Goal: Task Accomplishment & Management: Manage account settings

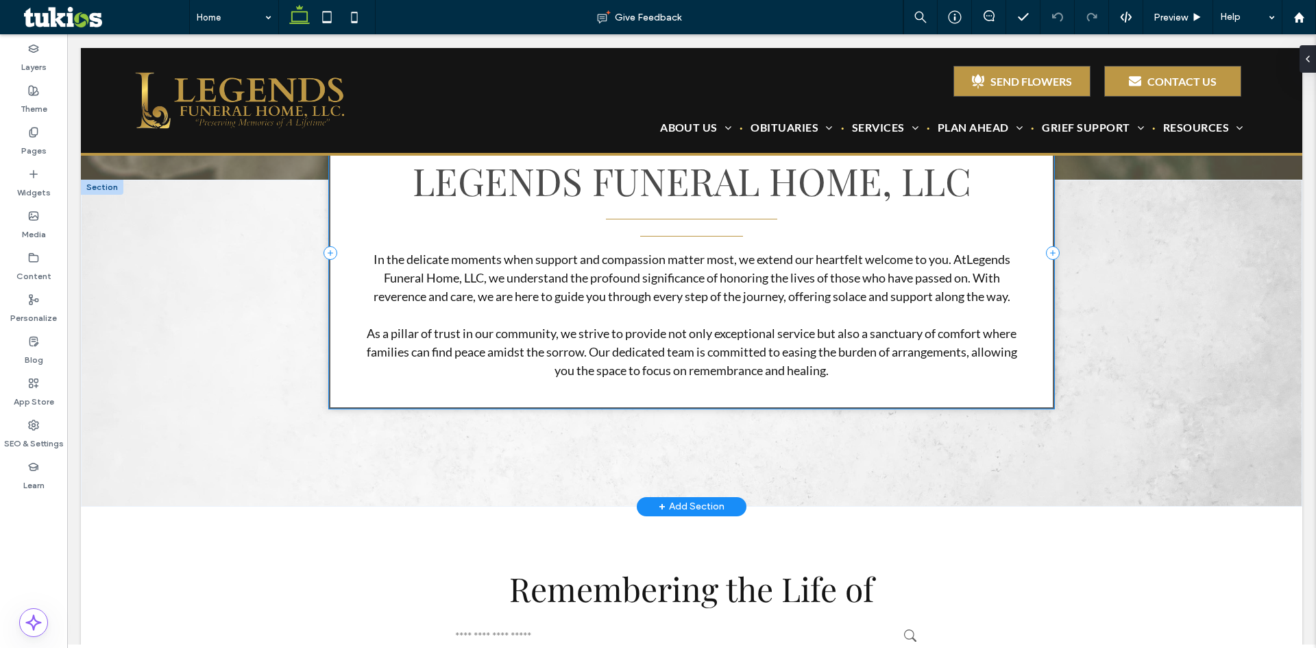
scroll to position [480, 0]
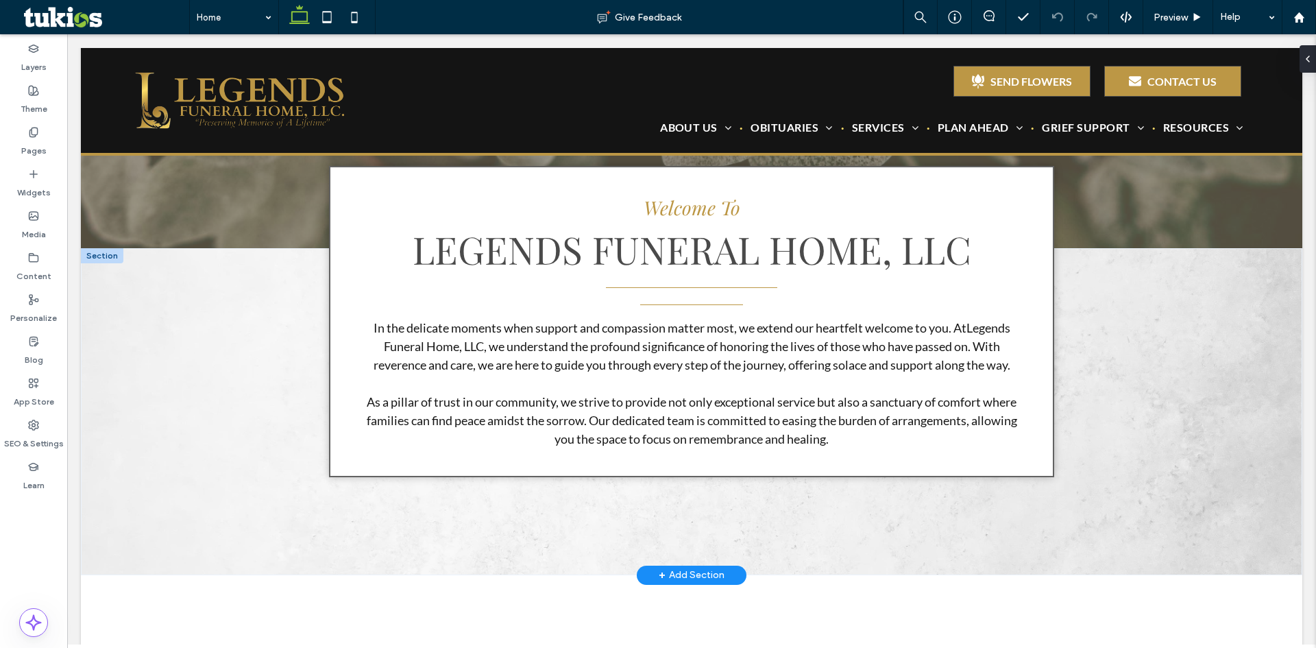
click at [677, 579] on div "+ Add Section" at bounding box center [692, 575] width 66 height 15
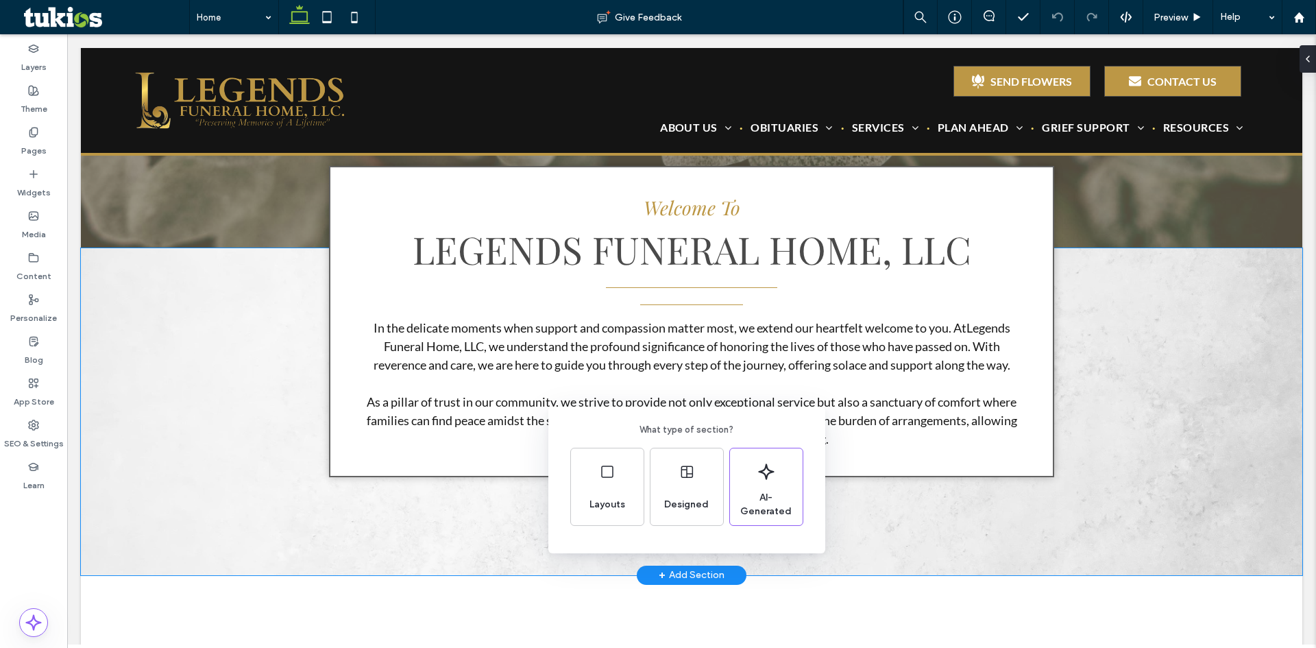
click at [383, 534] on div "What type of section? Layouts Designed AI-Generated" at bounding box center [658, 357] width 1316 height 715
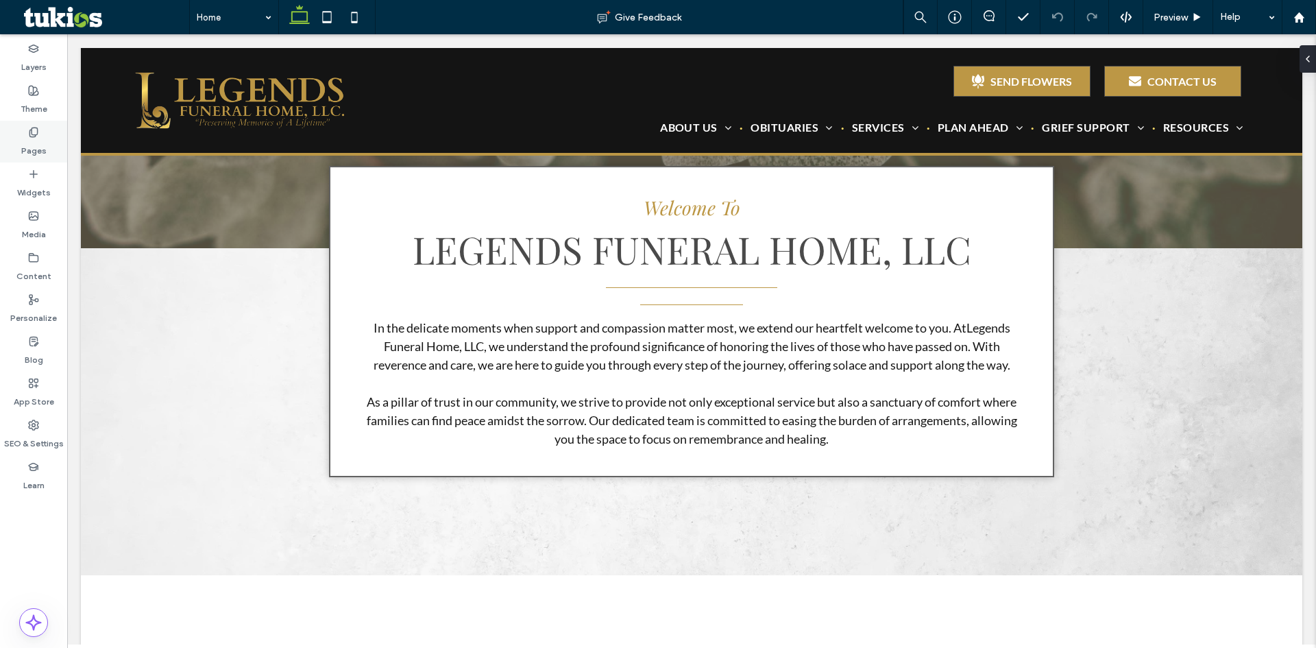
click at [25, 136] on div "Pages" at bounding box center [33, 142] width 67 height 42
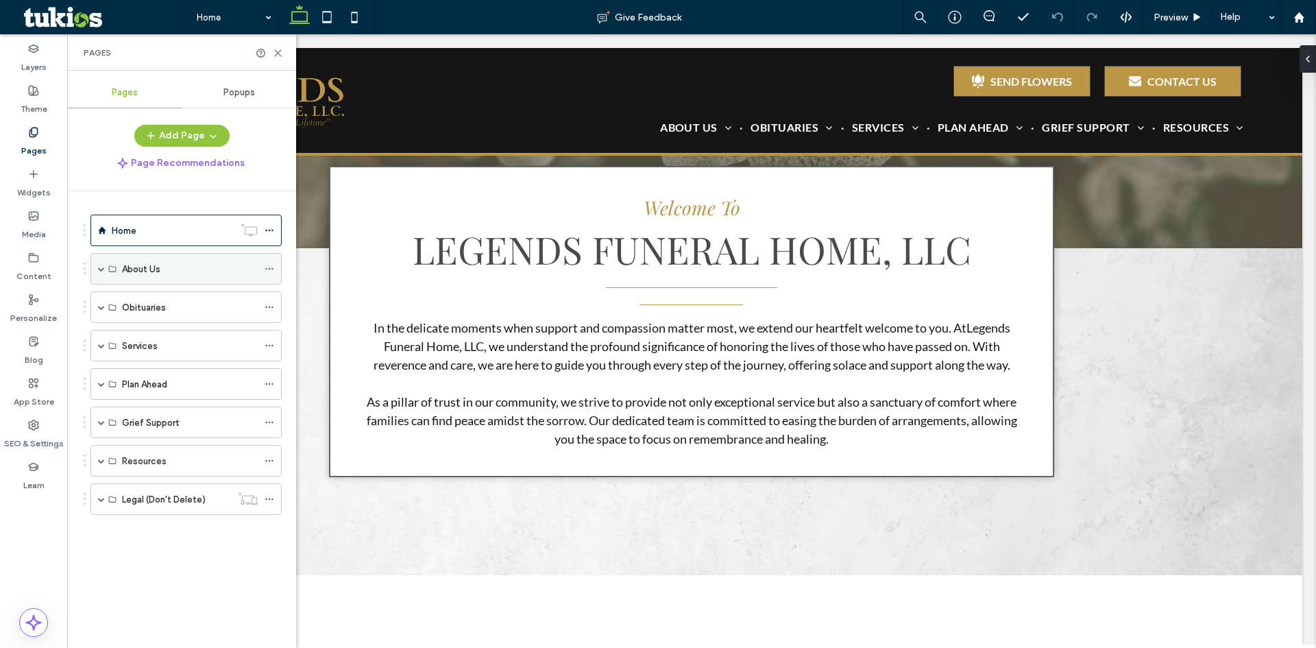
click at [103, 271] on span at bounding box center [101, 268] width 7 height 7
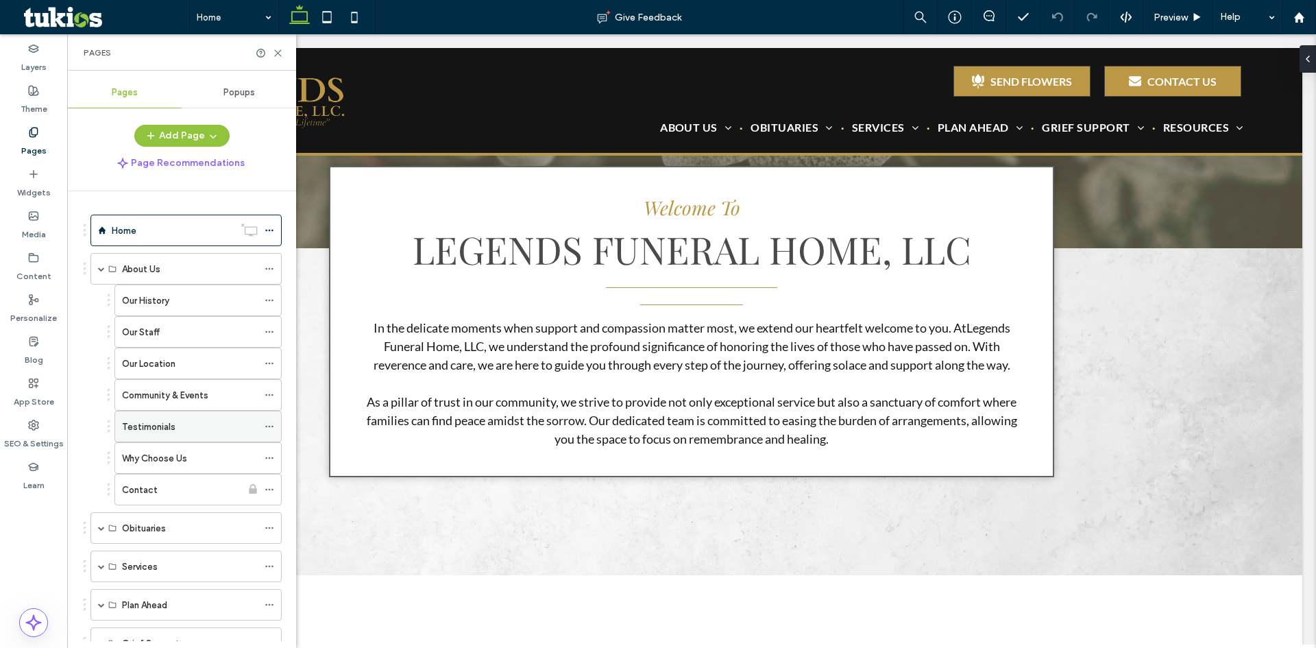
click at [184, 432] on div "Testimonials" at bounding box center [190, 427] width 136 height 14
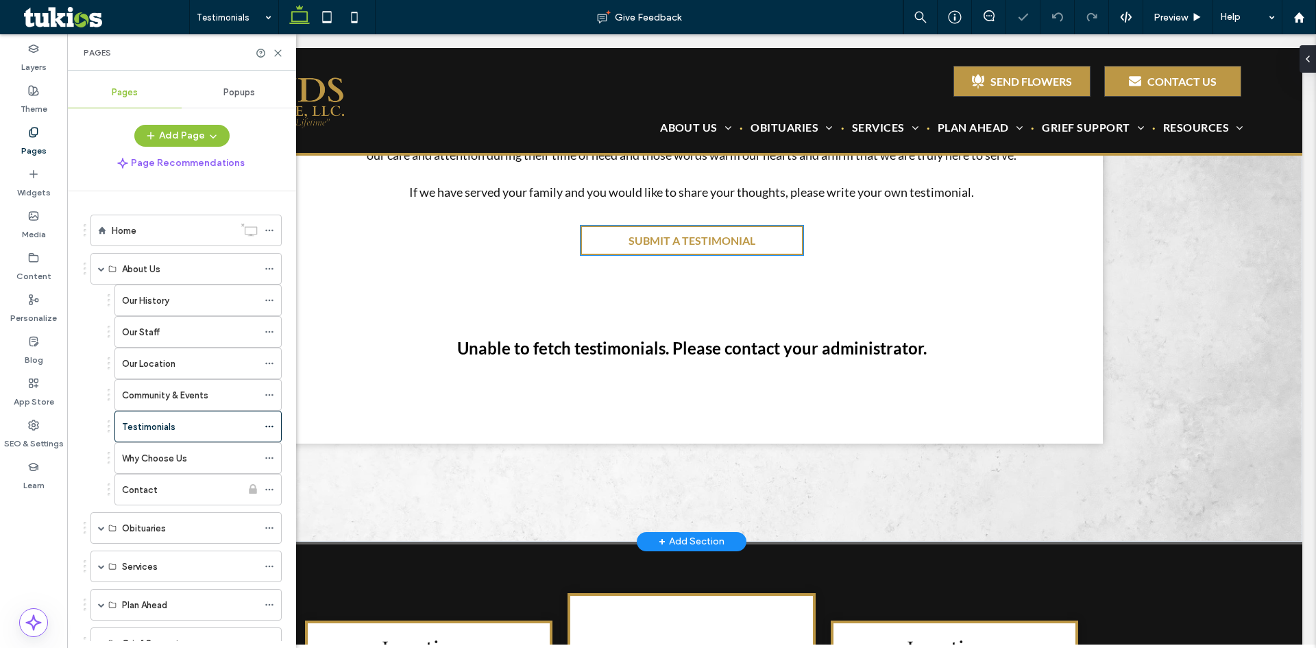
scroll to position [274, 0]
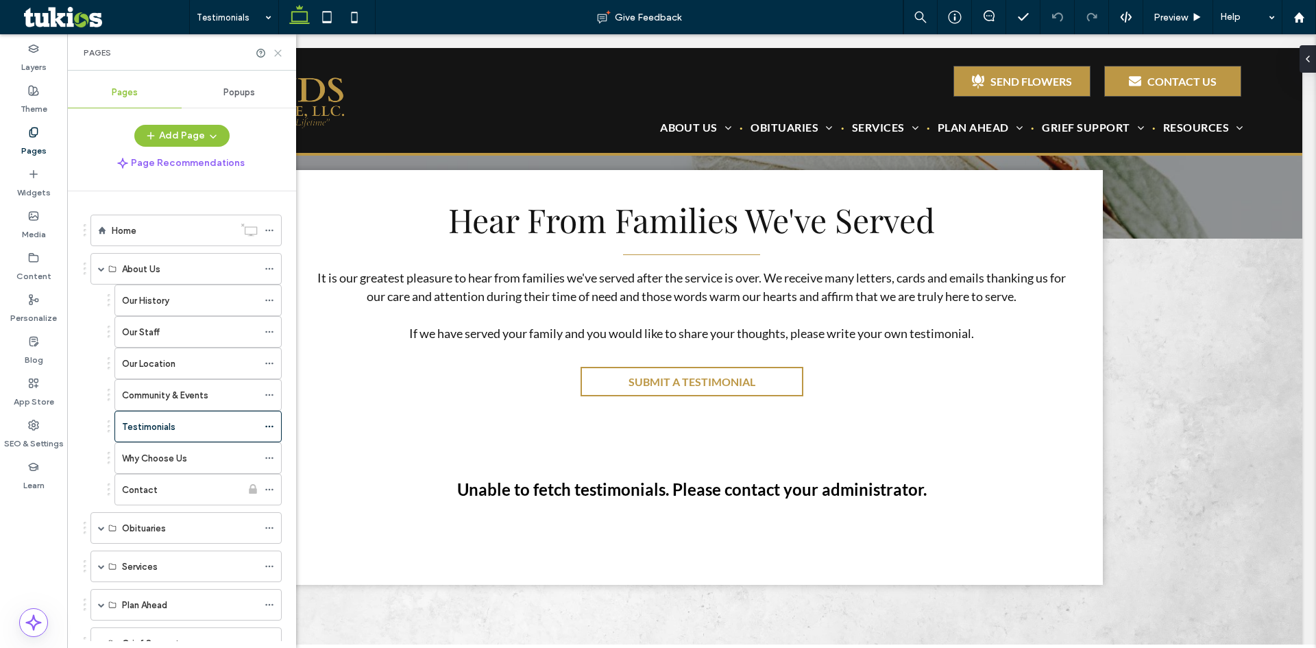
click at [277, 56] on icon at bounding box center [278, 53] width 10 height 10
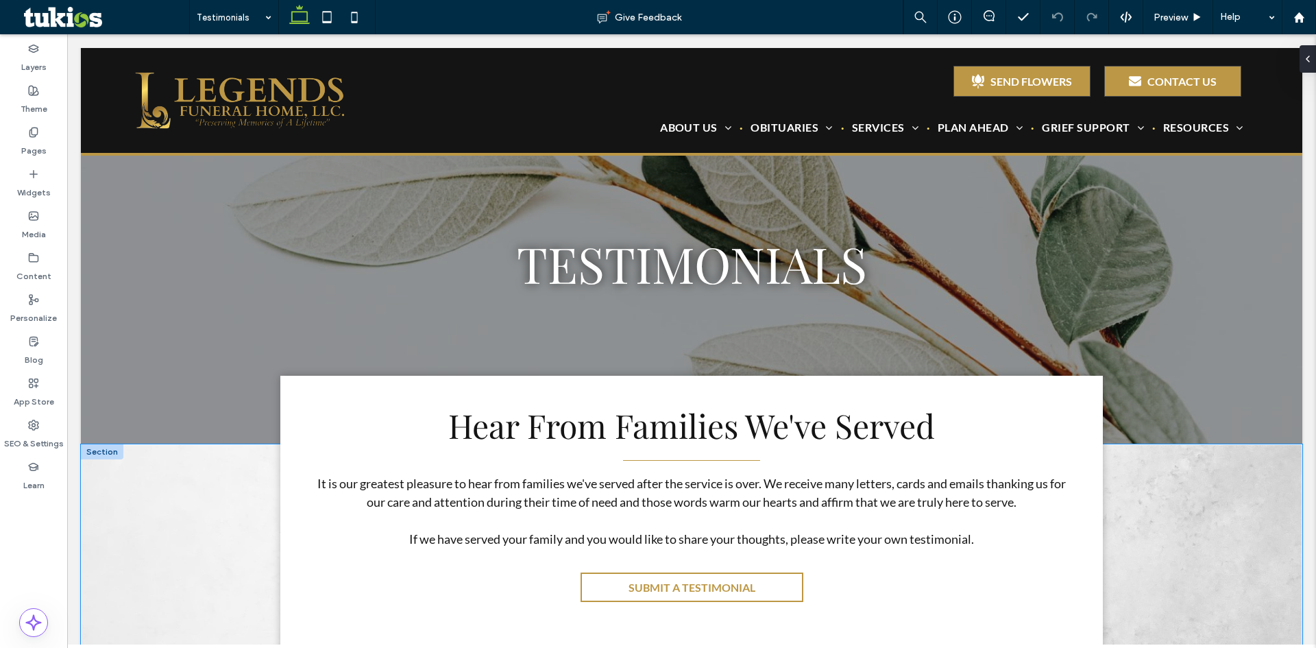
scroll to position [0, 0]
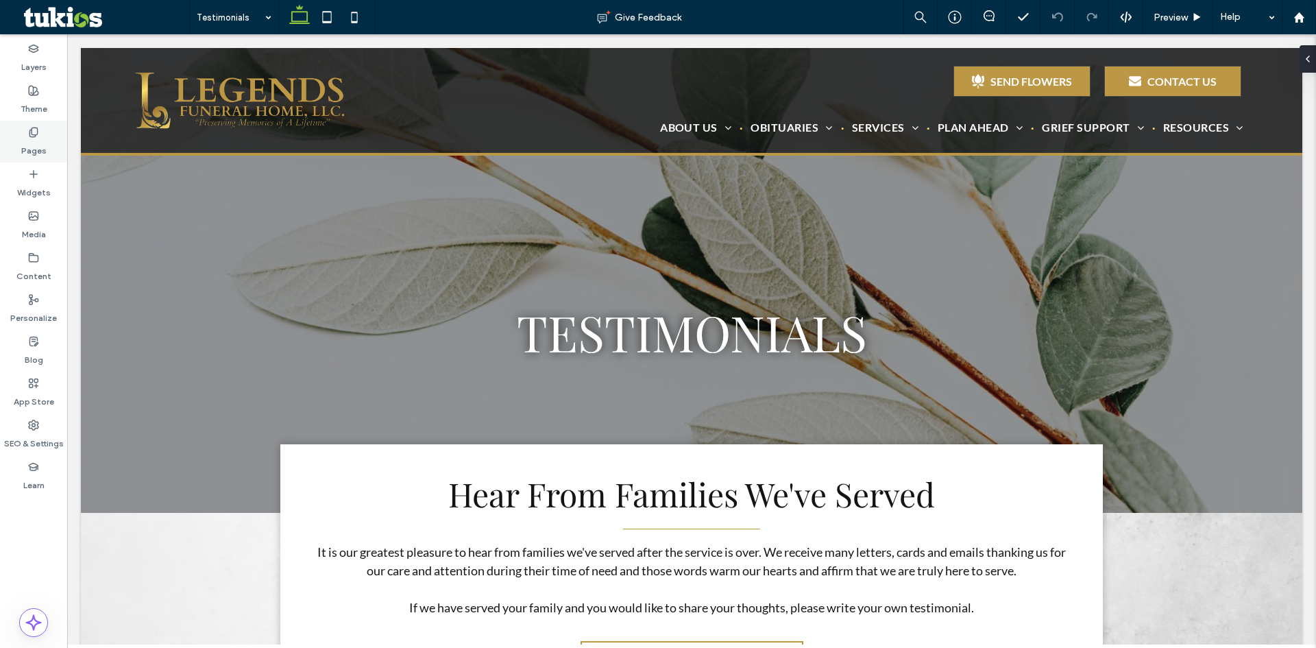
click at [34, 143] on label "Pages" at bounding box center [33, 147] width 25 height 19
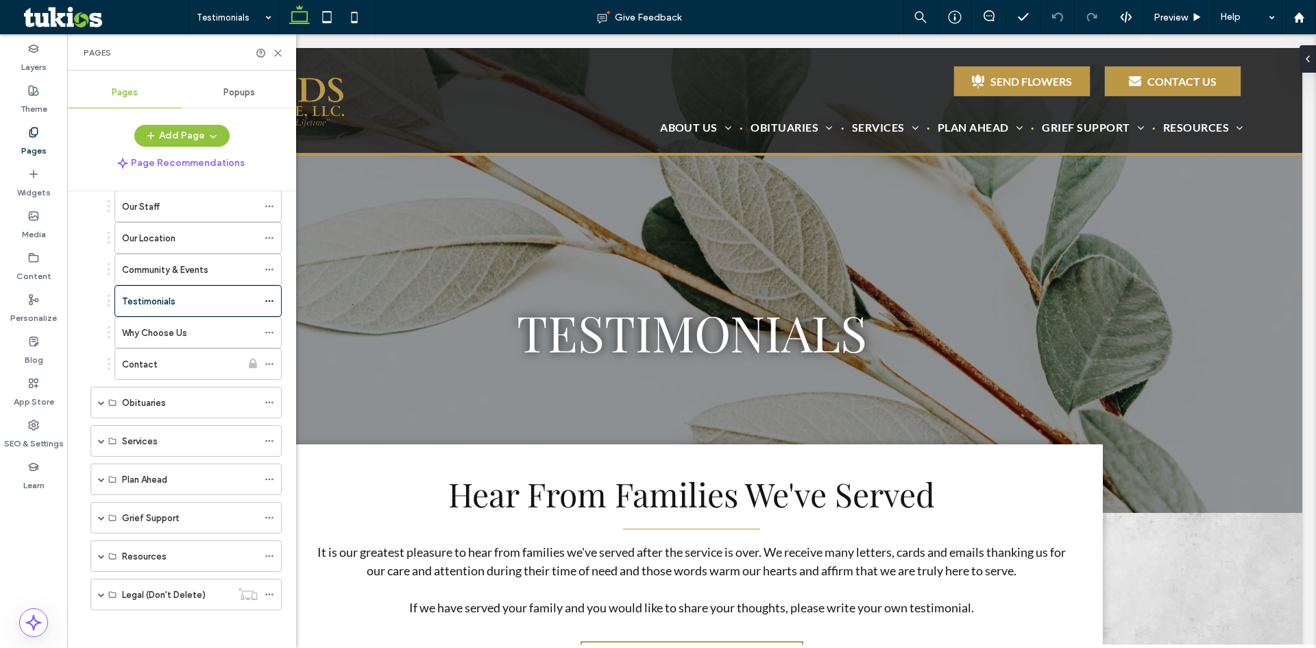
scroll to position [129, 0]
click at [101, 553] on span at bounding box center [101, 552] width 7 height 7
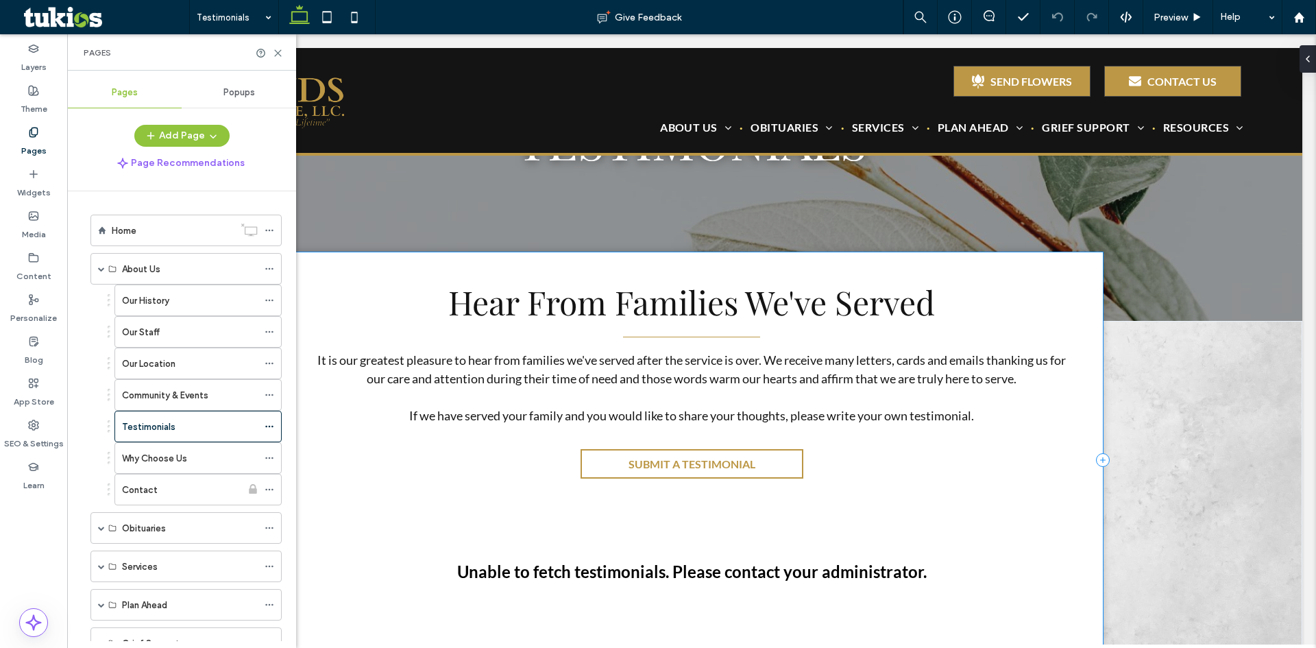
scroll to position [206, 0]
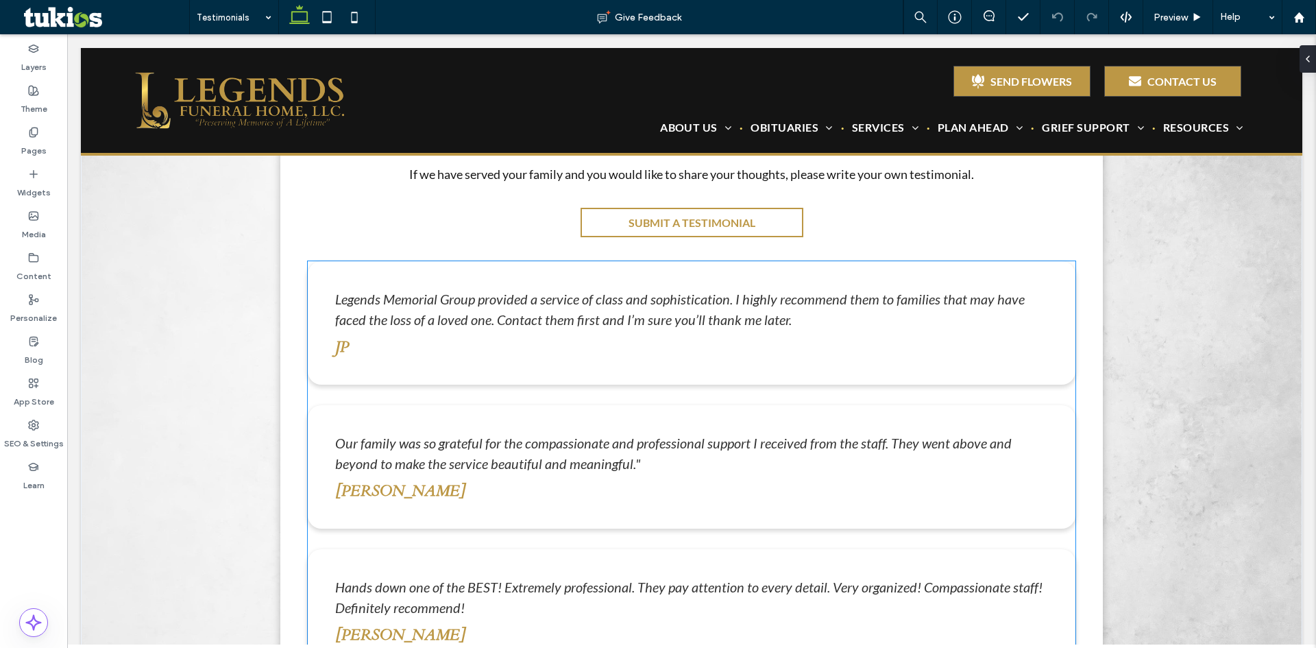
scroll to position [343, 0]
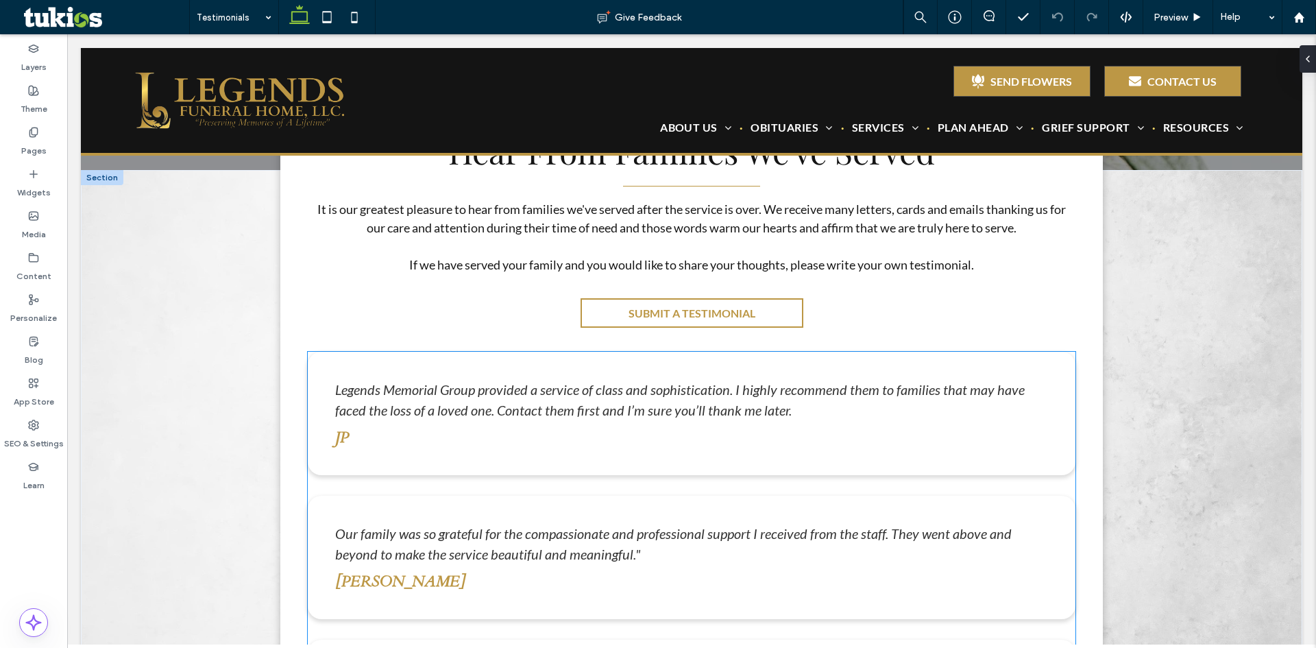
click at [820, 399] on div "Legends Memorial Group provided a service of class and sophistication. I highly…" at bounding box center [691, 399] width 713 height 41
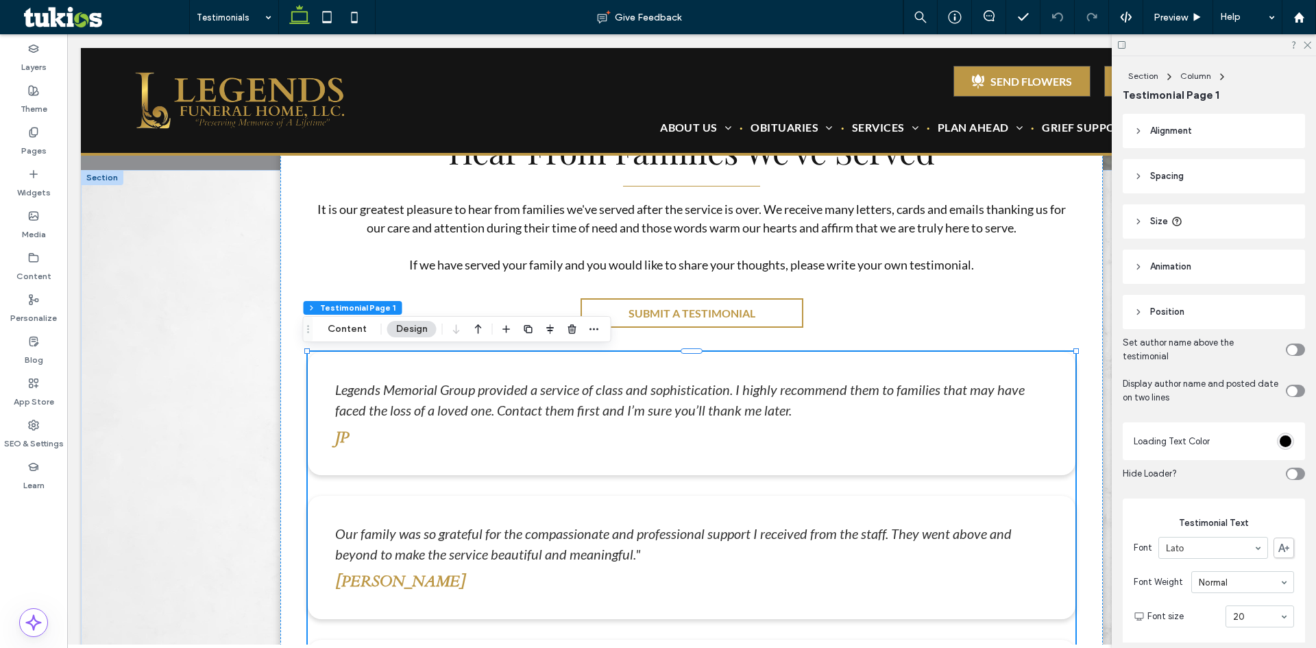
click at [1146, 226] on header "Size" at bounding box center [1214, 221] width 182 height 34
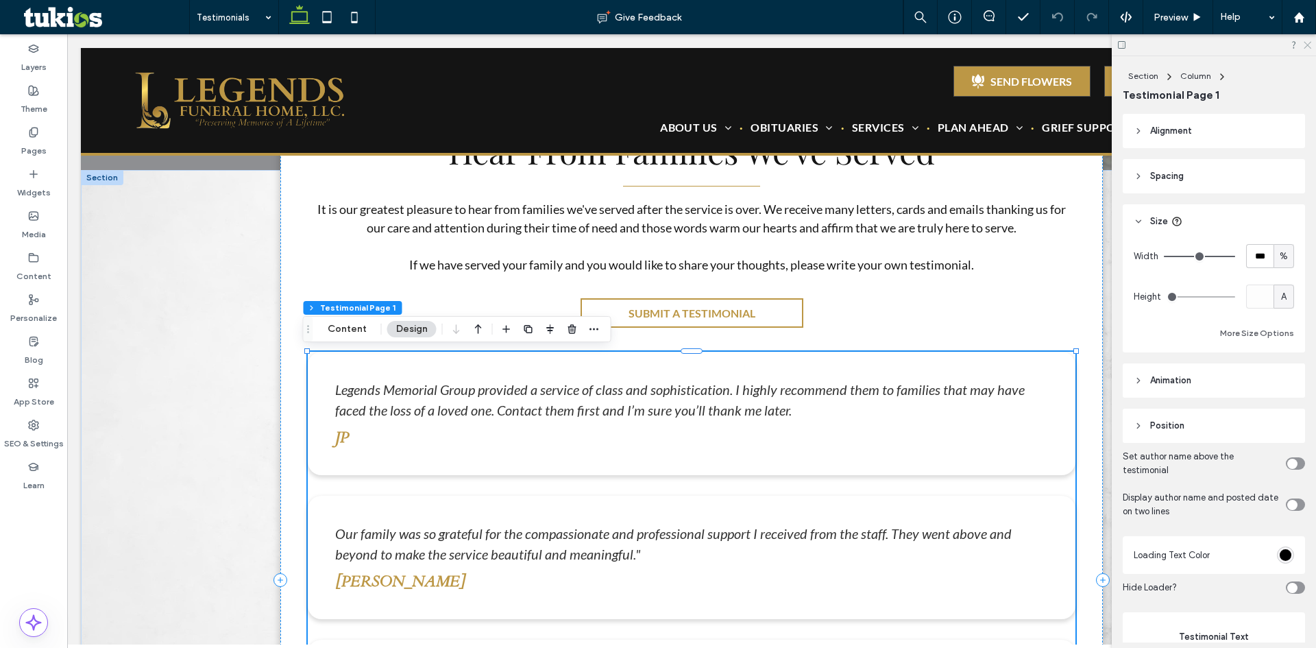
click at [1306, 48] on icon at bounding box center [1307, 44] width 9 height 9
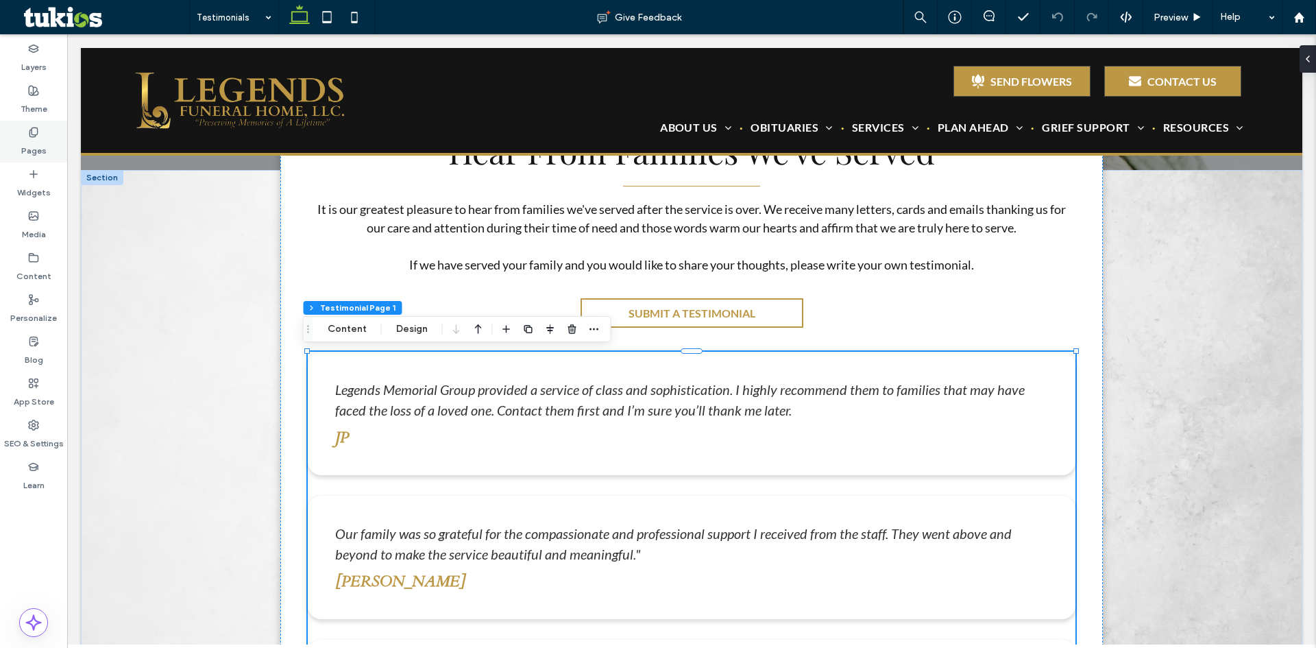
click at [19, 143] on div "Pages" at bounding box center [33, 142] width 67 height 42
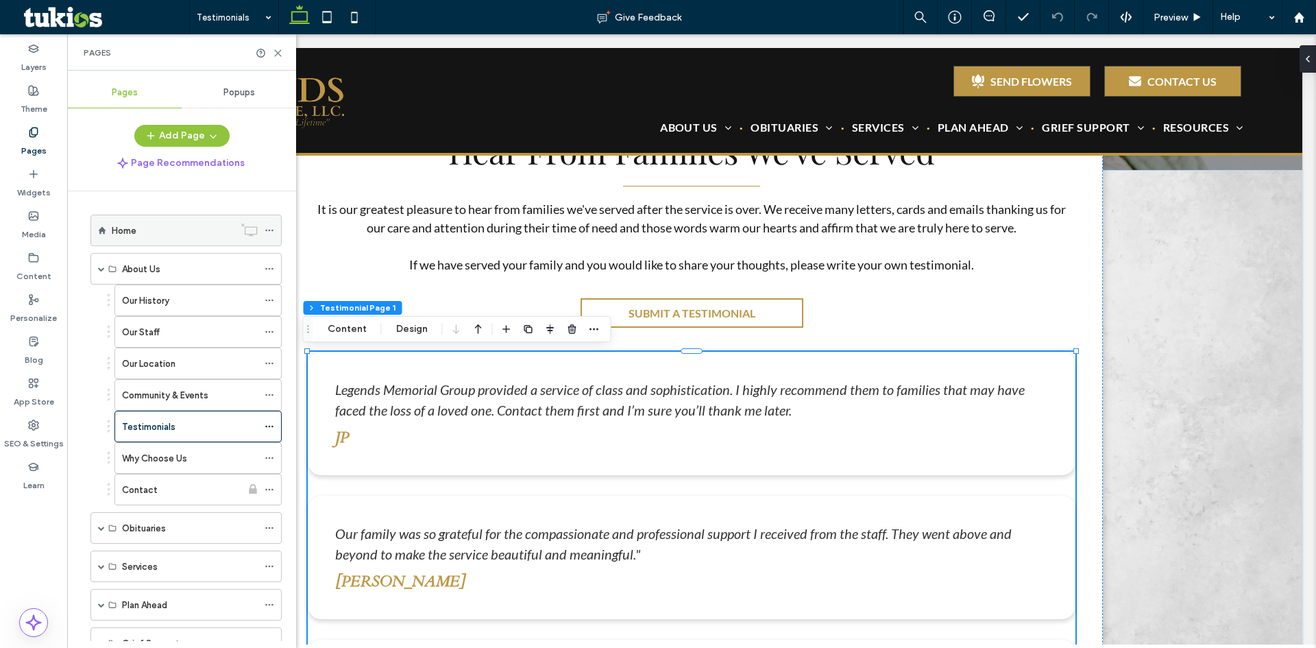
click at [121, 221] on div "Home" at bounding box center [173, 230] width 122 height 30
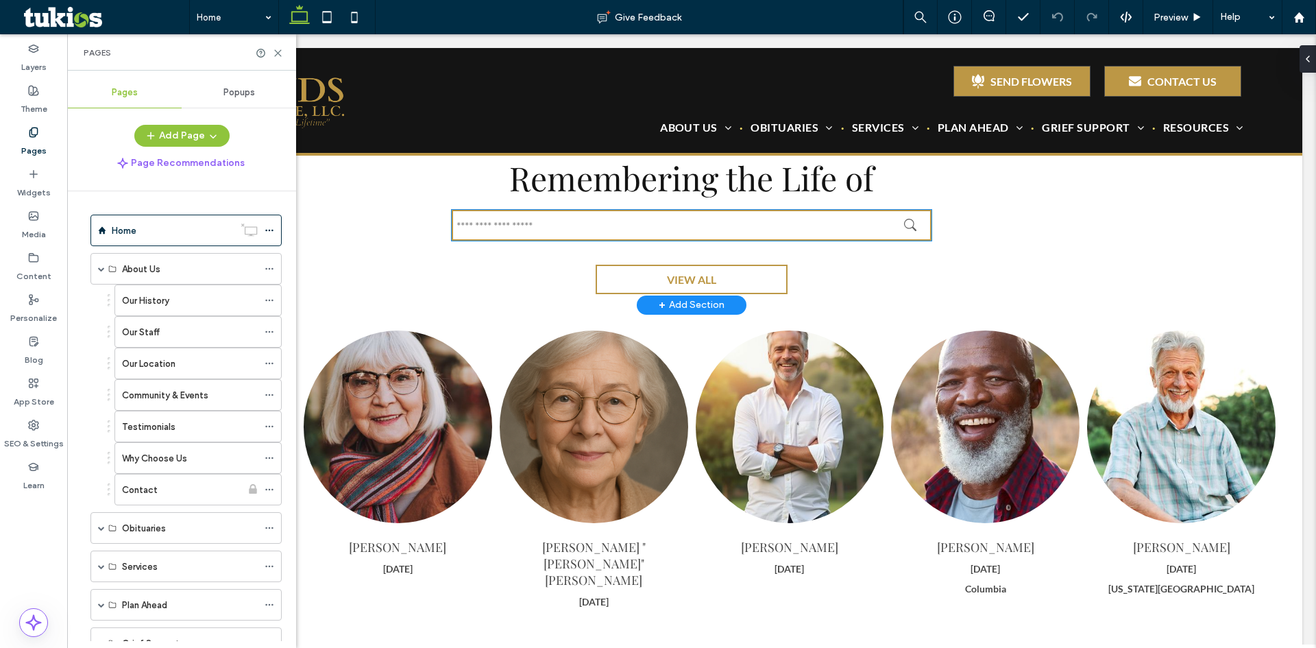
scroll to position [960, 0]
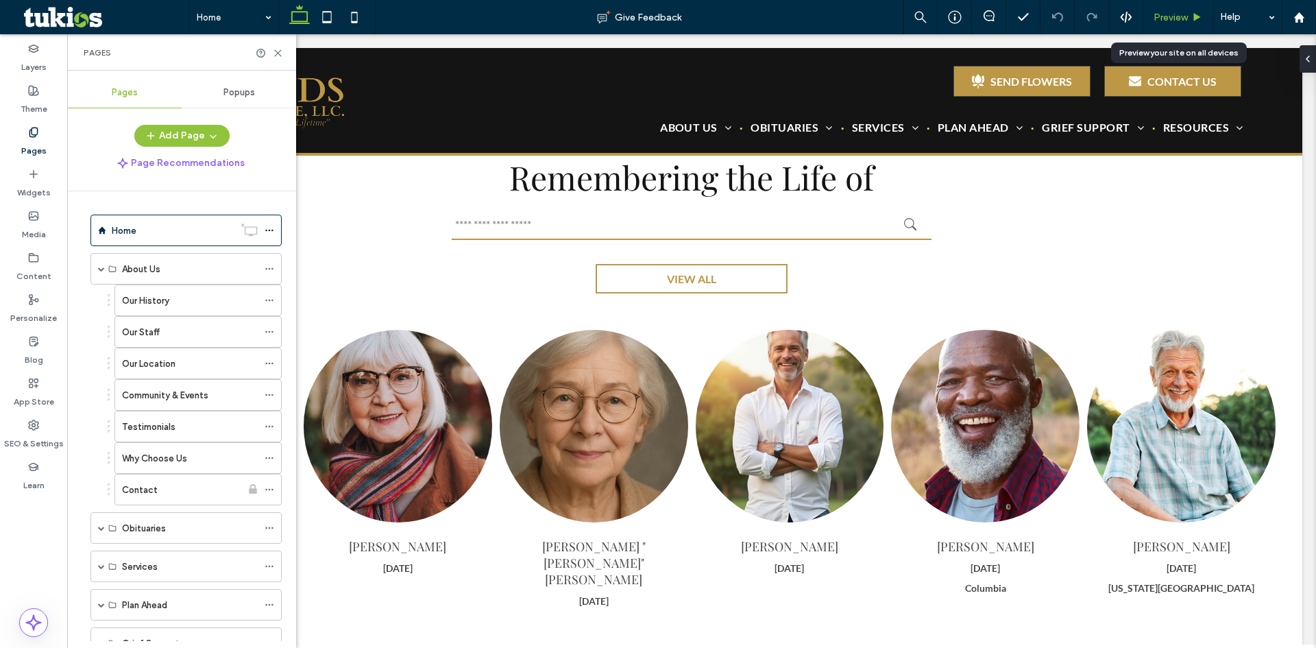
click at [1181, 20] on span "Preview" at bounding box center [1171, 18] width 34 height 12
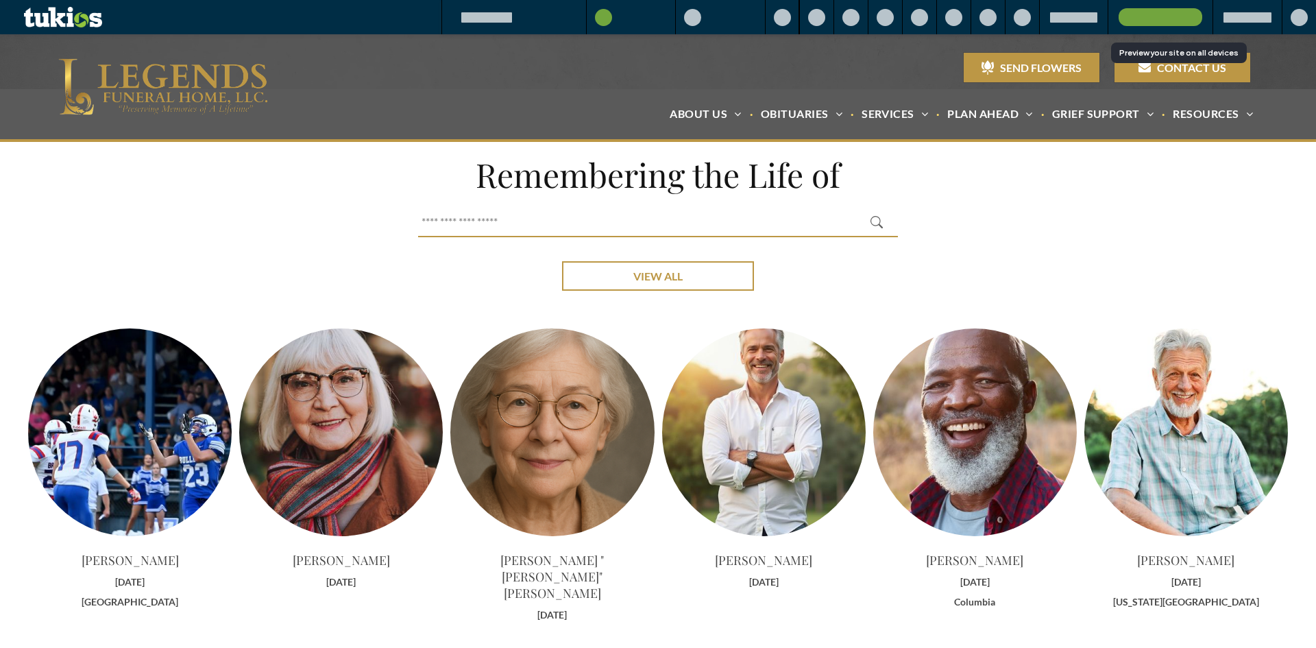
scroll to position [946, 0]
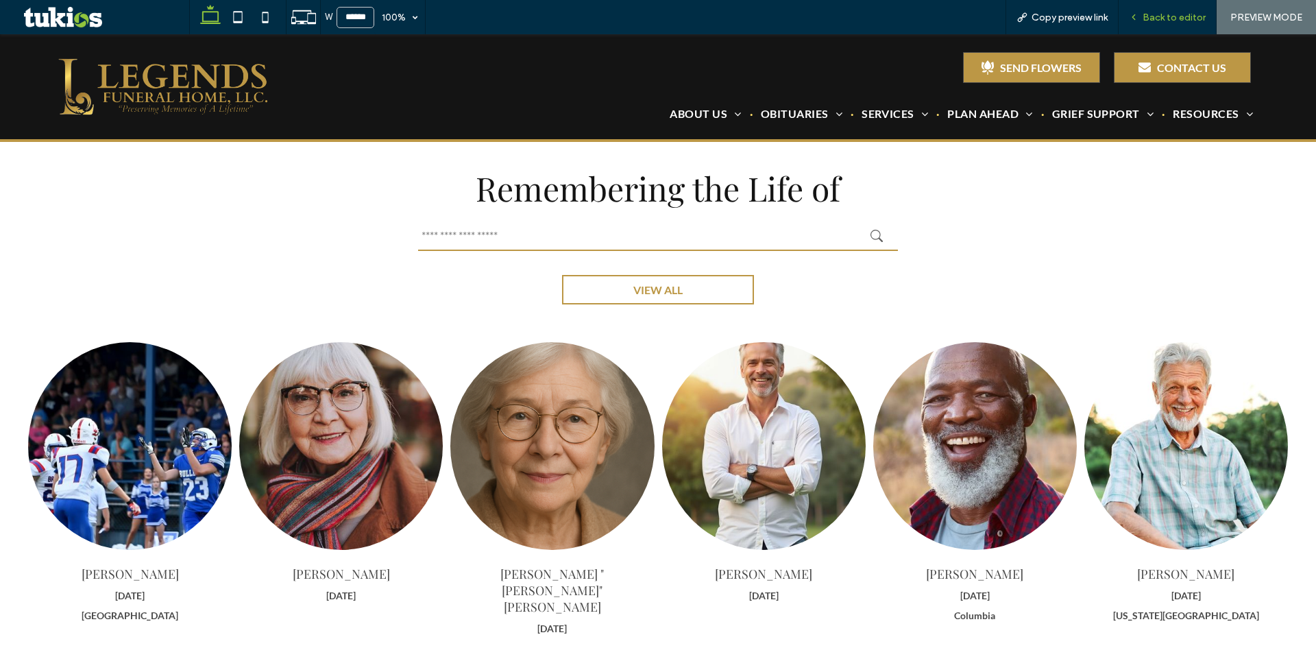
click at [1175, 16] on span "Back to editor" at bounding box center [1174, 18] width 63 height 12
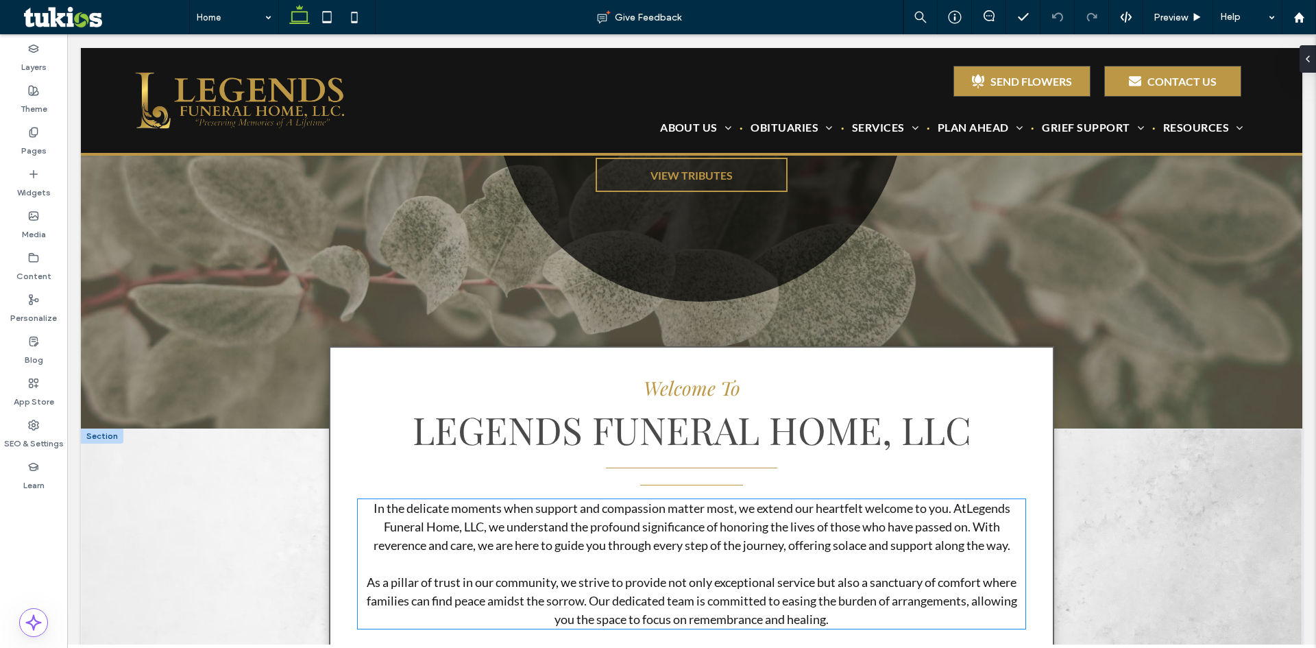
scroll to position [480, 0]
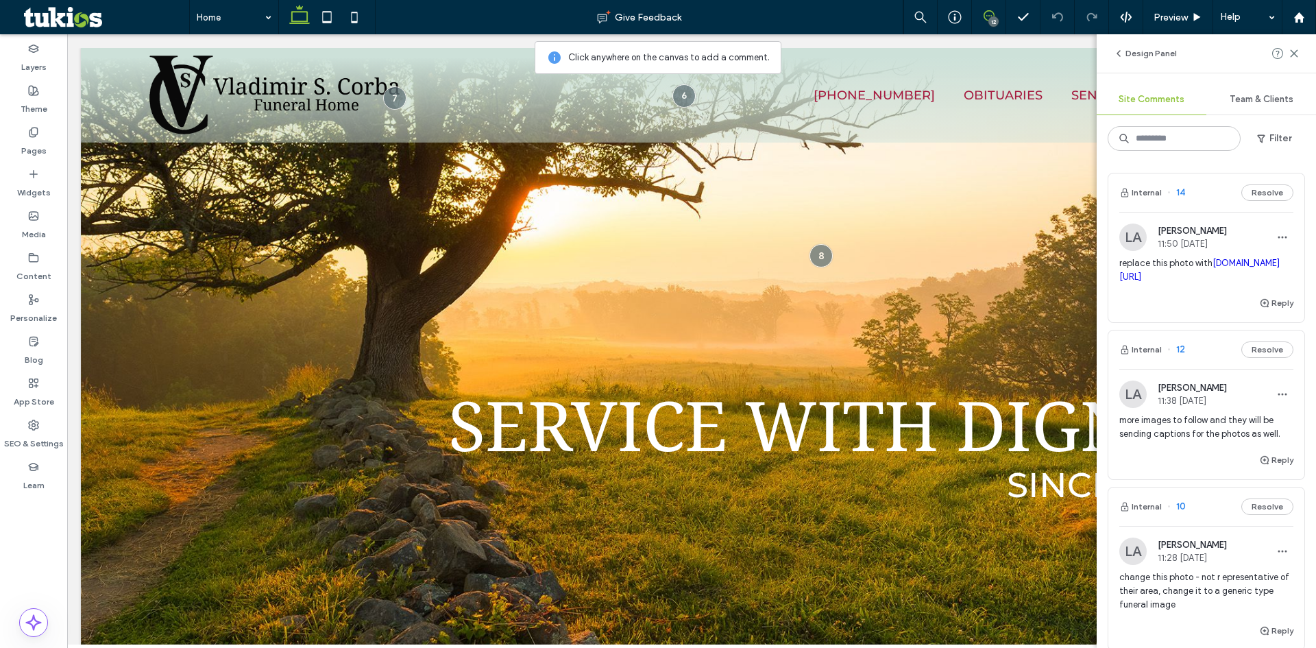
click at [1155, 263] on span "replace this photo with shutterstock.com/image-photo/national-cemetery-alleghen…" at bounding box center [1207, 269] width 174 height 27
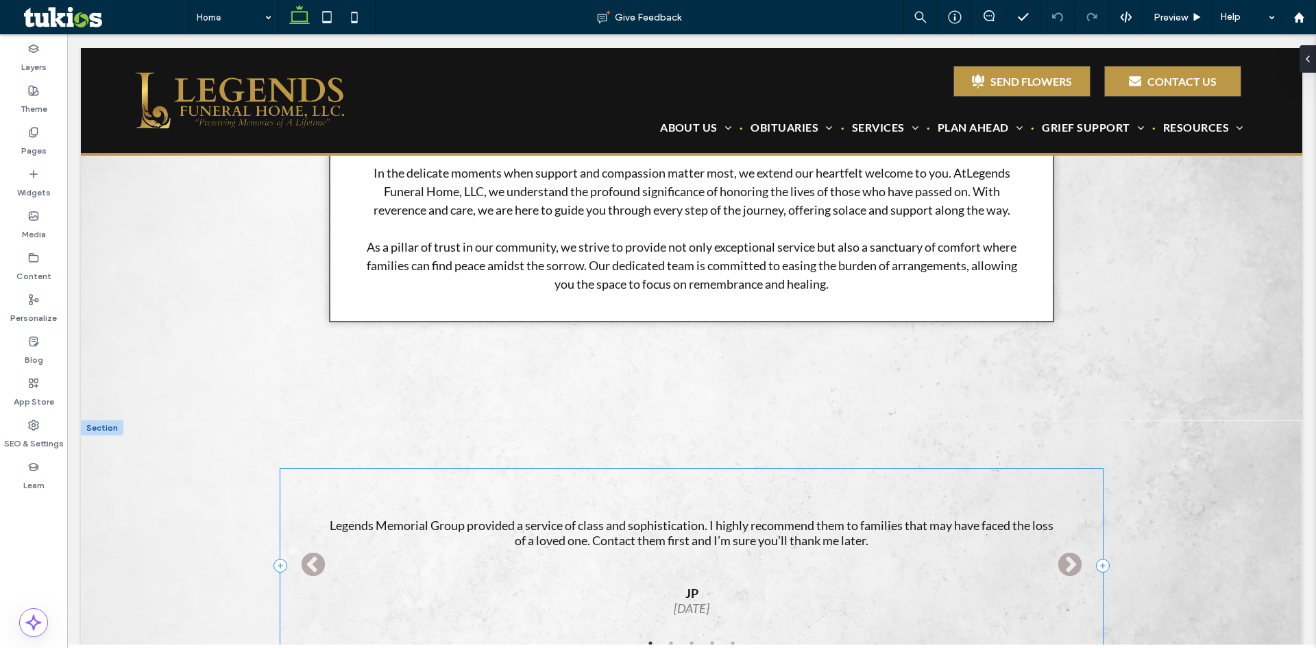
scroll to position [686, 0]
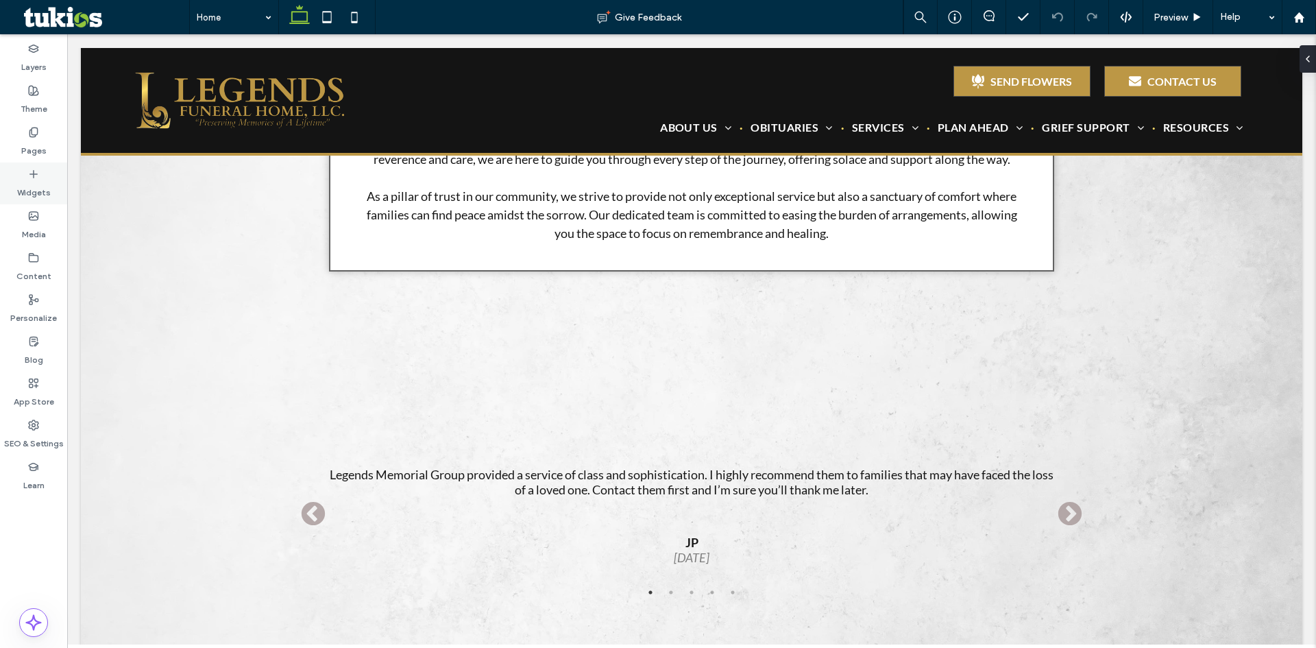
click at [34, 180] on label "Widgets" at bounding box center [34, 189] width 34 height 19
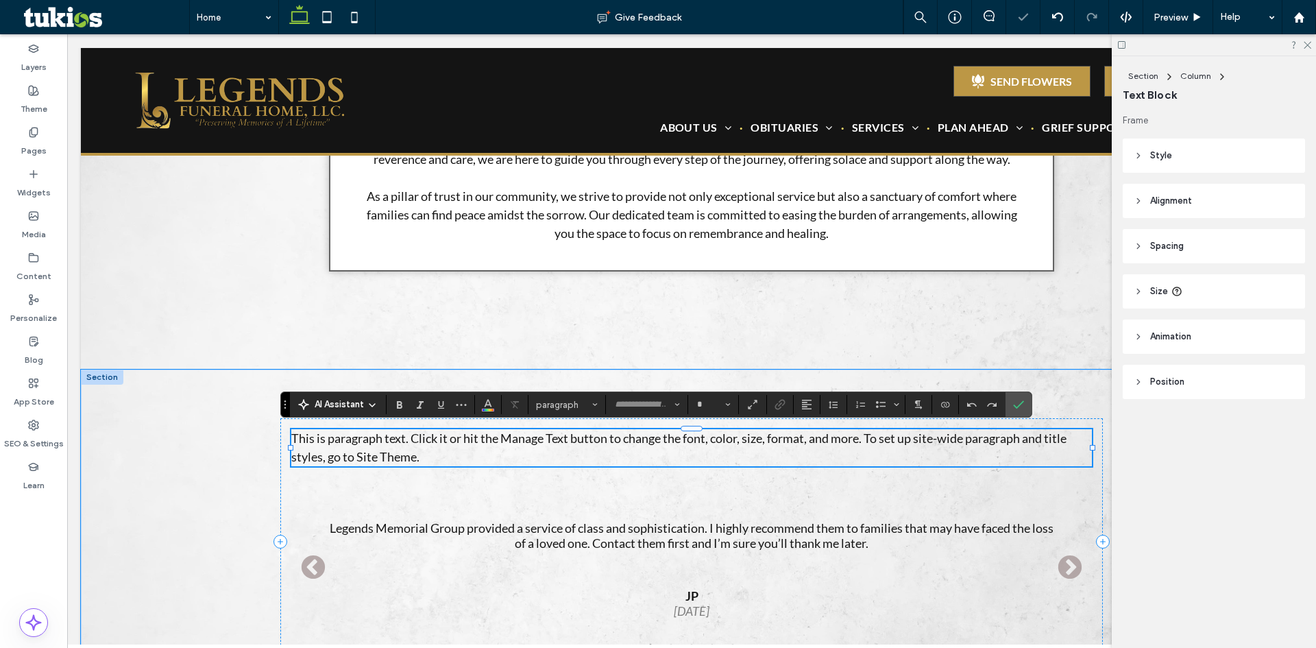
type input "****"
type input "**"
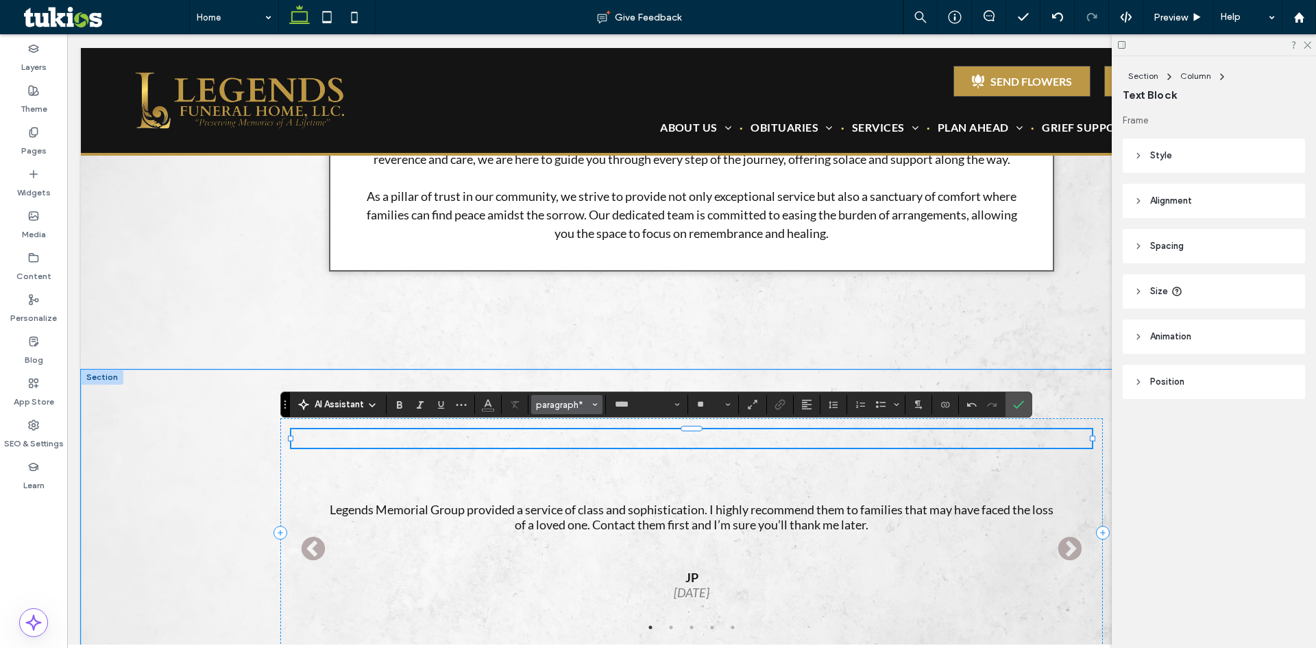
click at [584, 404] on span "paragraph*" at bounding box center [562, 405] width 53 height 10
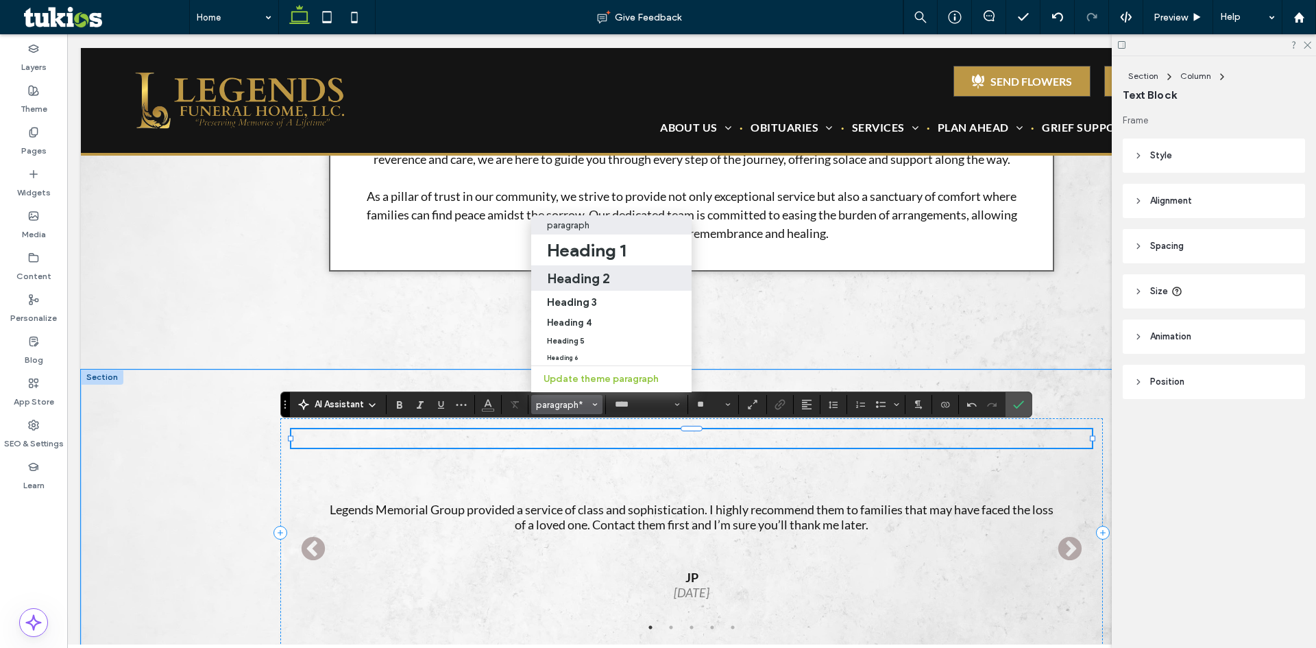
click at [609, 270] on h2 "Heading 2" at bounding box center [578, 278] width 63 height 16
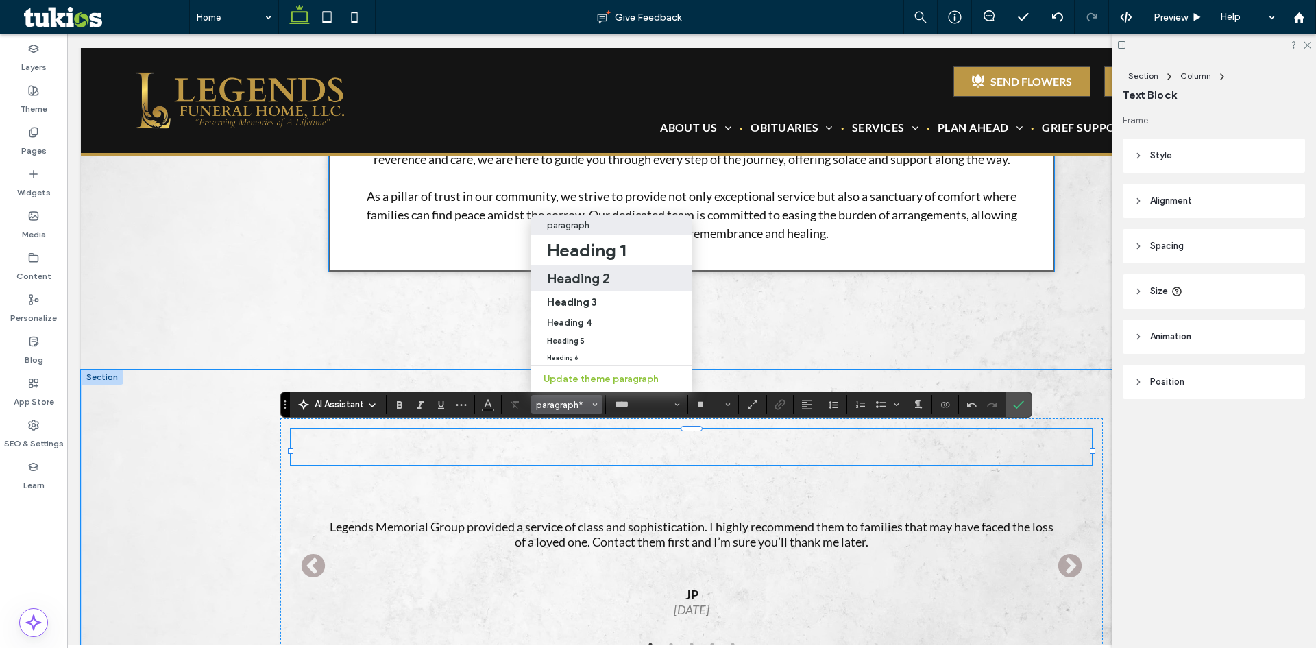
type input "**********"
type input "**"
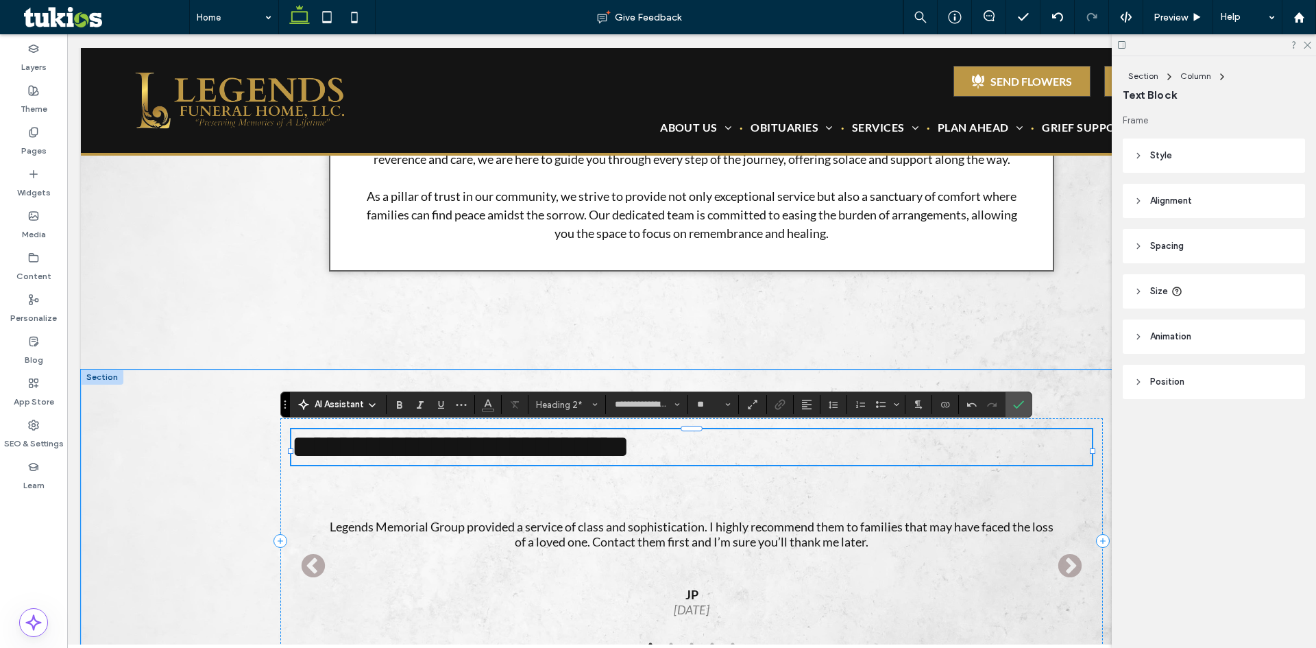
click at [625, 461] on span "**********" at bounding box center [460, 447] width 339 height 32
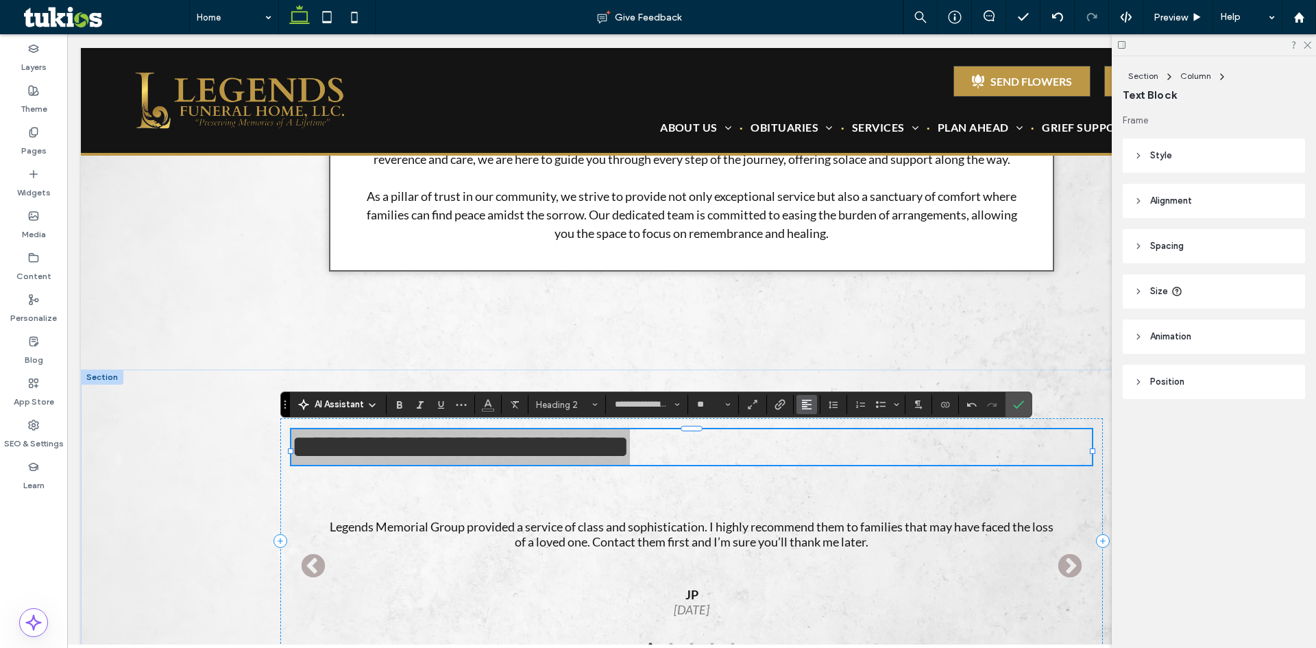
click at [816, 409] on button "Alignment" at bounding box center [807, 404] width 21 height 19
drag, startPoint x: 817, startPoint y: 326, endPoint x: 862, endPoint y: 345, distance: 48.9
click at [817, 337] on icon "ui.textEditor.alignment.center" at bounding box center [817, 342] width 11 height 11
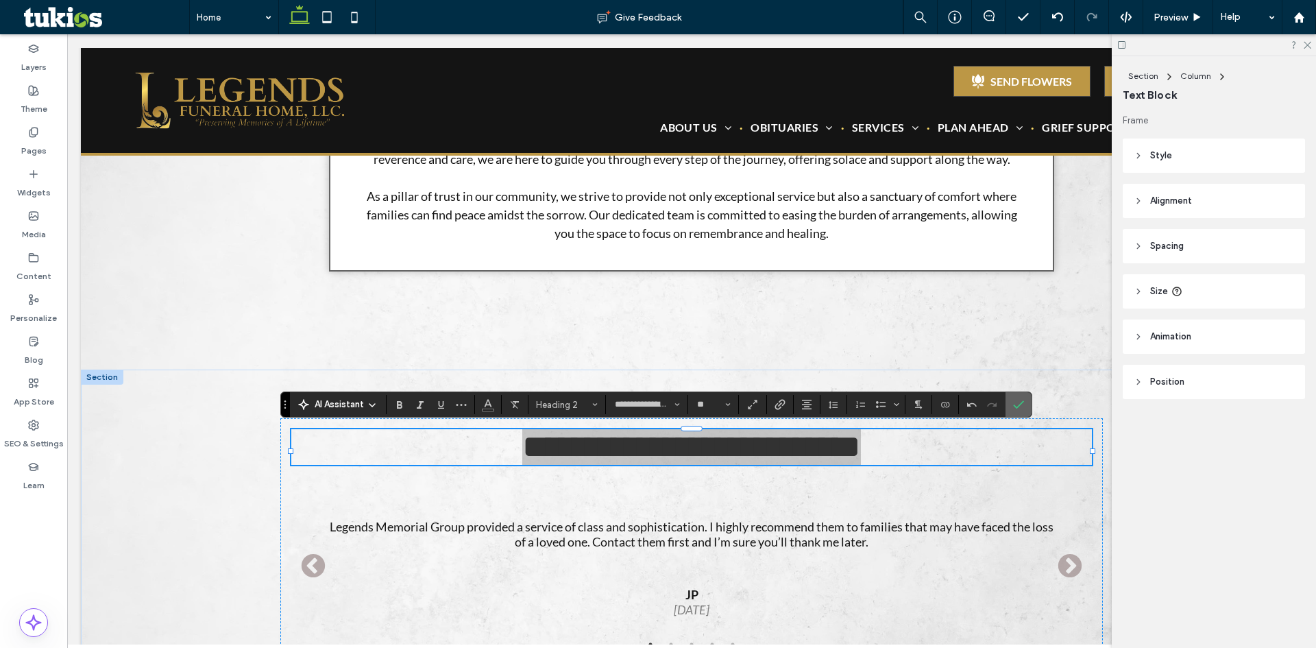
click at [1018, 403] on icon "Confirm" at bounding box center [1018, 404] width 11 height 11
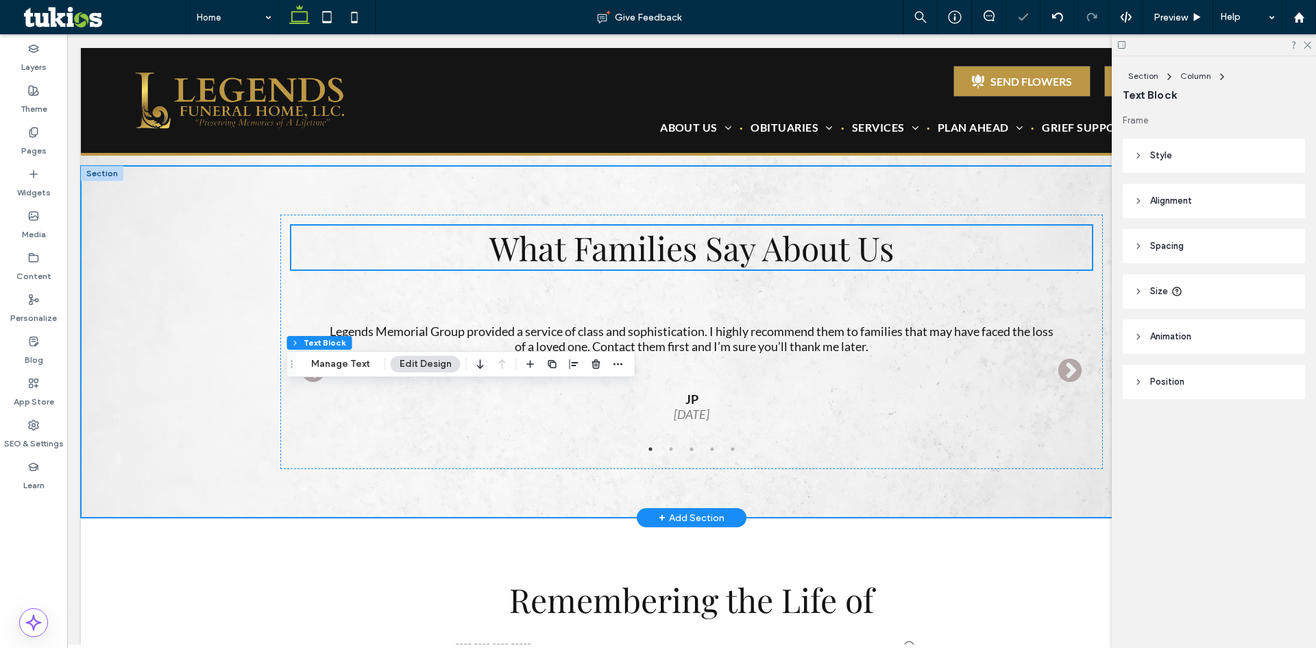
scroll to position [891, 0]
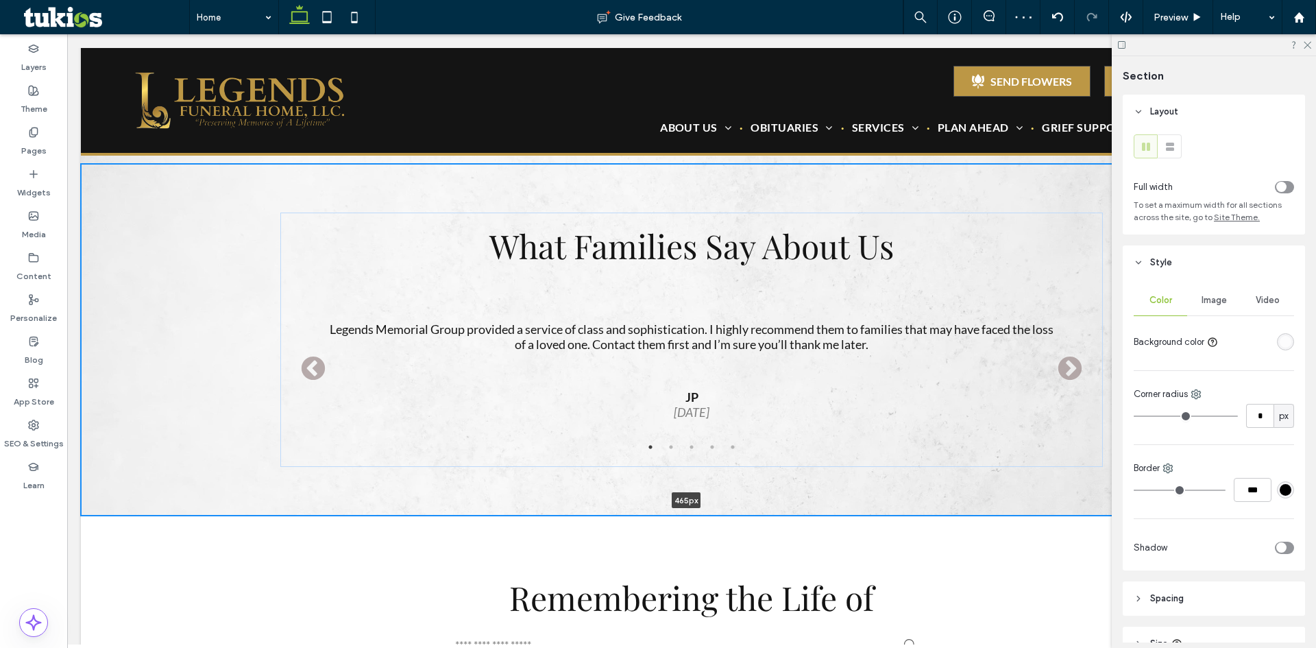
drag, startPoint x: 763, startPoint y: 513, endPoint x: 771, endPoint y: 481, distance: 33.1
click at [771, 481] on div "What Families Say About Us Previous Very professional and creative service. Jae…" at bounding box center [692, 340] width 1222 height 352
type input "***"
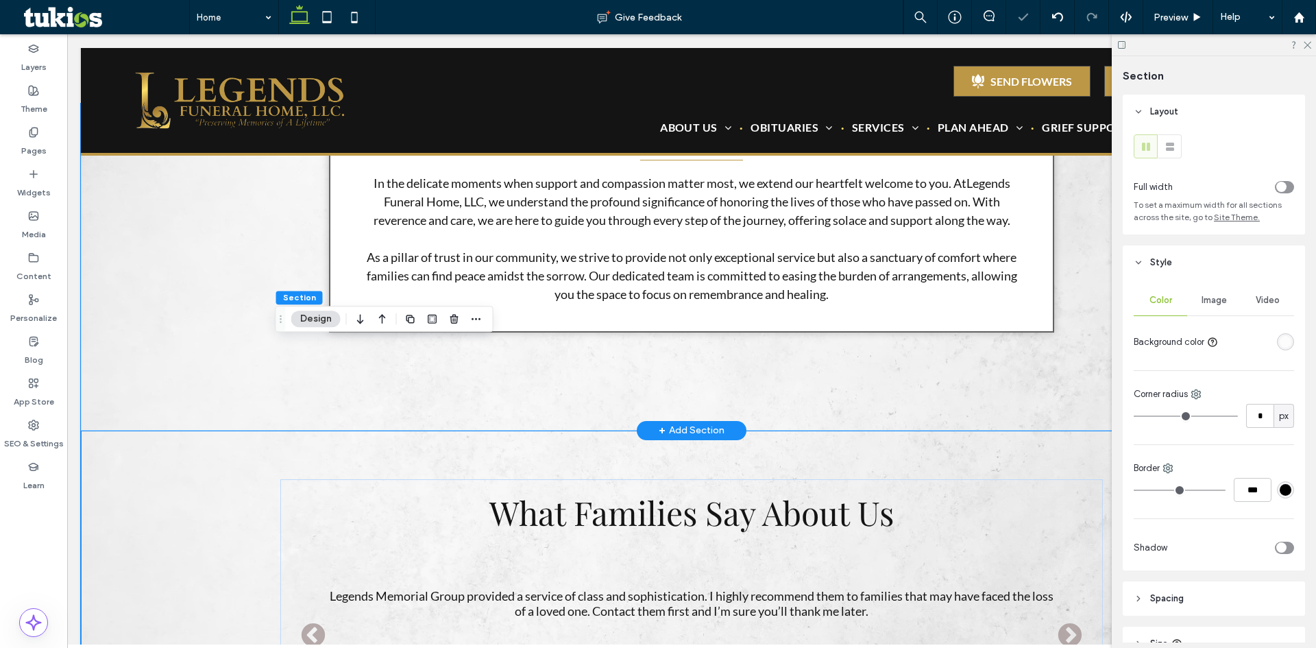
scroll to position [617, 0]
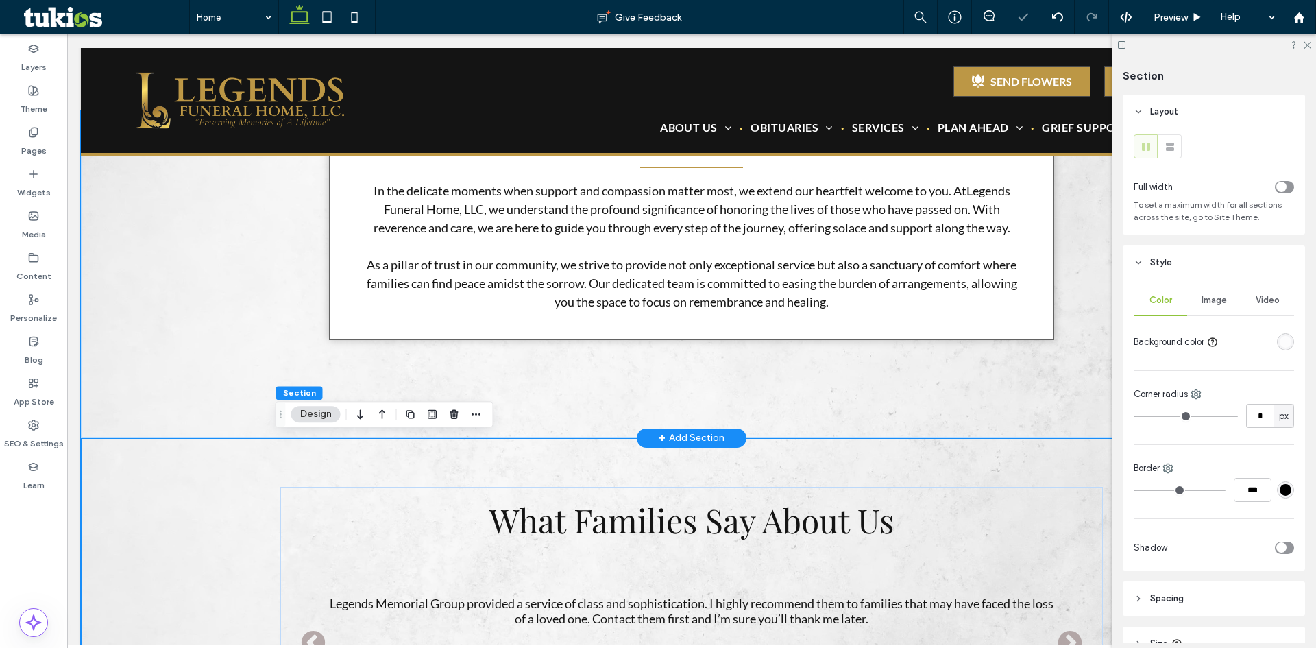
click at [625, 391] on div "Welcome To Legends Funeral Home, LLC In the delicate moments when support and c…" at bounding box center [691, 274] width 823 height 327
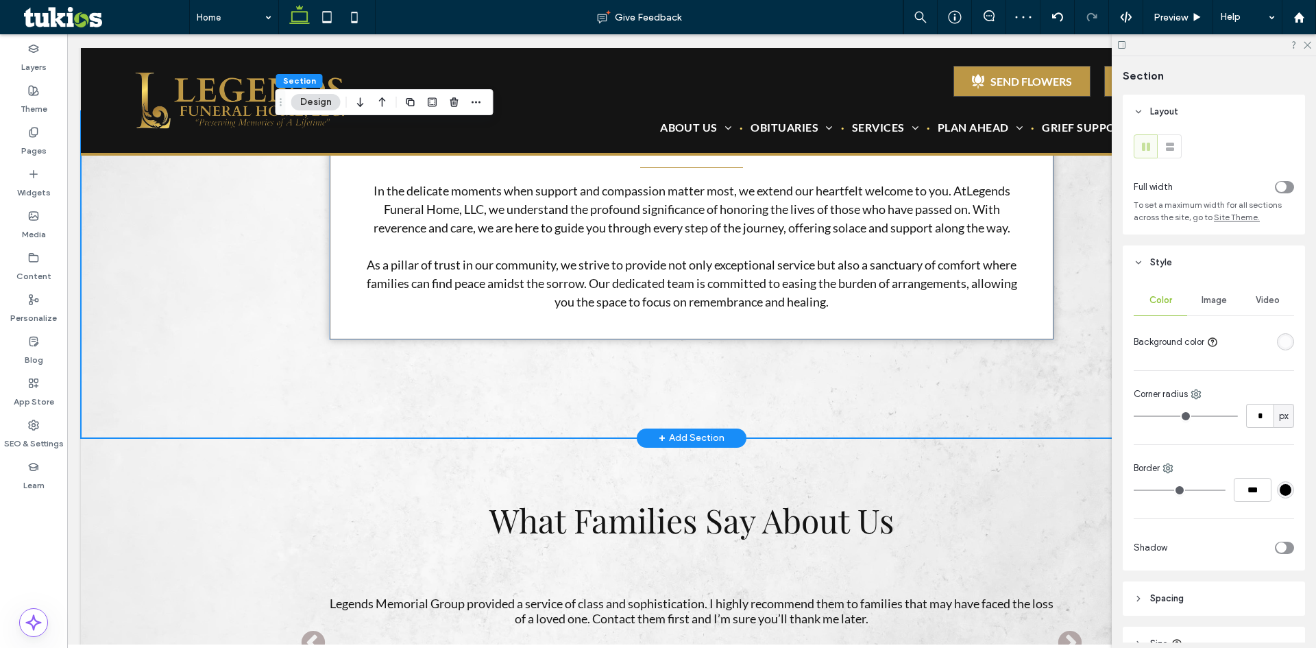
click at [957, 403] on div "Welcome To Legends Funeral Home, LLC In the delicate moments when support and c…" at bounding box center [691, 274] width 823 height 327
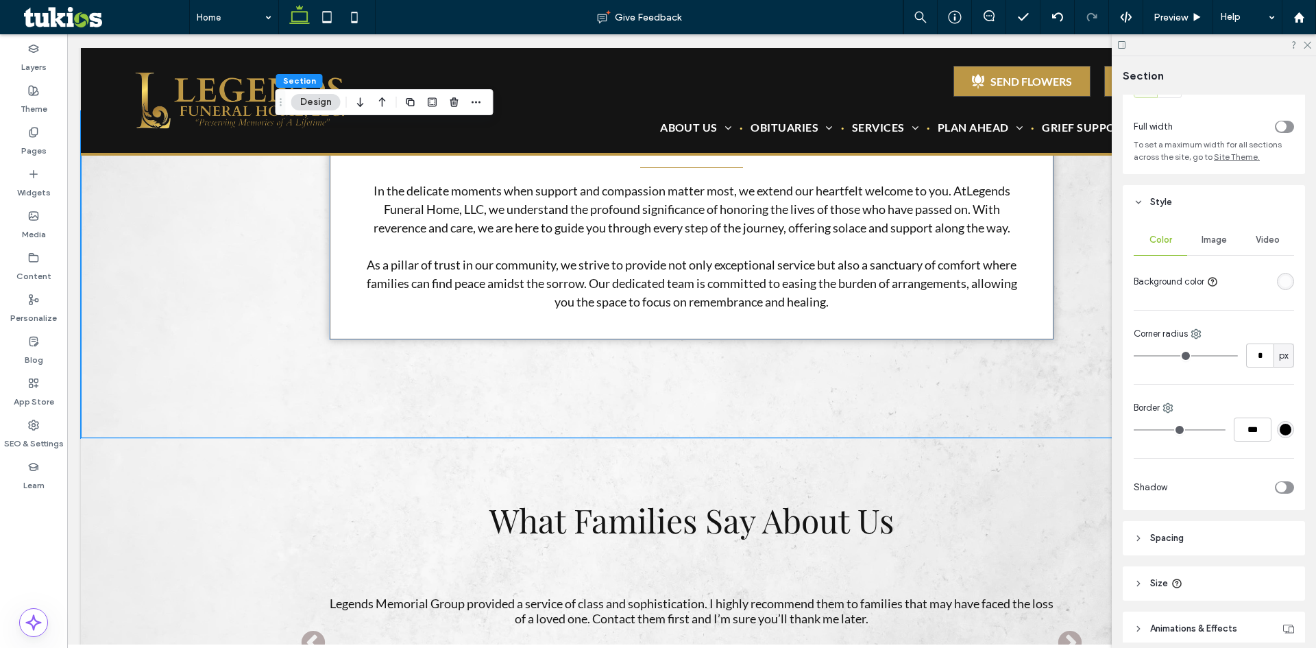
scroll to position [119, 0]
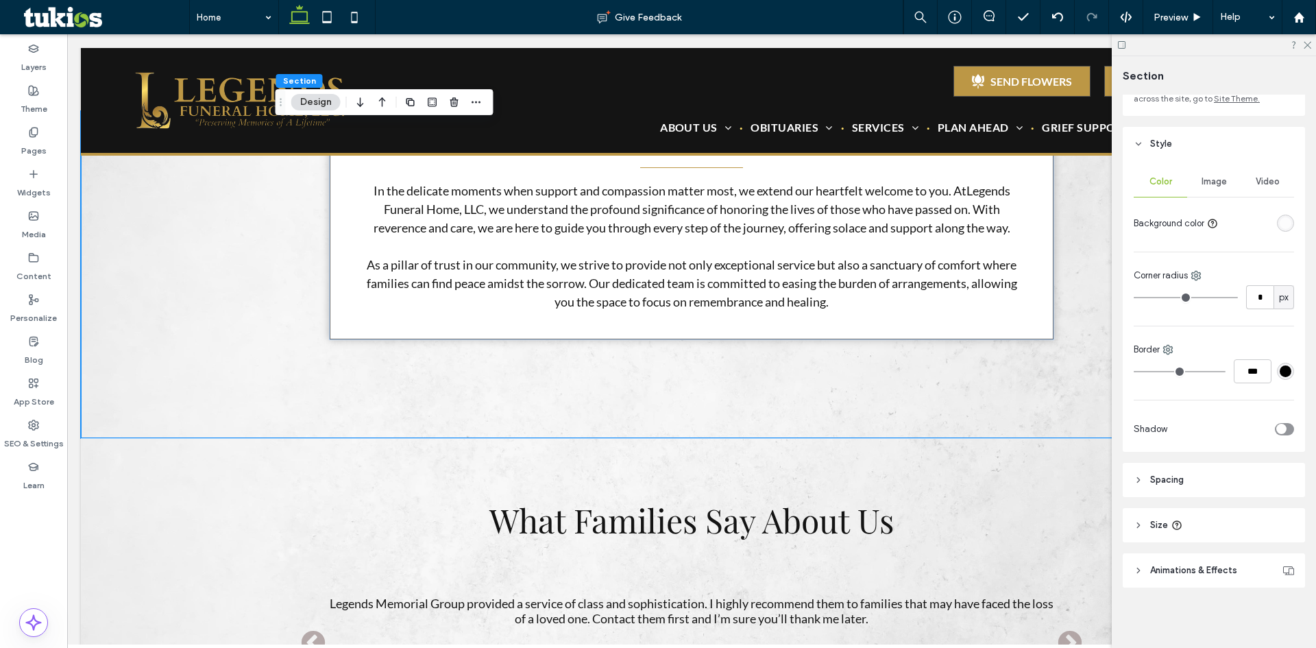
click at [1171, 480] on span "Spacing" at bounding box center [1168, 480] width 34 height 14
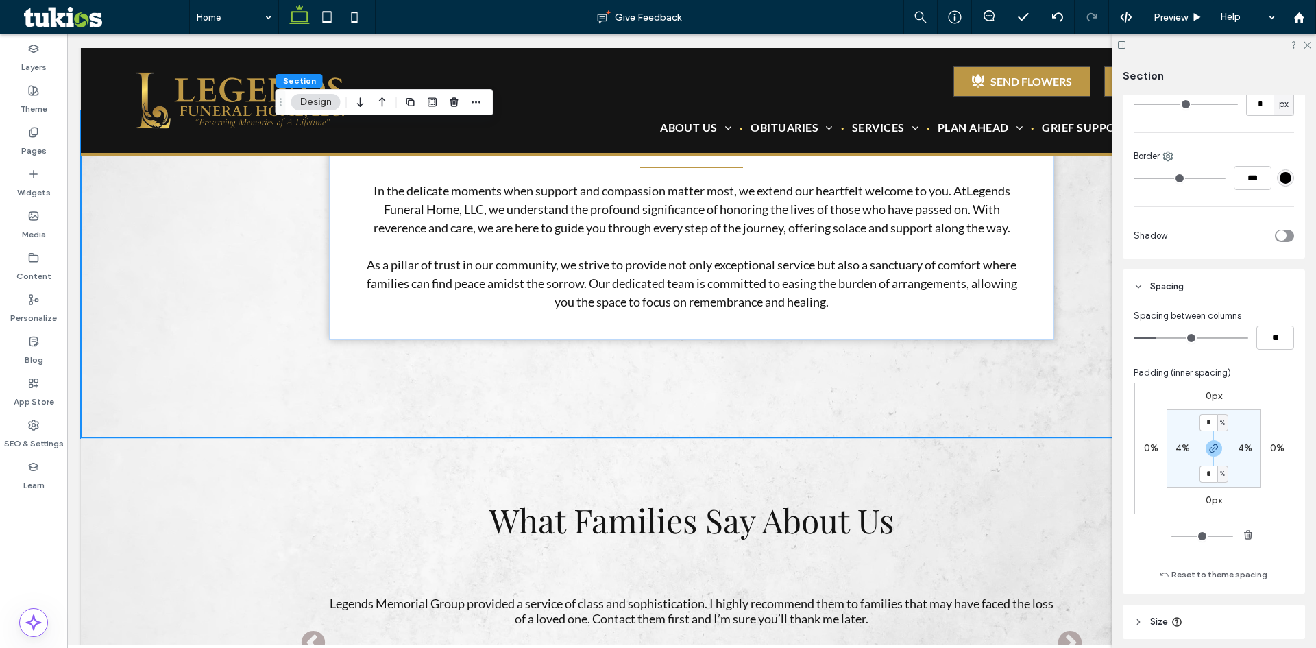
scroll to position [324, 0]
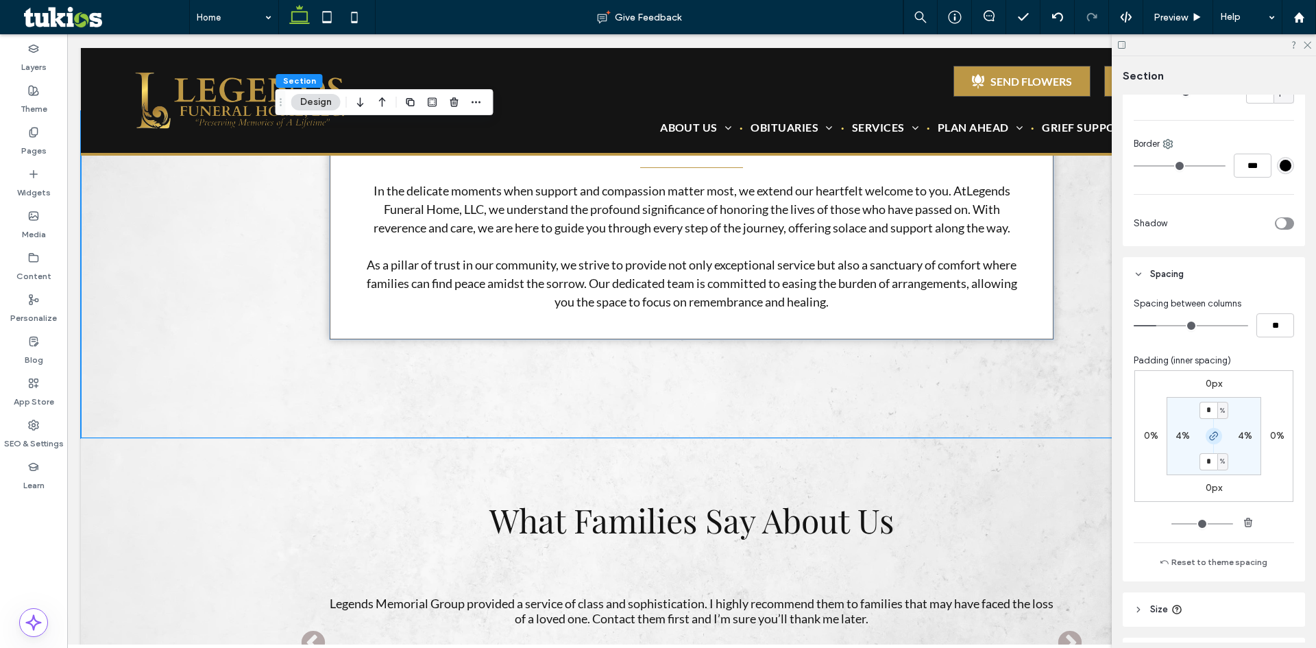
click at [1210, 437] on icon "button" at bounding box center [1214, 436] width 11 height 11
click at [1208, 463] on label "8%" at bounding box center [1214, 461] width 14 height 12
type input "*"
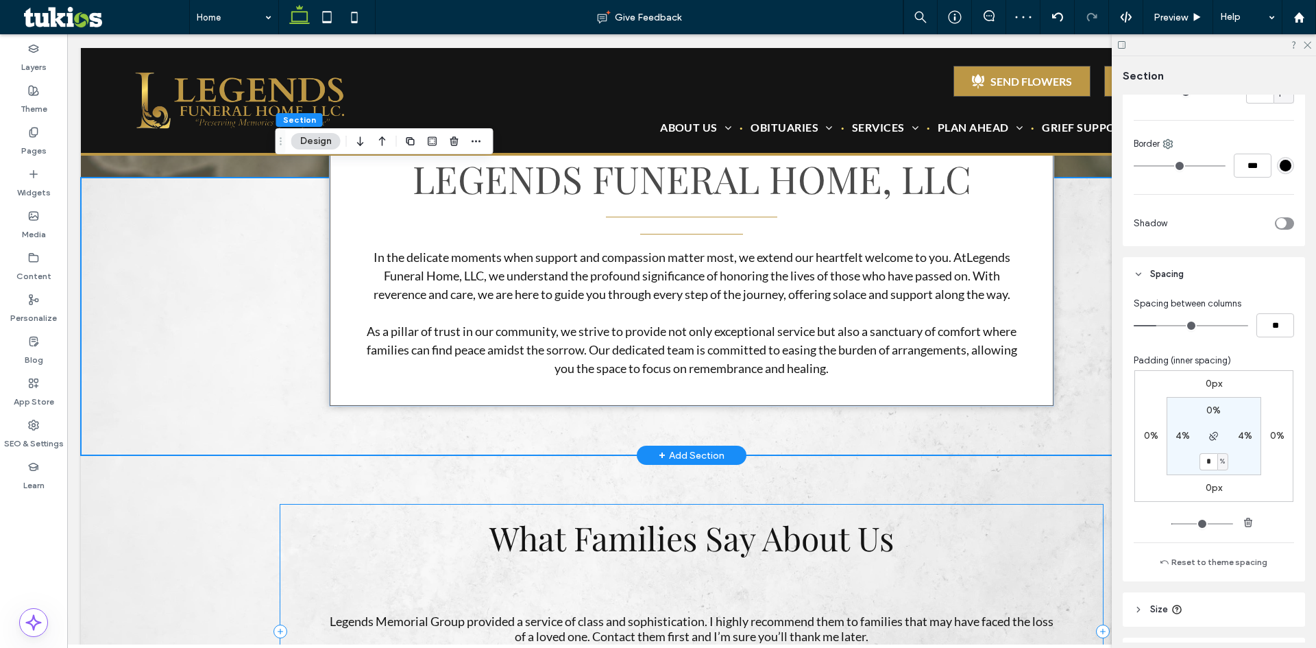
scroll to position [549, 0]
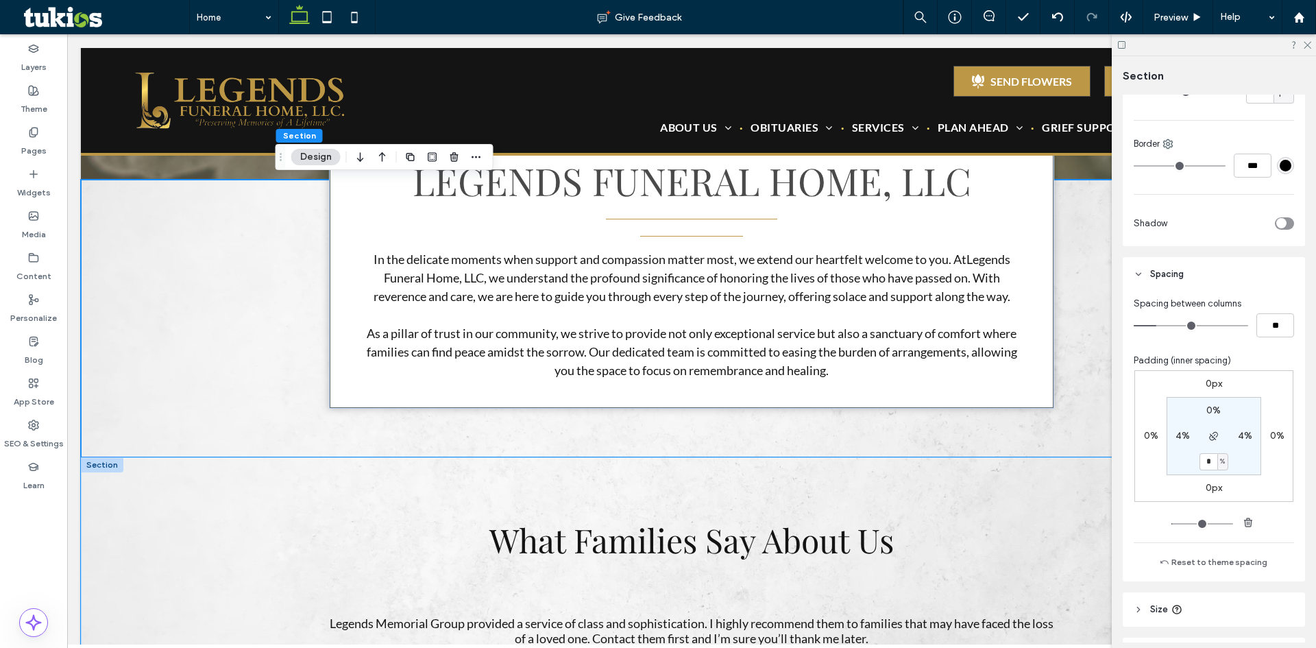
click at [853, 470] on div "What Families Say About Us Previous Very professional and creative service. Jae…" at bounding box center [691, 633] width 823 height 352
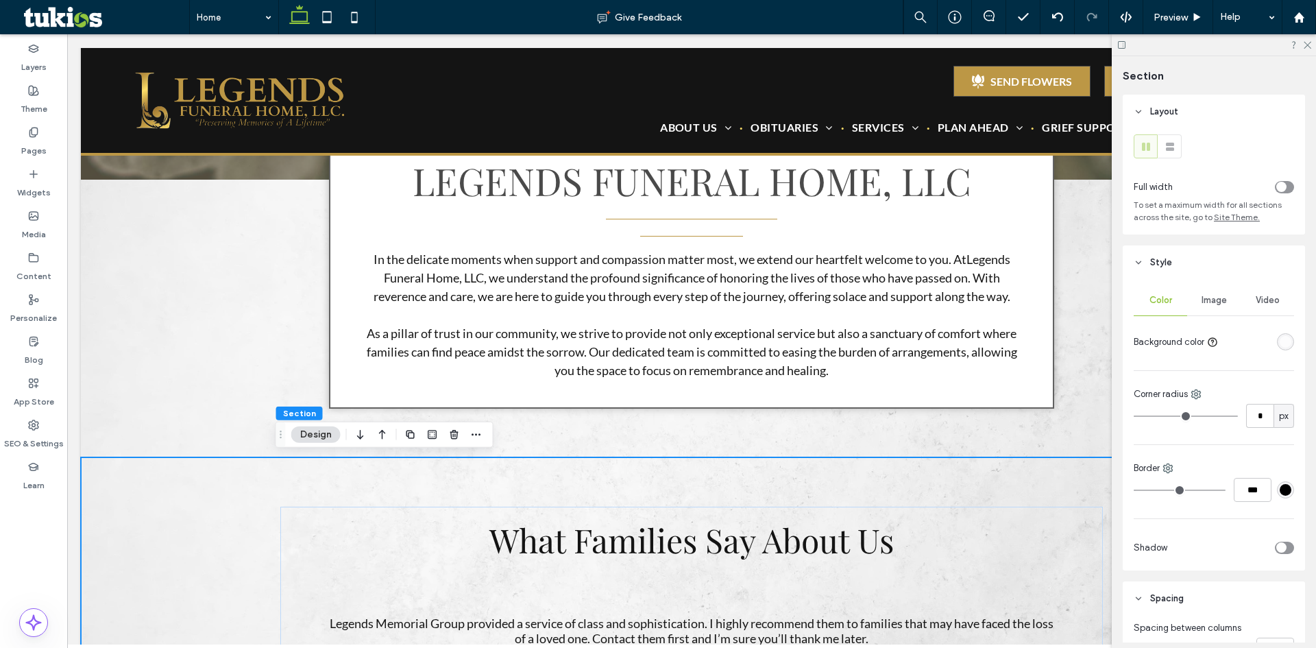
click at [1014, 492] on div "What Families Say About Us Previous Very professional and creative service. Jae…" at bounding box center [691, 633] width 823 height 352
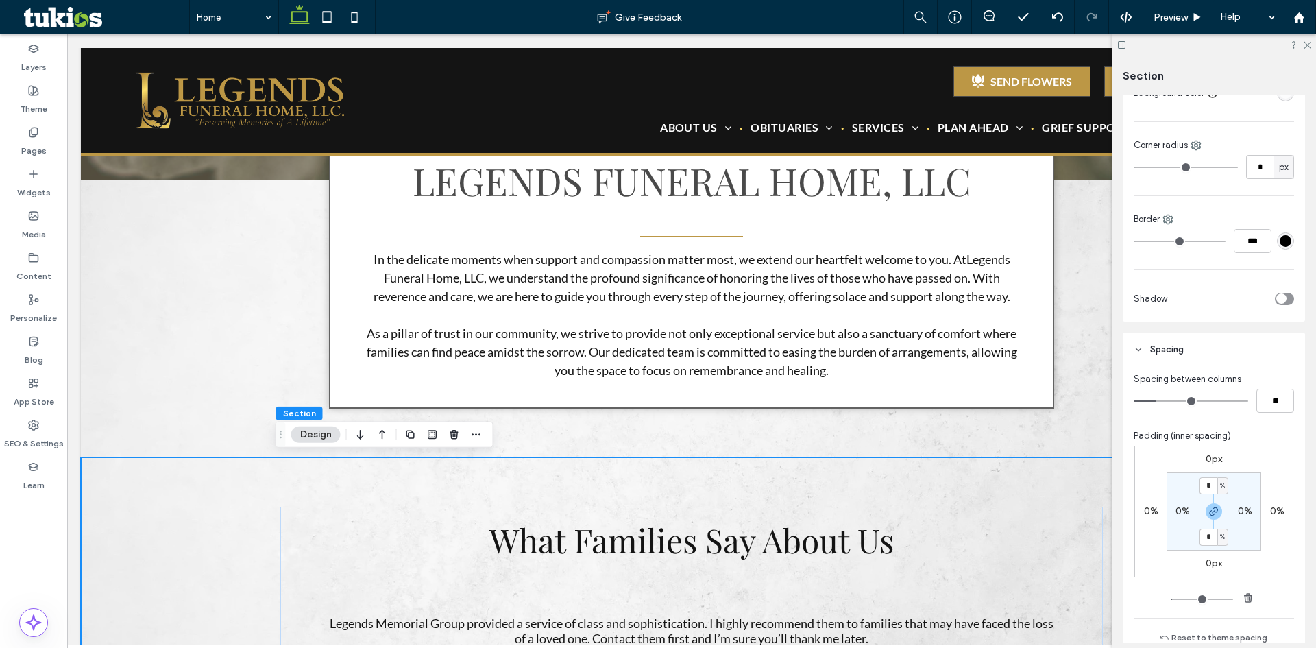
scroll to position [343, 0]
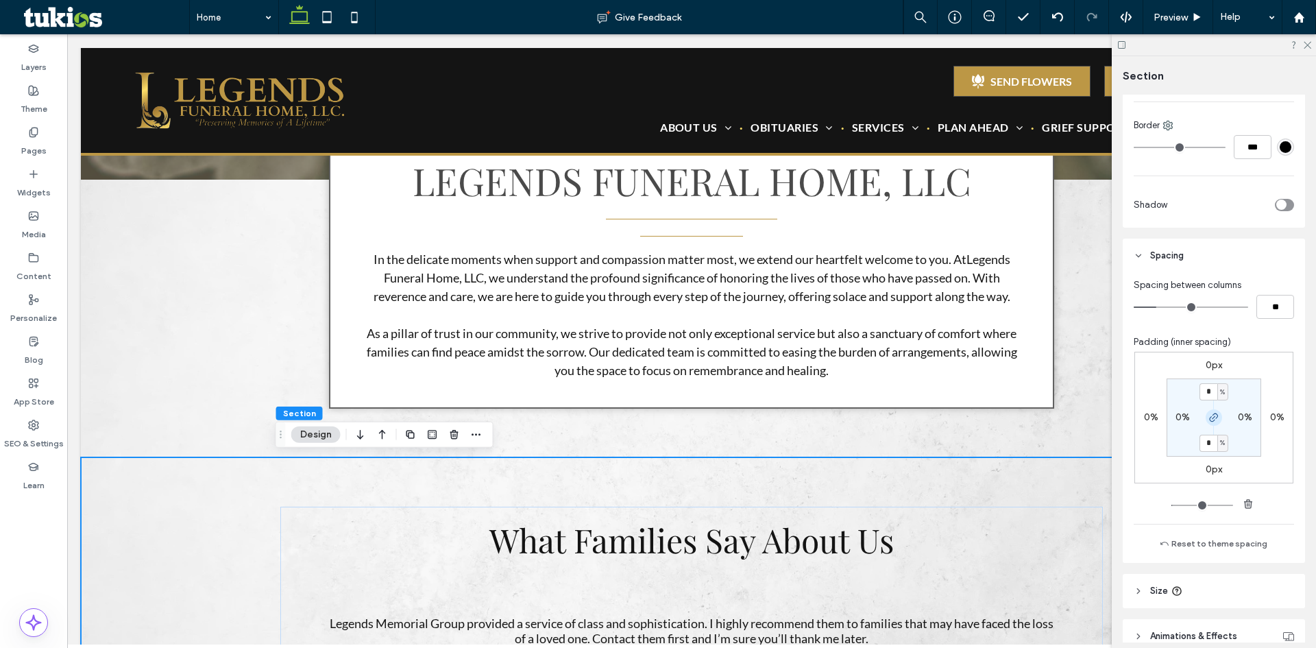
click at [1210, 424] on span "button" at bounding box center [1214, 417] width 16 height 16
click at [1203, 389] on input "*" at bounding box center [1209, 391] width 18 height 17
type input "*"
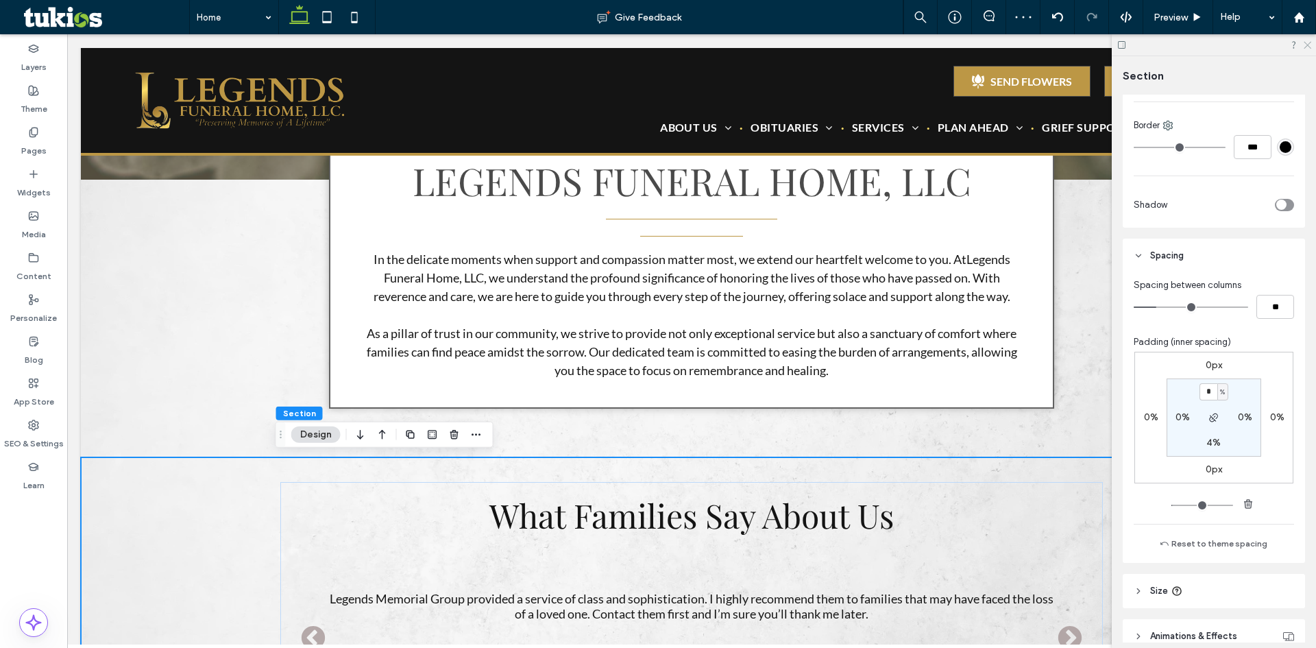
click at [1303, 43] on icon at bounding box center [1307, 44] width 9 height 9
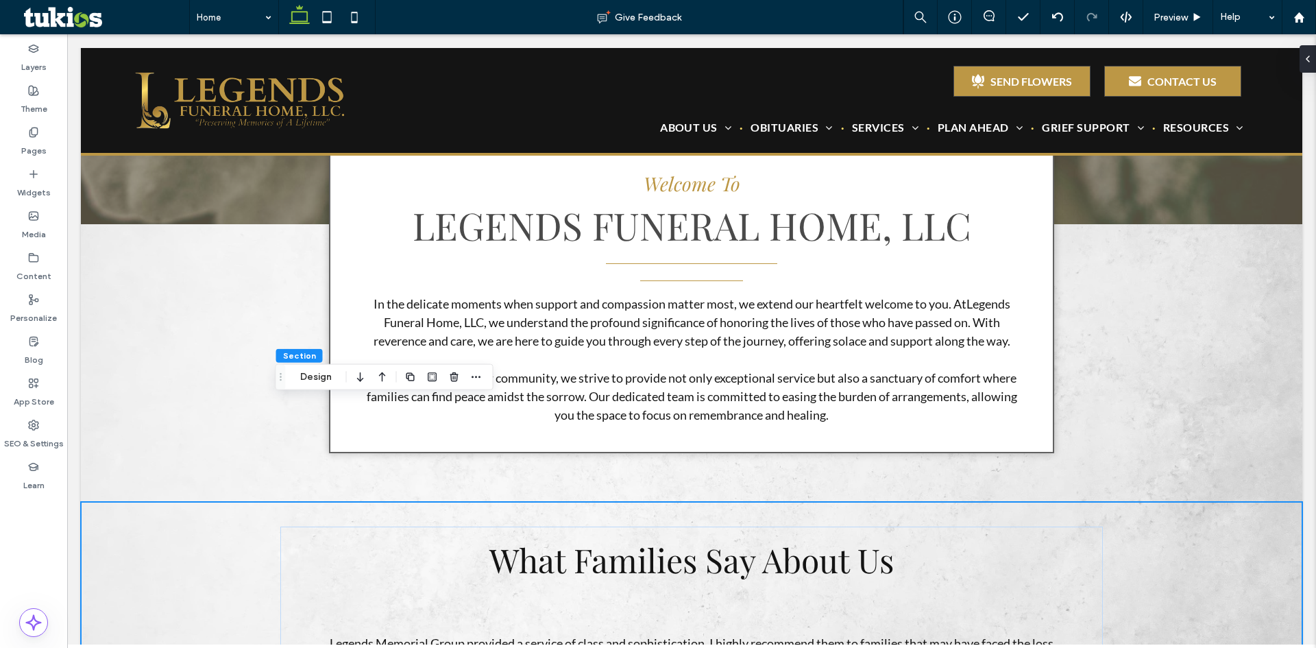
scroll to position [480, 0]
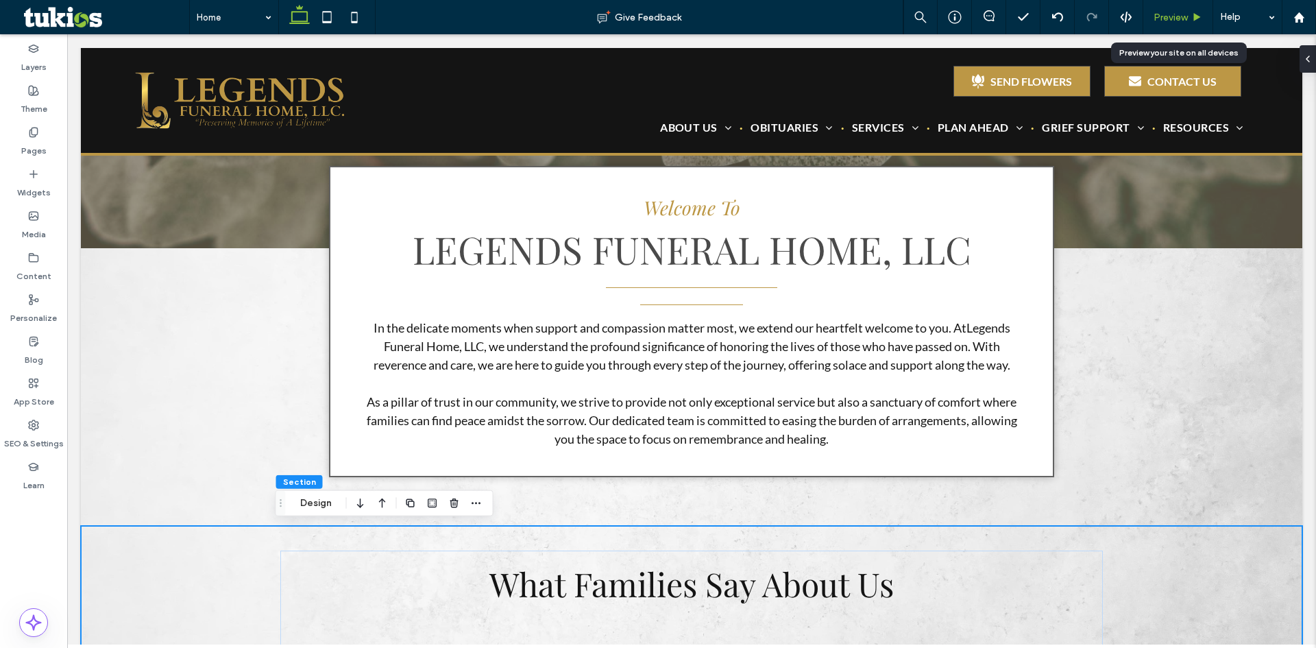
click at [1188, 19] on span "Preview" at bounding box center [1171, 18] width 34 height 12
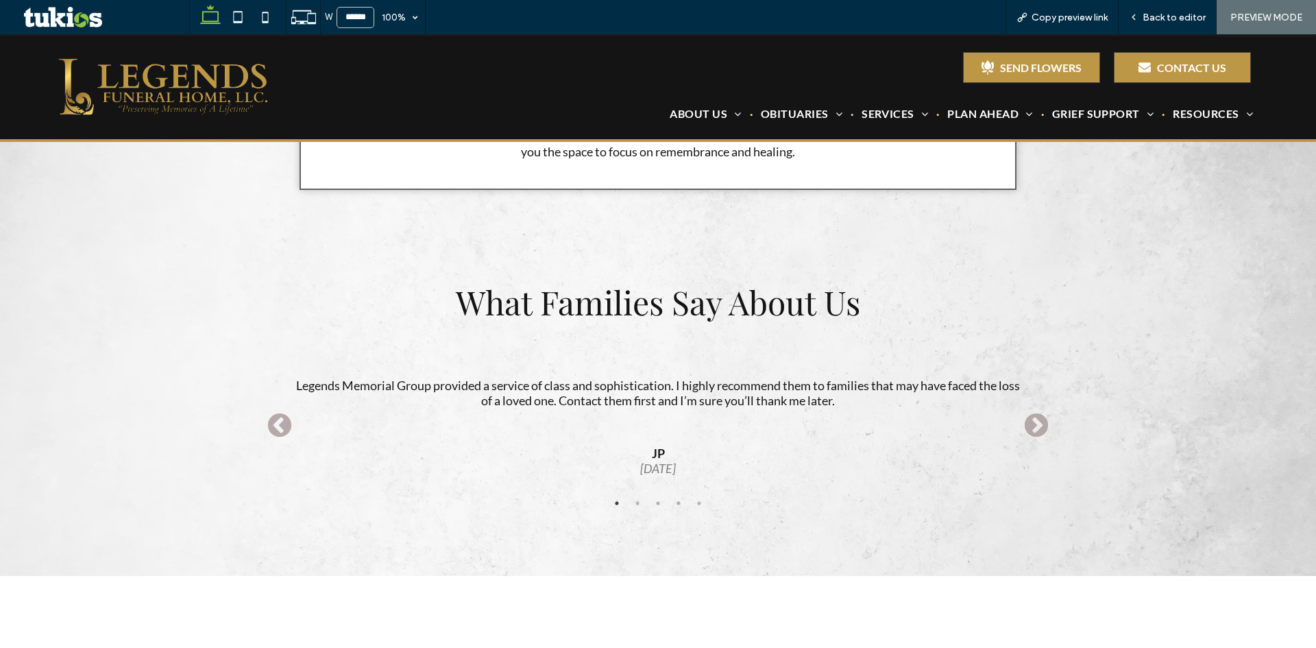
scroll to position [754, 0]
click at [1026, 425] on button "Next" at bounding box center [1036, 425] width 27 height 27
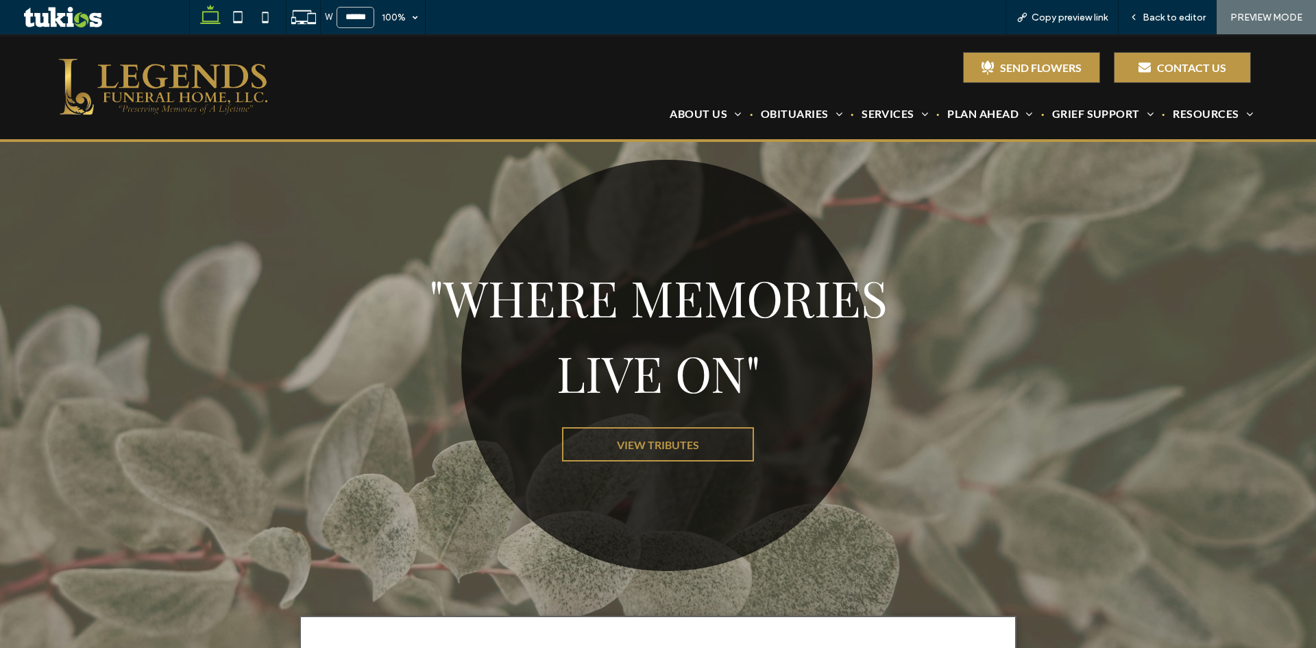
scroll to position [0, 0]
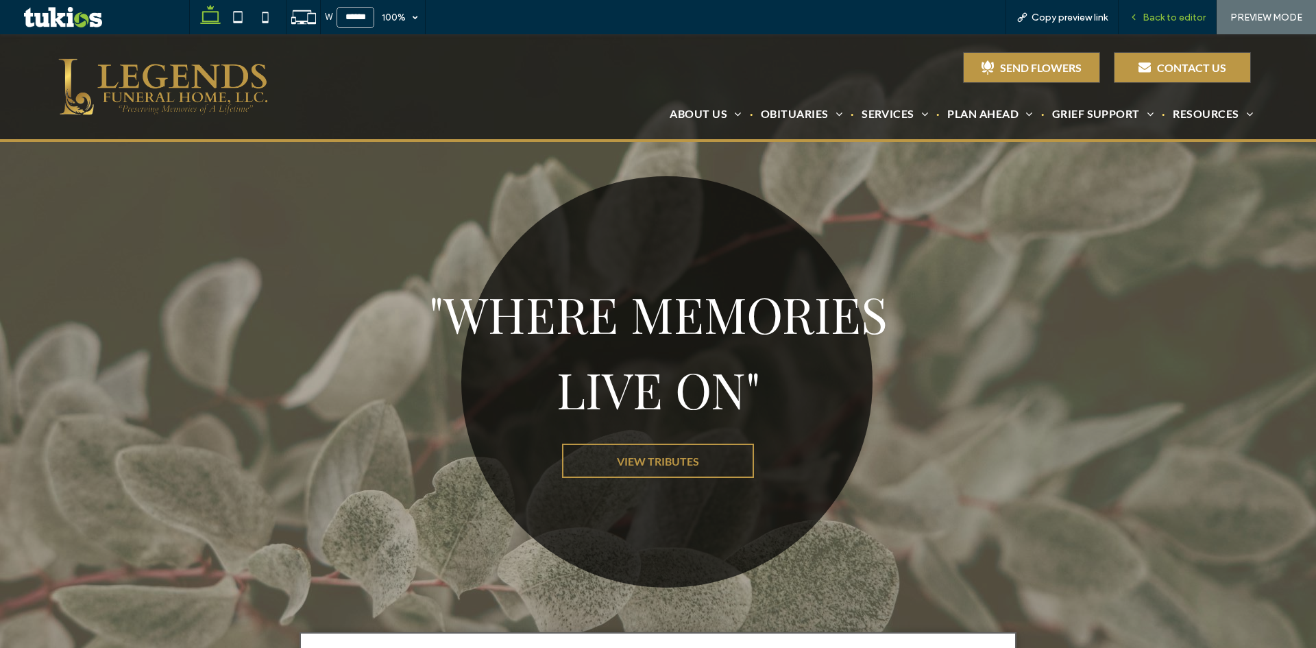
click at [1162, 16] on span "Back to editor" at bounding box center [1174, 18] width 63 height 12
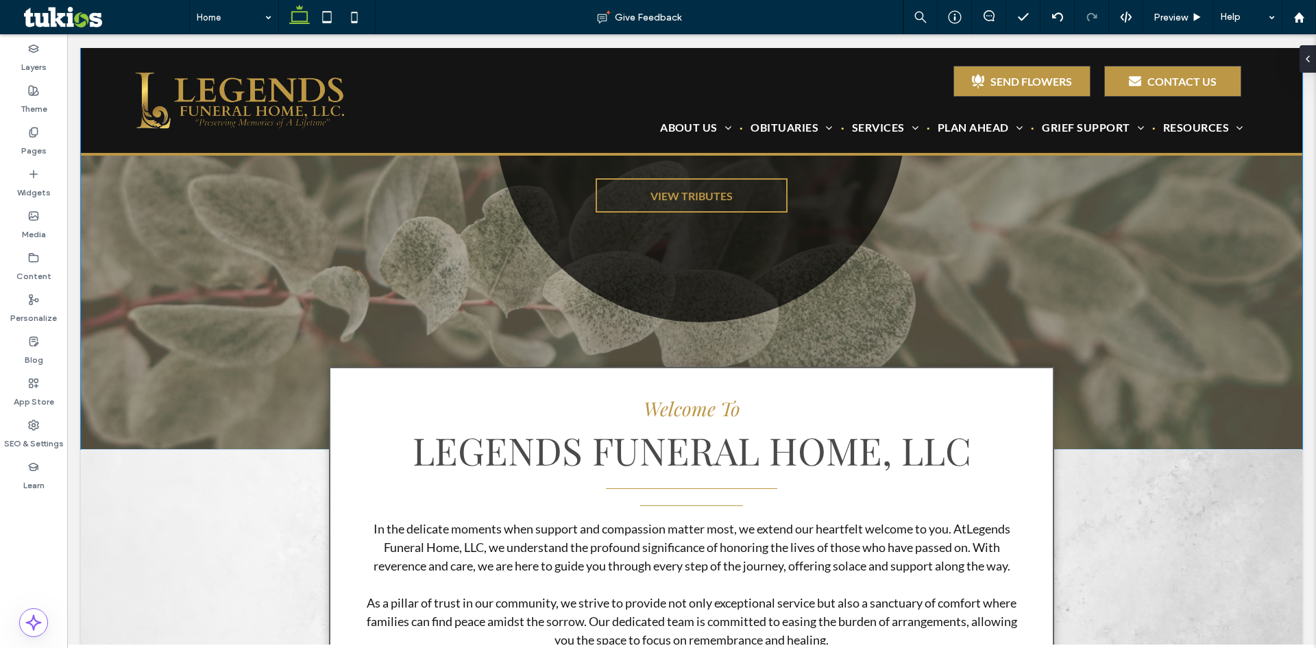
scroll to position [69, 0]
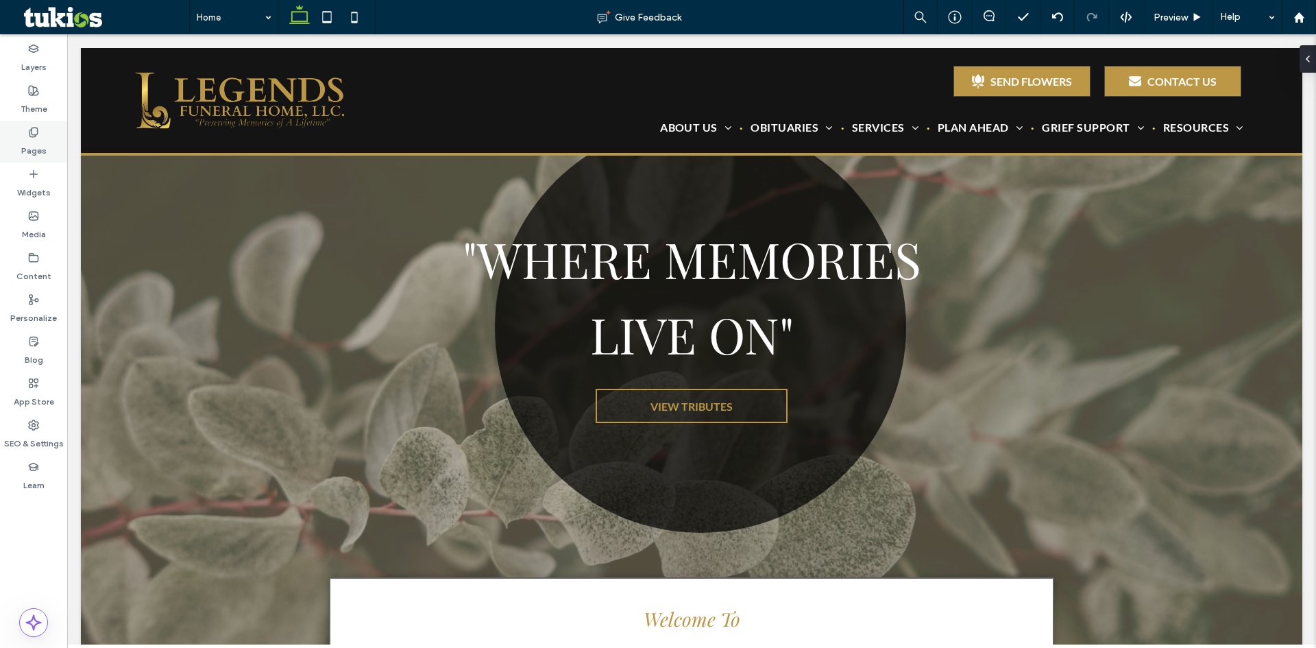
click at [34, 125] on div "Pages" at bounding box center [33, 142] width 67 height 42
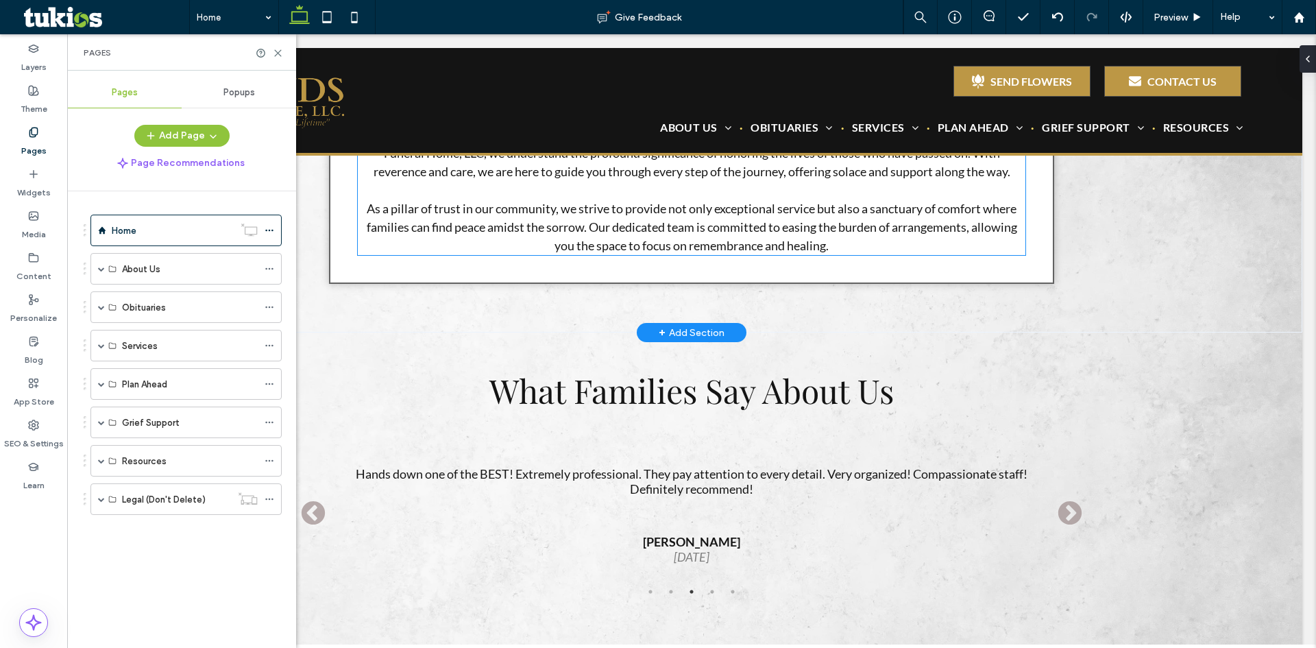
scroll to position [754, 0]
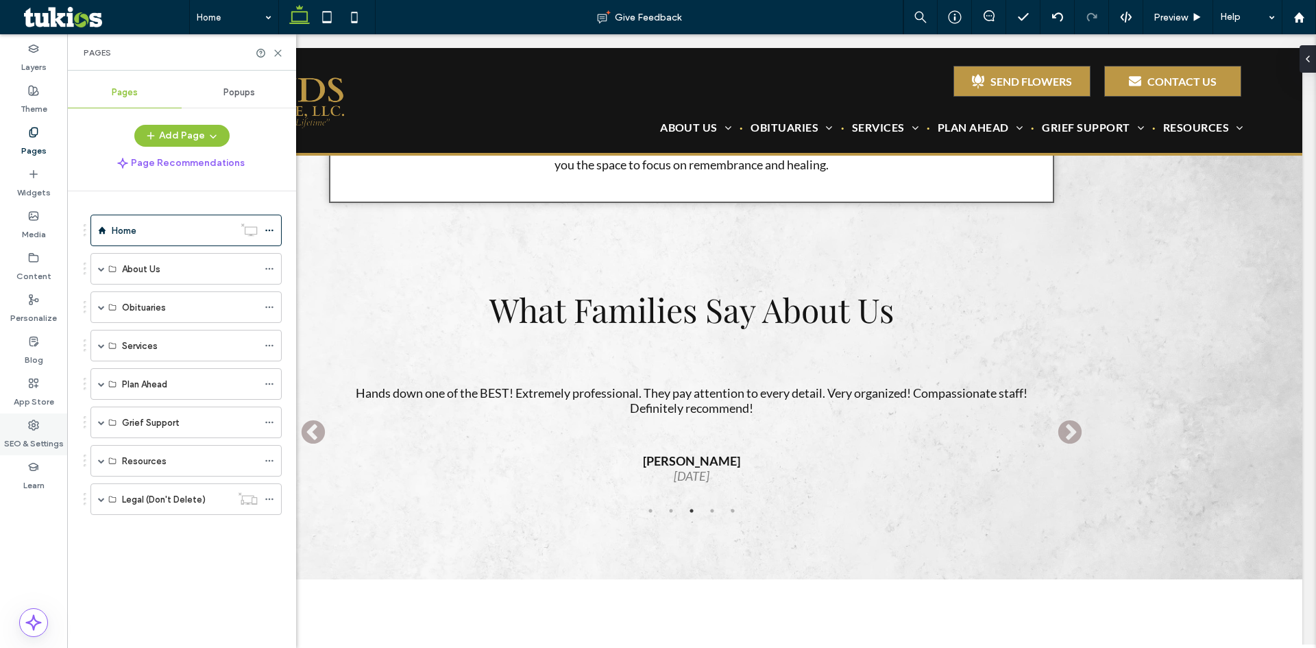
click at [40, 425] on div "SEO & Settings" at bounding box center [33, 434] width 67 height 42
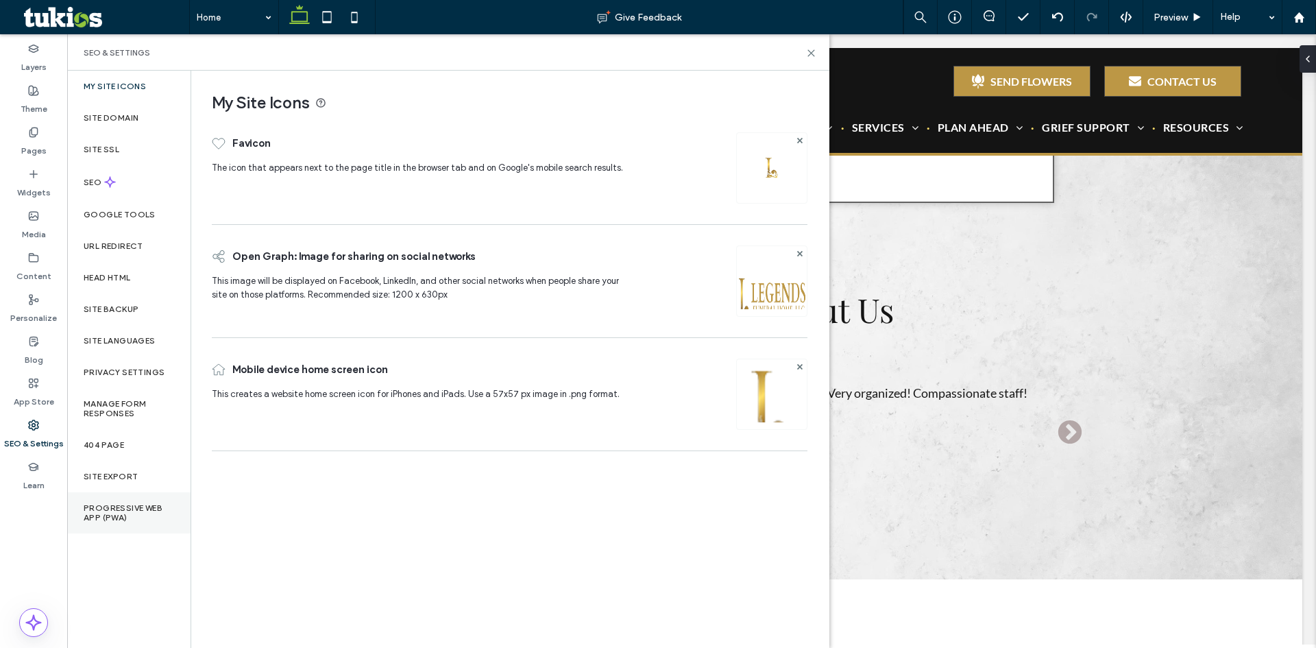
click at [128, 514] on label "Progressive Web App (PWA)" at bounding box center [129, 512] width 91 height 19
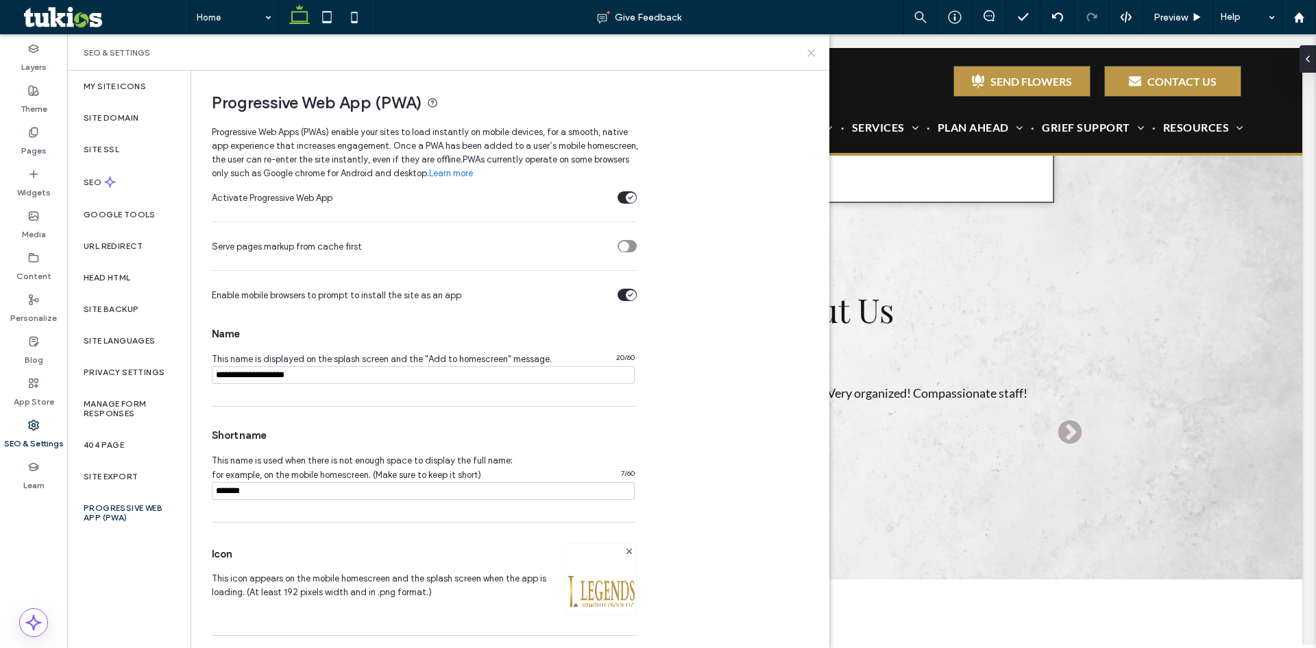
click at [809, 49] on icon at bounding box center [811, 53] width 10 height 10
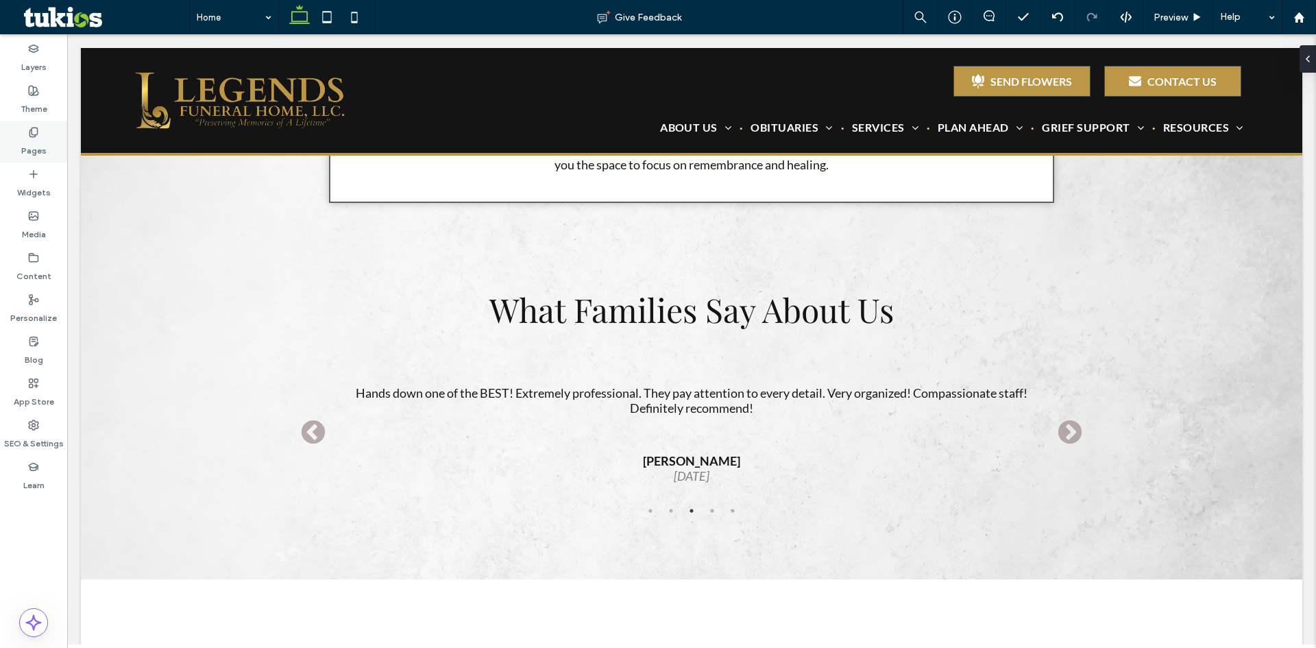
click at [17, 129] on div "Pages" at bounding box center [33, 142] width 67 height 42
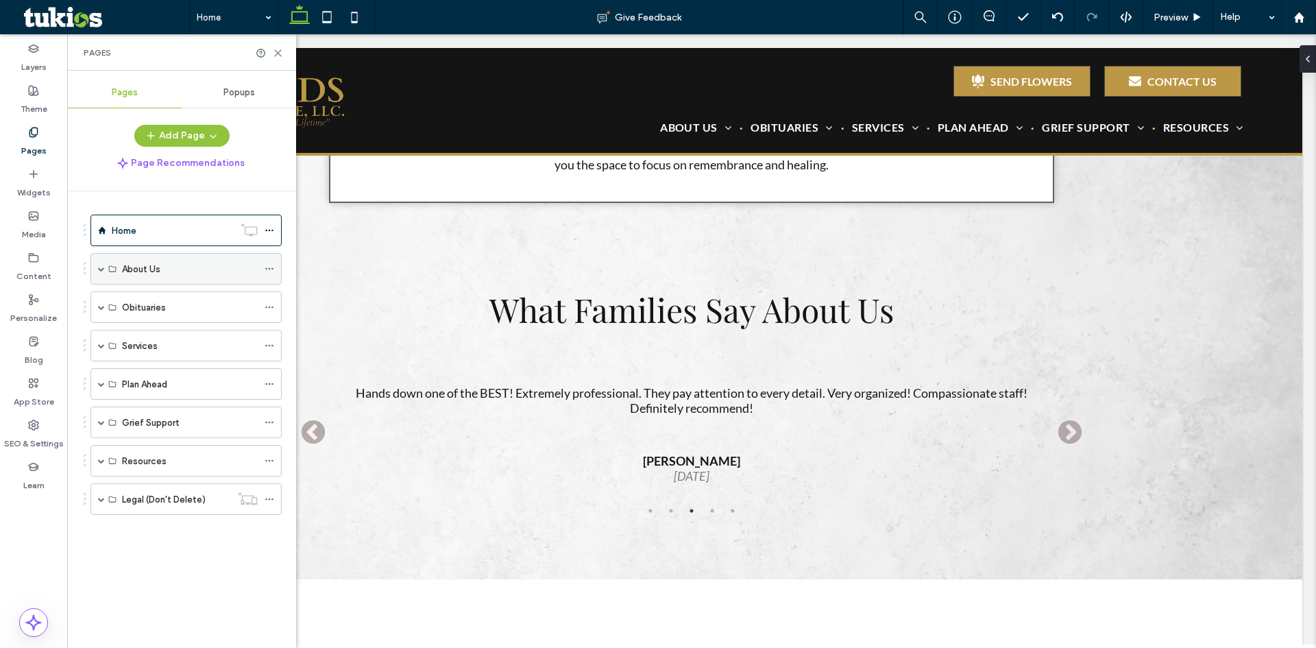
click at [99, 265] on span at bounding box center [101, 268] width 7 height 7
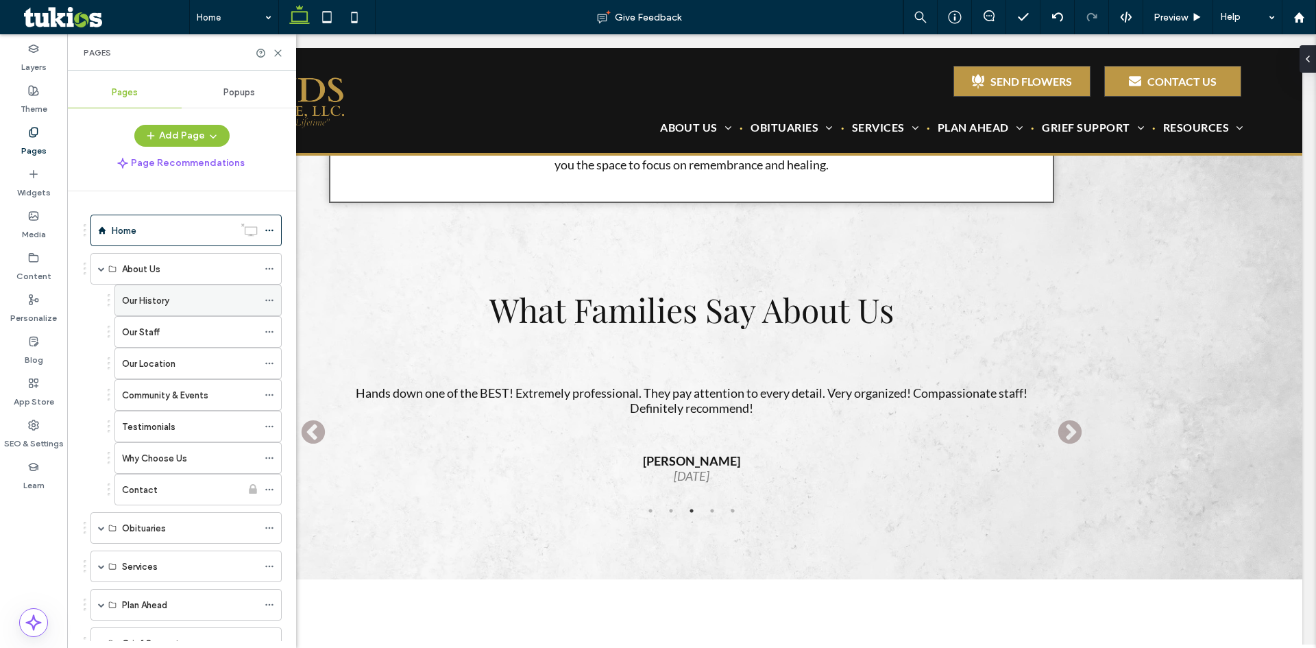
click at [126, 297] on label "Our History" at bounding box center [145, 301] width 47 height 24
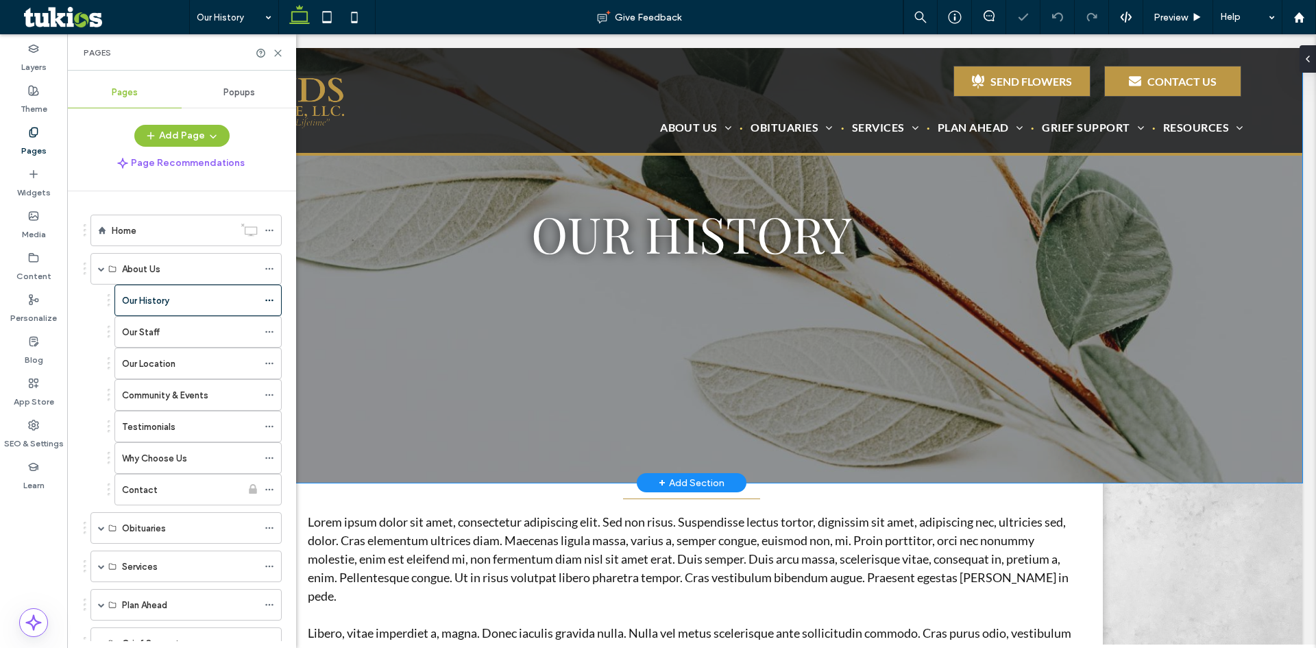
scroll to position [274, 0]
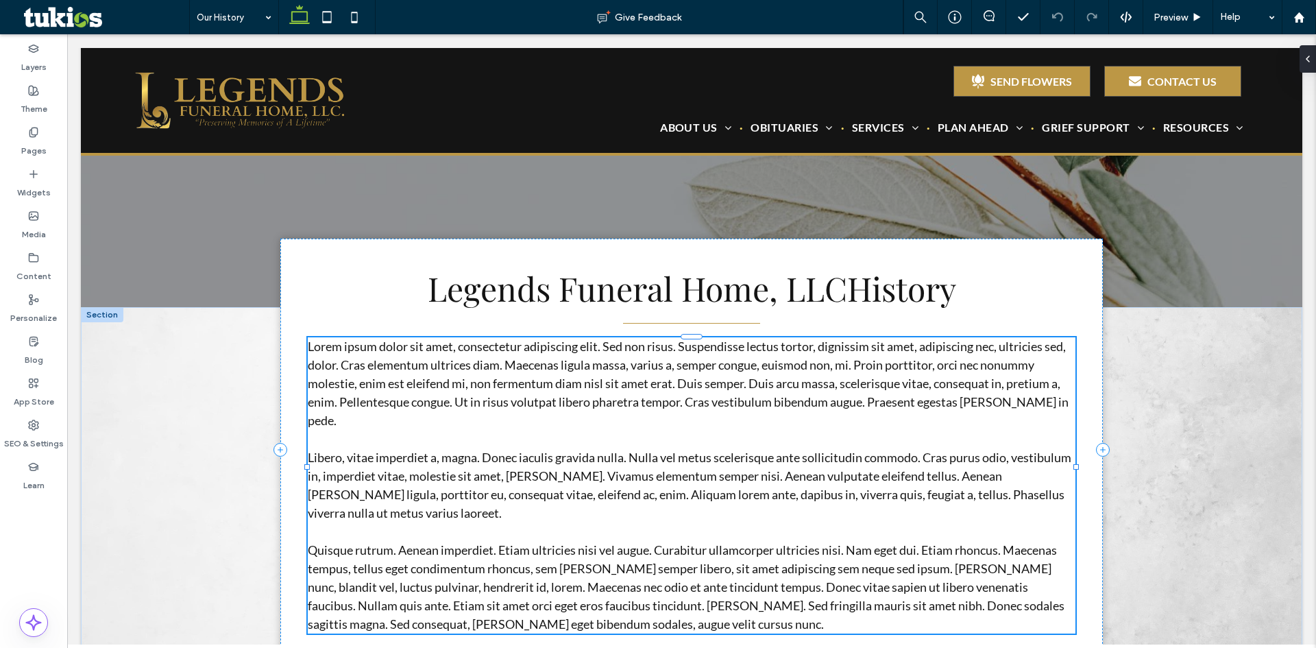
click at [706, 430] on p at bounding box center [692, 439] width 768 height 19
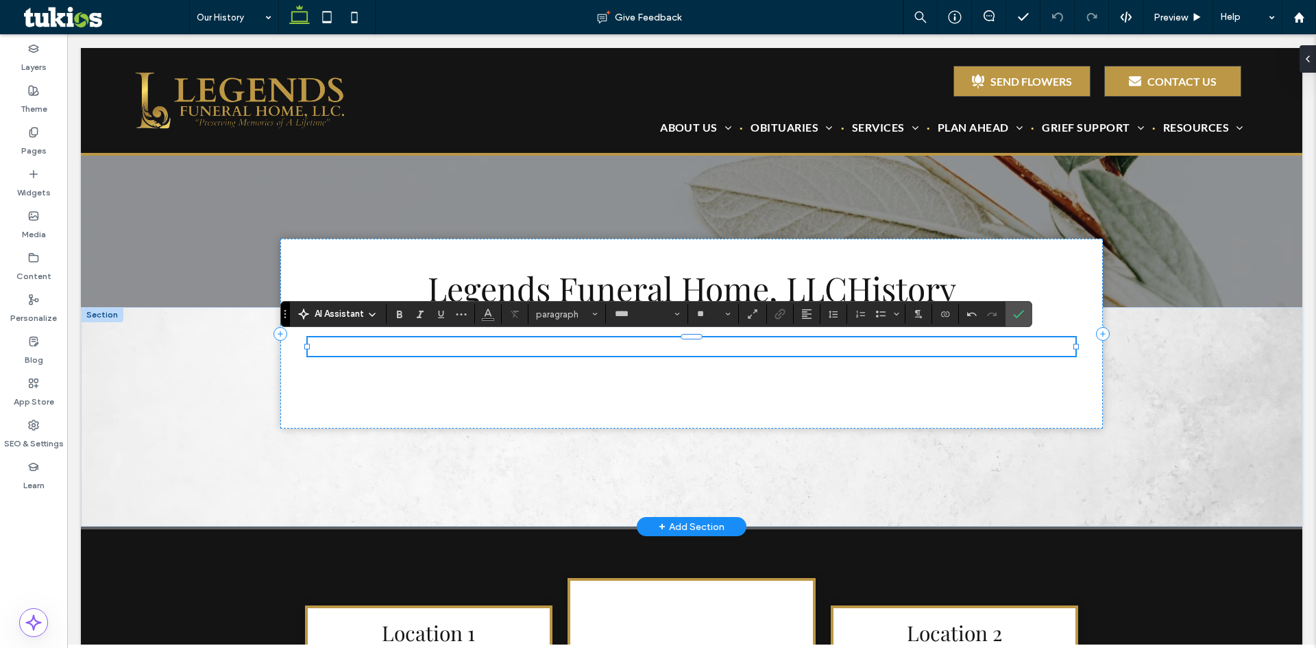
click at [544, 350] on p at bounding box center [692, 346] width 768 height 19
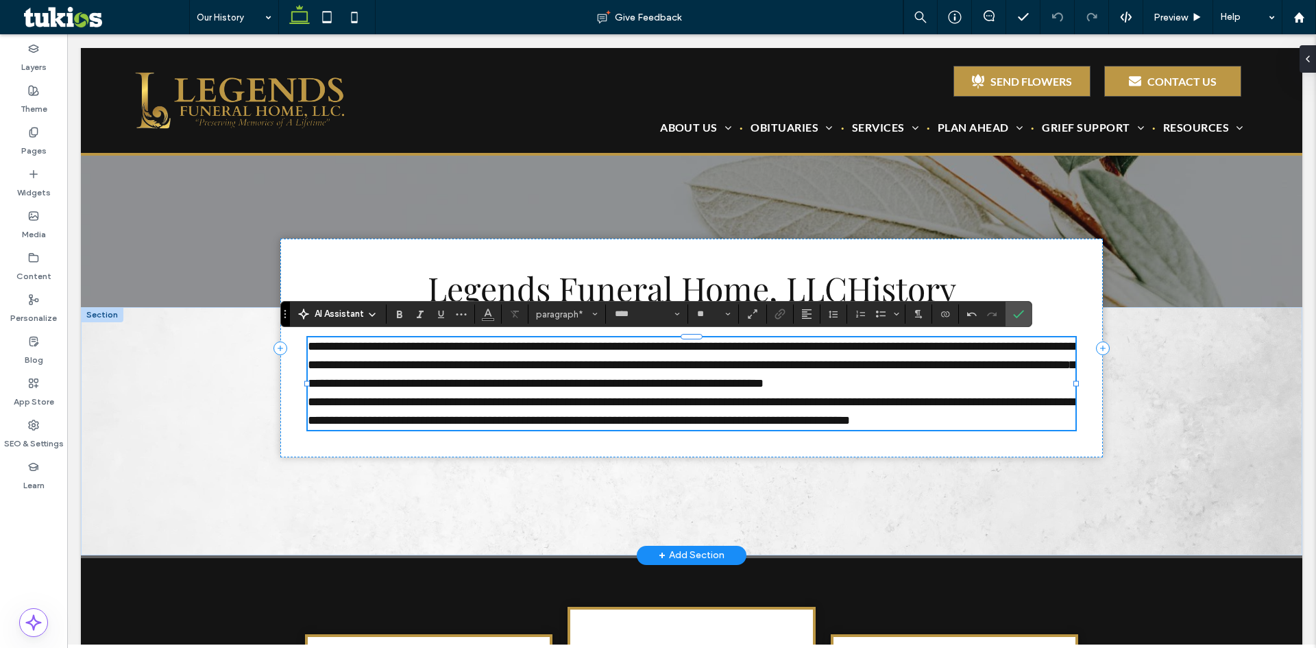
click at [1026, 381] on p "**********" at bounding box center [692, 365] width 768 height 56
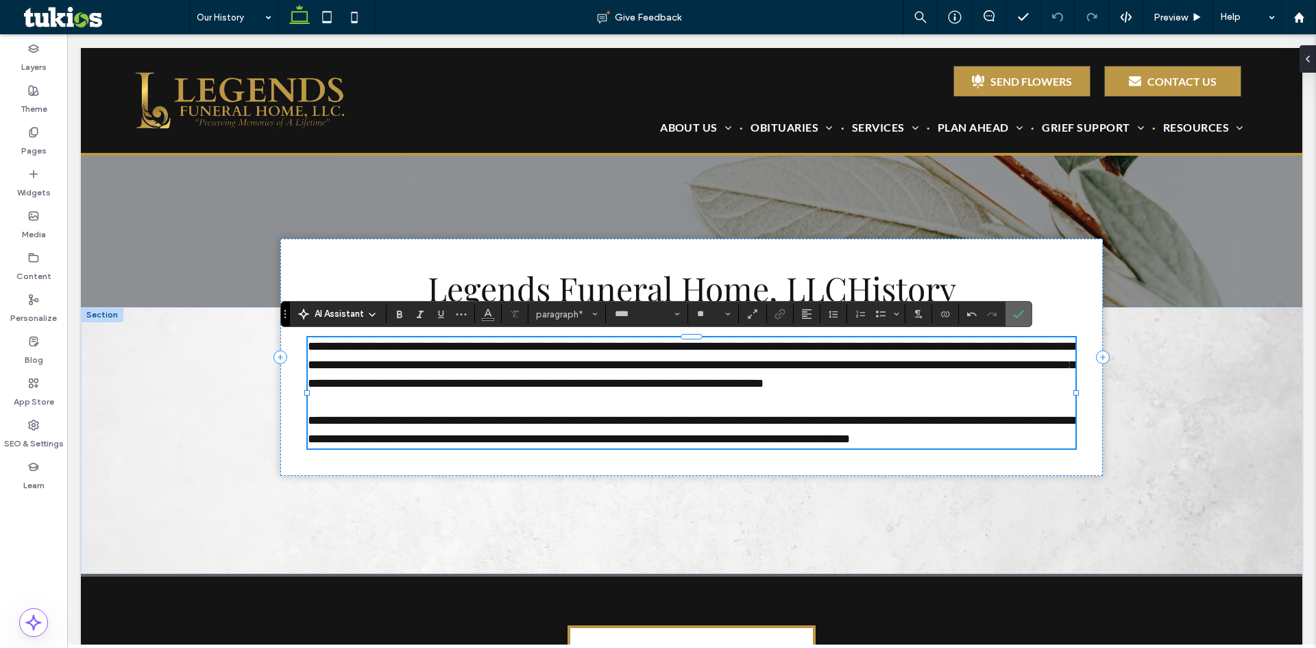
click at [1011, 314] on label "Confirm" at bounding box center [1019, 314] width 21 height 25
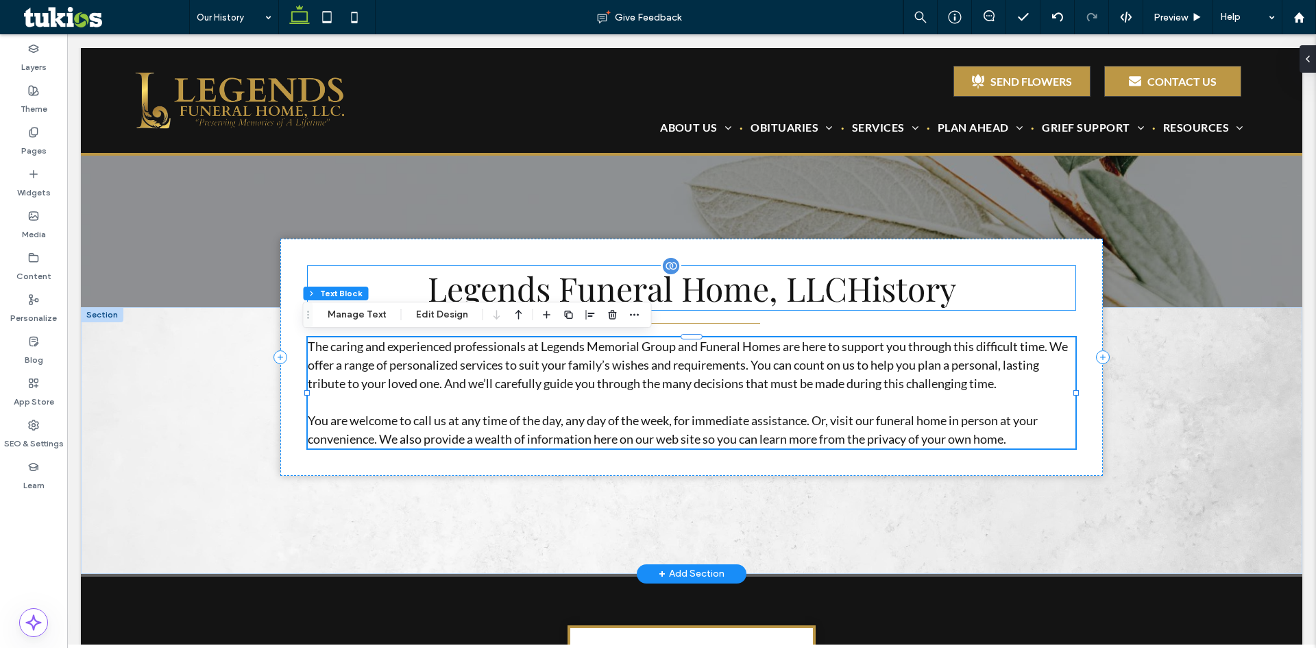
click at [732, 287] on span "Legends Funeral Home, LLC" at bounding box center [638, 288] width 420 height 44
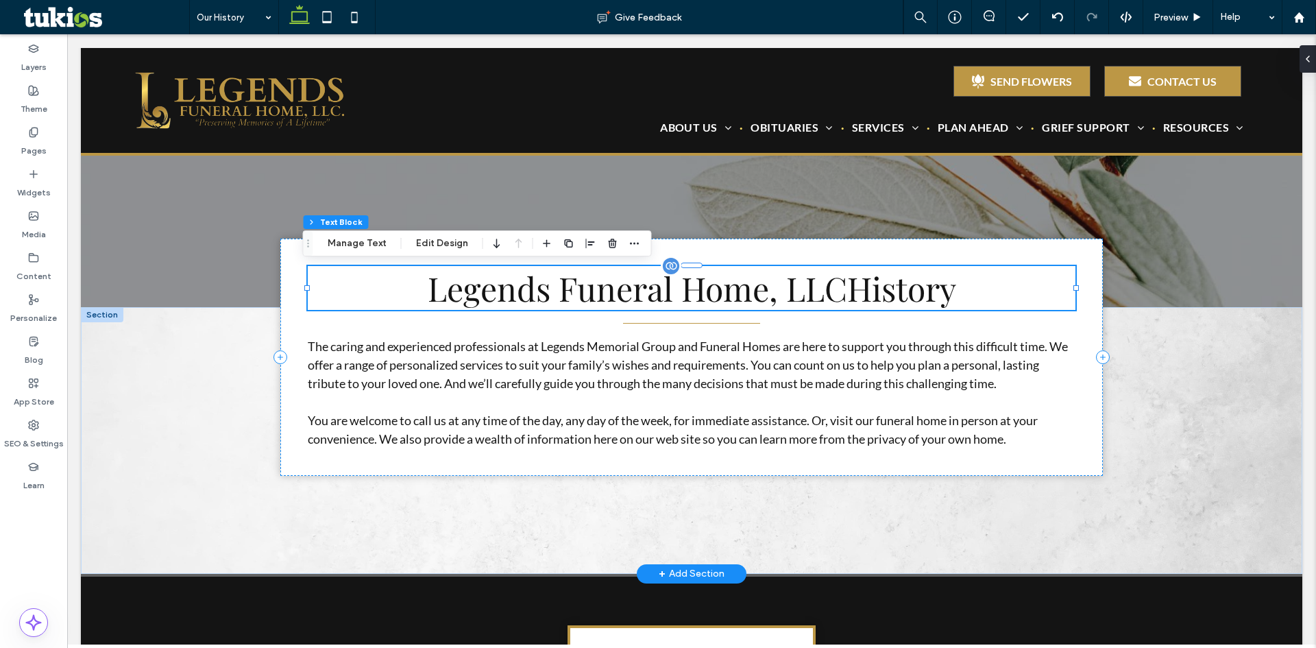
click at [732, 287] on span "Legends Funeral Home, LLC" at bounding box center [638, 288] width 420 height 44
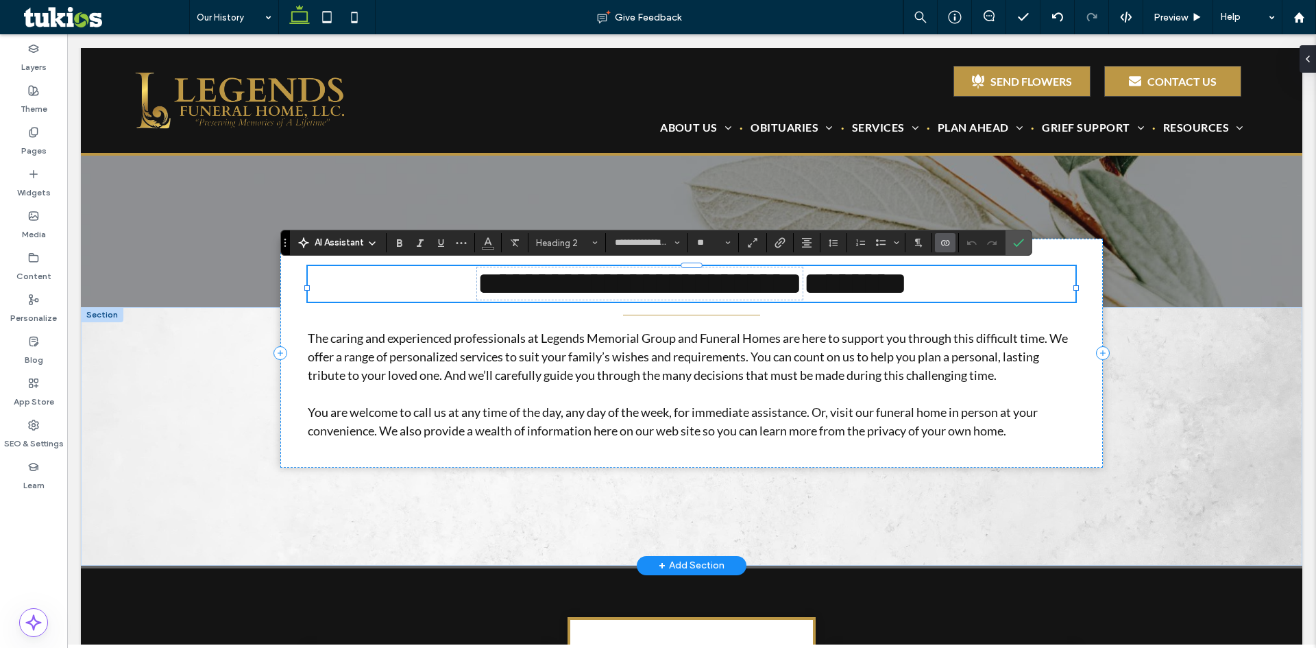
click at [751, 287] on span "**********" at bounding box center [640, 283] width 326 height 32
click at [762, 286] on span "**********" at bounding box center [640, 283] width 326 height 32
click at [908, 293] on span "*******" at bounding box center [856, 283] width 104 height 32
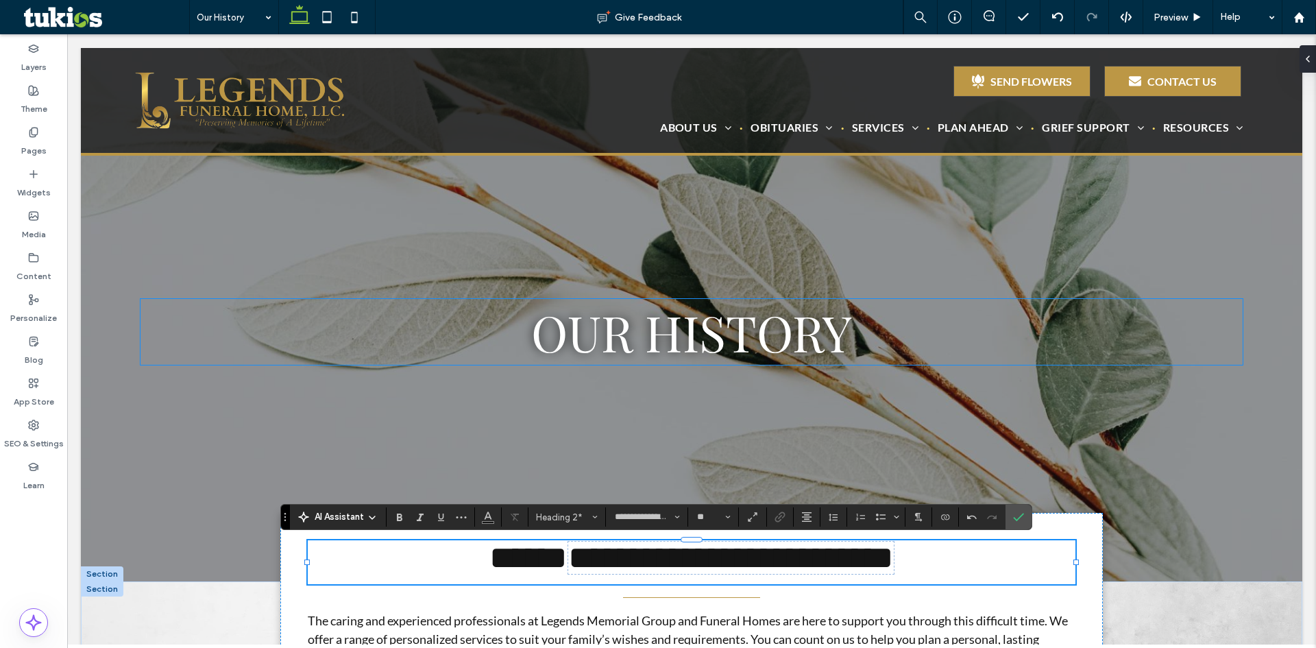
click at [671, 359] on span "OUR History" at bounding box center [691, 332] width 321 height 66
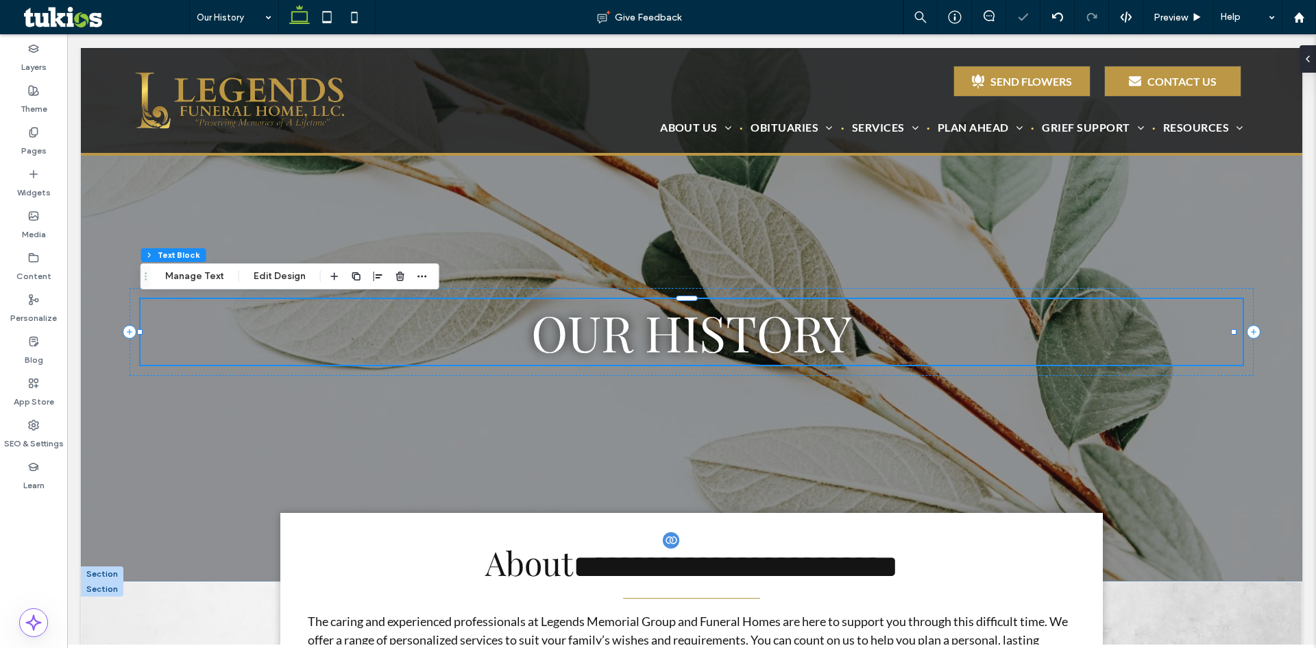
click at [671, 359] on span "OUR History" at bounding box center [691, 332] width 321 height 66
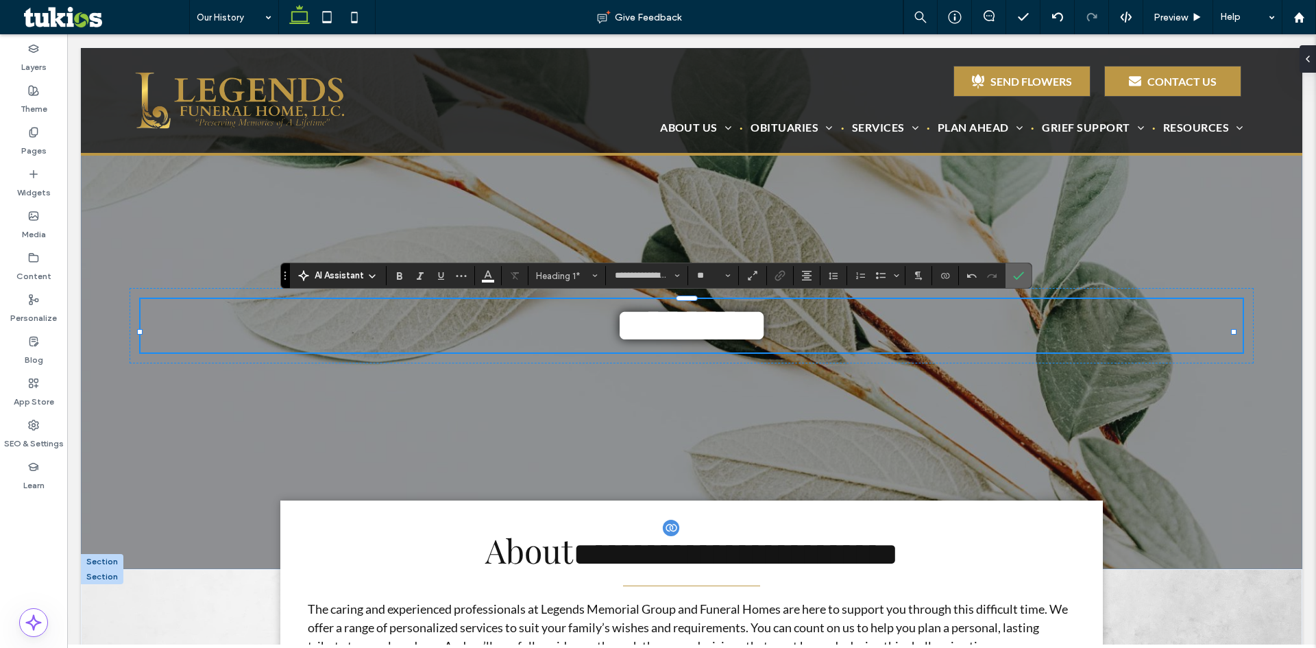
click at [1015, 276] on icon "Confirm" at bounding box center [1018, 275] width 11 height 11
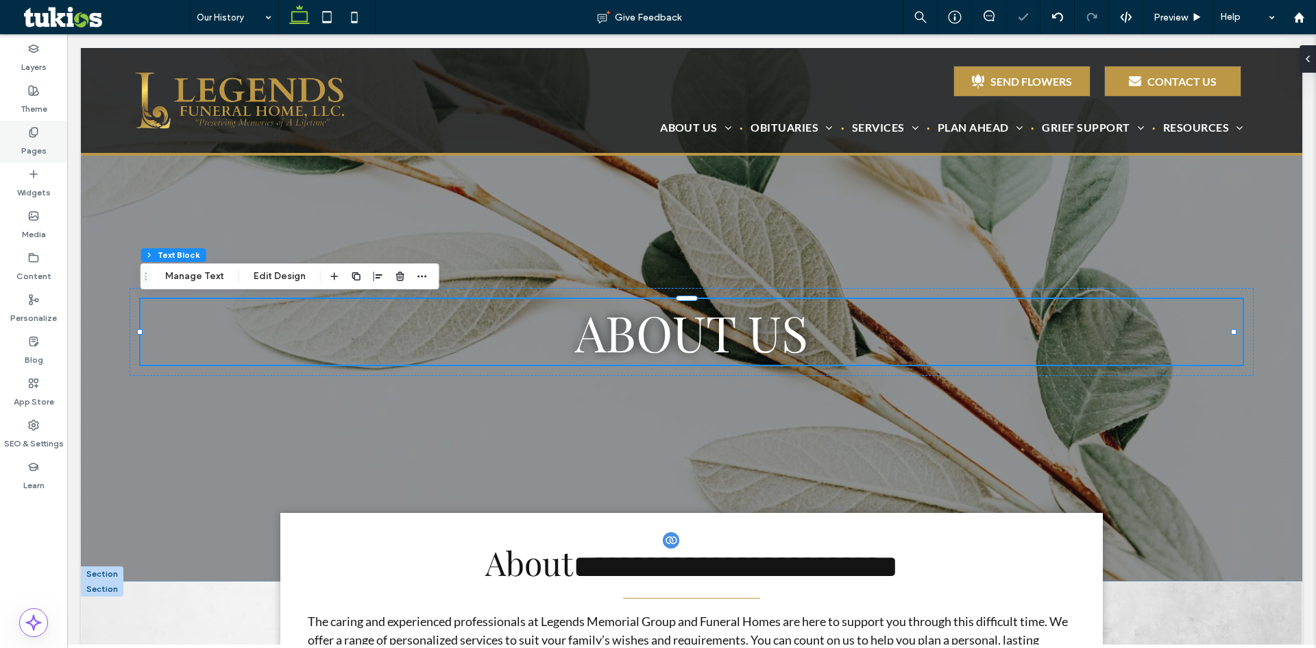
click at [29, 141] on label "Pages" at bounding box center [33, 147] width 25 height 19
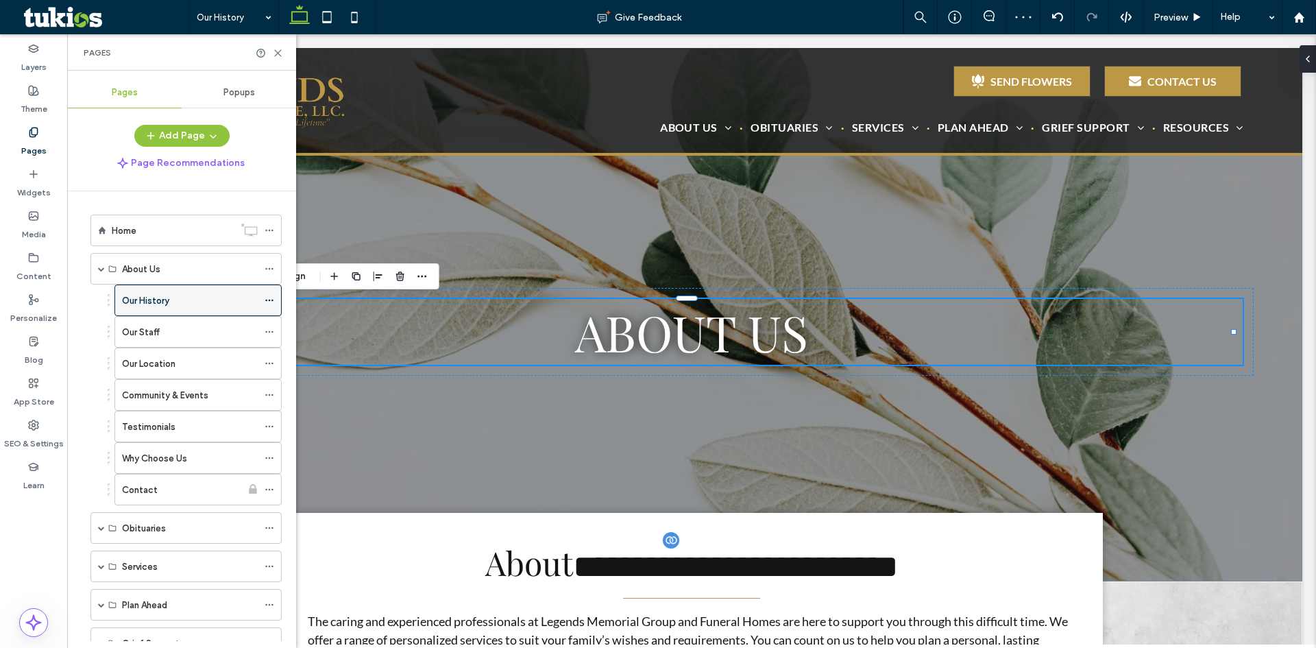
click at [267, 300] on icon at bounding box center [270, 301] width 10 height 10
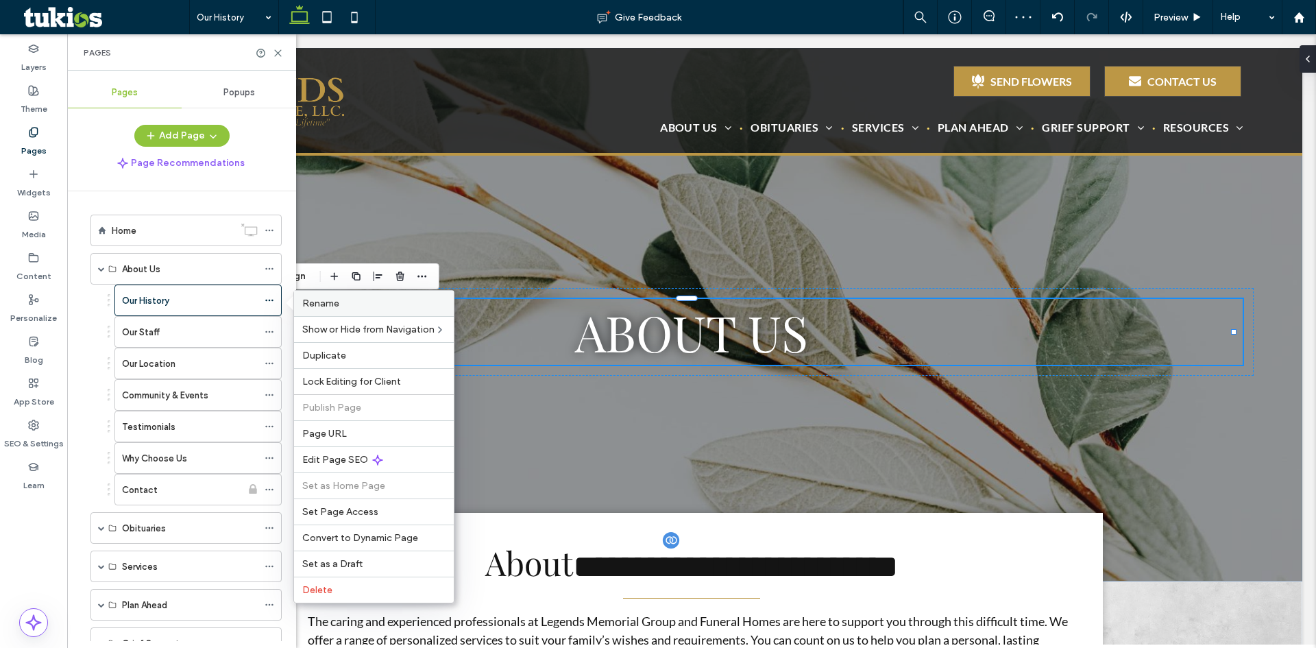
click at [331, 298] on span "Rename" at bounding box center [320, 304] width 37 height 12
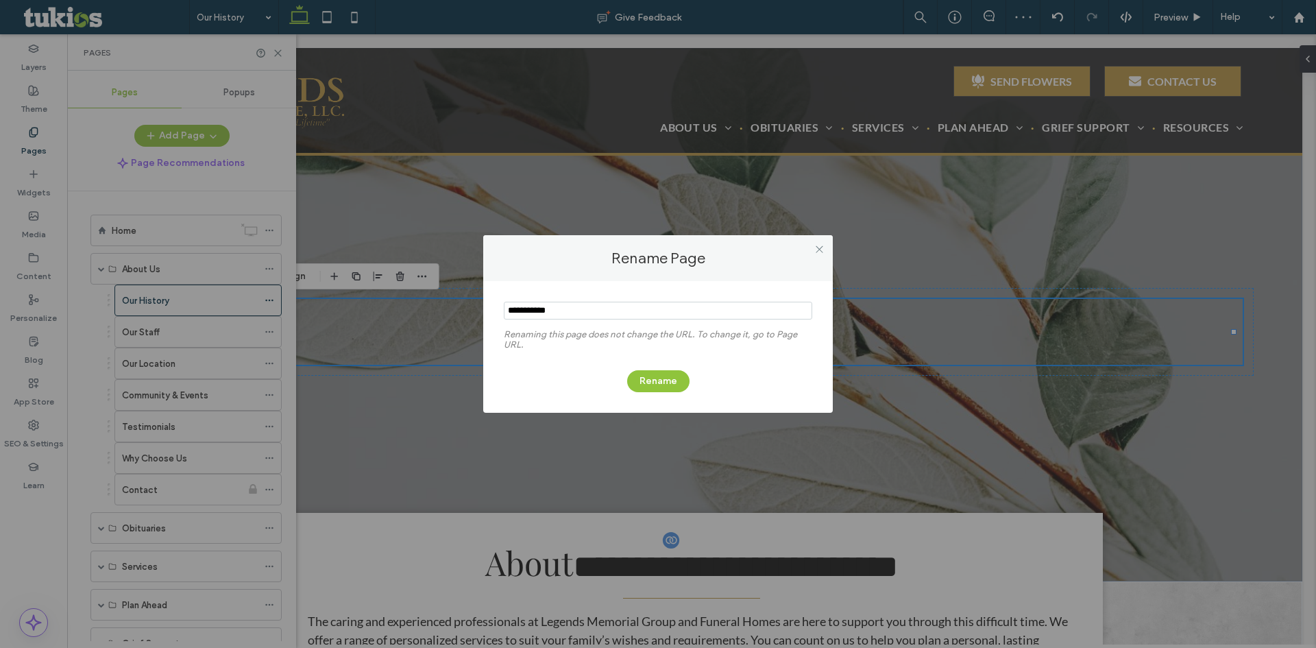
drag, startPoint x: 464, startPoint y: 323, endPoint x: 197, endPoint y: 303, distance: 267.5
click at [231, 306] on div "Rename Page Renaming this page does not change the URL. To change it, go to Pag…" at bounding box center [658, 324] width 1316 height 648
type input "********"
click at [653, 381] on button "Rename" at bounding box center [658, 381] width 62 height 22
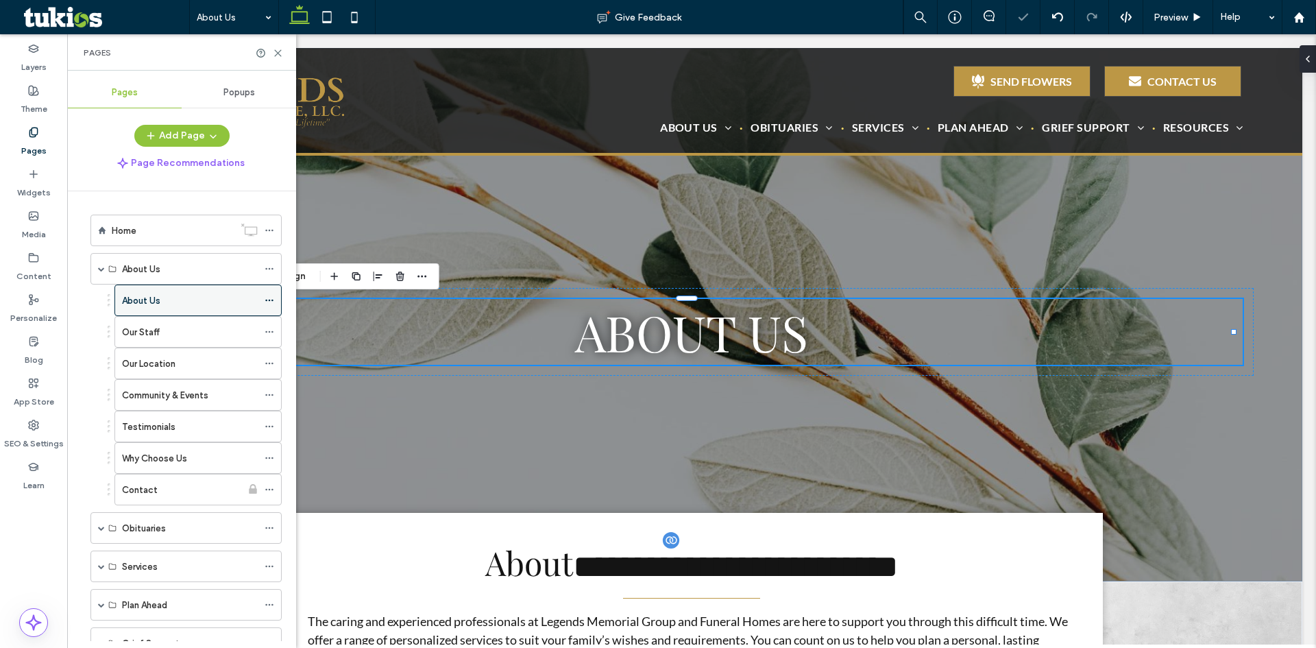
click at [267, 302] on icon at bounding box center [270, 301] width 10 height 10
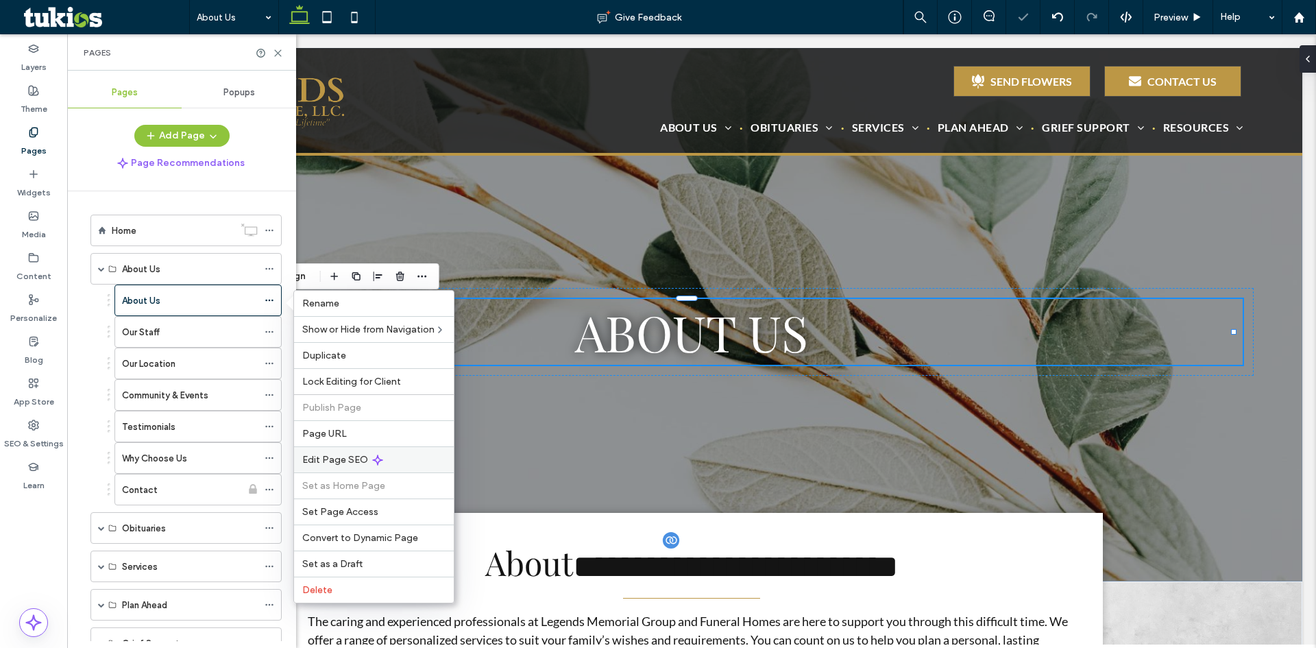
click at [346, 455] on span "Edit Page SEO" at bounding box center [335, 460] width 66 height 12
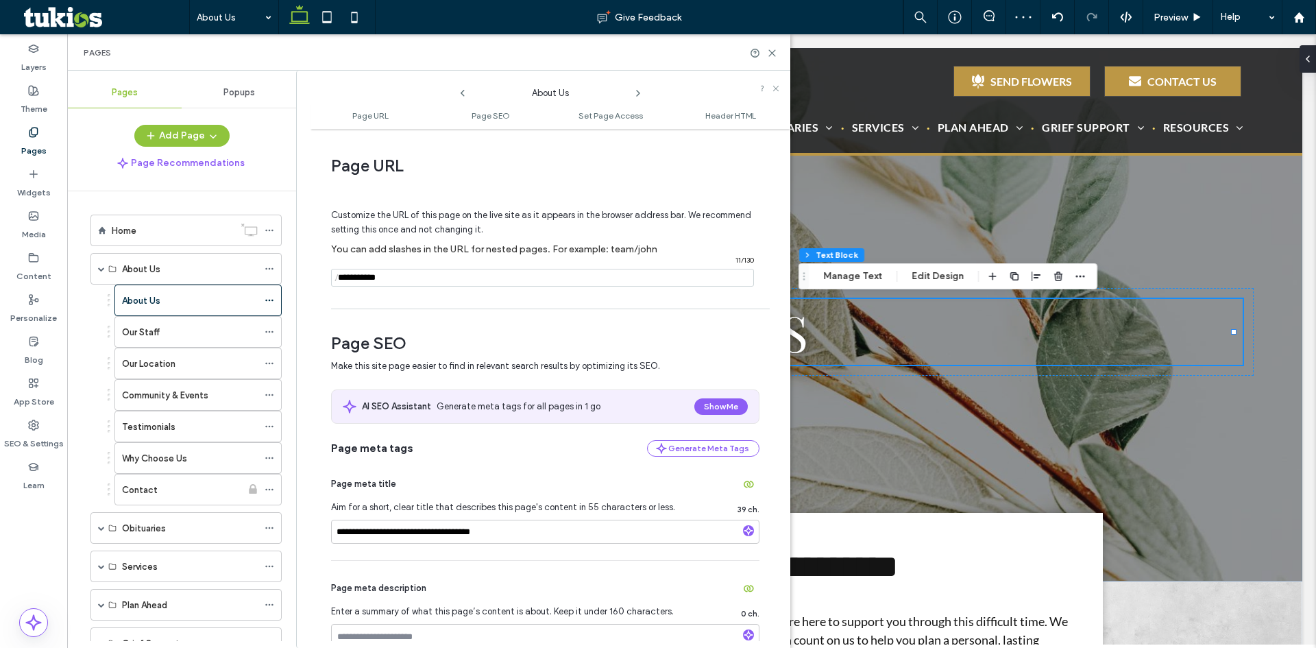
drag, startPoint x: 387, startPoint y: 278, endPoint x: 325, endPoint y: 289, distance: 62.7
click at [325, 289] on div "**********" at bounding box center [551, 388] width 480 height 505
type input "********"
drag, startPoint x: 384, startPoint y: 533, endPoint x: 57, endPoint y: 535, distance: 327.1
click at [64, 536] on div "Layers Theme Pages Widgets Media Content Personalize Blog App Store SEO & Setti…" at bounding box center [33, 341] width 67 height 614
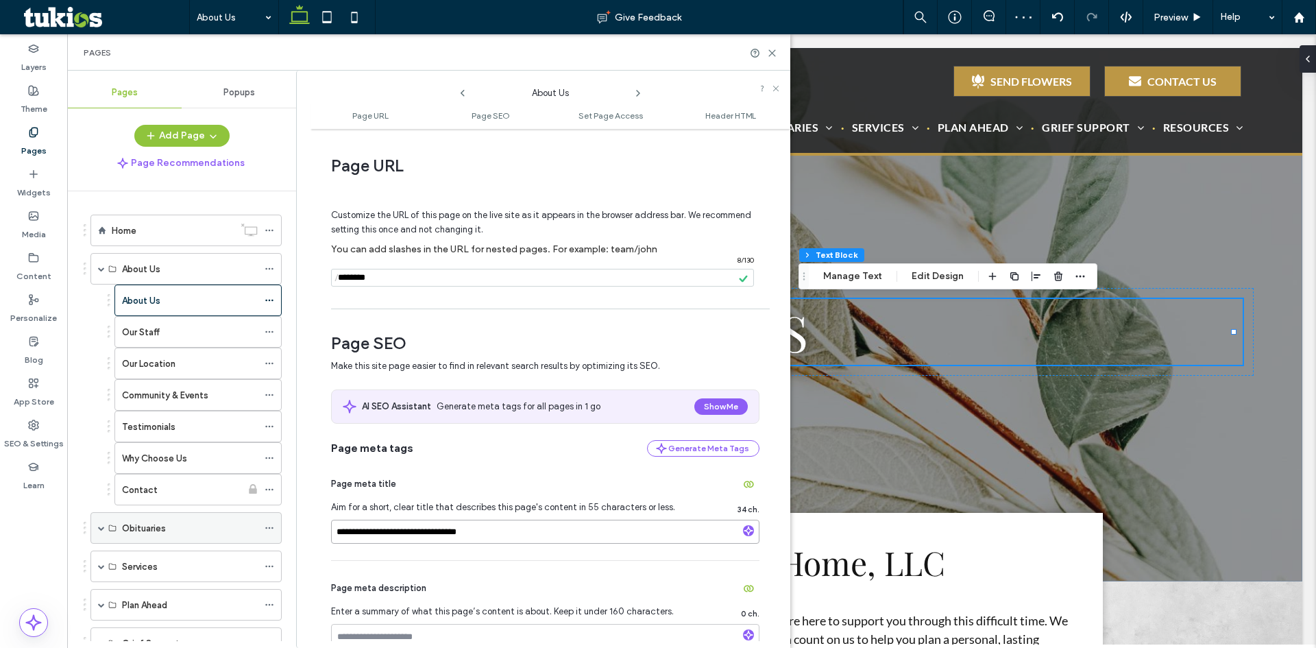
type input "**********"
click at [566, 351] on span "Page SEO" at bounding box center [545, 343] width 429 height 21
click at [180, 338] on div "Our Staff" at bounding box center [190, 332] width 136 height 14
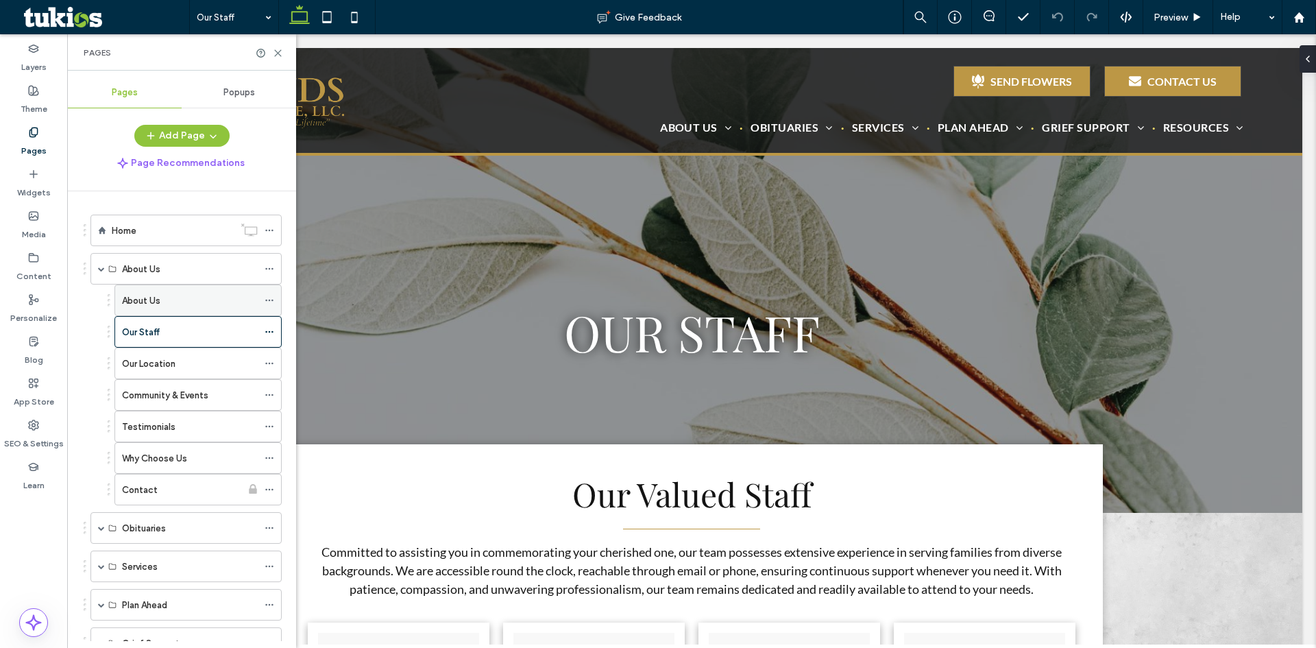
click at [149, 302] on label "About Us" at bounding box center [141, 301] width 38 height 24
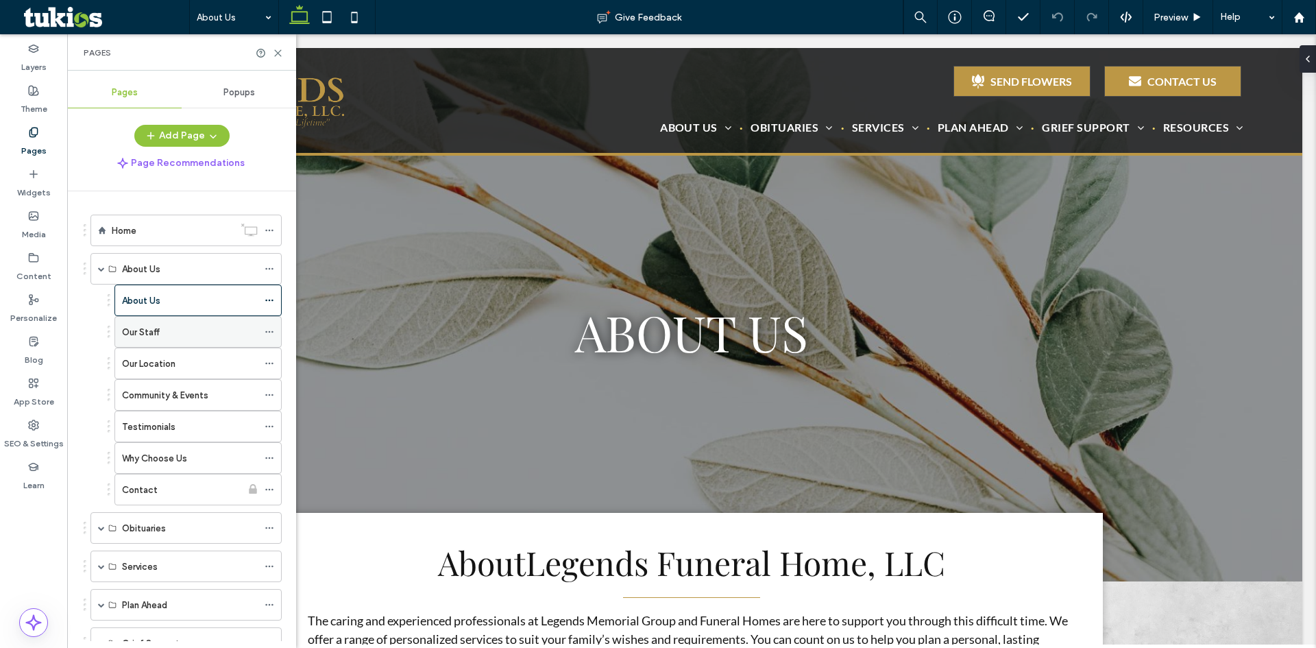
click at [184, 338] on div "Our Staff" at bounding box center [190, 332] width 136 height 14
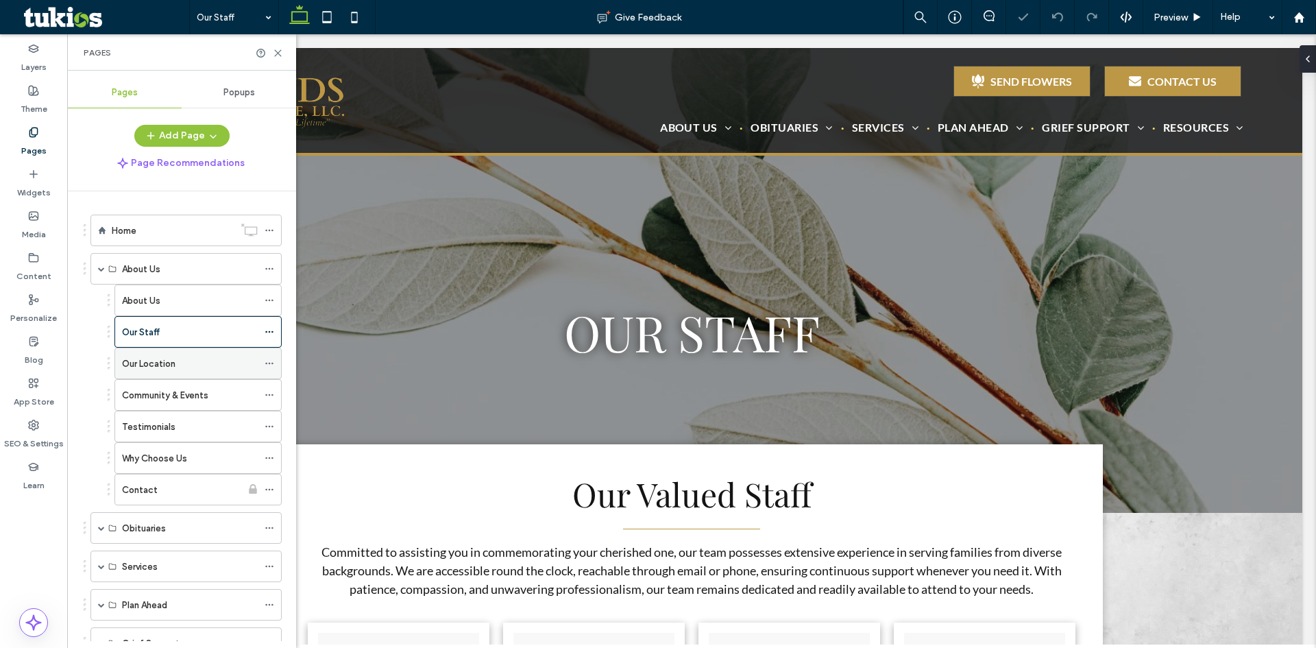
click at [217, 360] on div "Our Location" at bounding box center [190, 364] width 136 height 14
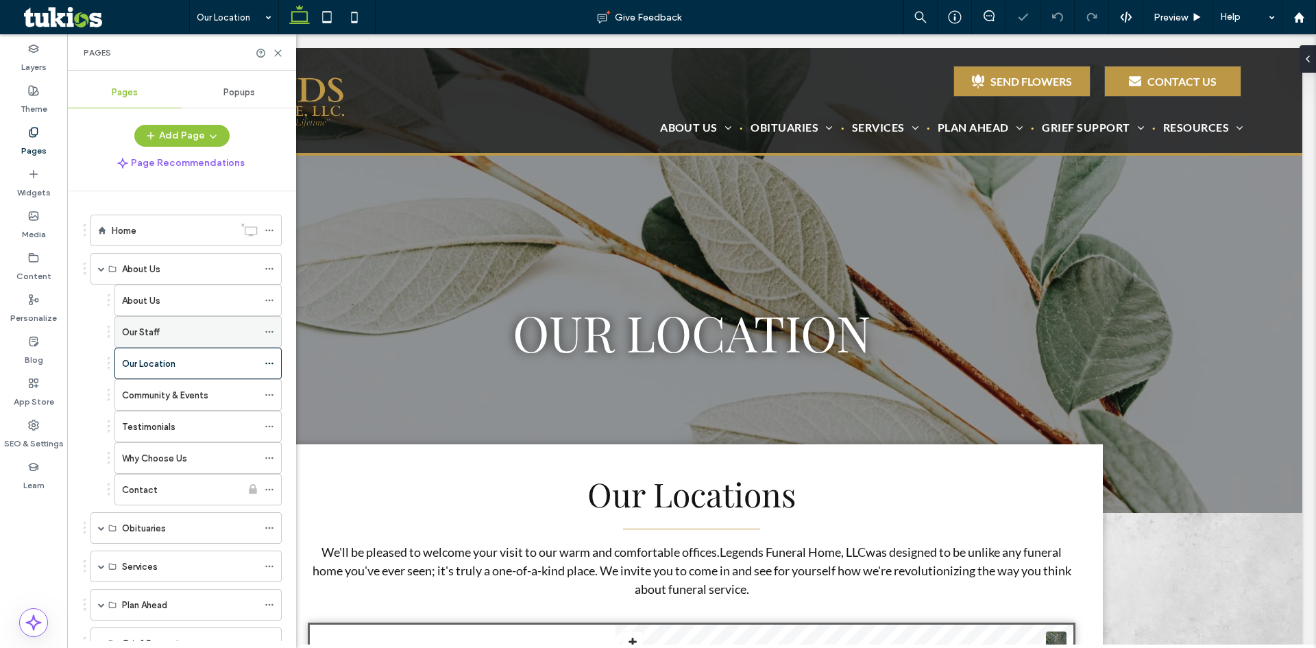
click at [267, 332] on icon at bounding box center [270, 332] width 10 height 10
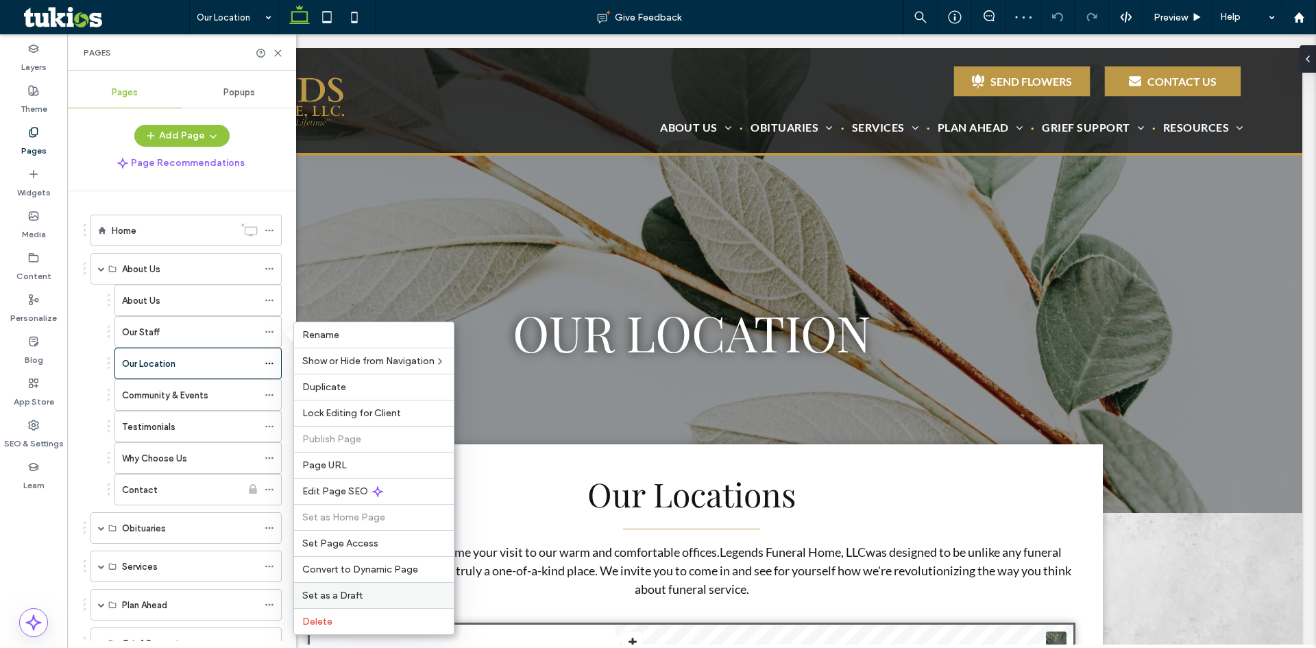
click at [340, 601] on span "Set as a Draft" at bounding box center [332, 596] width 60 height 12
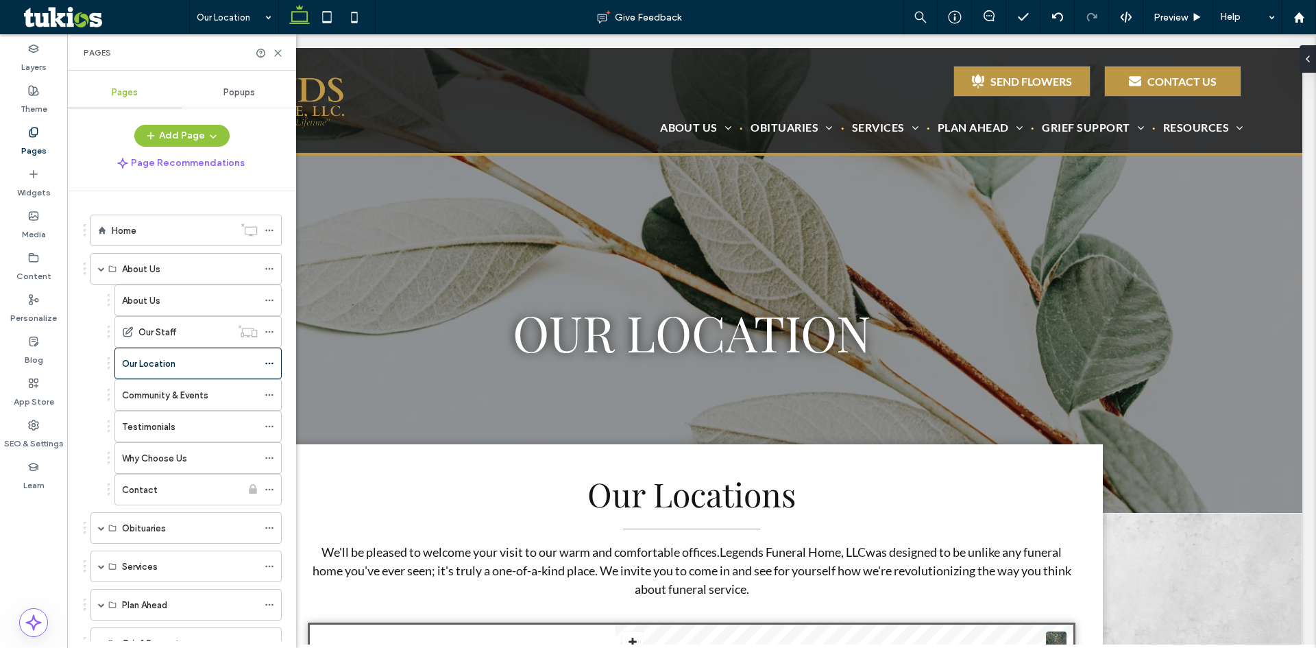
drag, startPoint x: 405, startPoint y: 187, endPoint x: 609, endPoint y: 540, distance: 408.0
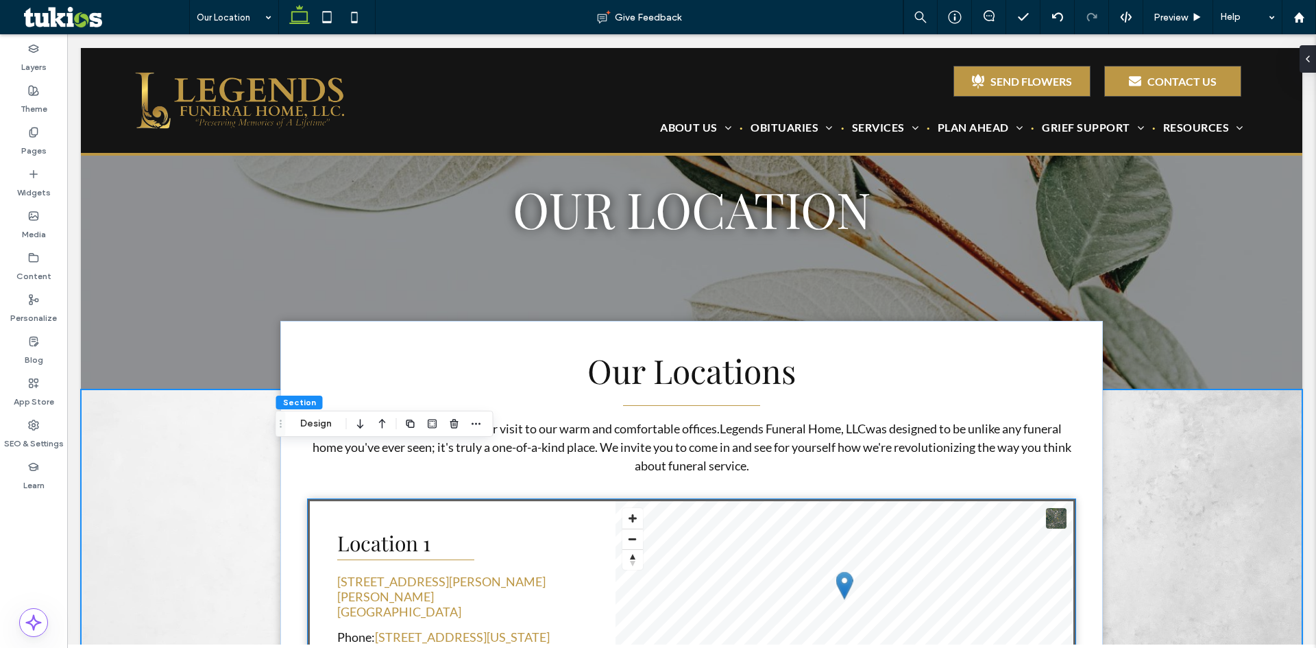
scroll to position [137, 0]
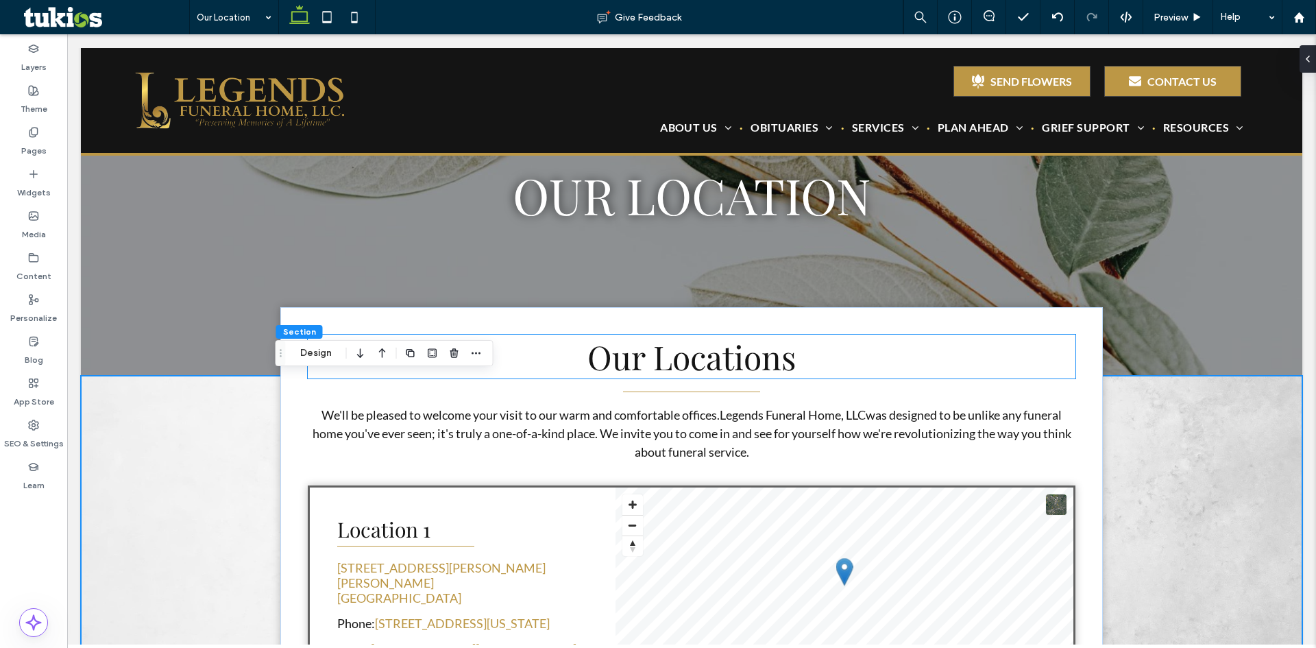
click at [800, 359] on h2 "Our Locations" at bounding box center [692, 357] width 768 height 44
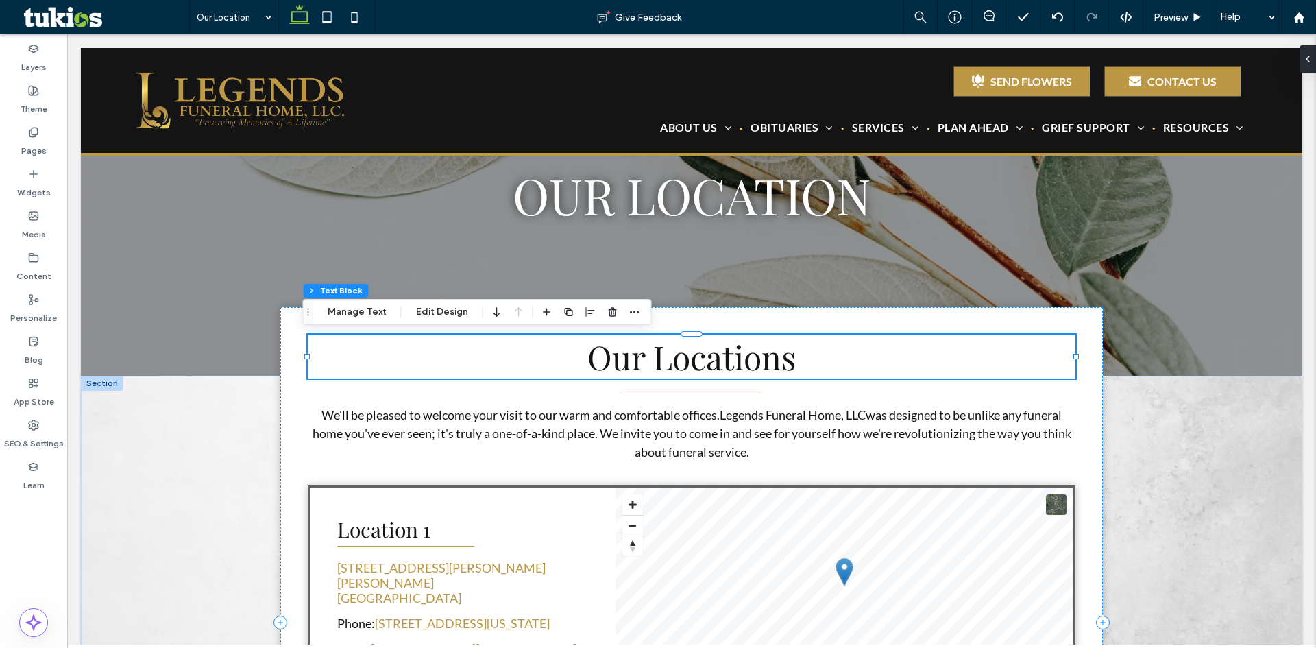
click at [800, 359] on h2 "Our Locations" at bounding box center [692, 357] width 768 height 44
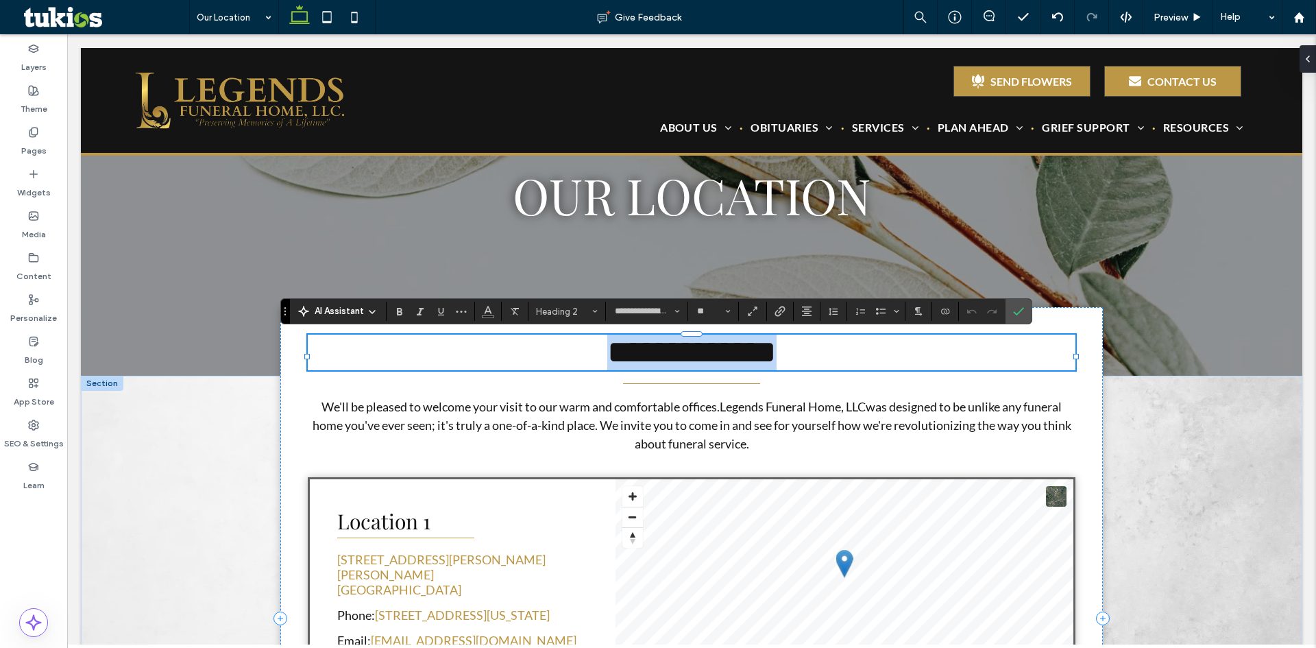
click at [800, 359] on h2 "**********" at bounding box center [692, 353] width 768 height 36
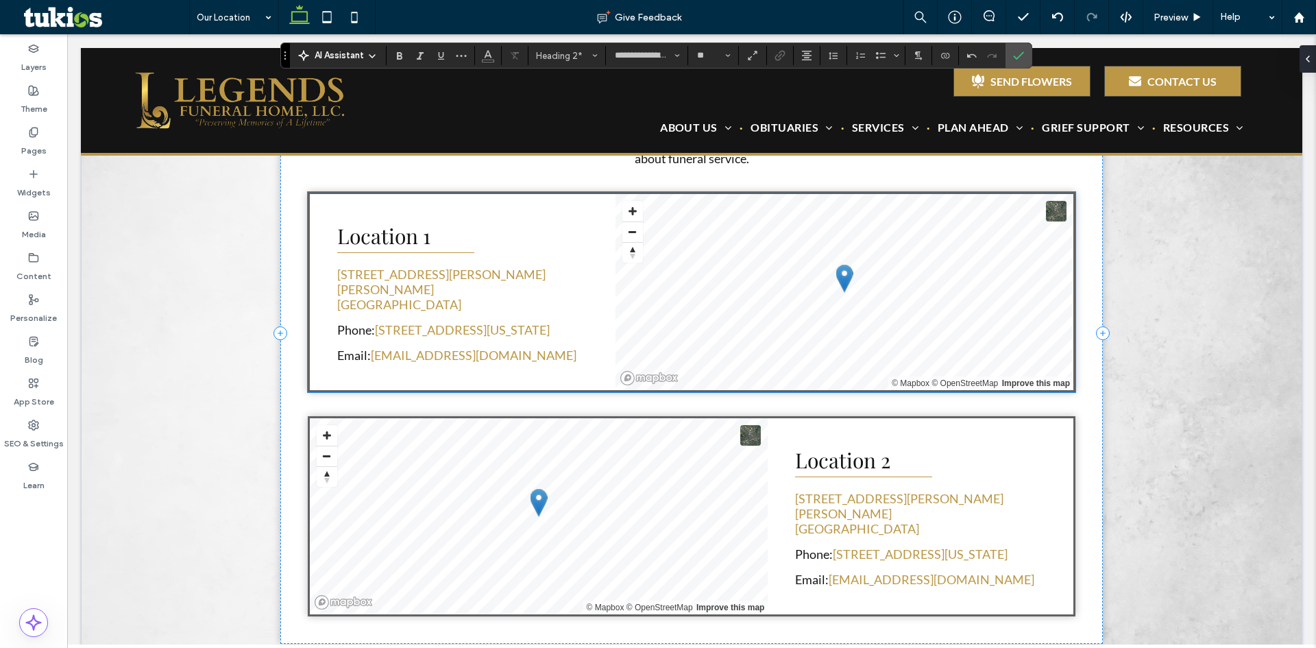
scroll to position [411, 0]
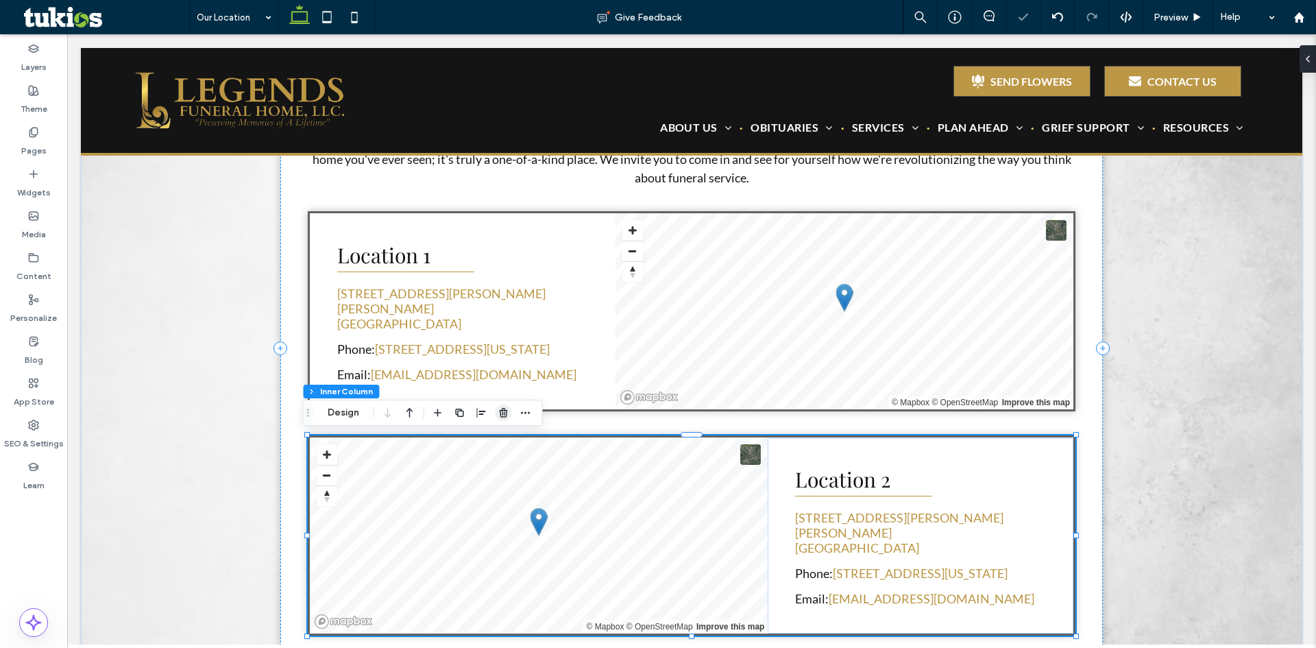
click at [503, 411] on use "button" at bounding box center [503, 412] width 8 height 9
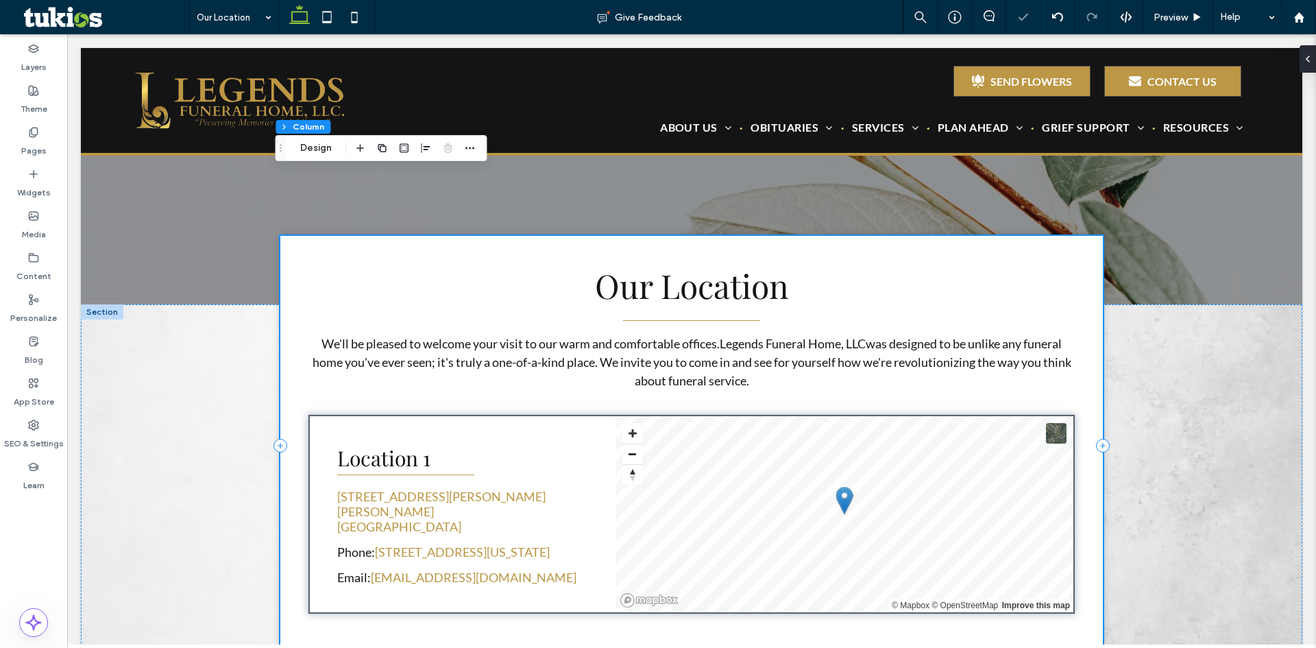
scroll to position [206, 0]
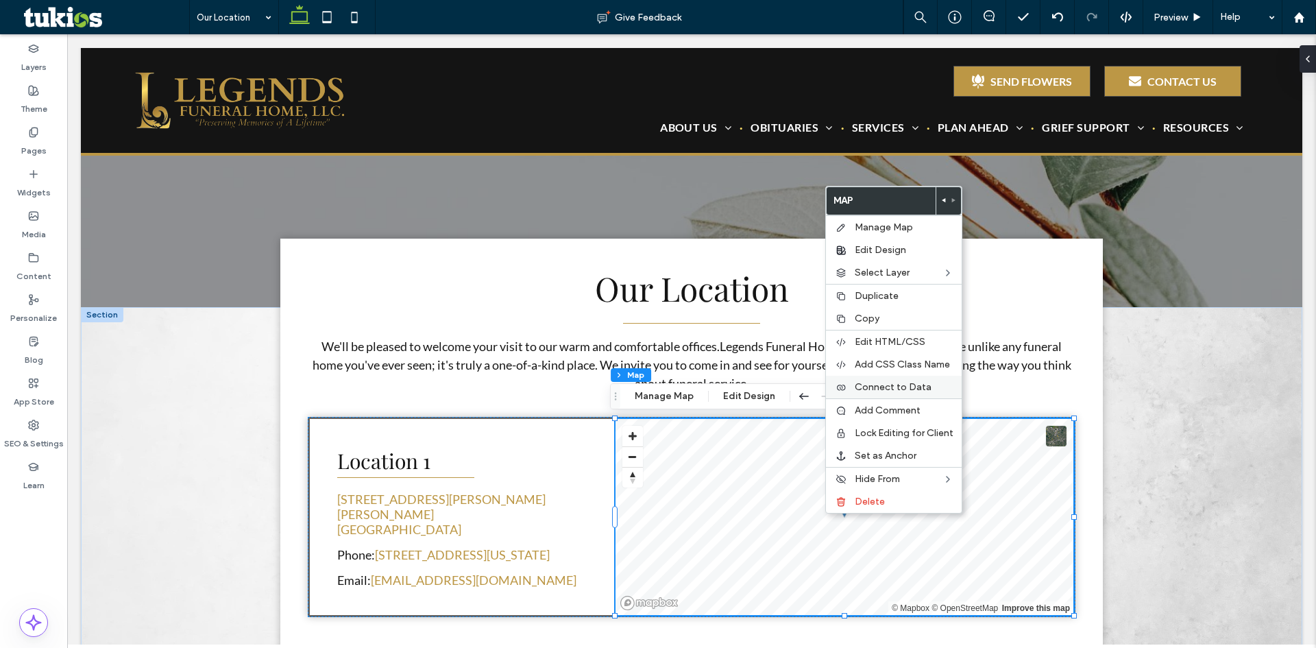
click at [902, 392] on span "Connect to Data" at bounding box center [893, 387] width 77 height 12
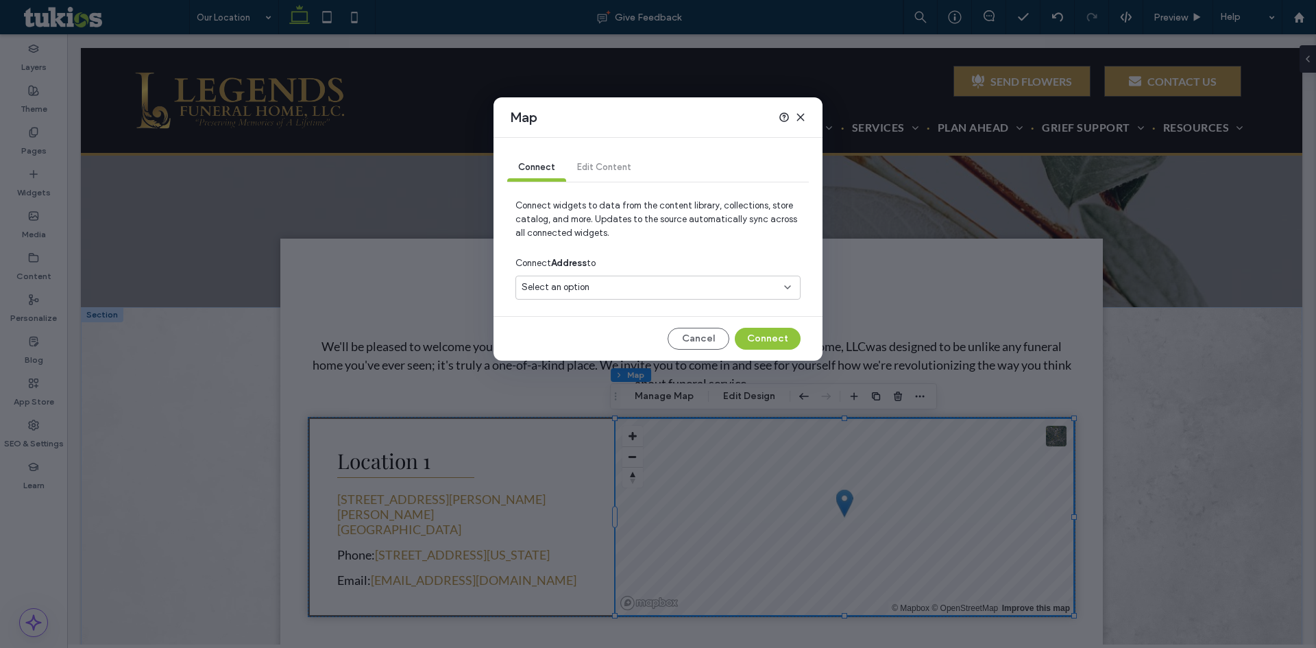
click at [723, 283] on div "Select an option" at bounding box center [650, 287] width 256 height 14
click at [689, 339] on span "650 Ponce De Leon Ave., Atlanta, GA 30260, United States" at bounding box center [730, 336] width 119 height 14
click at [756, 337] on button "Connect" at bounding box center [768, 339] width 66 height 22
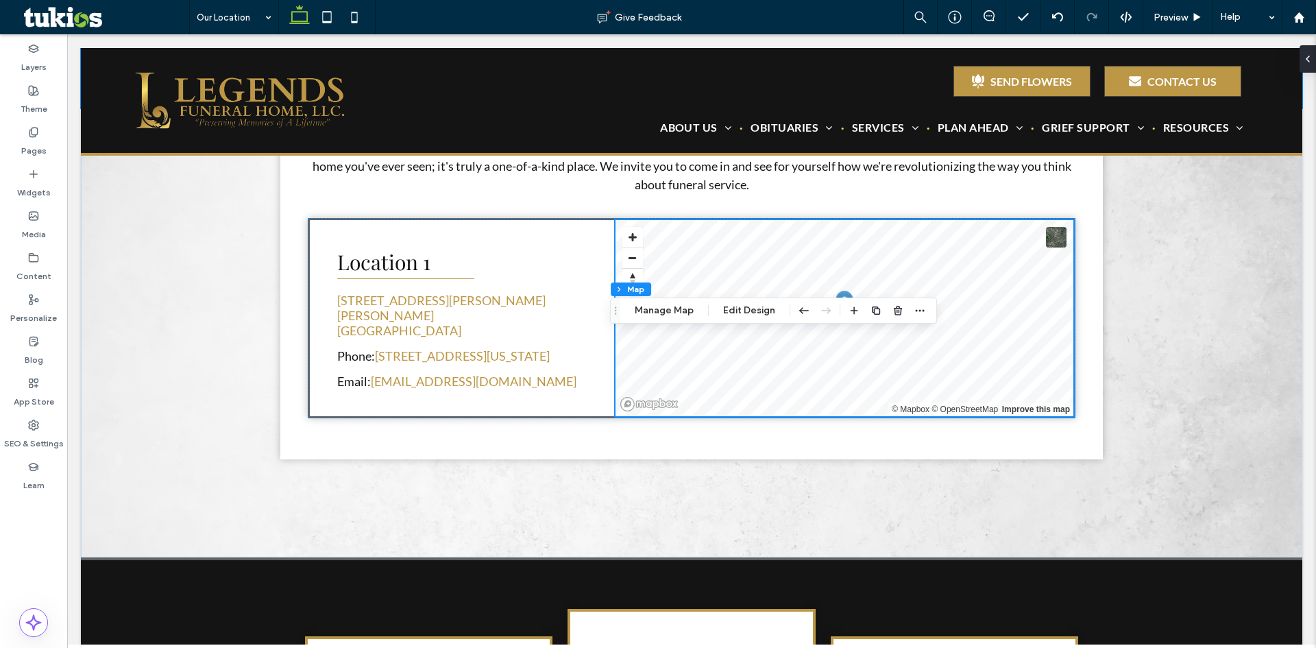
scroll to position [411, 0]
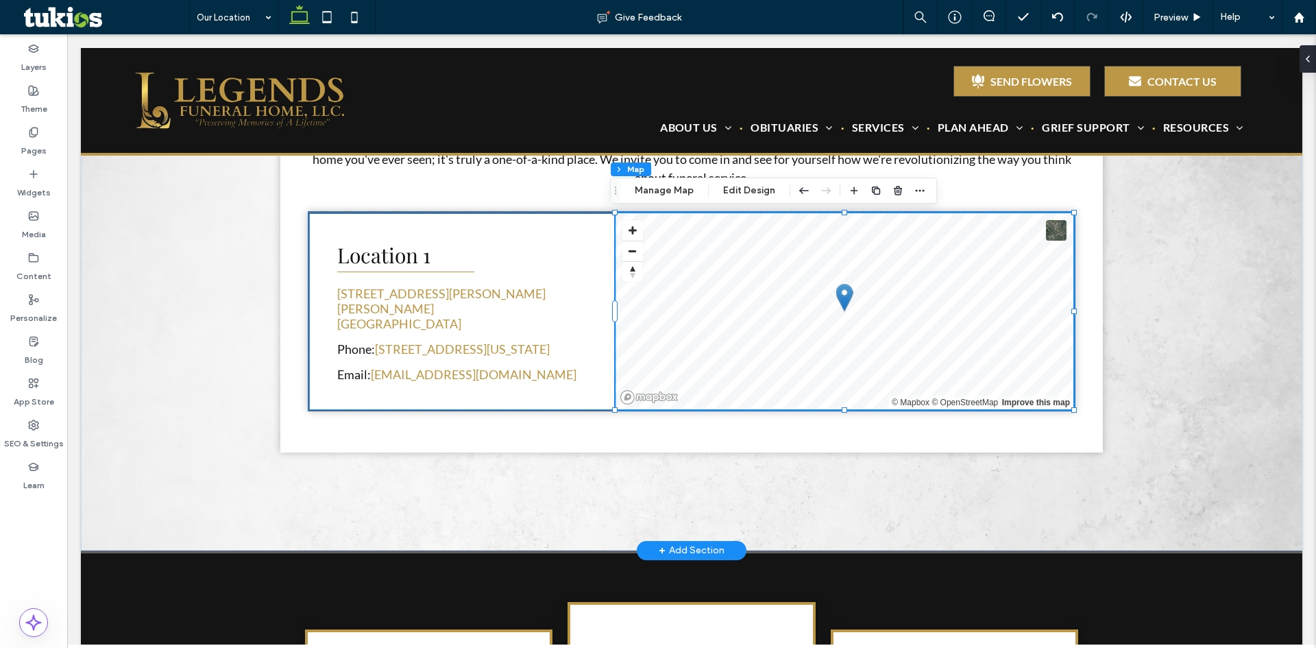
drag, startPoint x: 534, startPoint y: 350, endPoint x: 546, endPoint y: 357, distance: 13.5
click at [534, 350] on div "Location 1 650 Ponce De Leon Ave. Atlanta, GA 30260 Phone: 123 Fake Street, Ash…" at bounding box center [463, 311] width 306 height 195
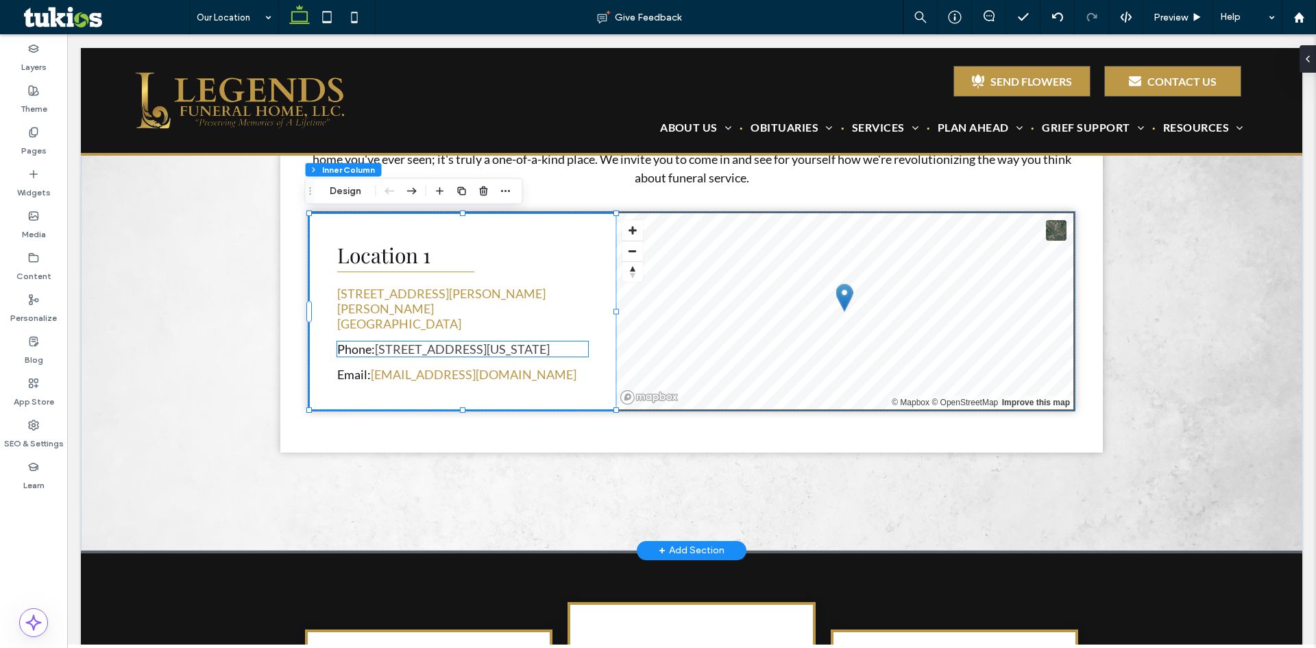
click at [550, 346] on link "123 Fake Street, Ashton, Iowa 51232" at bounding box center [462, 348] width 175 height 15
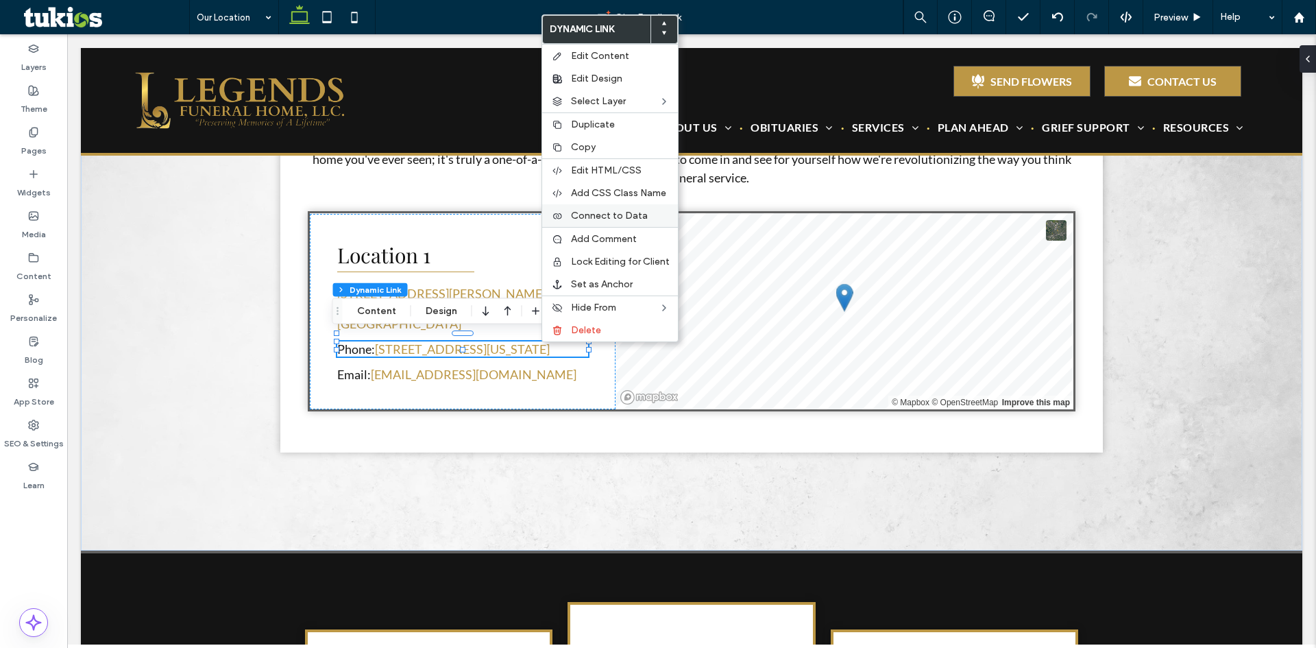
click at [617, 217] on span "Connect to Data" at bounding box center [609, 216] width 77 height 12
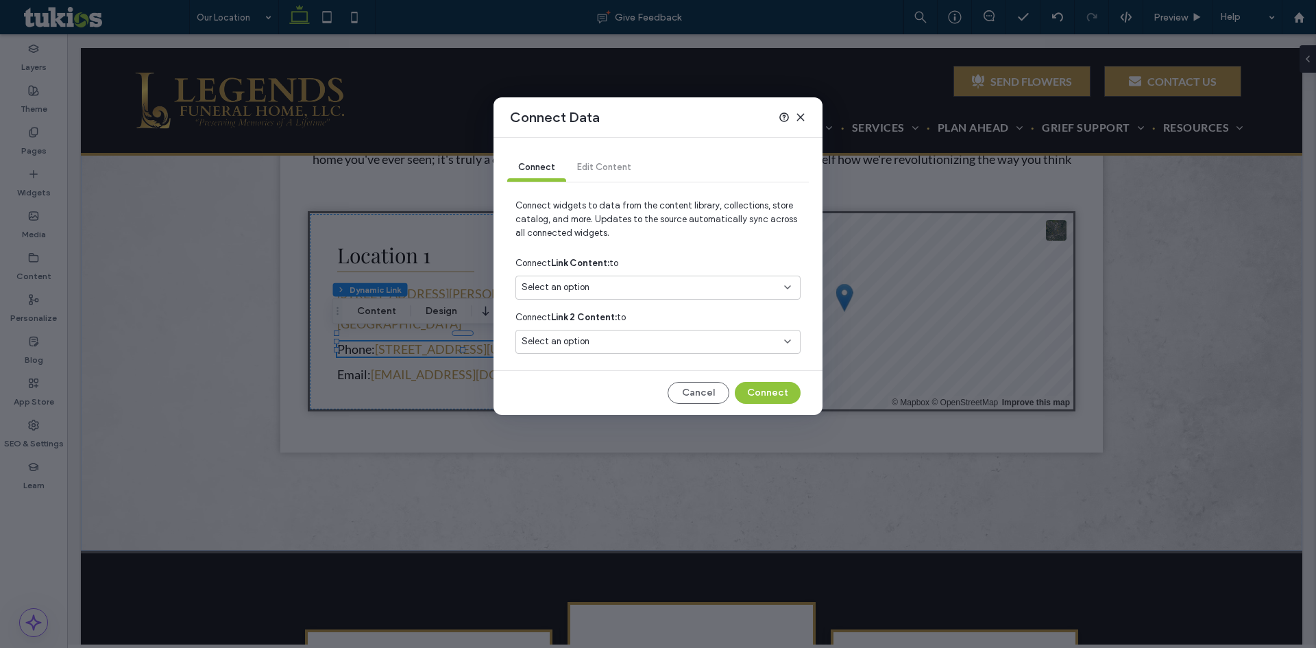
click at [725, 283] on div "Select an option" at bounding box center [650, 287] width 256 height 14
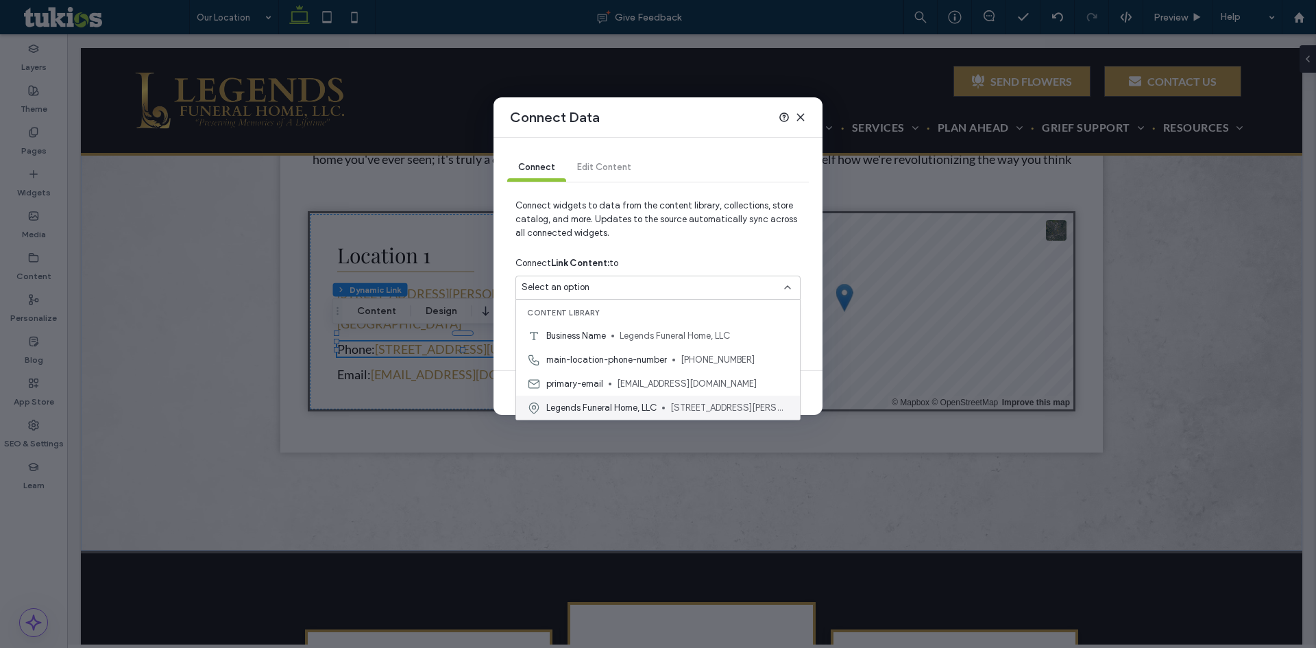
click at [637, 409] on span "Legends Funeral Home, LLC" at bounding box center [601, 408] width 110 height 14
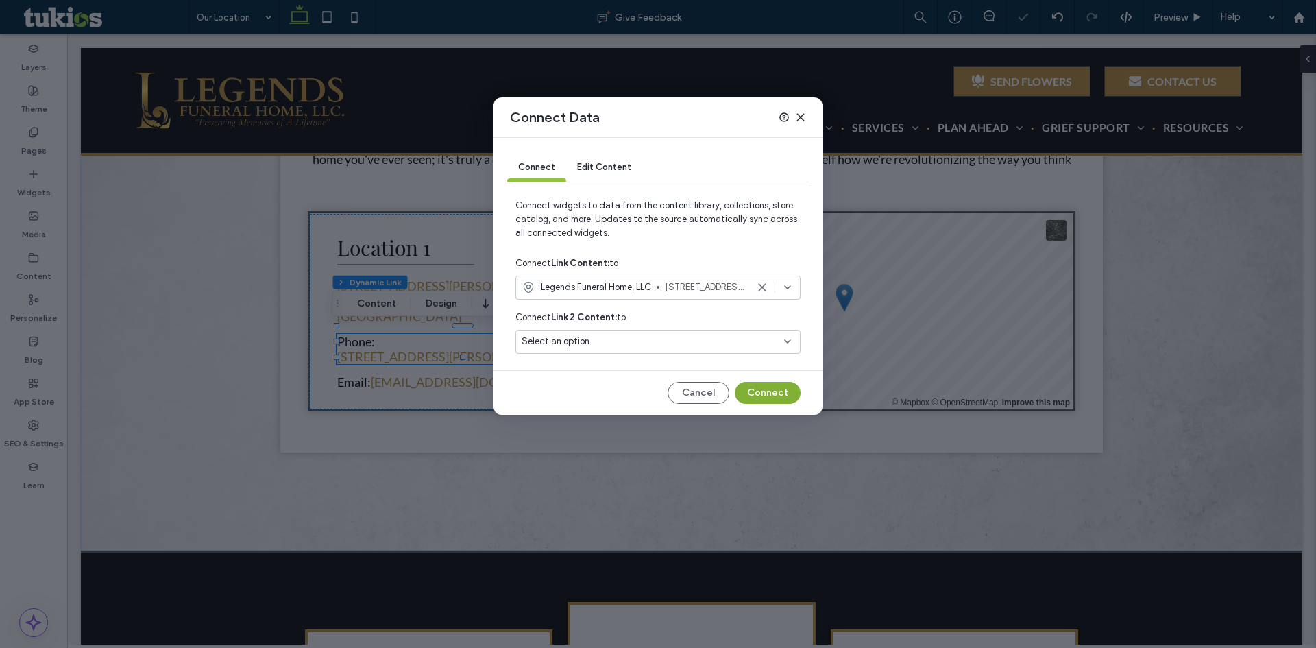
click at [760, 387] on button "Connect" at bounding box center [768, 393] width 66 height 22
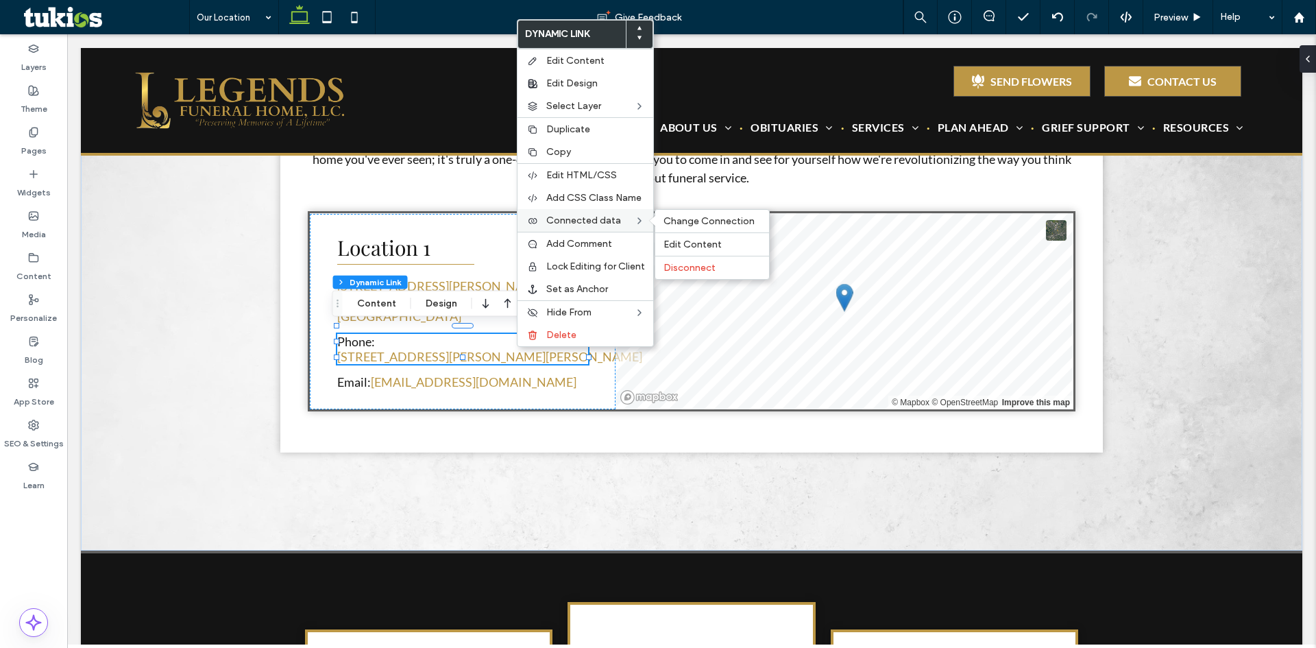
click at [598, 216] on span "Connected data" at bounding box center [583, 221] width 75 height 12
drag, startPoint x: 645, startPoint y: 214, endPoint x: 653, endPoint y: 214, distance: 8.9
click at [645, 214] on div "Connected data Change Connection Edit Content Disconnect" at bounding box center [586, 220] width 136 height 23
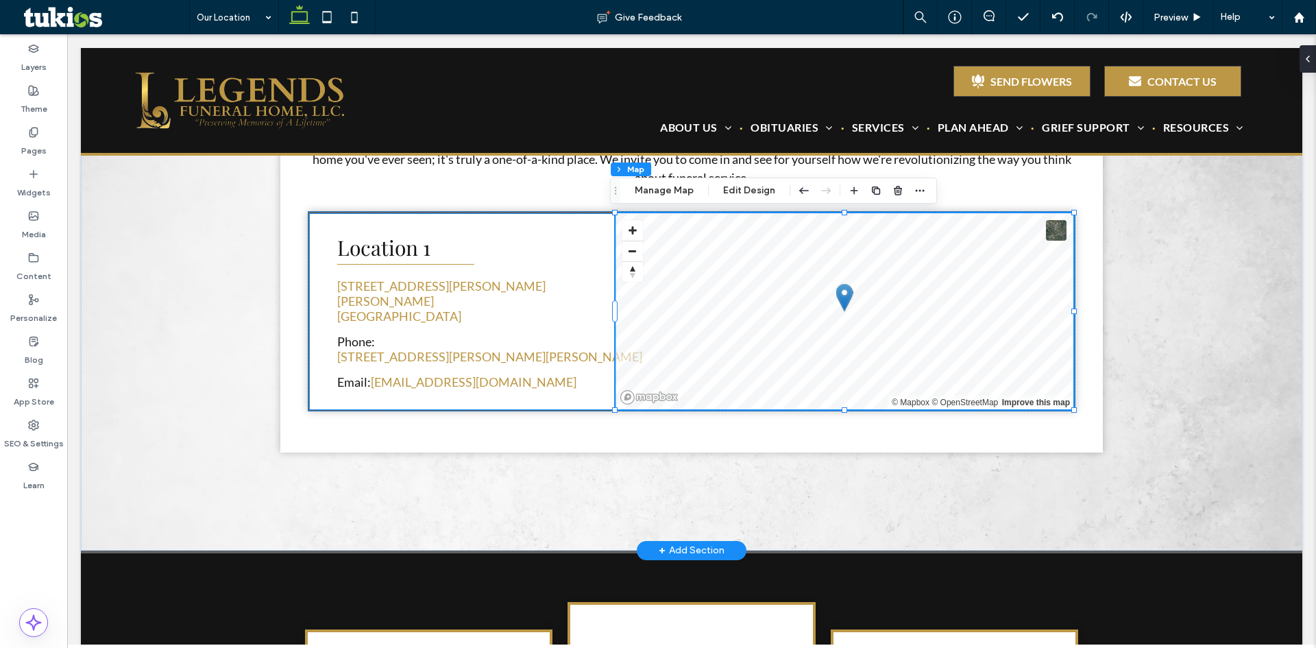
click at [475, 312] on div "650 Ponce De Leon Ave. Atlanta, GA 30260" at bounding box center [462, 300] width 251 height 45
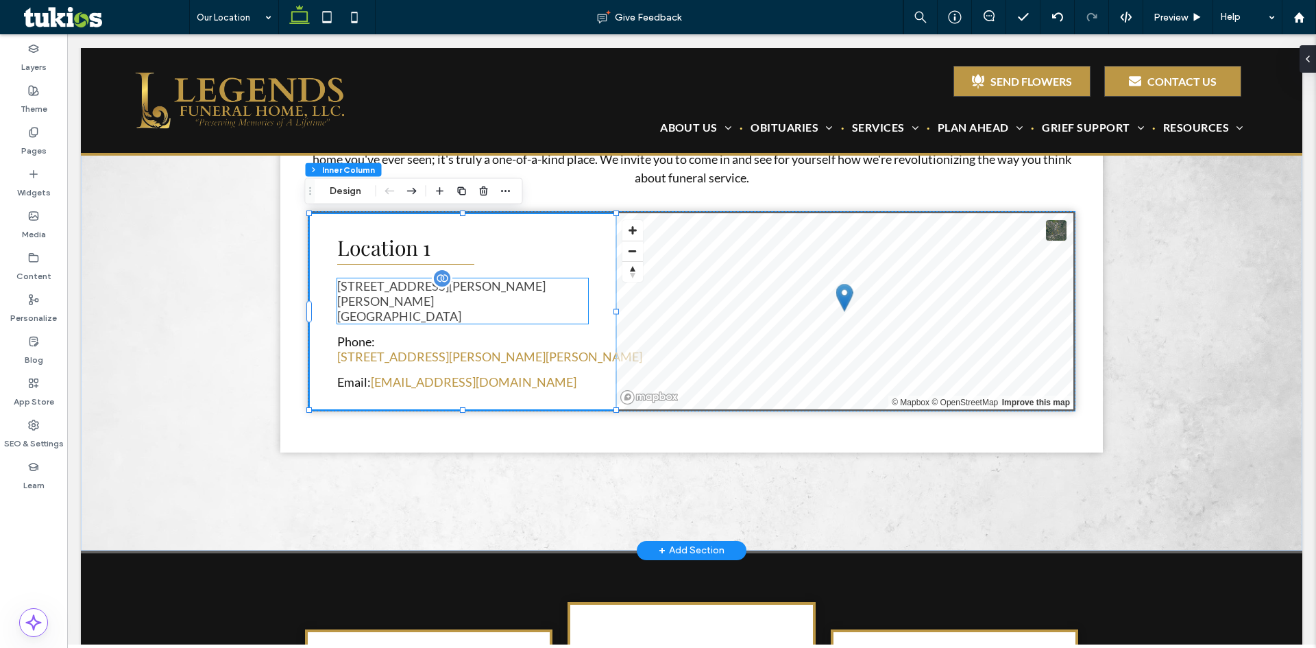
click at [446, 300] on link "650 Ponce De Leon Ave. Atlanta, GA 30260" at bounding box center [441, 300] width 208 height 45
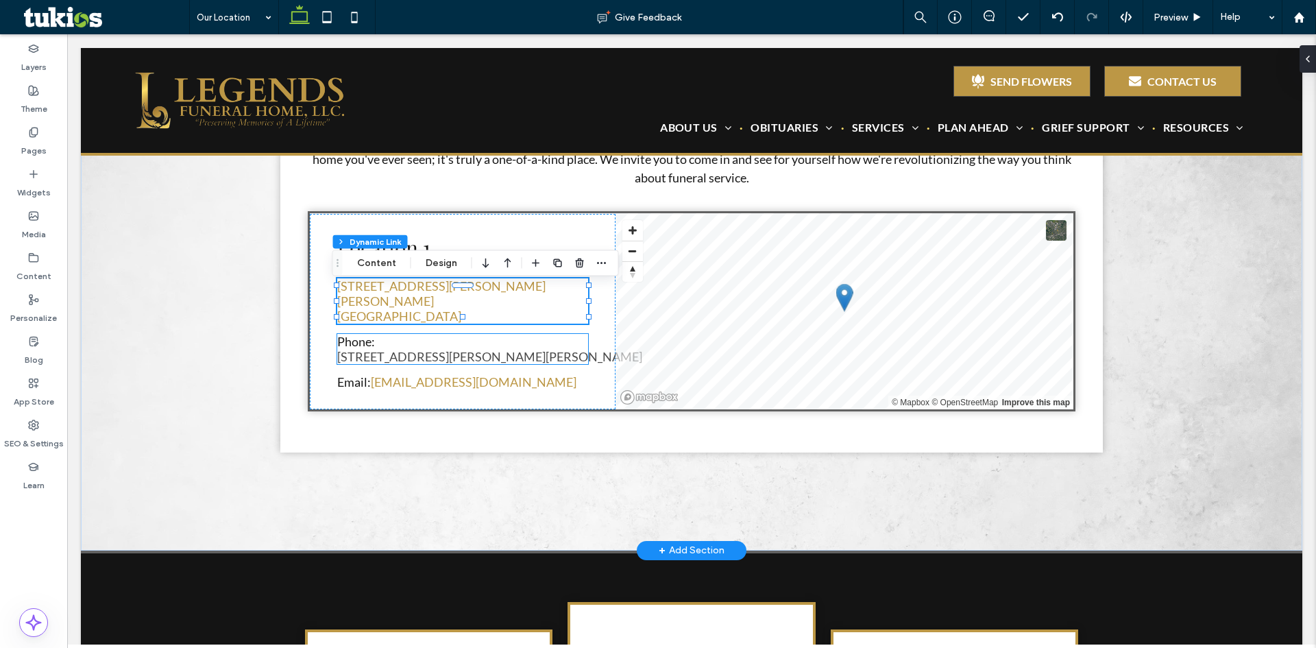
click at [520, 349] on link "650 Ponce De Leon Ave., Atlanta, GA 30260" at bounding box center [489, 356] width 305 height 15
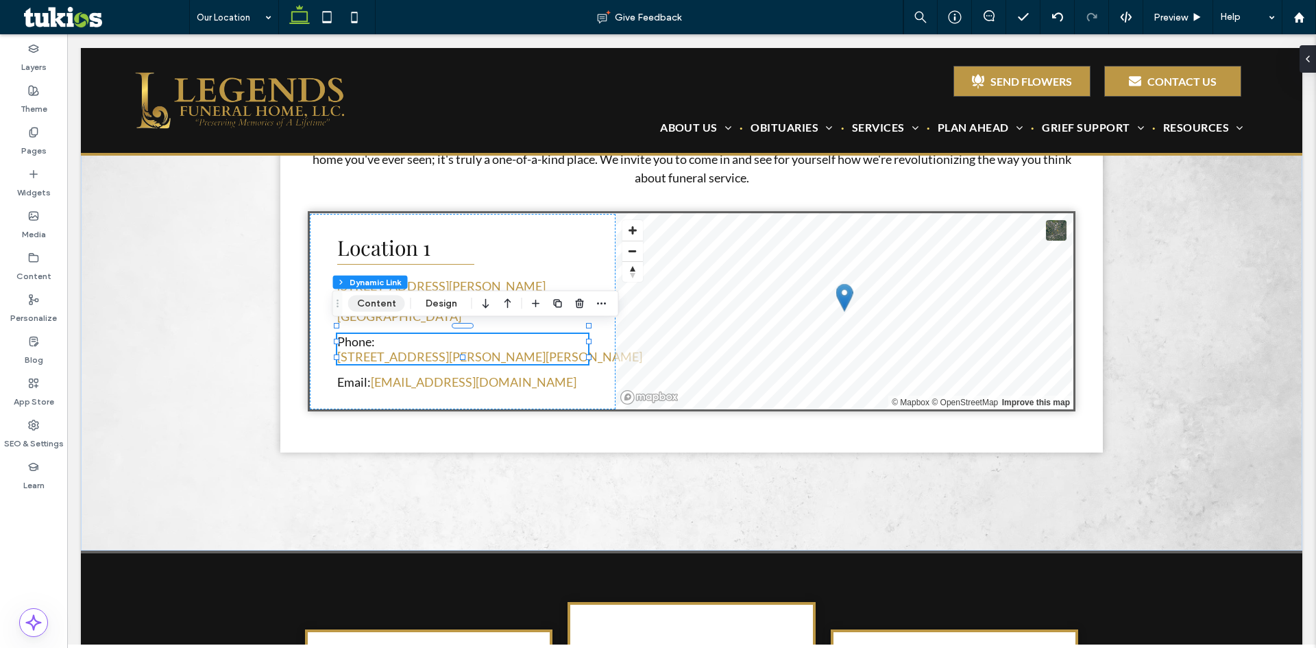
click at [377, 307] on button "Content" at bounding box center [376, 304] width 57 height 16
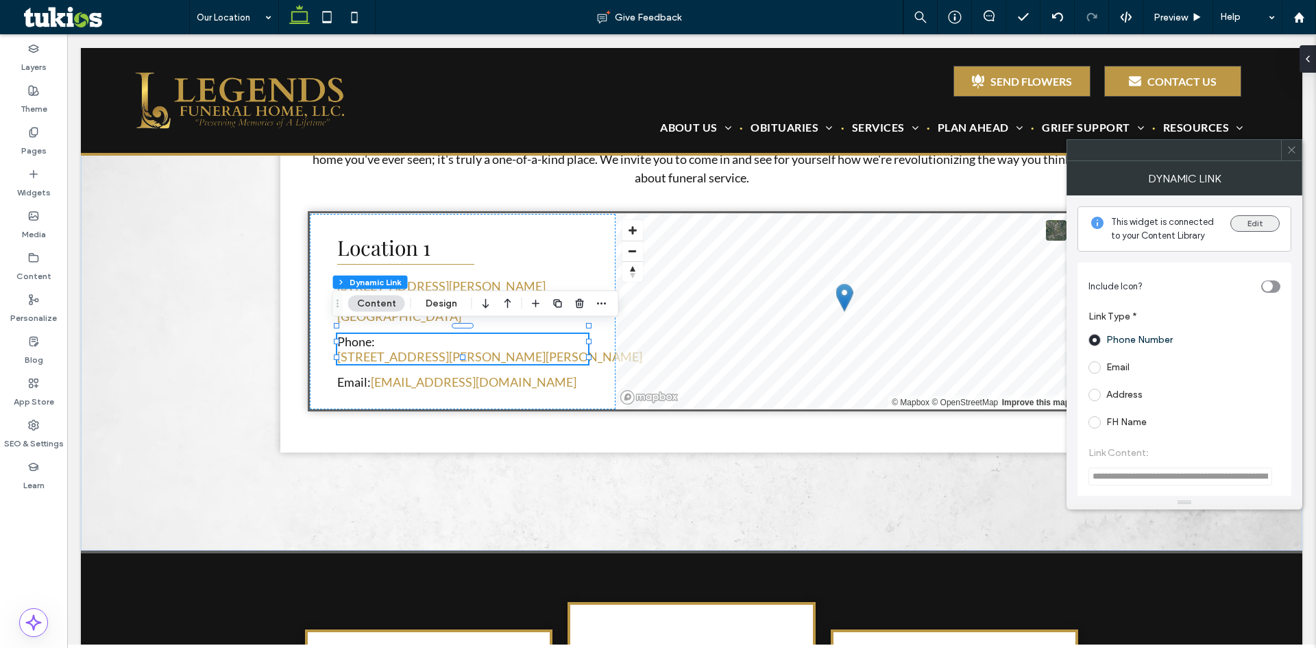
click at [1264, 228] on button "Edit" at bounding box center [1255, 223] width 49 height 16
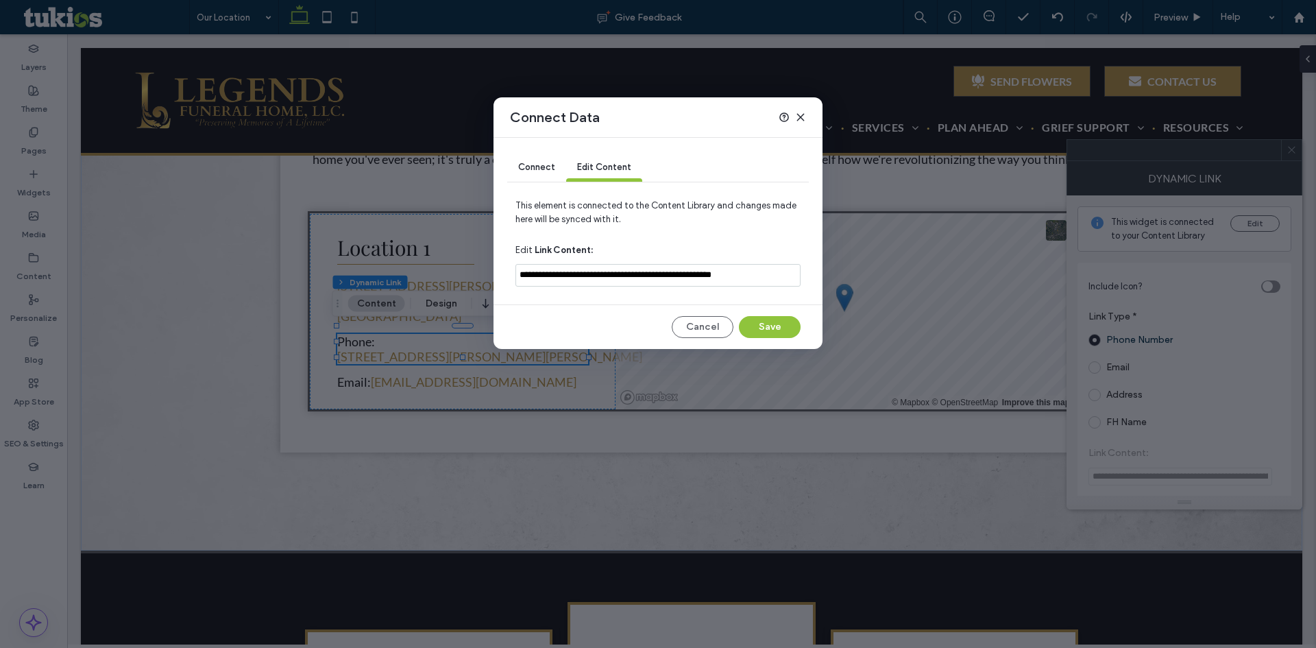
click at [548, 173] on div "Connect" at bounding box center [536, 167] width 59 height 27
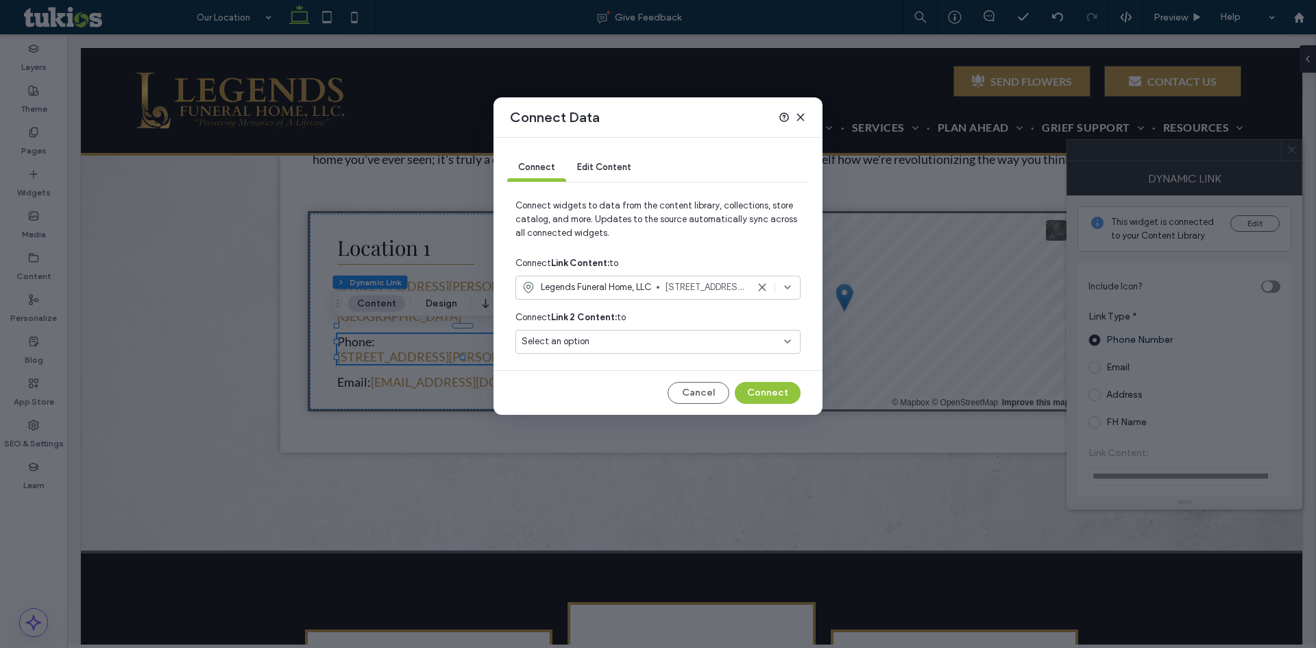
click at [789, 285] on icon at bounding box center [787, 287] width 11 height 11
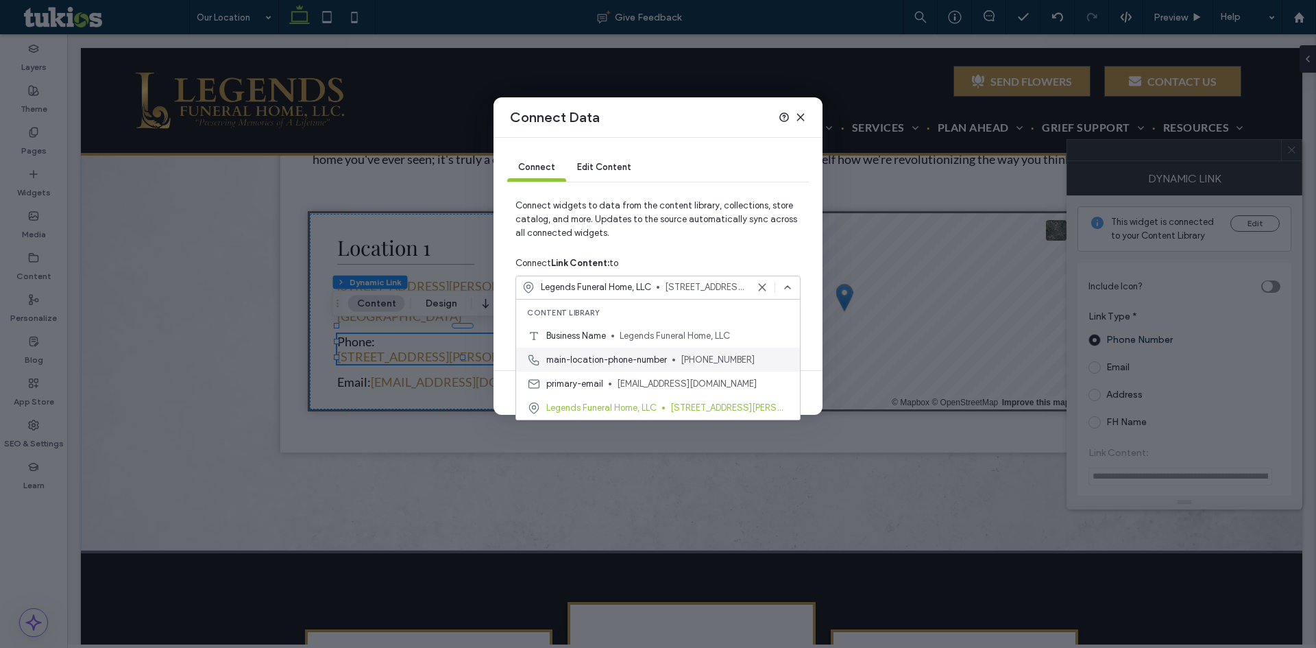
click at [730, 367] on div "main-location-phone-number 800-489-6076" at bounding box center [658, 360] width 284 height 24
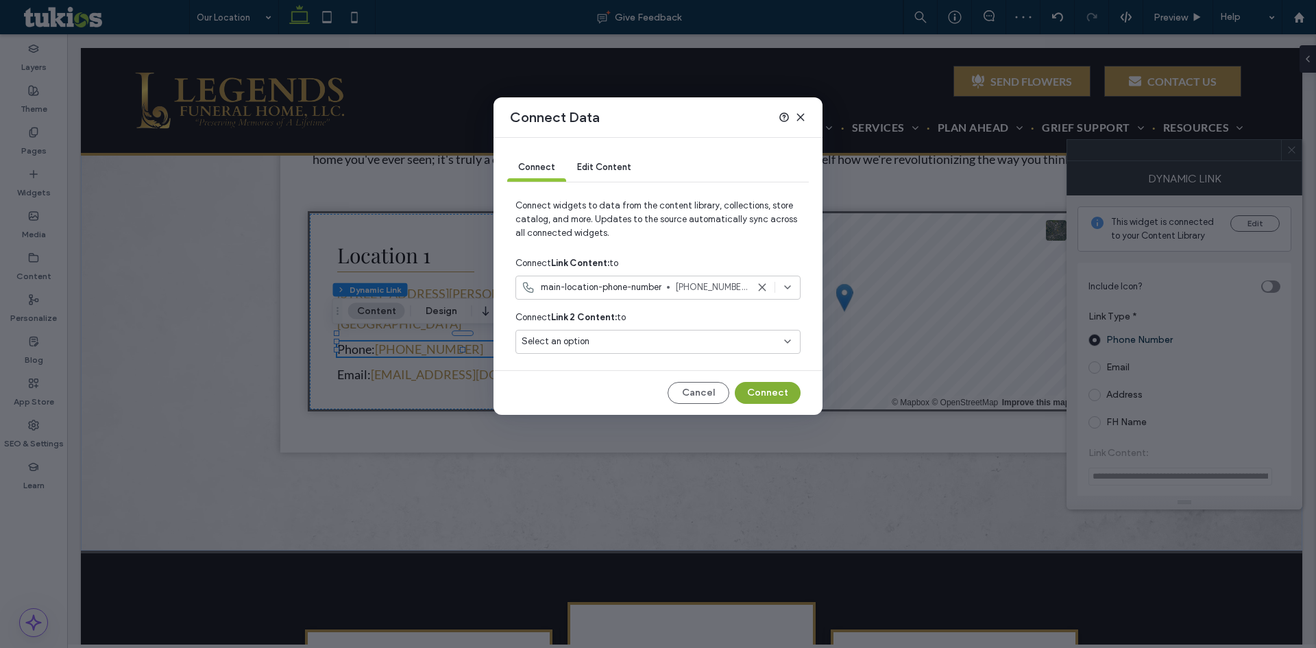
click at [771, 387] on button "Connect" at bounding box center [768, 393] width 66 height 22
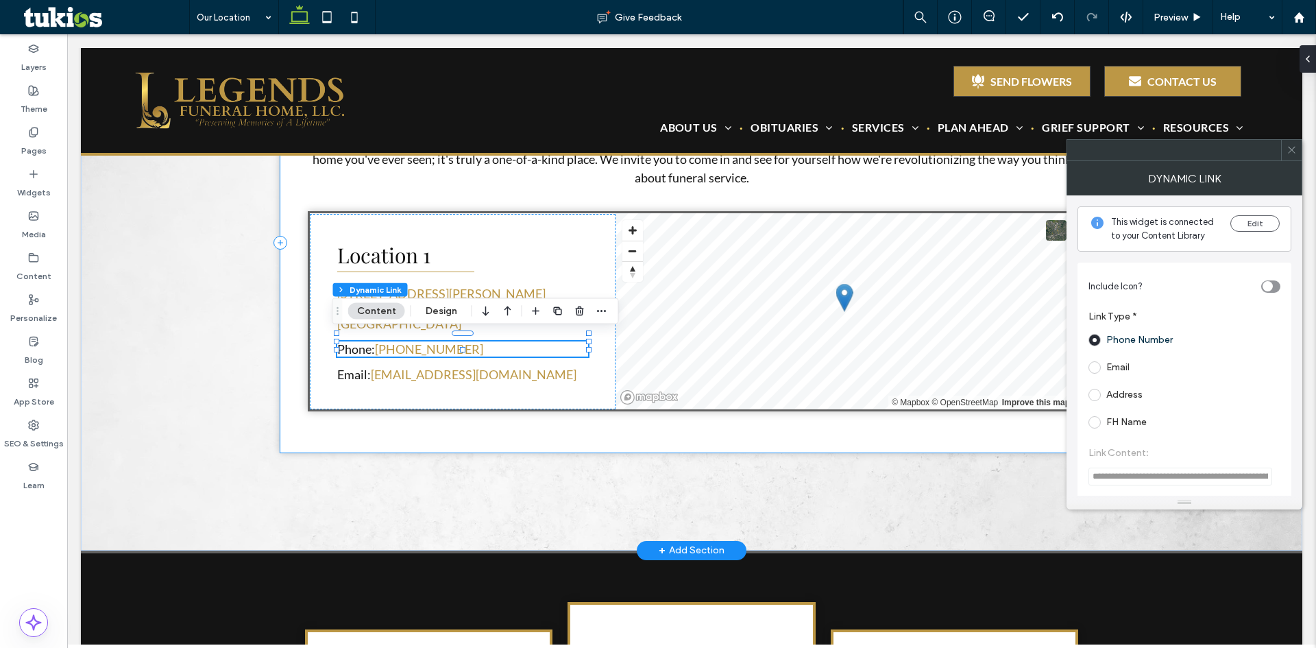
click at [498, 206] on div "Our Location We'll be pleased to welcome your visit to our warm and comfortable…" at bounding box center [691, 243] width 823 height 420
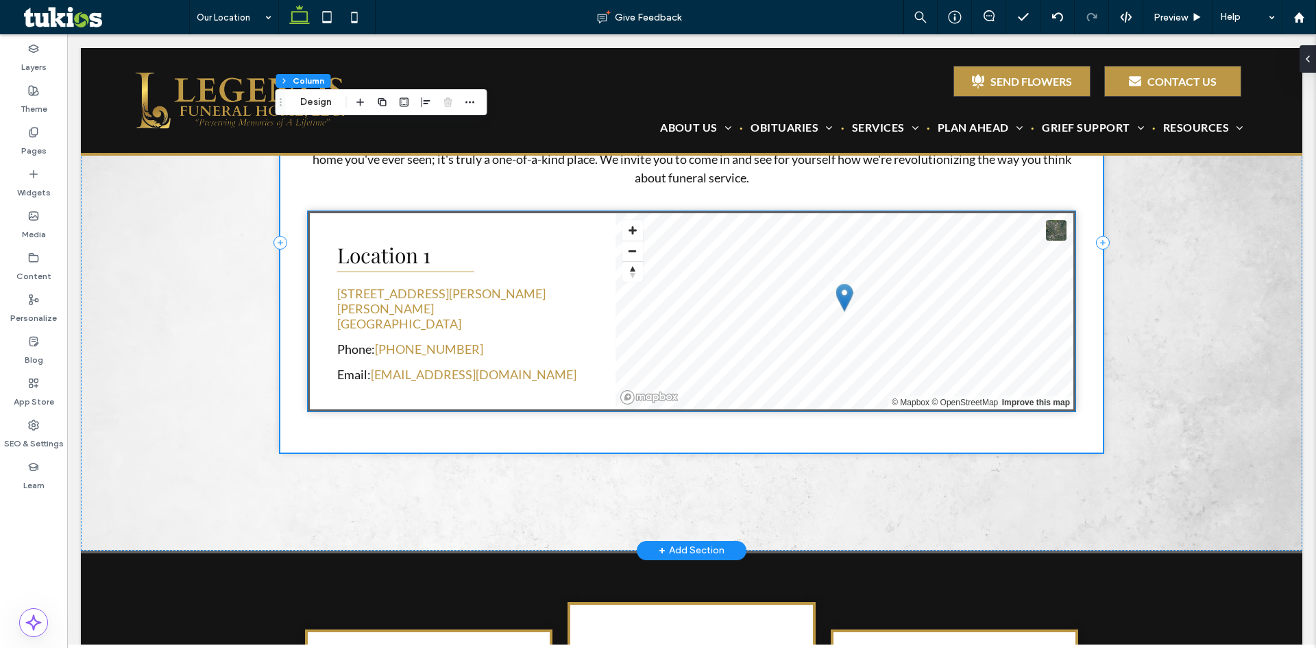
click at [434, 266] on h3 "Location 1" at bounding box center [462, 254] width 251 height 27
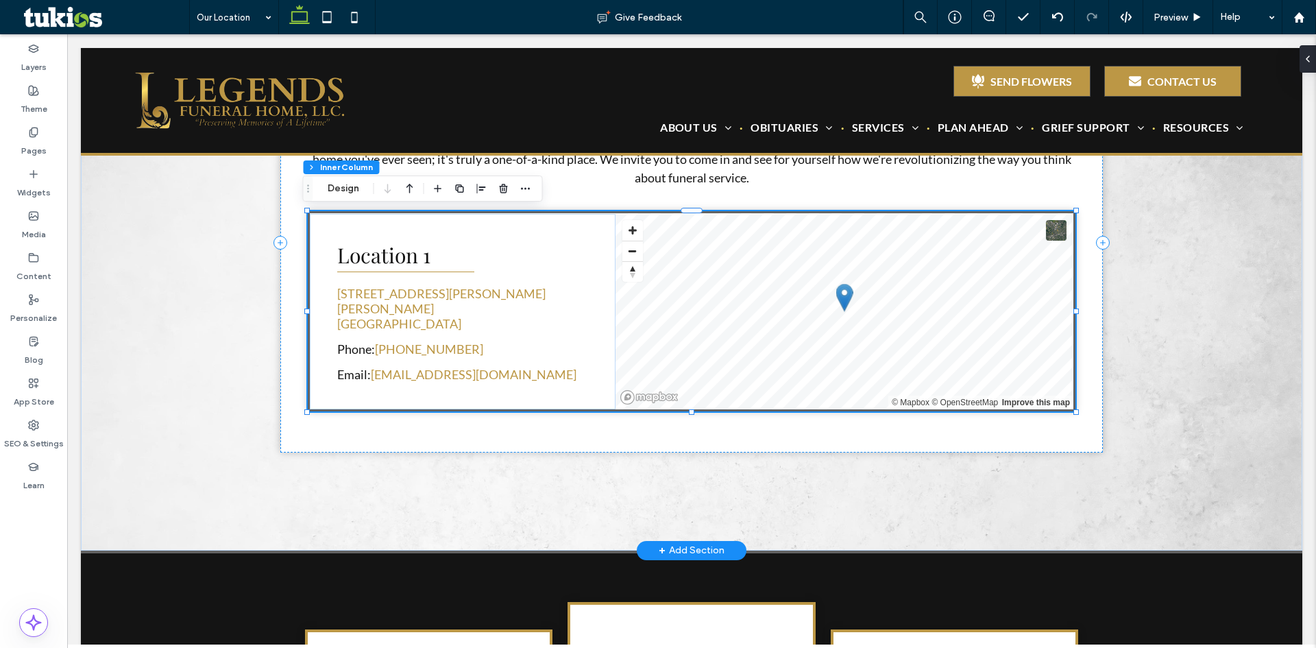
click at [434, 266] on h3 "Location 1" at bounding box center [462, 254] width 251 height 27
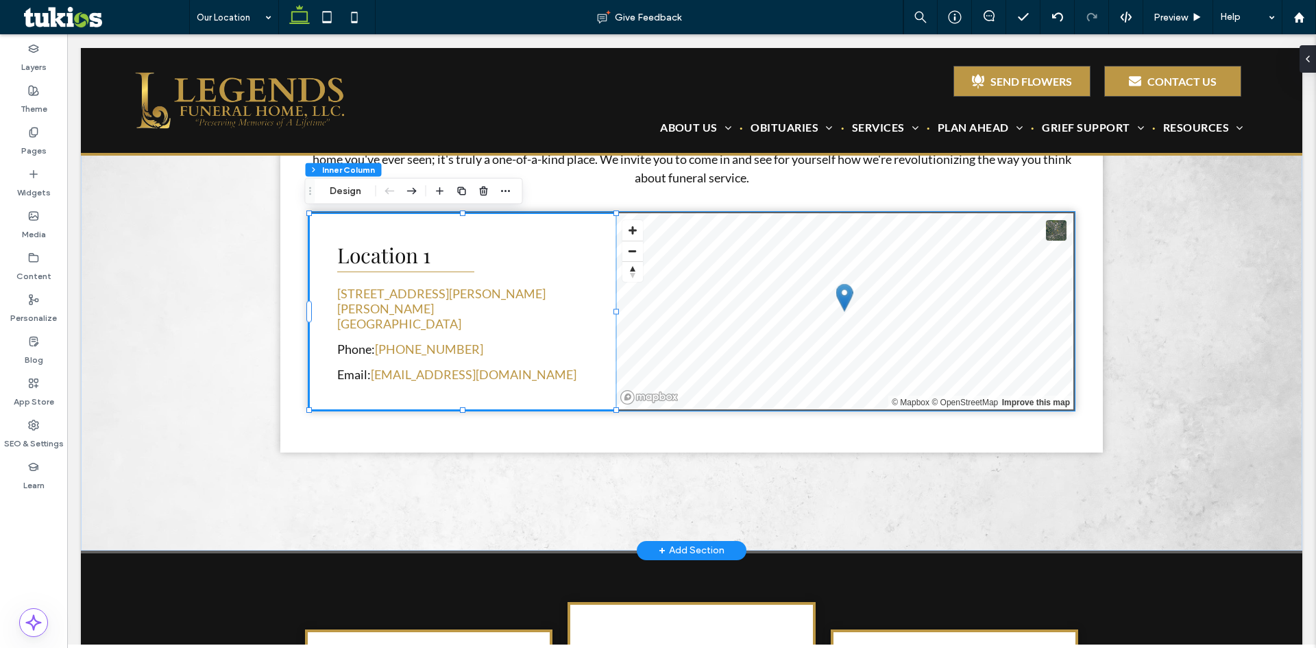
click at [434, 266] on h3 "Location 1" at bounding box center [462, 254] width 251 height 27
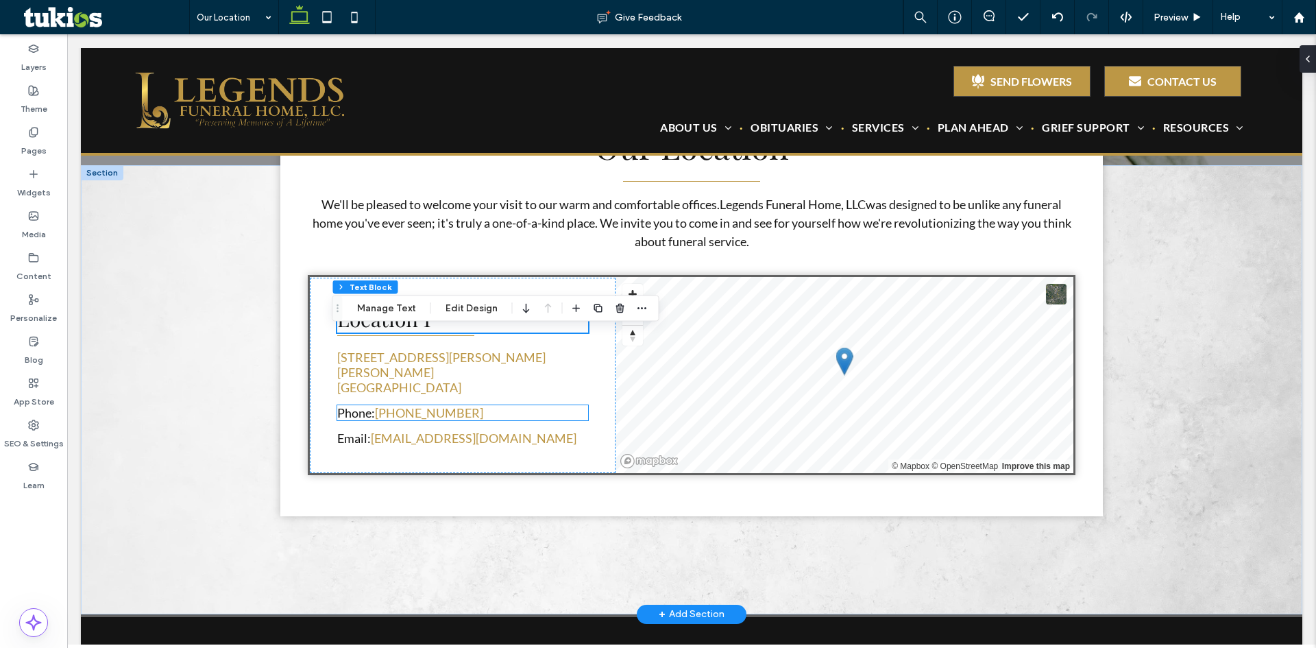
scroll to position [206, 0]
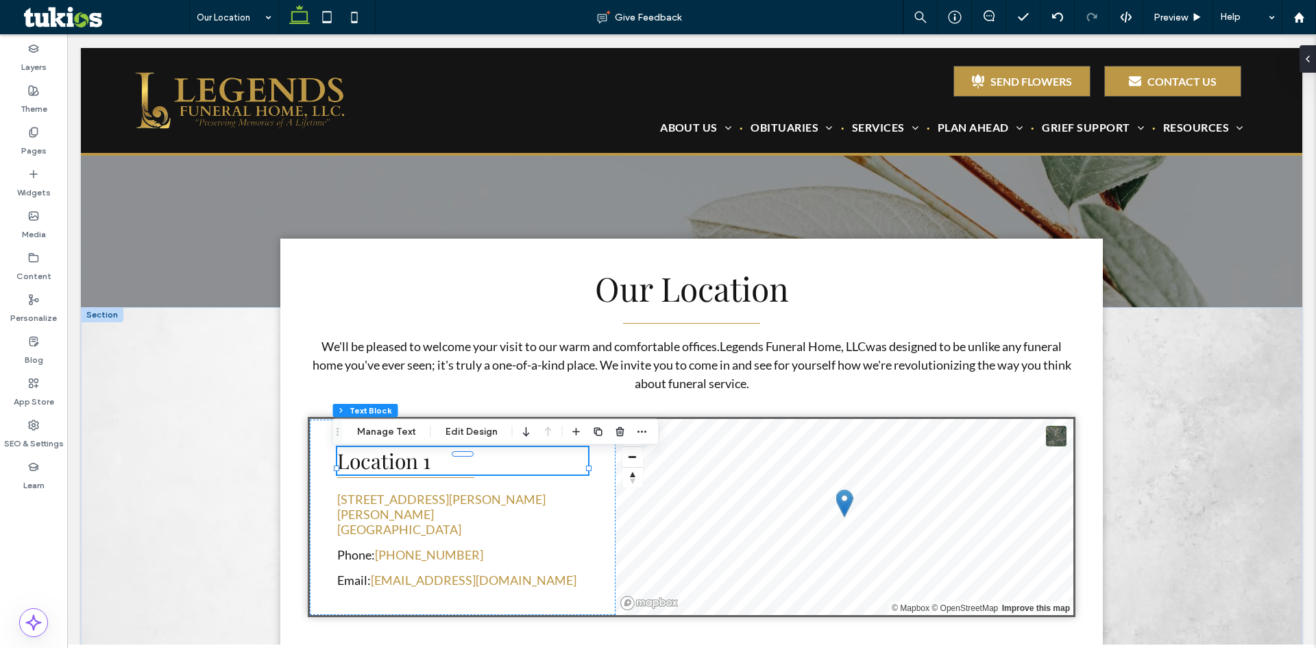
click at [453, 470] on h3 "Location 1" at bounding box center [462, 460] width 251 height 27
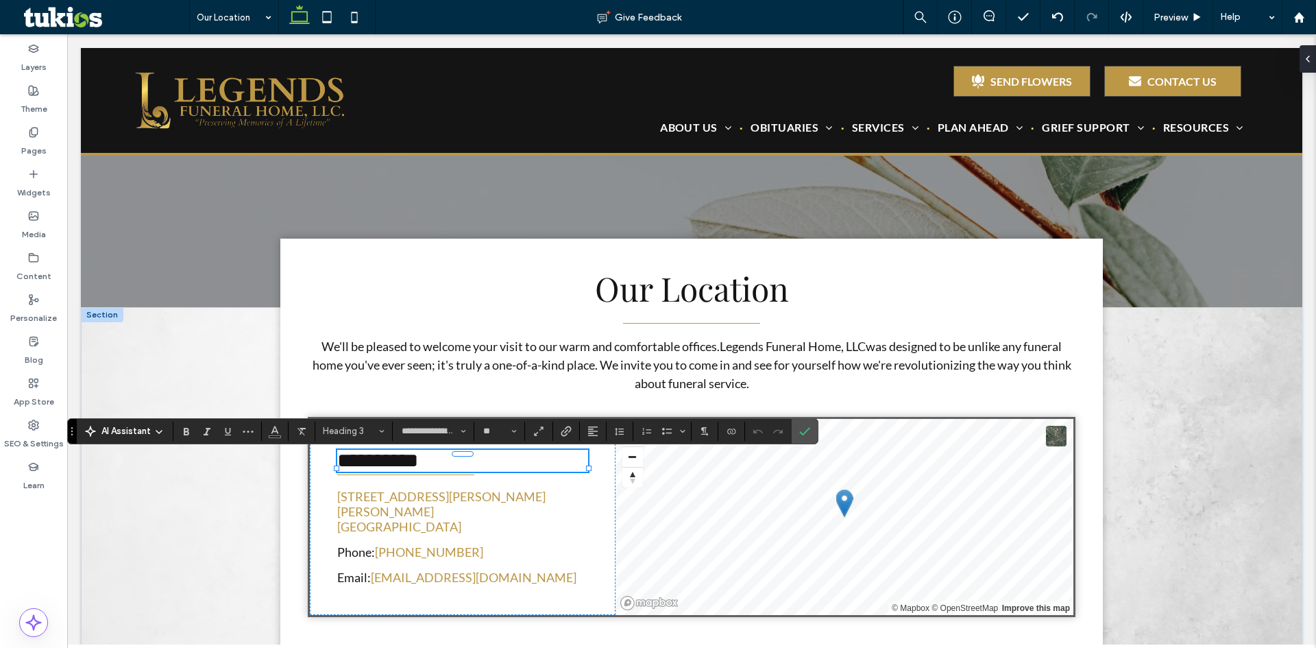
click at [453, 470] on h3 "**********" at bounding box center [462, 461] width 251 height 22
click at [807, 435] on icon "Confirm" at bounding box center [804, 431] width 11 height 11
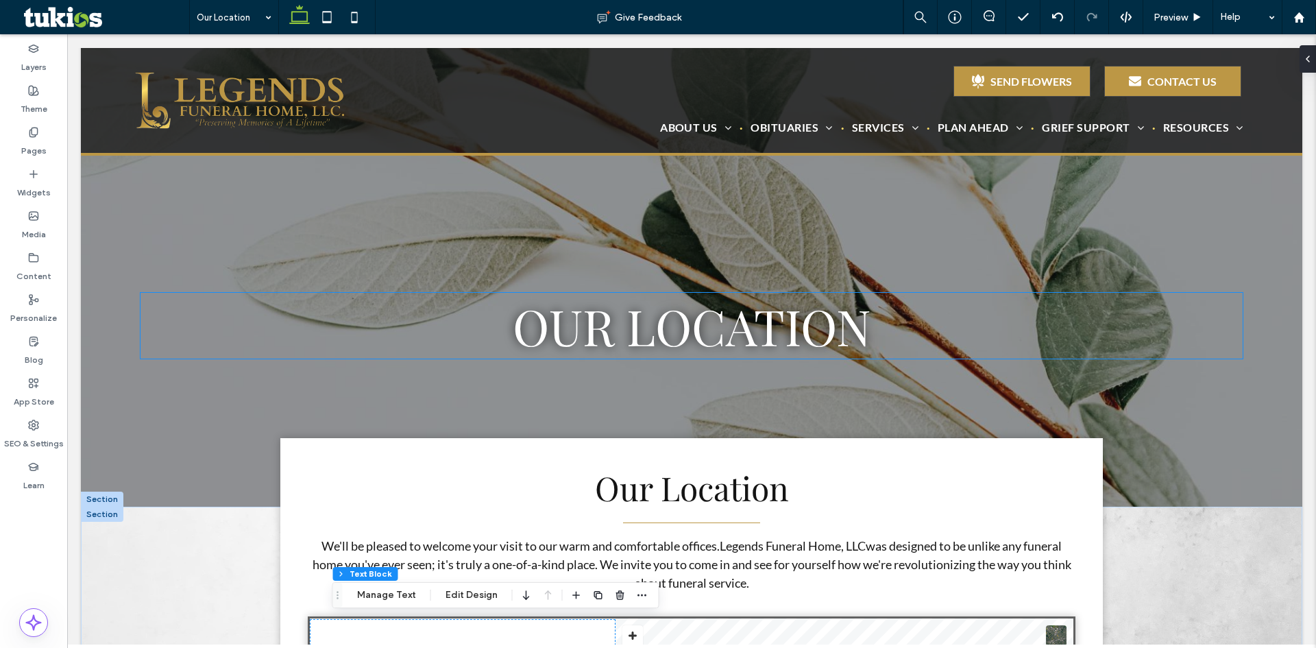
scroll to position [0, 0]
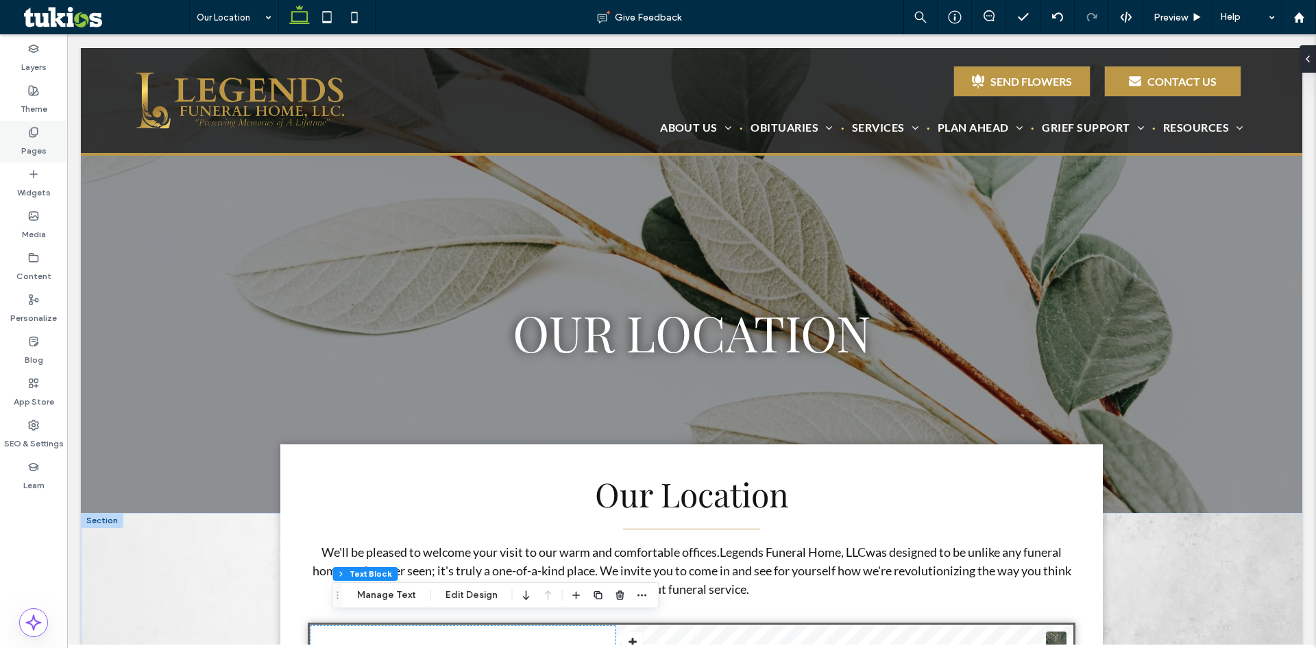
click at [33, 145] on label "Pages" at bounding box center [33, 147] width 25 height 19
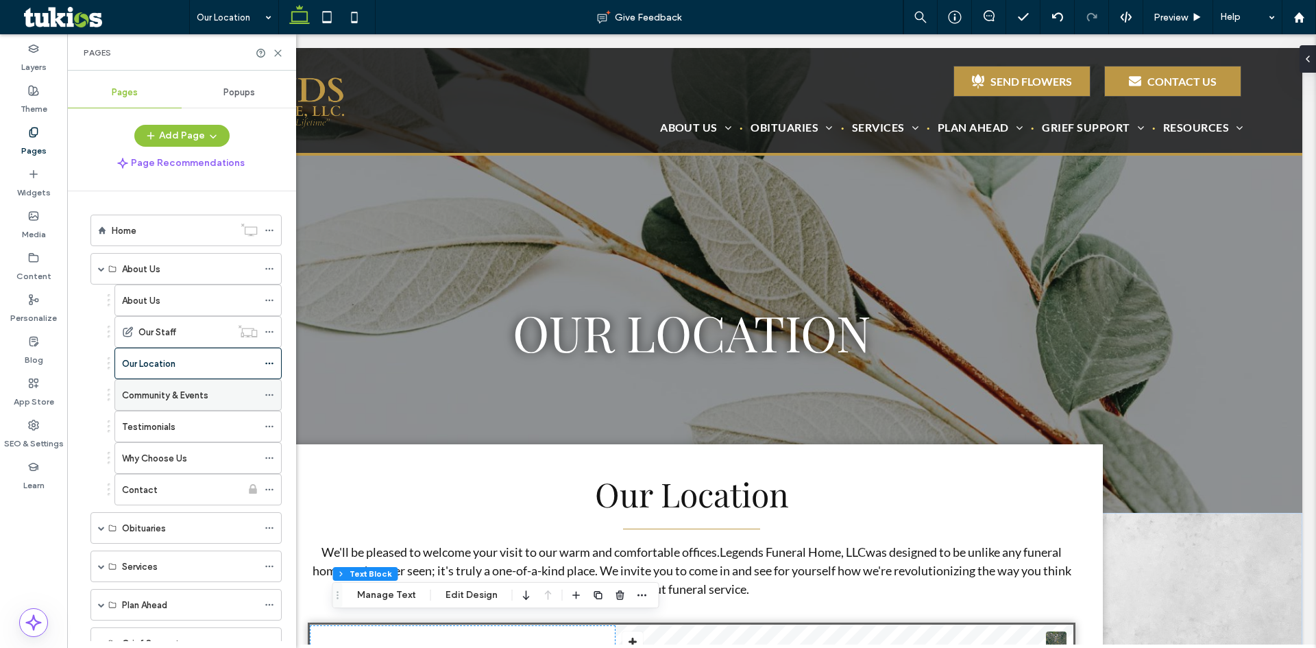
click at [190, 398] on label "Community & Events" at bounding box center [165, 395] width 86 height 24
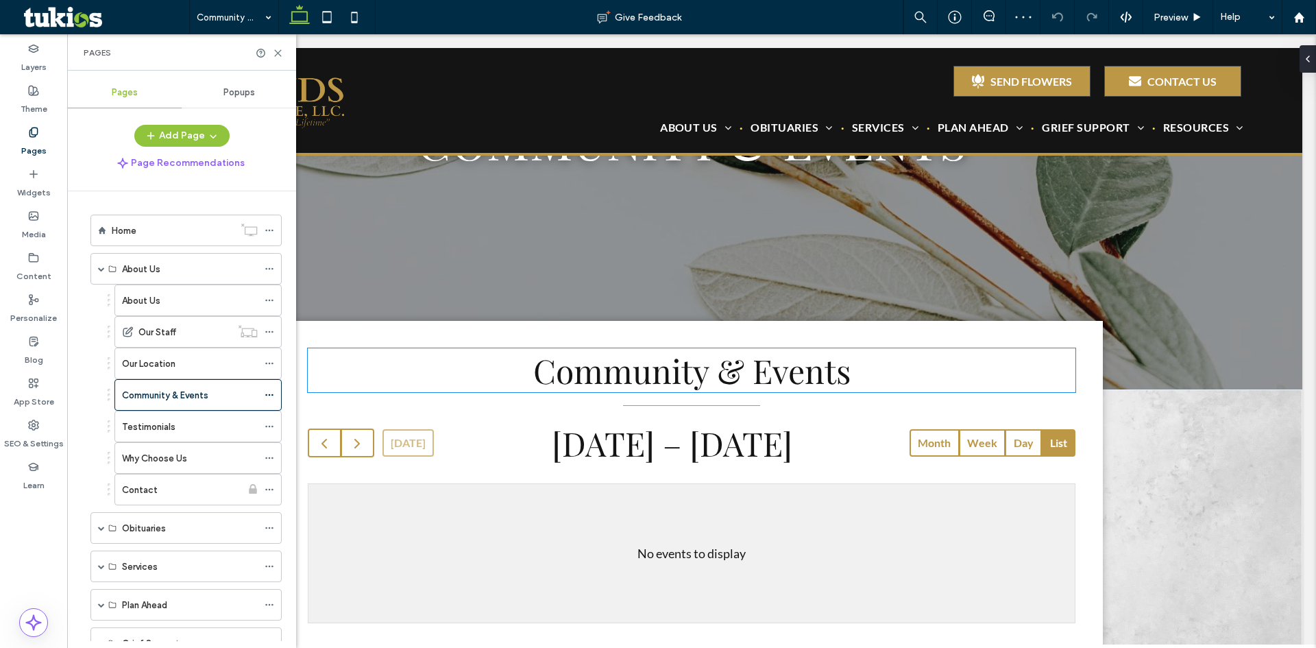
scroll to position [206, 0]
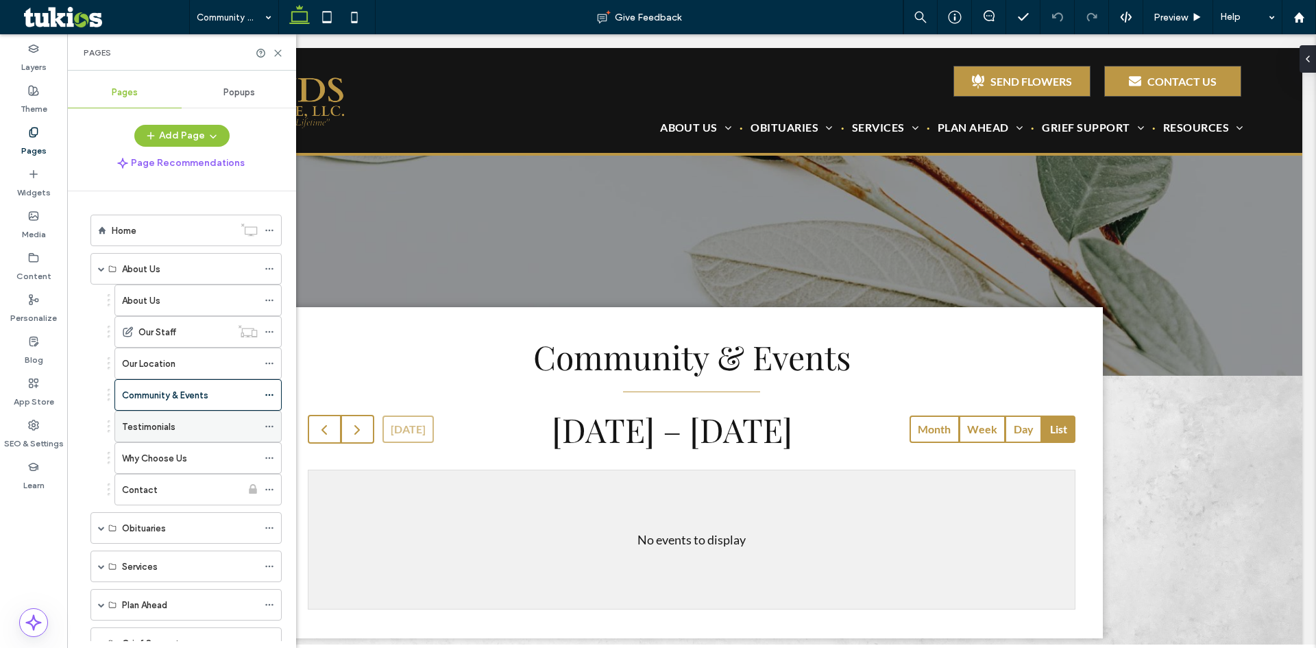
click at [221, 421] on div "Testimonials" at bounding box center [190, 427] width 136 height 14
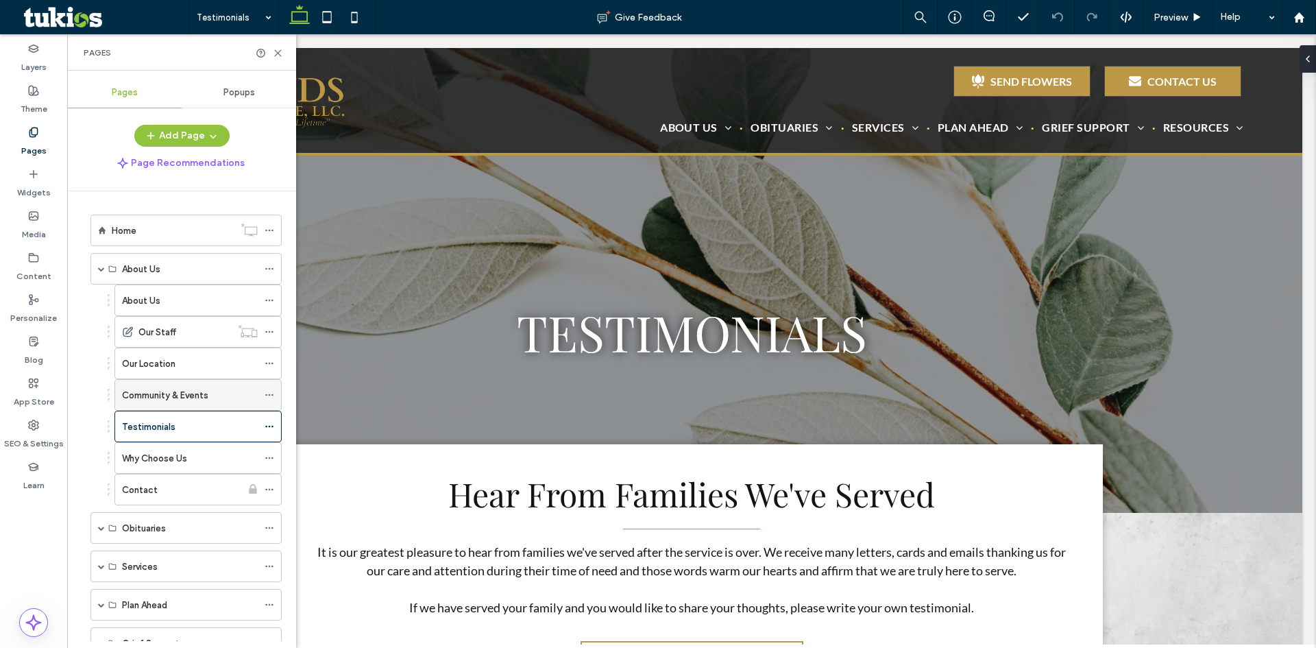
click at [272, 394] on icon at bounding box center [270, 395] width 10 height 10
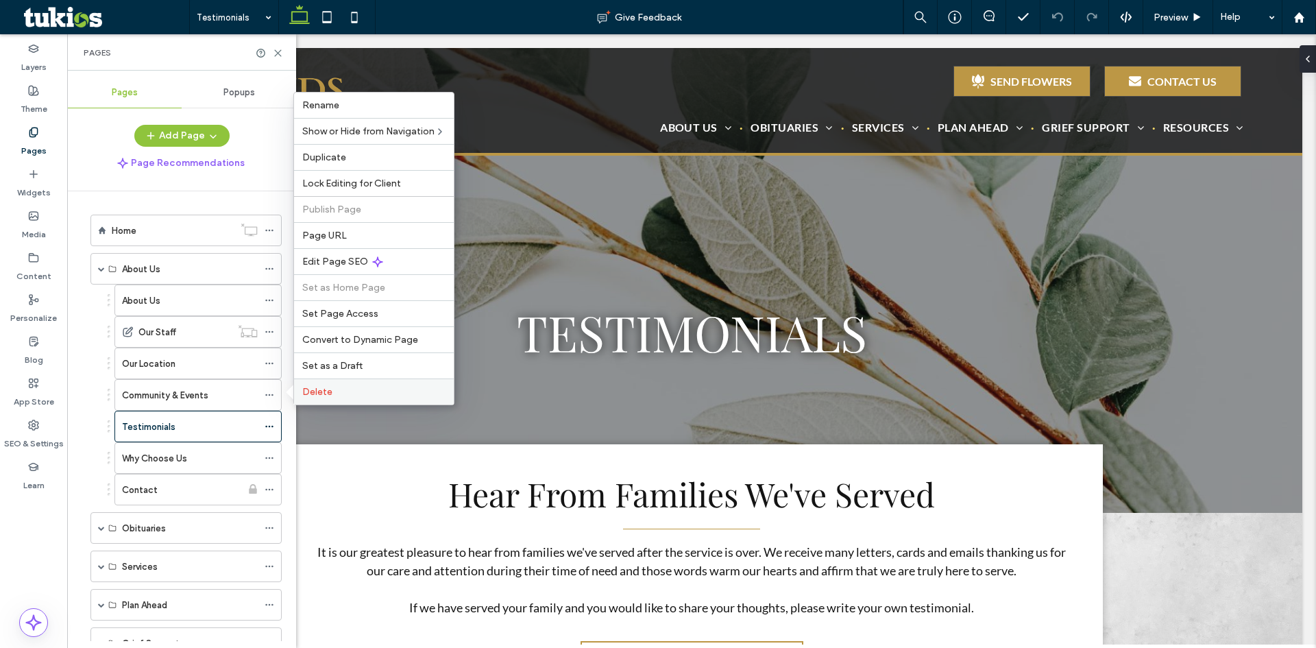
click at [312, 397] on span "Delete" at bounding box center [317, 392] width 30 height 12
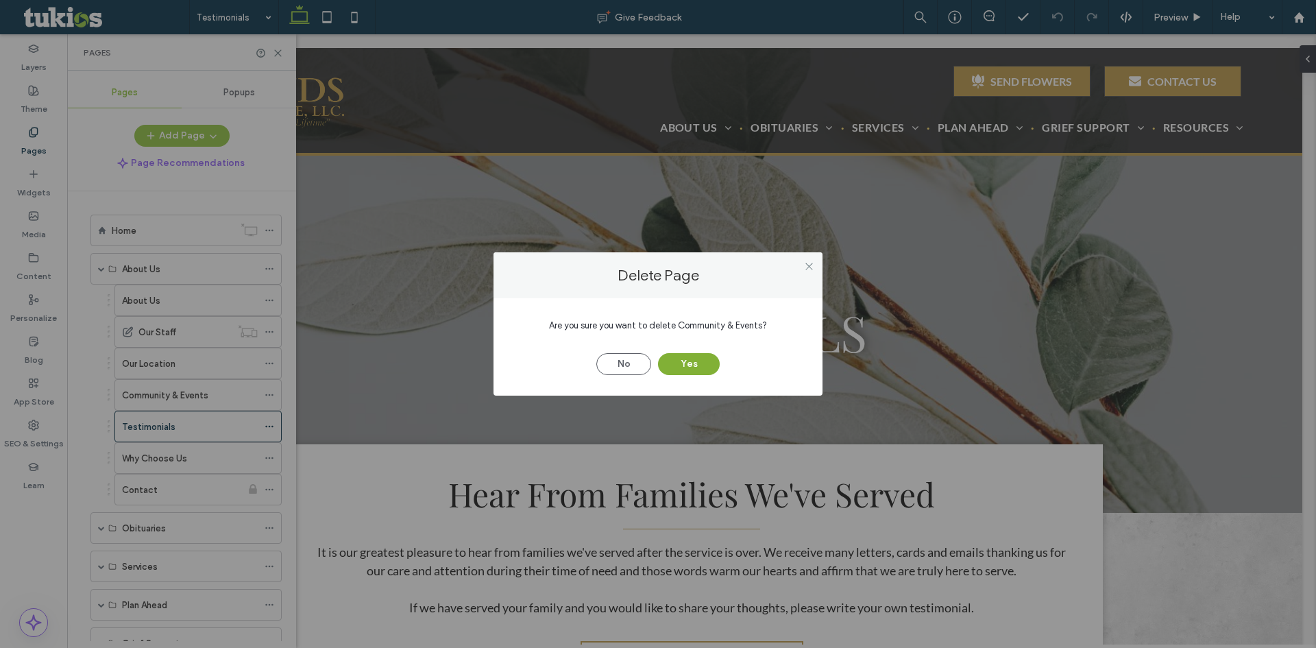
click at [671, 368] on button "Yes" at bounding box center [689, 364] width 62 height 22
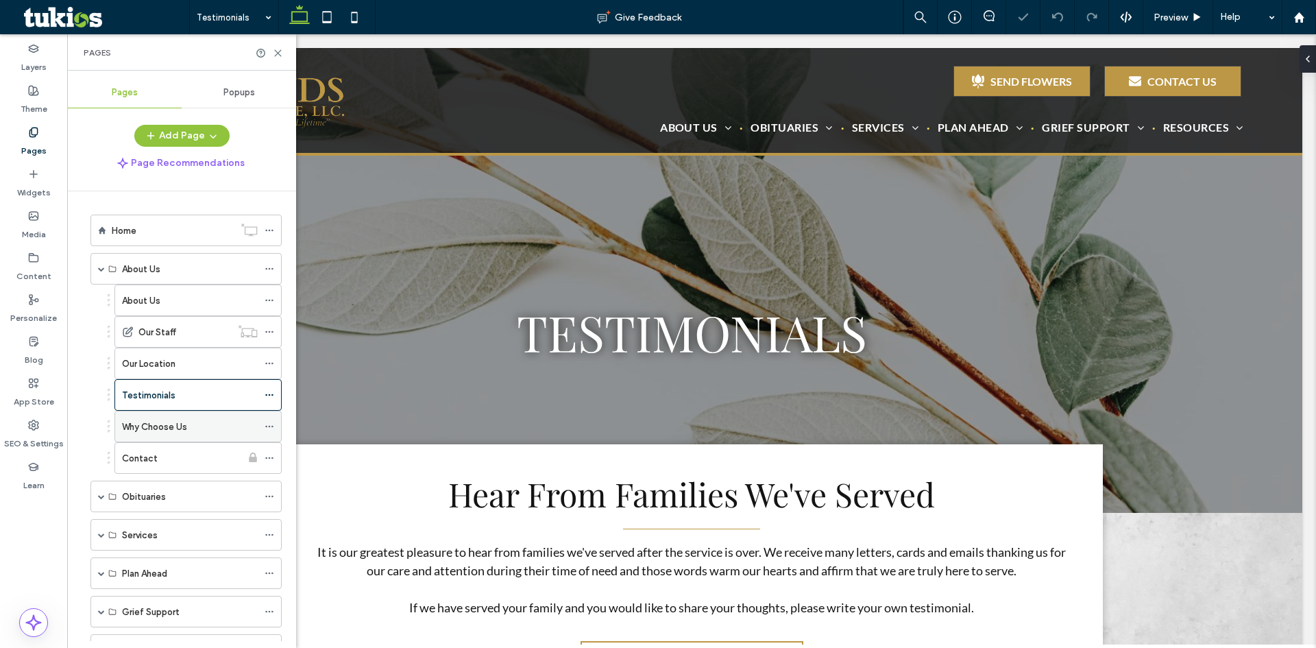
click at [193, 426] on div "Why Choose Us" at bounding box center [190, 427] width 136 height 14
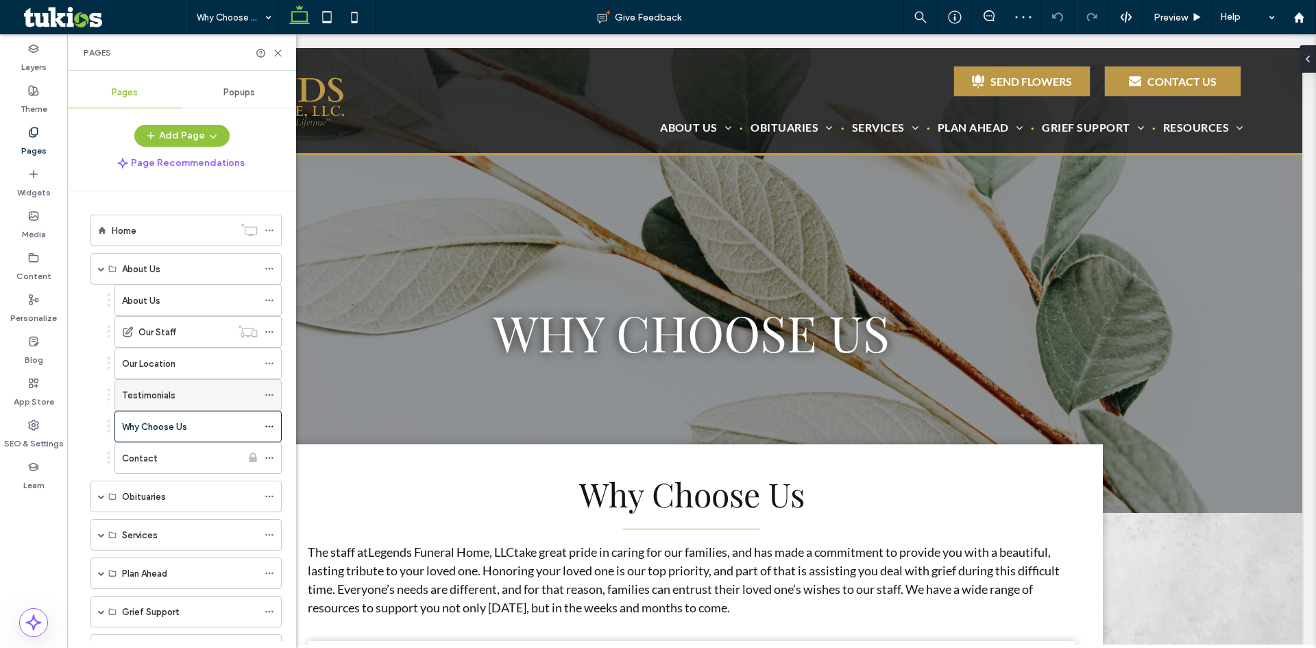
click at [197, 399] on div "Testimonials" at bounding box center [190, 395] width 136 height 14
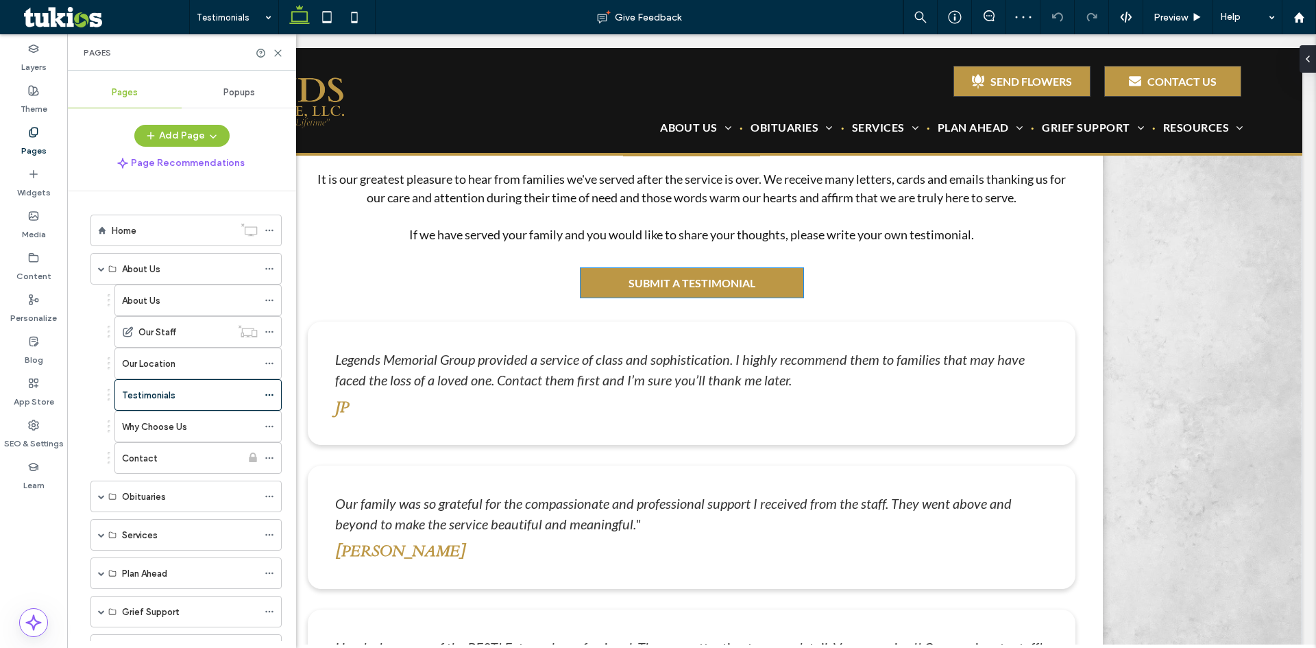
scroll to position [411, 0]
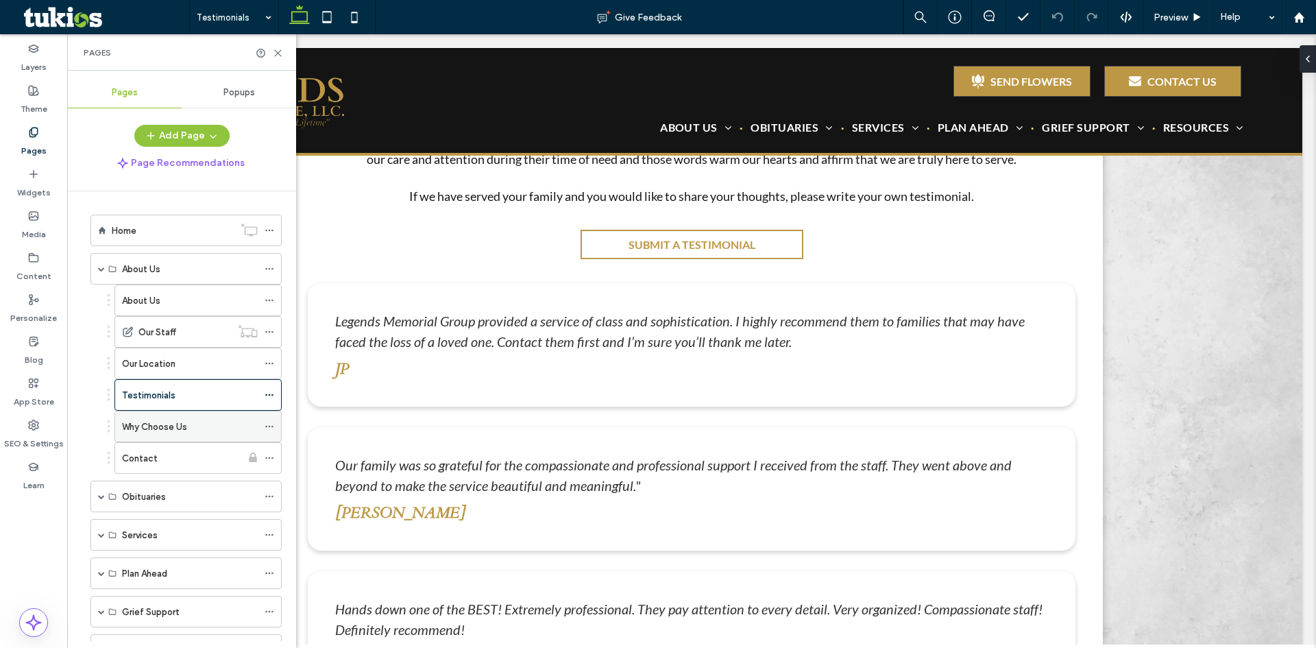
click at [164, 424] on label "Why Choose Us" at bounding box center [154, 427] width 65 height 24
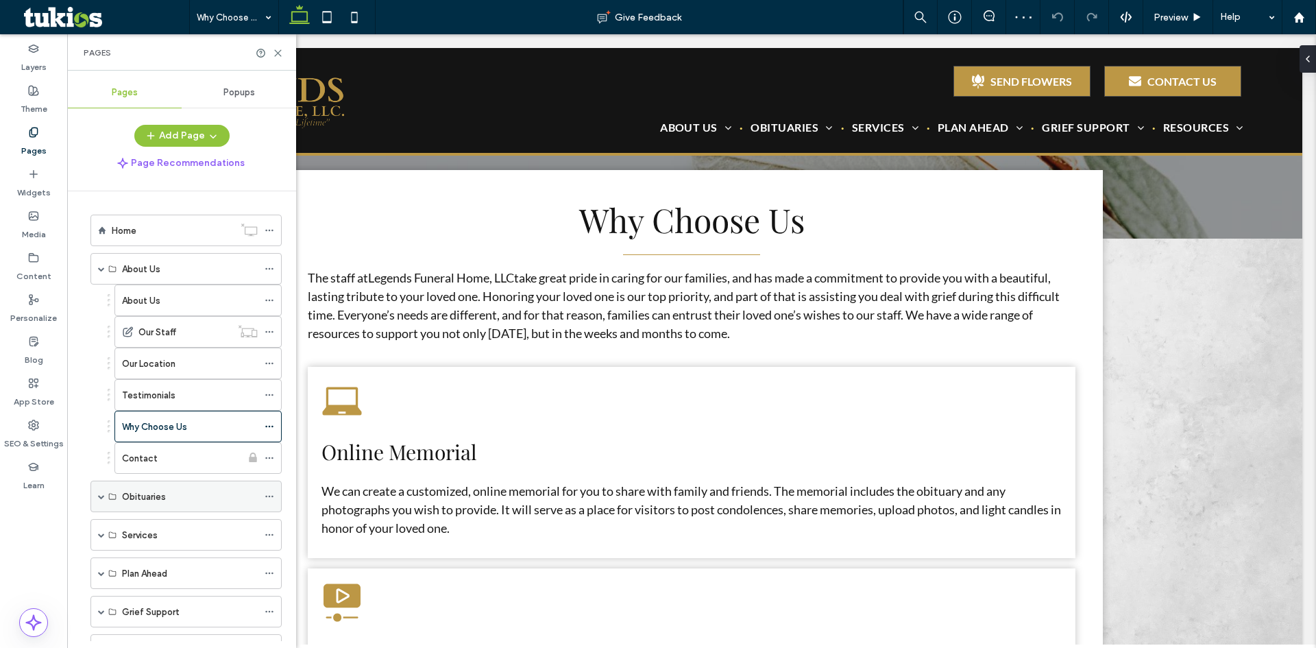
scroll to position [69, 0]
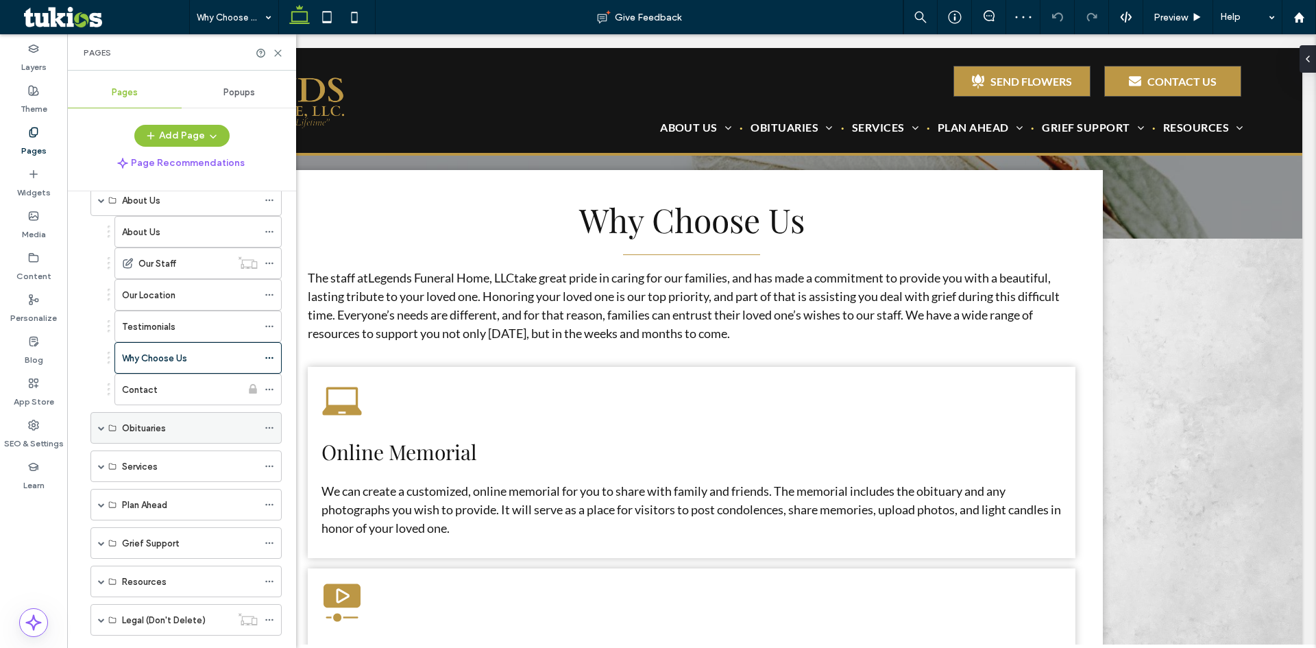
click at [101, 429] on span at bounding box center [101, 427] width 7 height 7
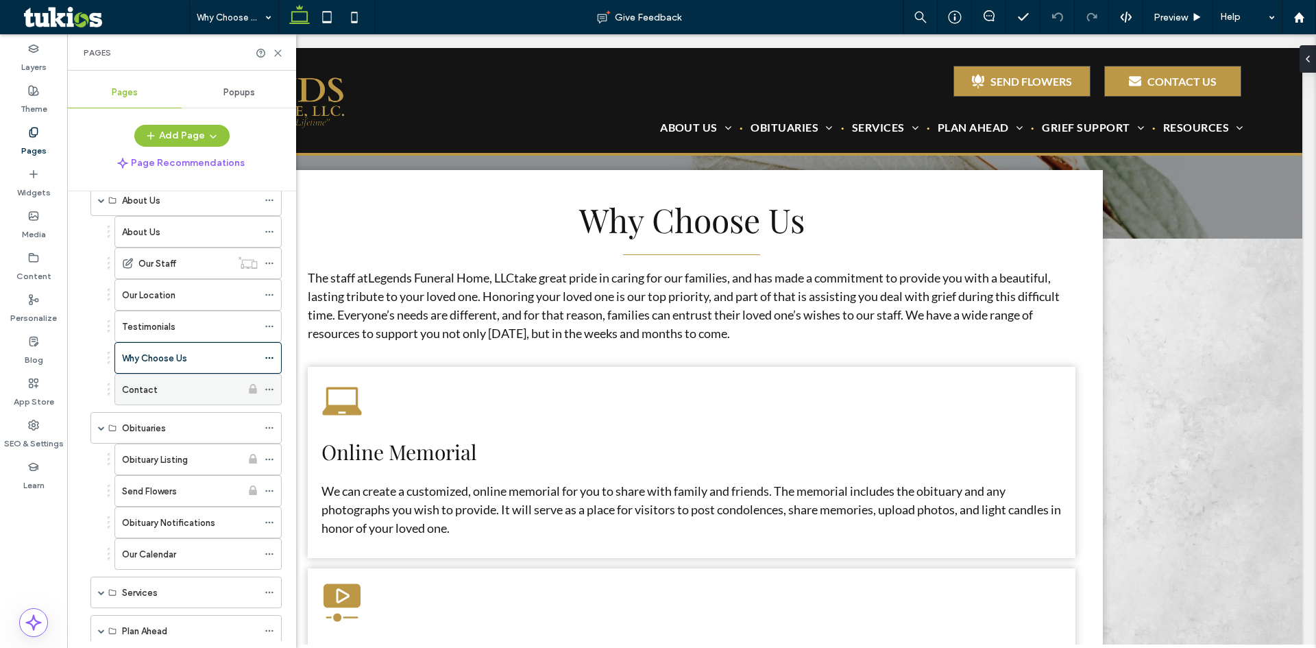
click at [191, 389] on div "Contact" at bounding box center [181, 390] width 119 height 14
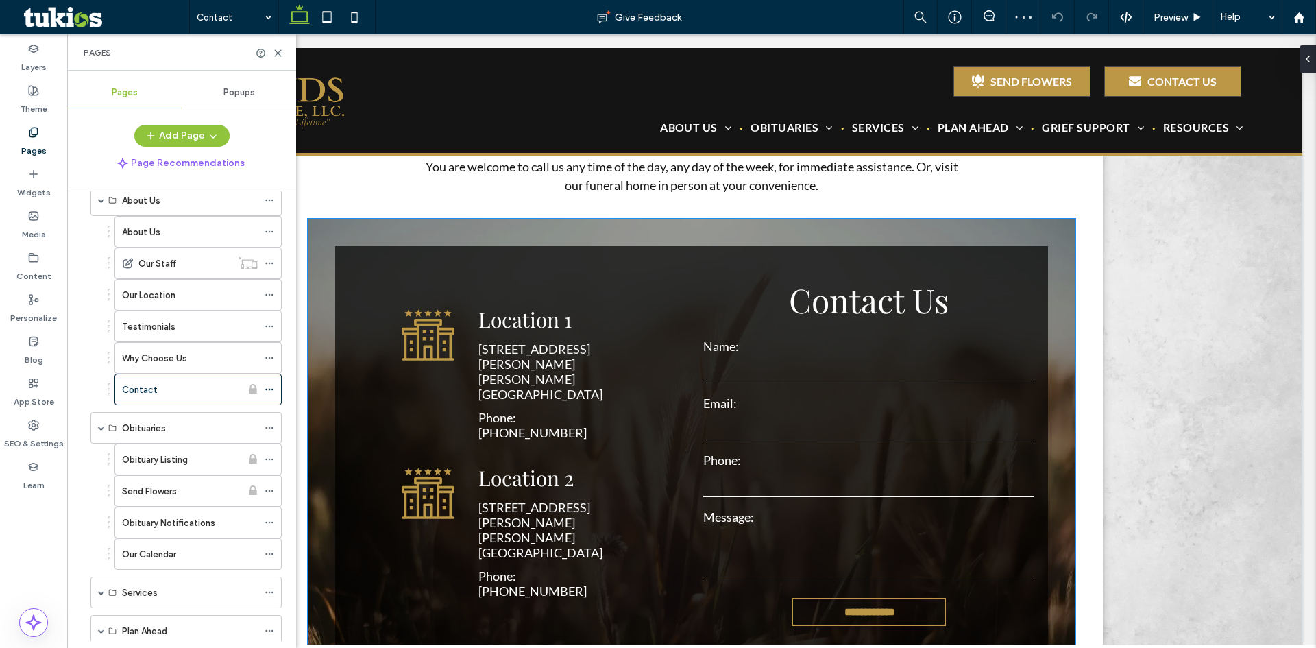
scroll to position [480, 0]
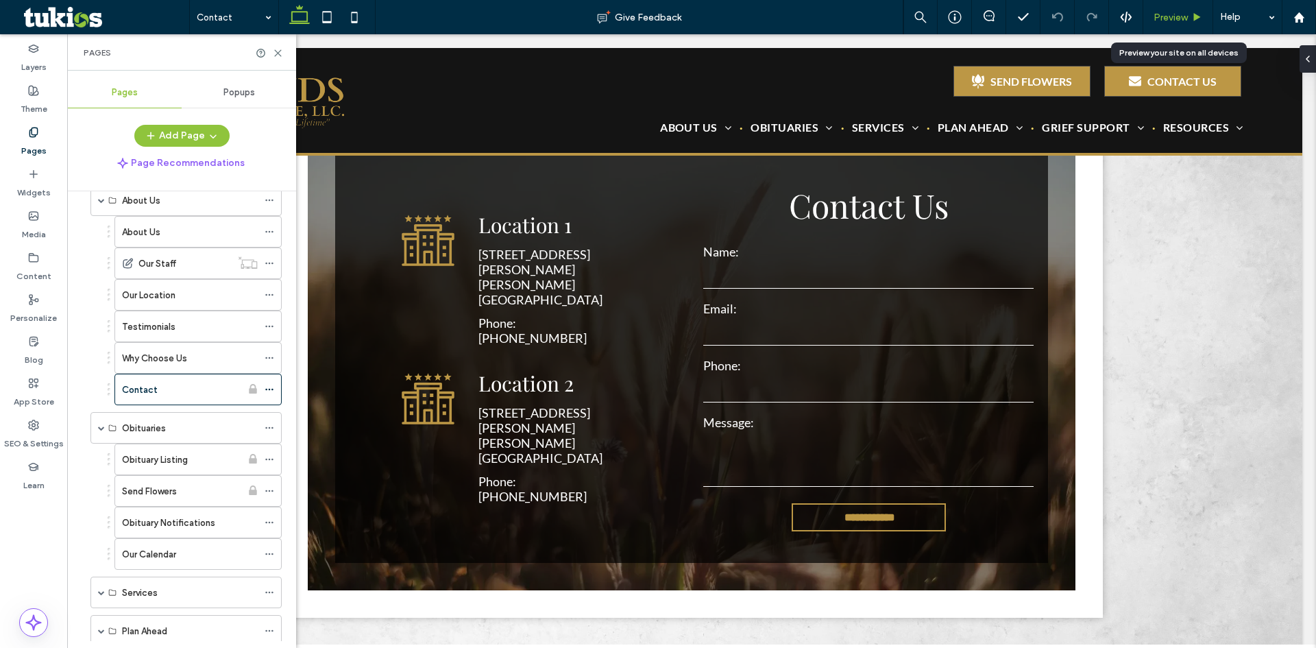
click at [1178, 16] on span "Preview" at bounding box center [1171, 18] width 34 height 12
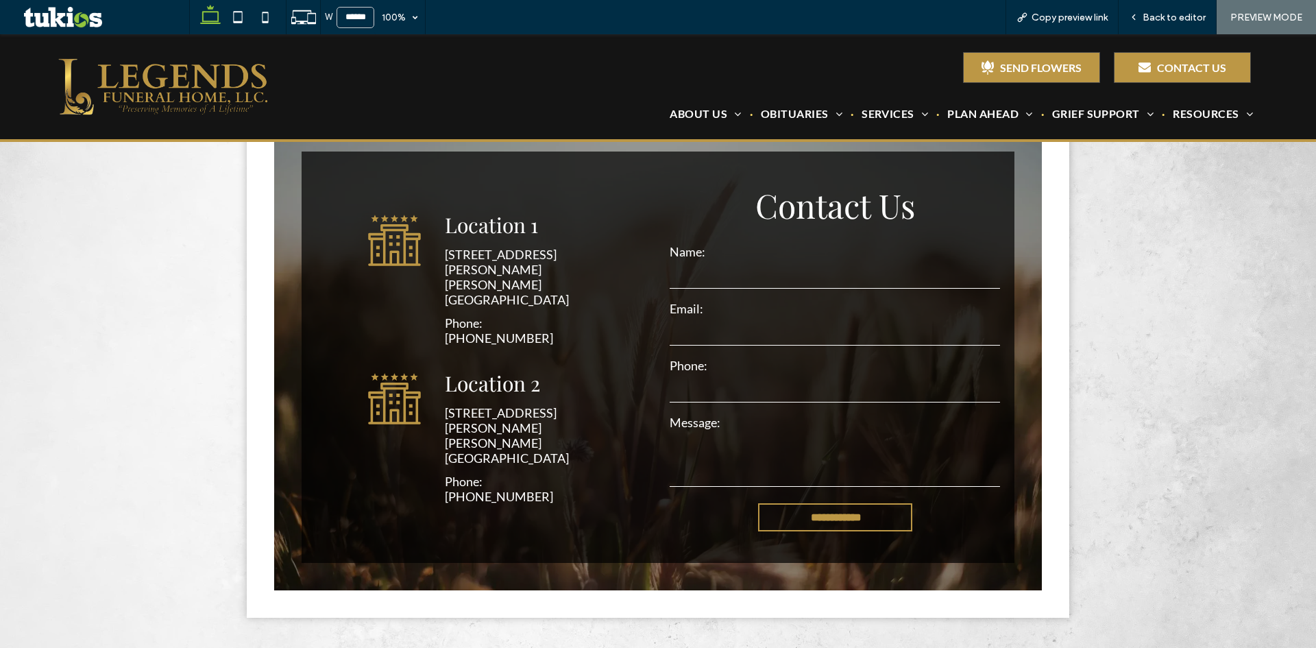
click at [1178, 16] on span "Back to editor" at bounding box center [1174, 18] width 63 height 12
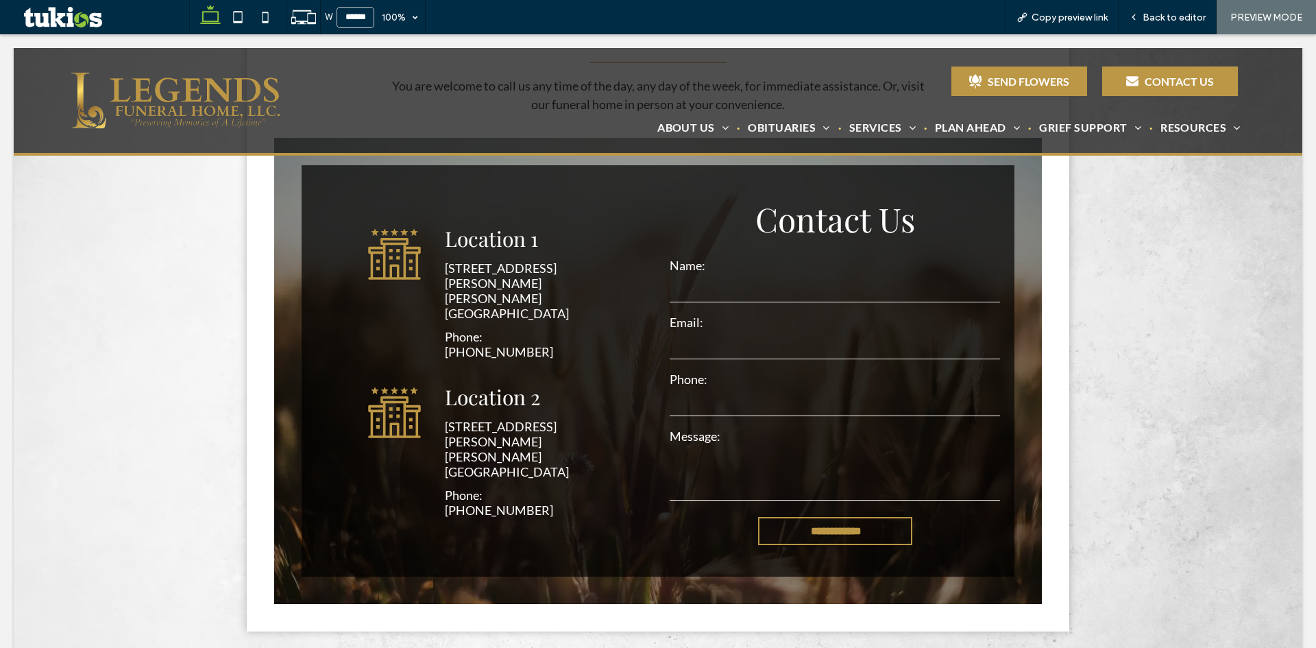
scroll to position [480, 0]
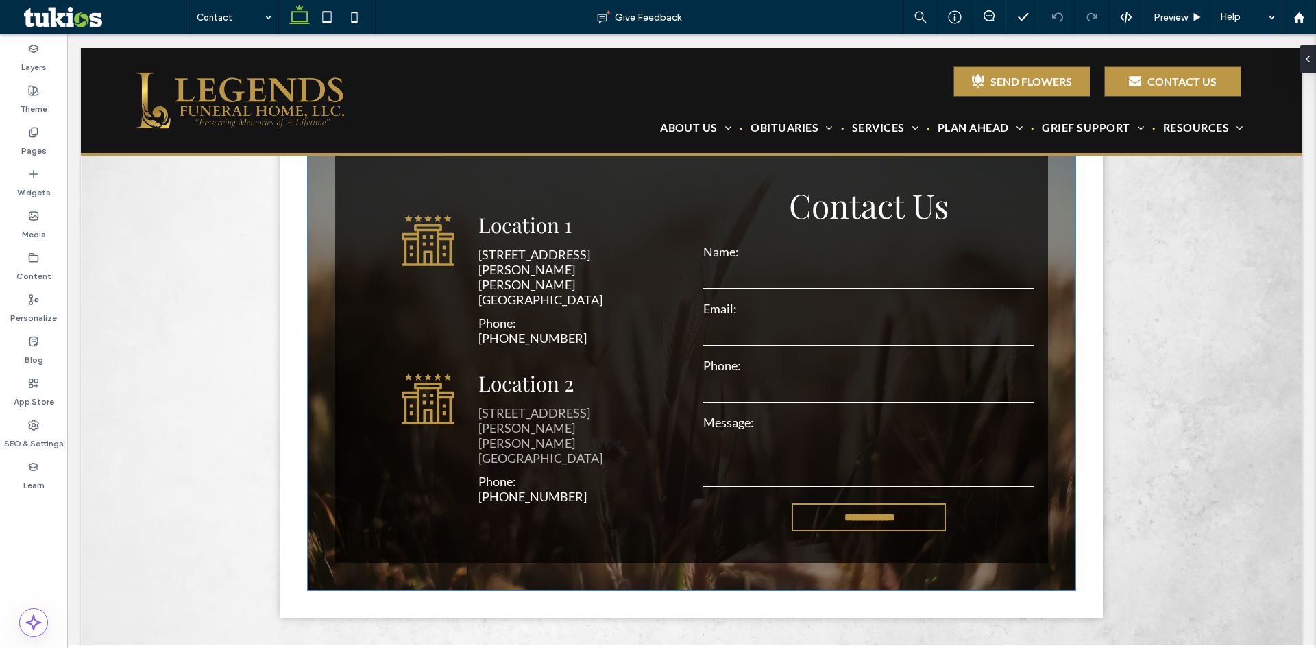
click at [572, 426] on link "650 Ponce De Leon Ave. Atlanta, GA 30260" at bounding box center [541, 435] width 124 height 60
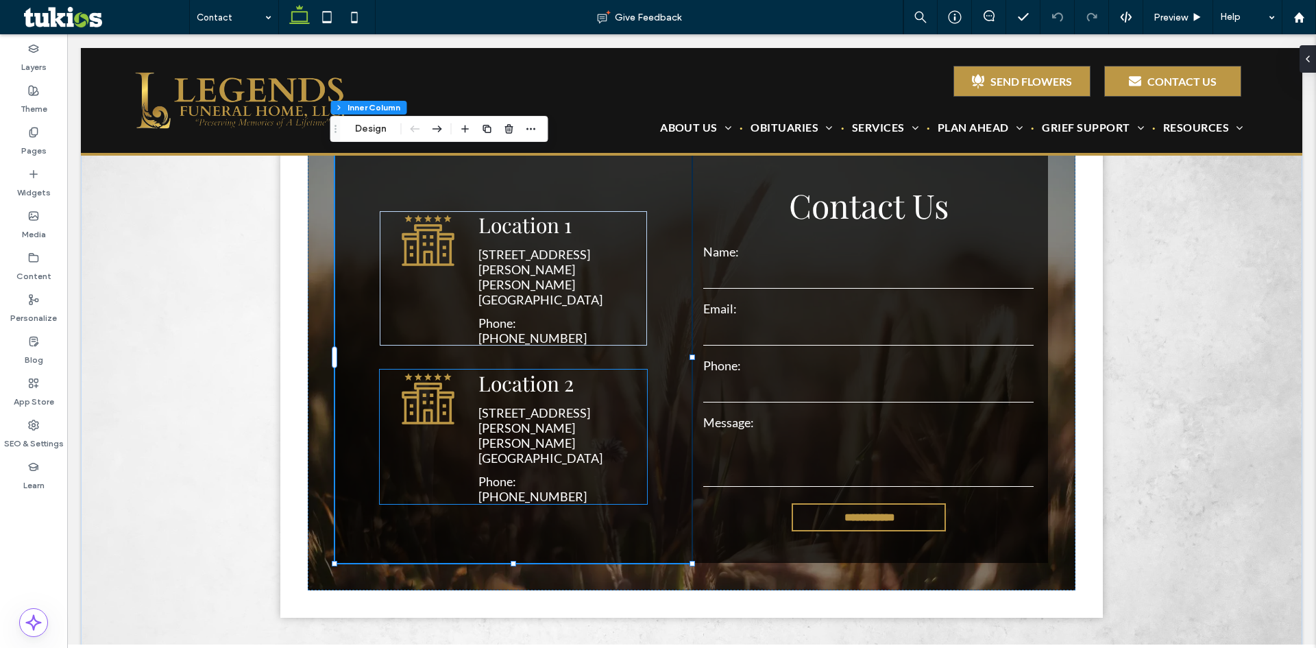
scroll to position [47, 0]
click at [632, 414] on div "Location 2 650 Ponce De Leon Ave. Atlanta, GA 30260 Phone: 555-555-5555" at bounding box center [513, 437] width 267 height 134
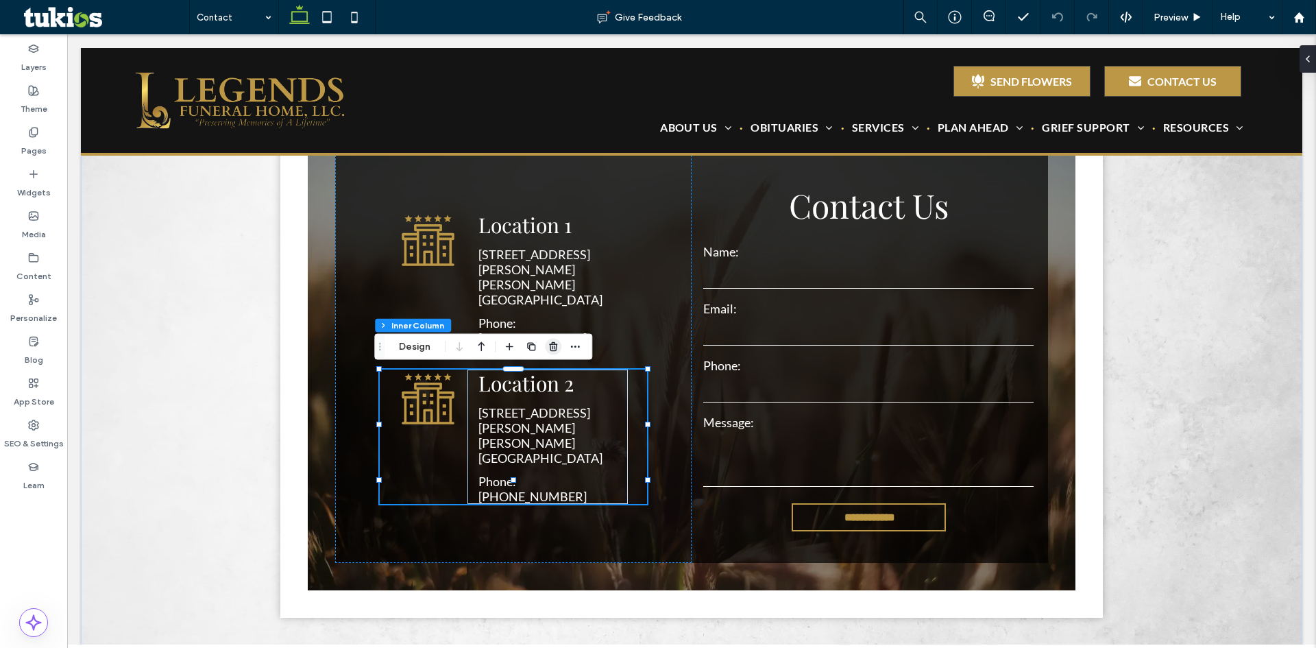
click at [557, 344] on icon "button" at bounding box center [553, 346] width 11 height 11
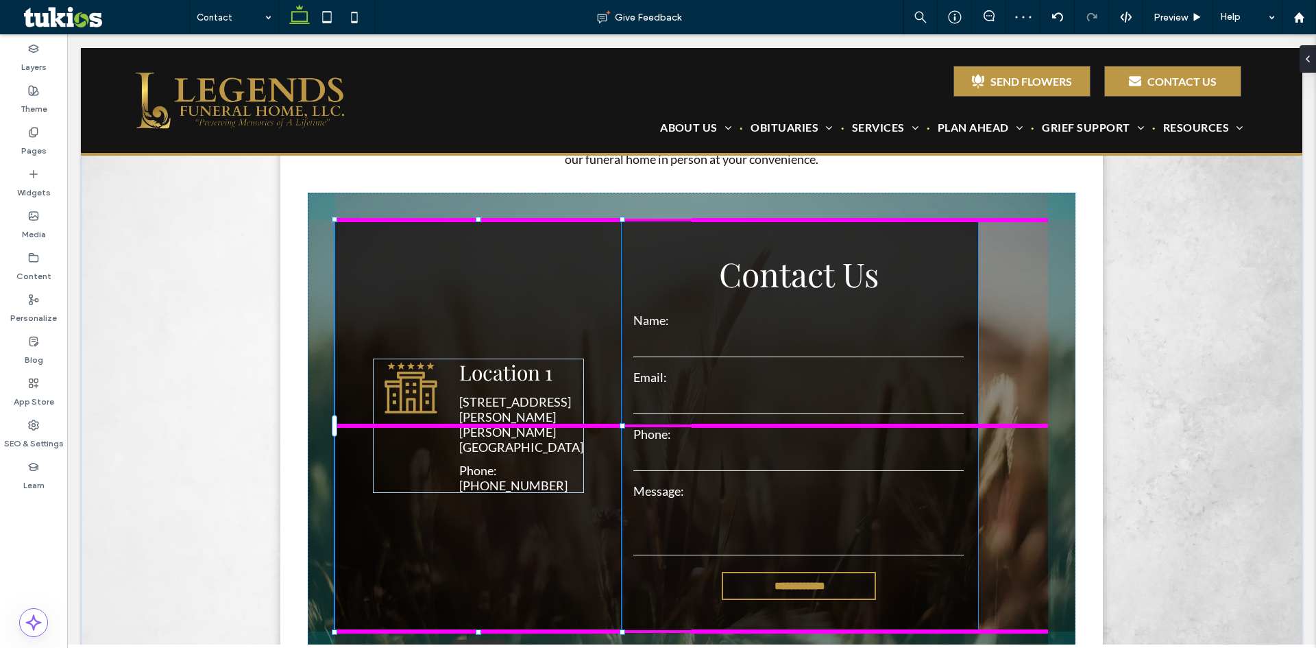
drag, startPoint x: 687, startPoint y: 424, endPoint x: 617, endPoint y: 429, distance: 70.1
click at [336, 221] on div at bounding box center [335, 220] width 1 height 1
type input "**"
type input "****"
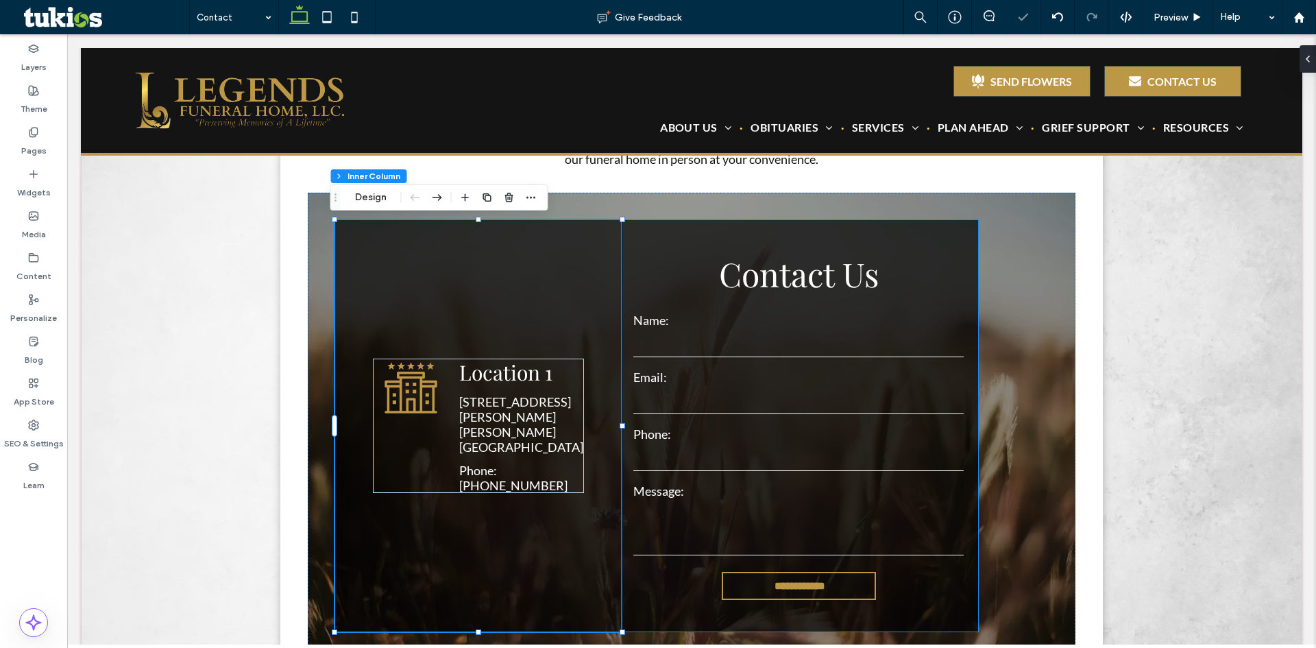
click at [956, 625] on div "**********" at bounding box center [800, 425] width 357 height 411
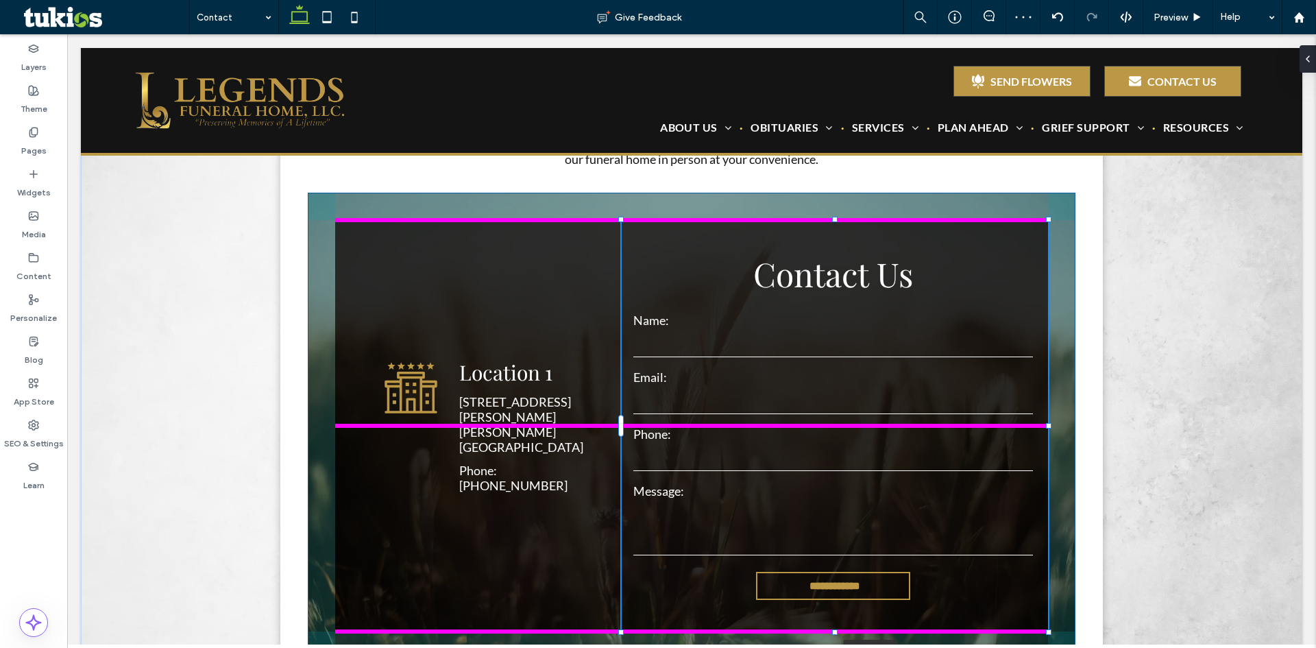
drag, startPoint x: 974, startPoint y: 424, endPoint x: 1114, endPoint y: 415, distance: 140.2
click at [1114, 415] on div "**********" at bounding box center [692, 442] width 1222 height 683
type input "**"
type input "****"
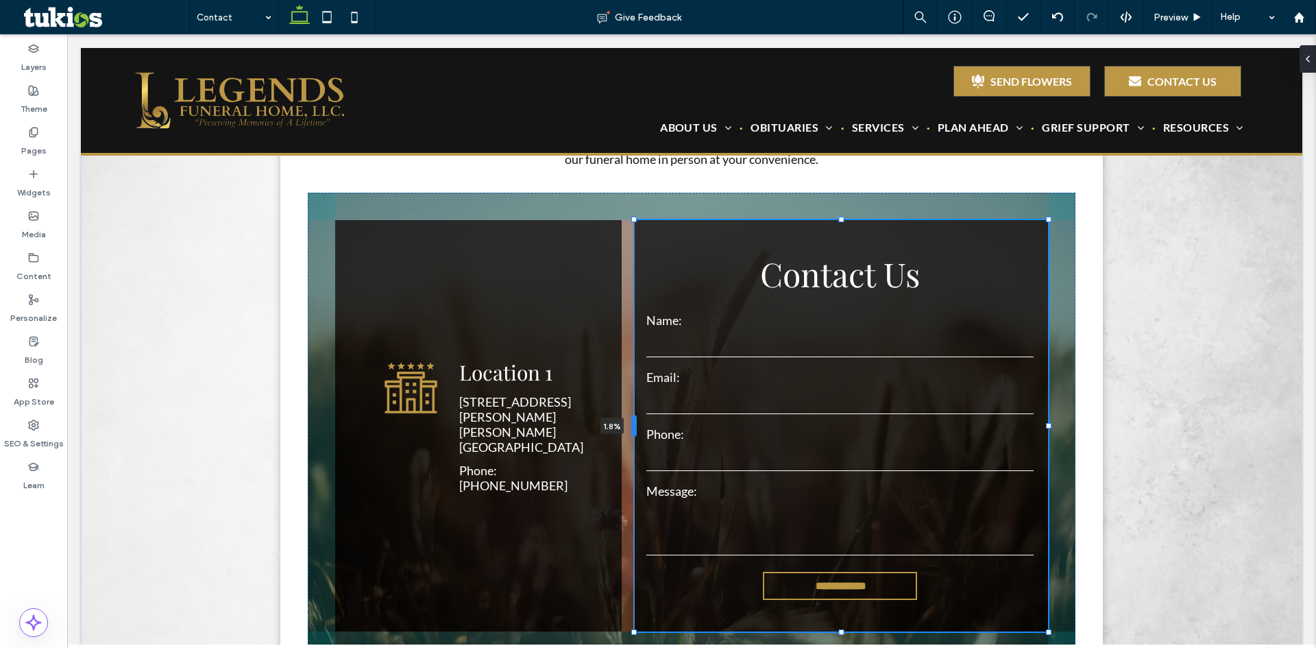
drag, startPoint x: 615, startPoint y: 431, endPoint x: 631, endPoint y: 431, distance: 15.8
click at [632, 432] on div at bounding box center [634, 426] width 5 height 22
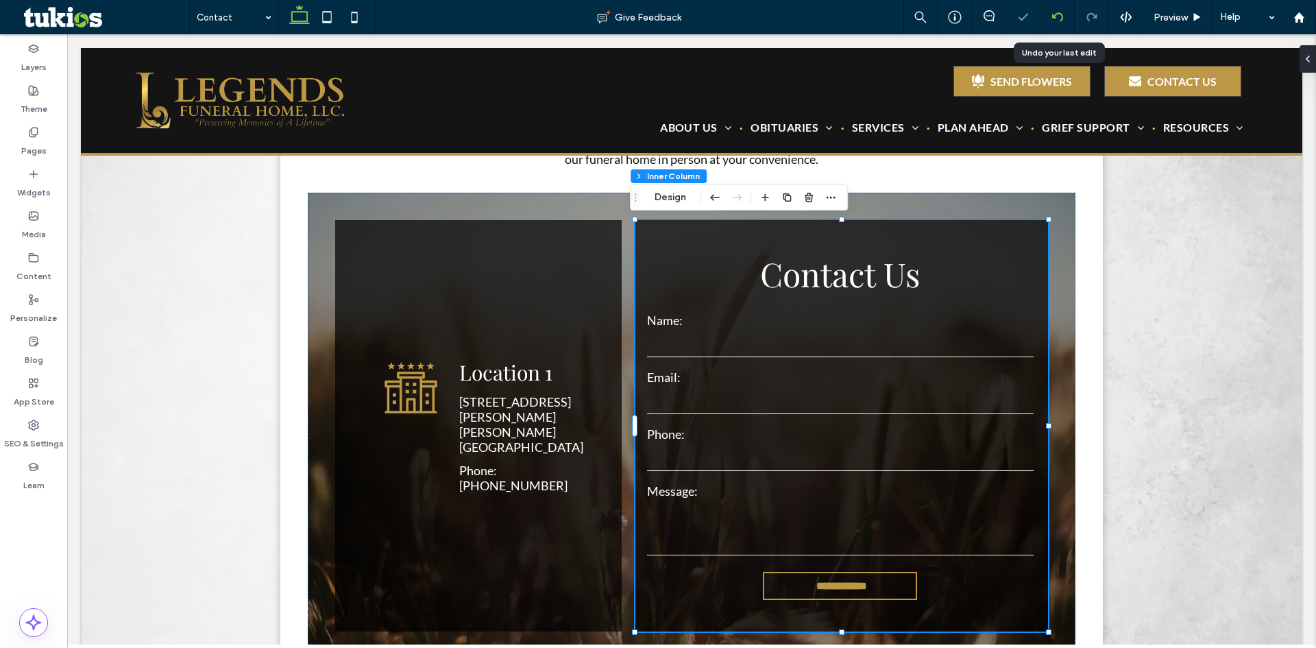
click at [1055, 17] on use at bounding box center [1057, 16] width 11 height 9
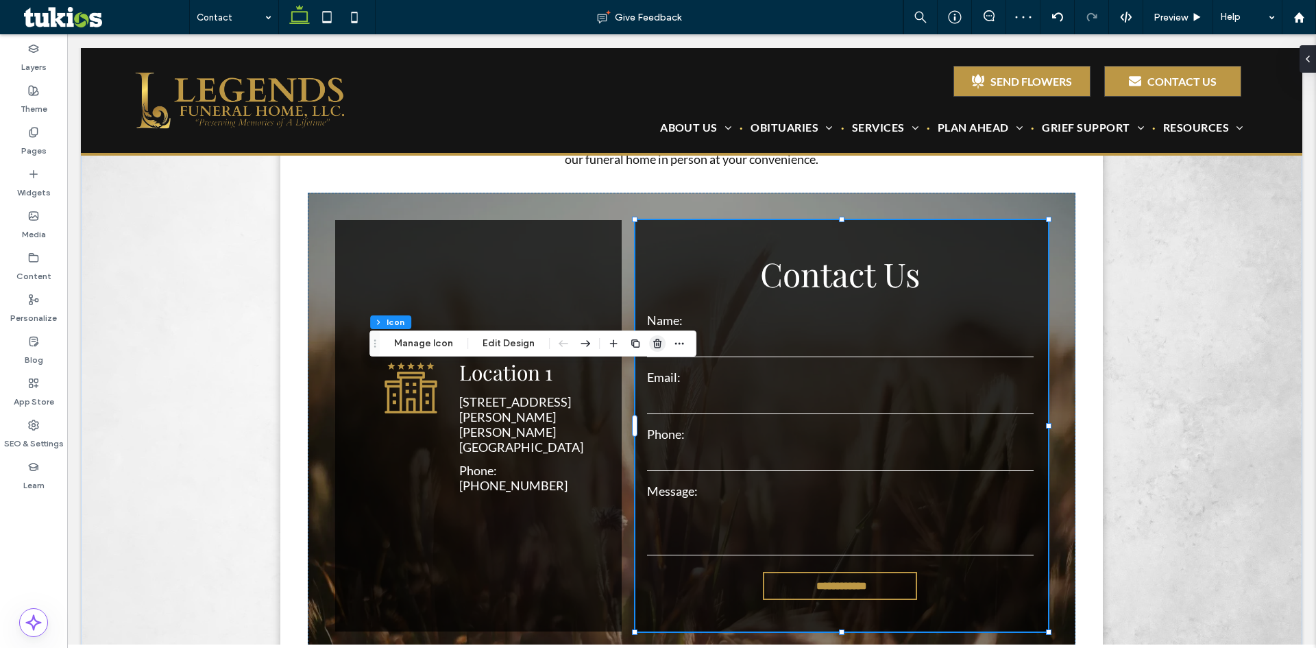
click at [655, 347] on icon "button" at bounding box center [657, 343] width 11 height 11
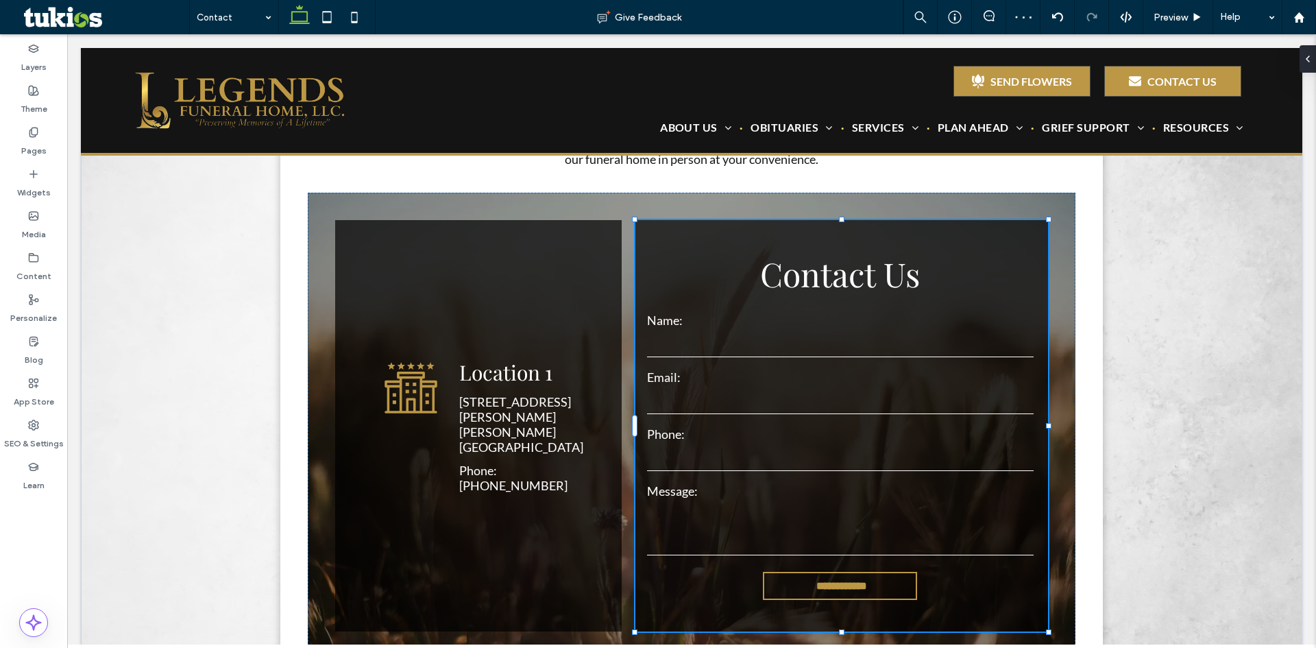
type input "***"
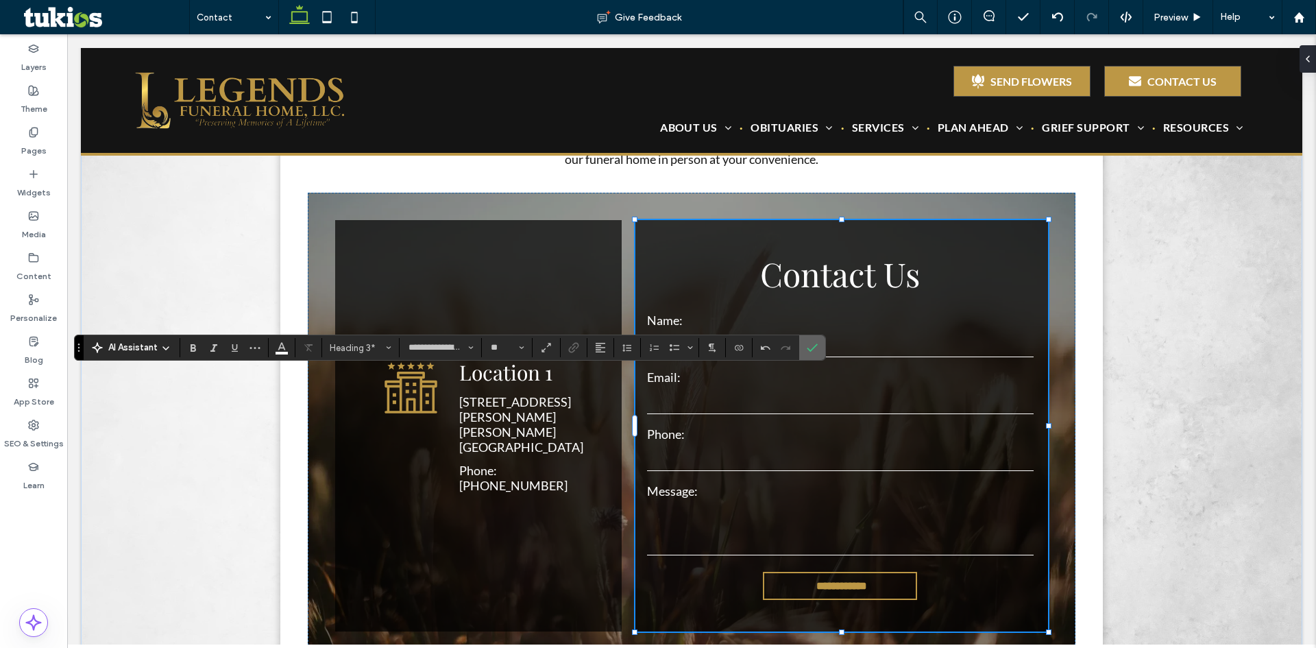
click at [809, 349] on use "Confirm" at bounding box center [812, 348] width 11 height 8
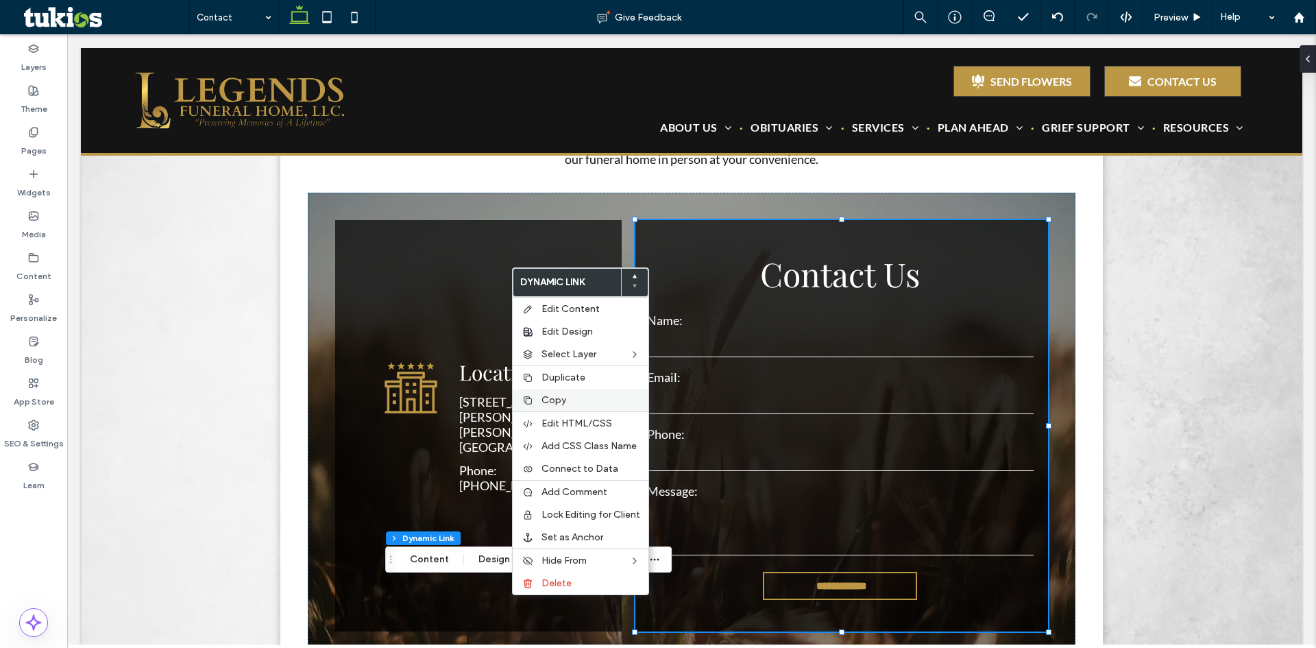
click at [585, 408] on div "Copy" at bounding box center [581, 400] width 136 height 23
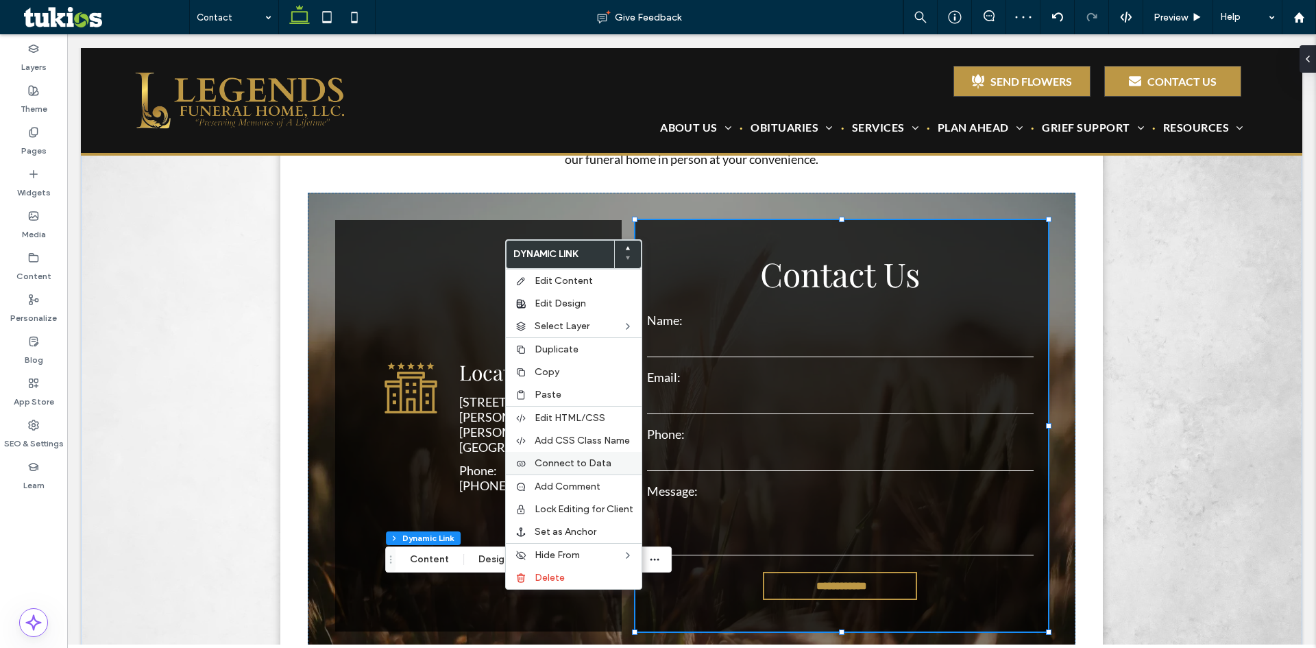
click at [570, 460] on span "Connect to Data" at bounding box center [573, 463] width 77 height 12
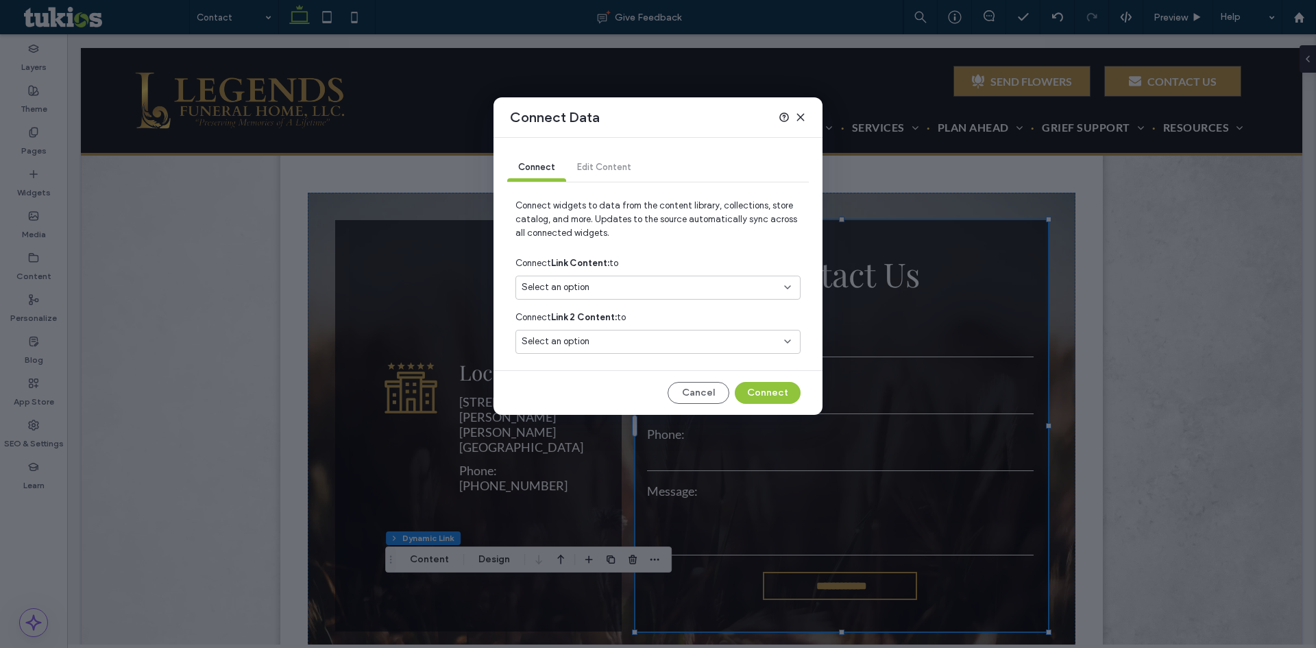
click at [630, 293] on div "Select an option" at bounding box center [650, 287] width 256 height 14
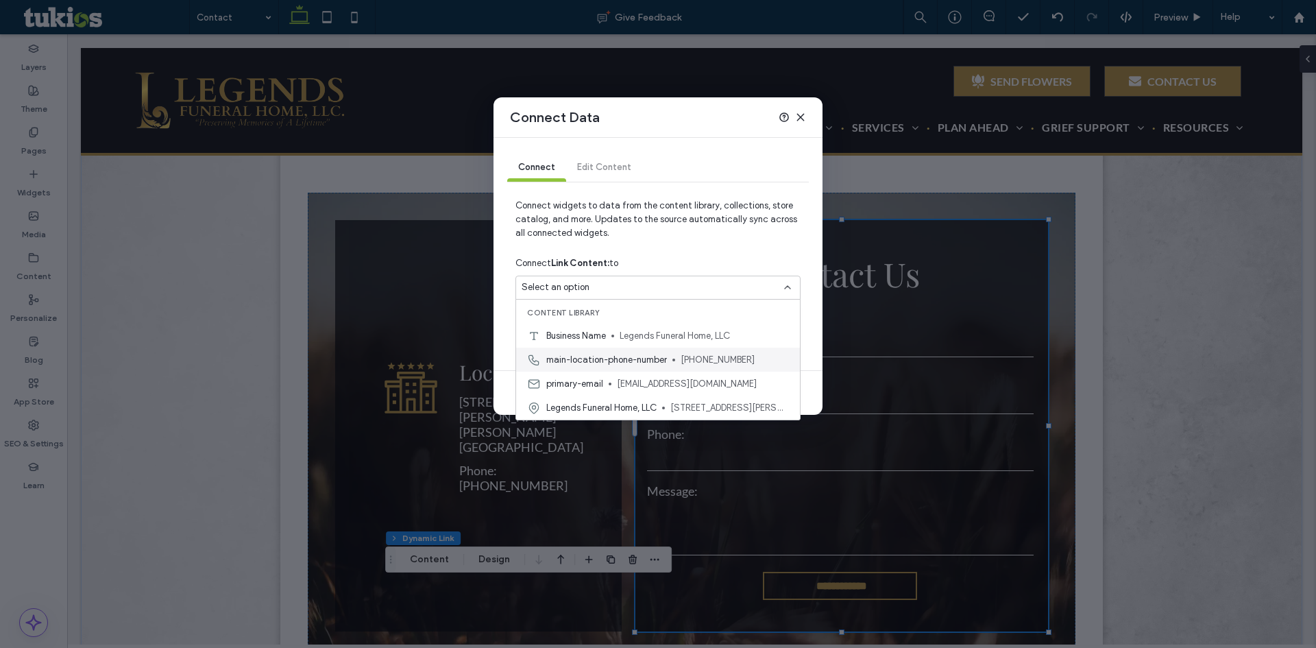
click at [637, 360] on span "main-location-phone-number" at bounding box center [606, 360] width 121 height 14
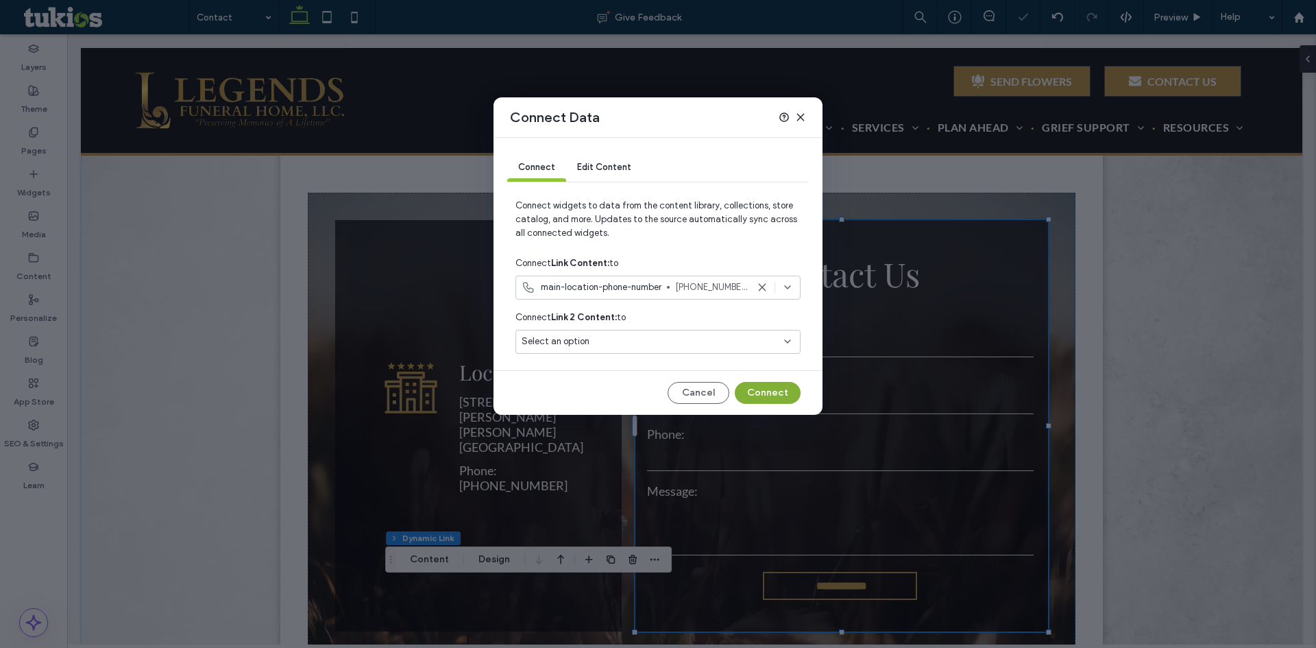
click at [776, 392] on button "Connect" at bounding box center [768, 393] width 66 height 22
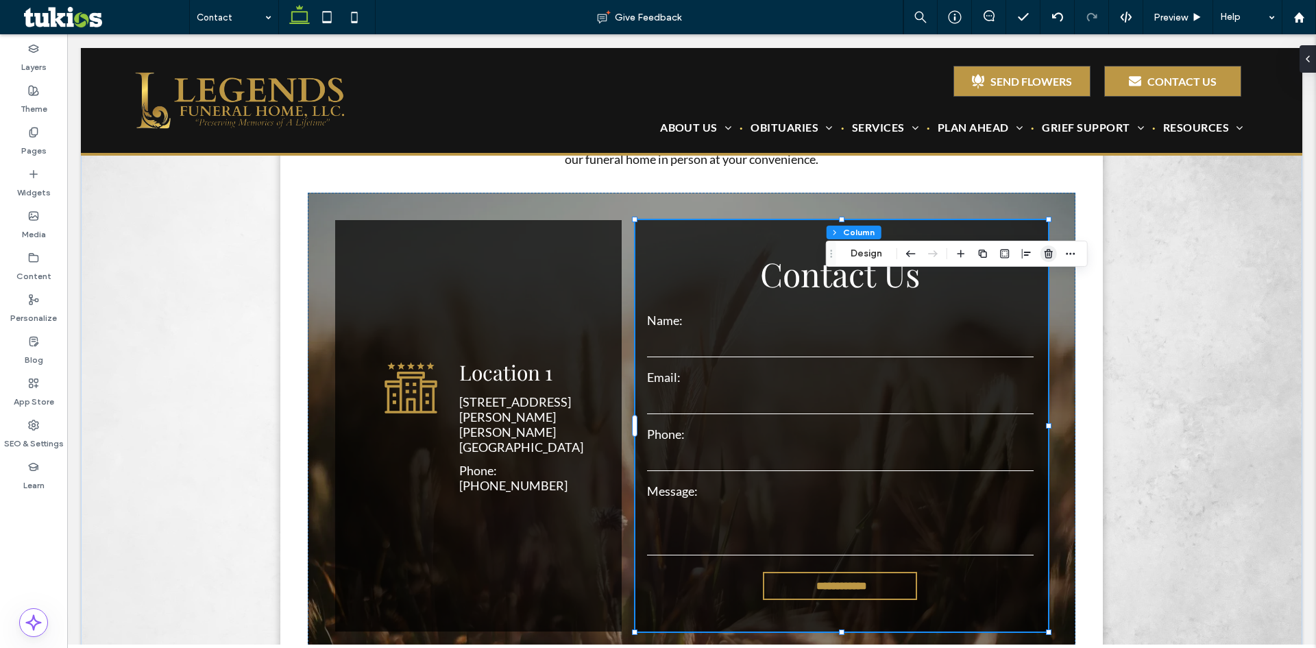
click at [1048, 252] on use "button" at bounding box center [1049, 253] width 8 height 9
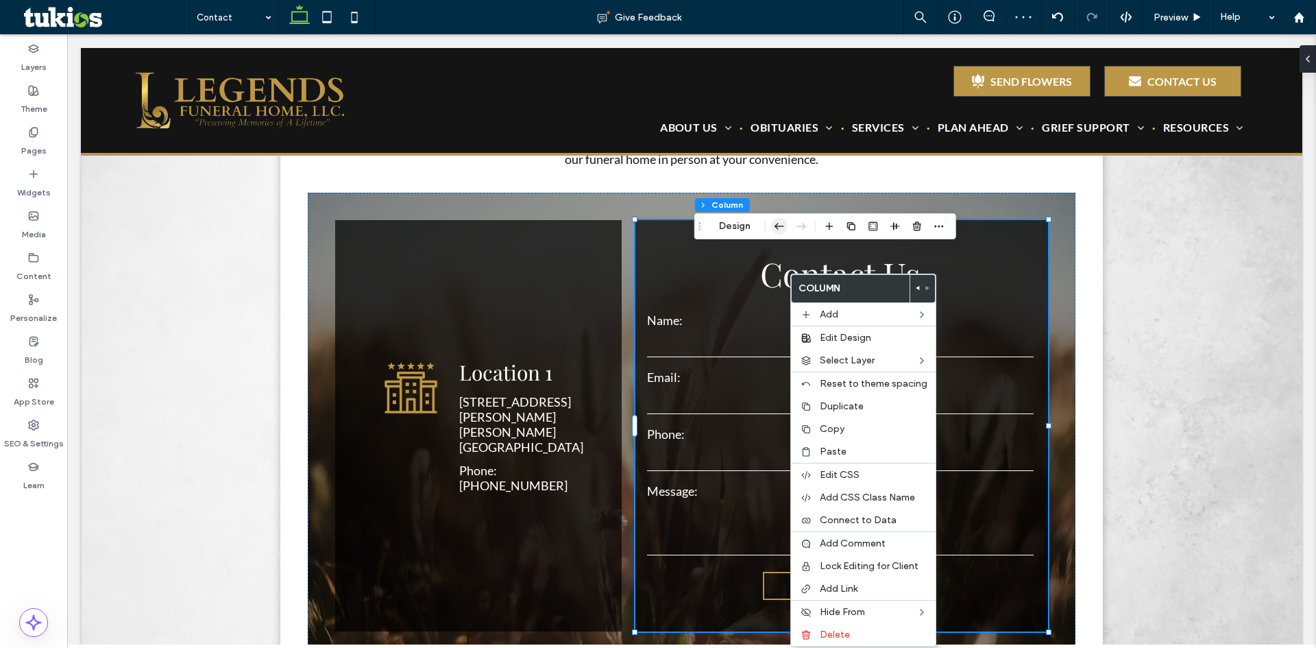
click at [775, 226] on use "button" at bounding box center [780, 226] width 10 height 6
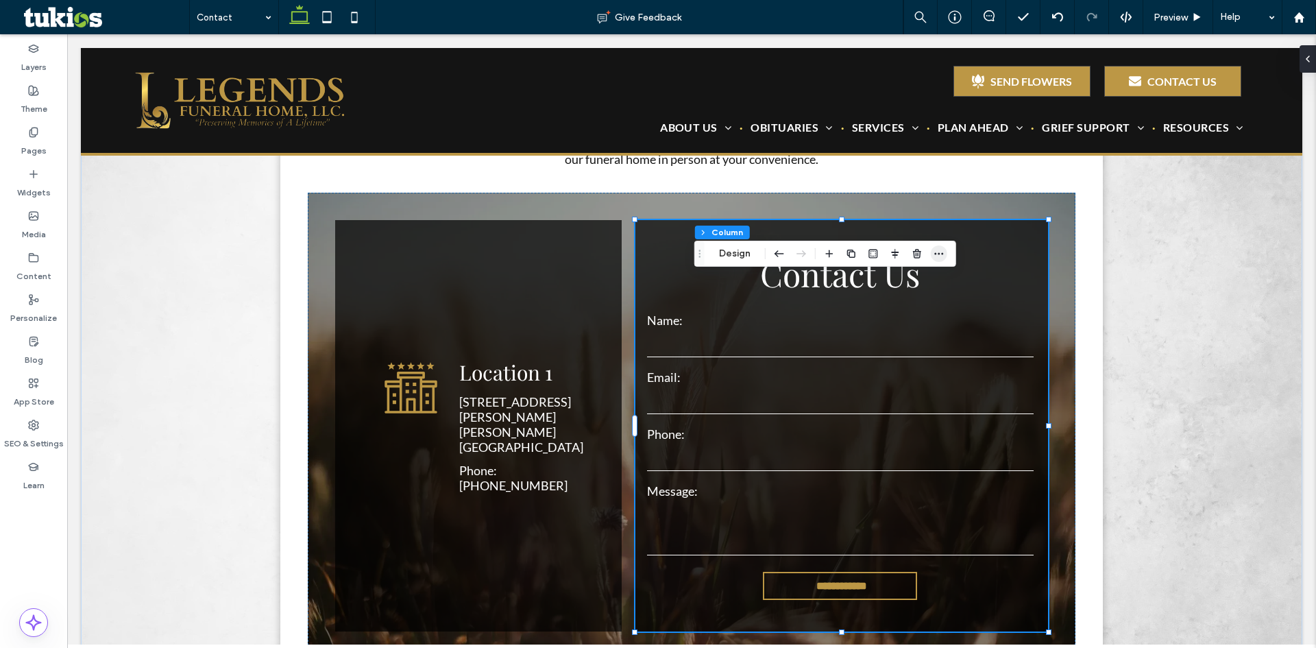
click at [943, 255] on icon "button" at bounding box center [939, 253] width 11 height 11
click at [717, 249] on button "Design" at bounding box center [734, 253] width 49 height 16
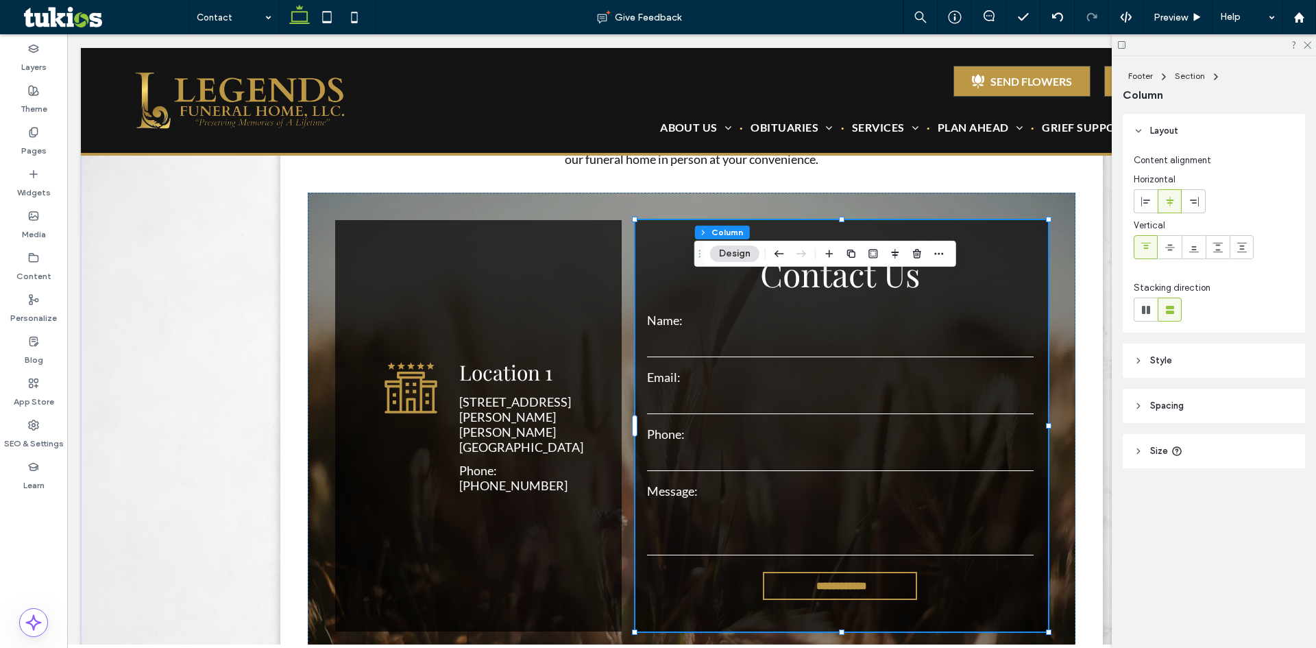
click at [1152, 448] on span "Size" at bounding box center [1160, 451] width 18 height 14
click at [1159, 403] on span "Spacing" at bounding box center [1168, 406] width 34 height 14
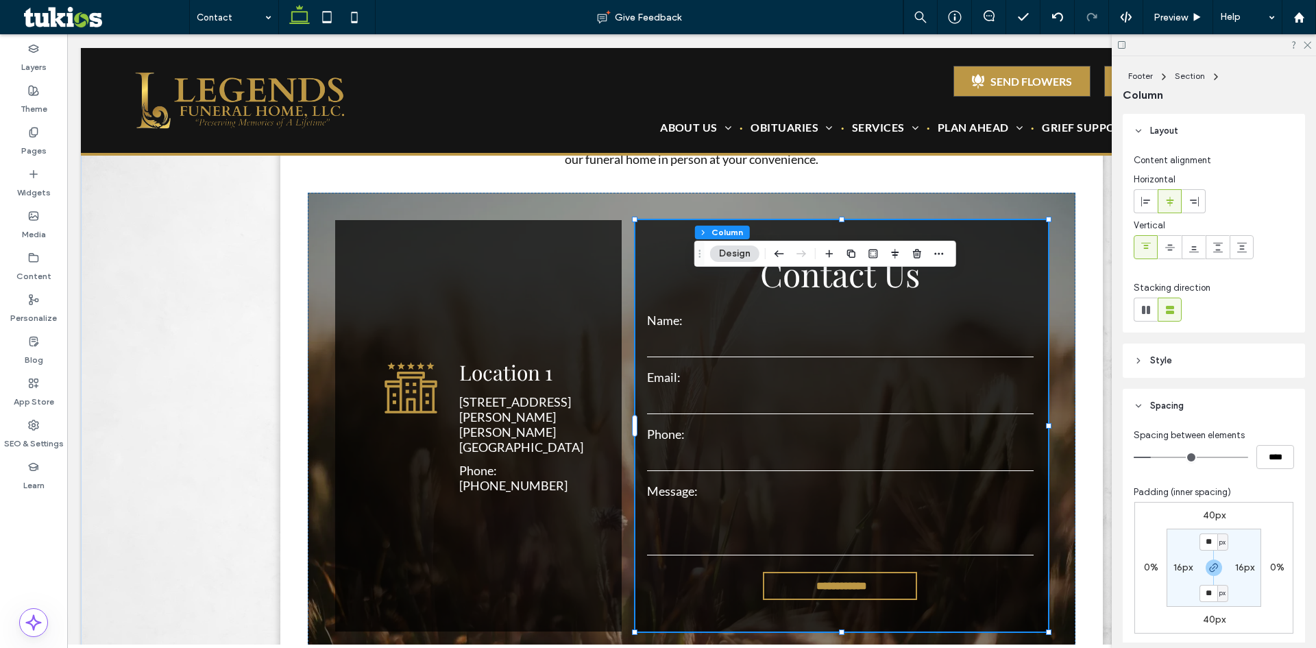
click at [1210, 516] on label "40px" at bounding box center [1214, 515] width 23 height 12
type input "**"
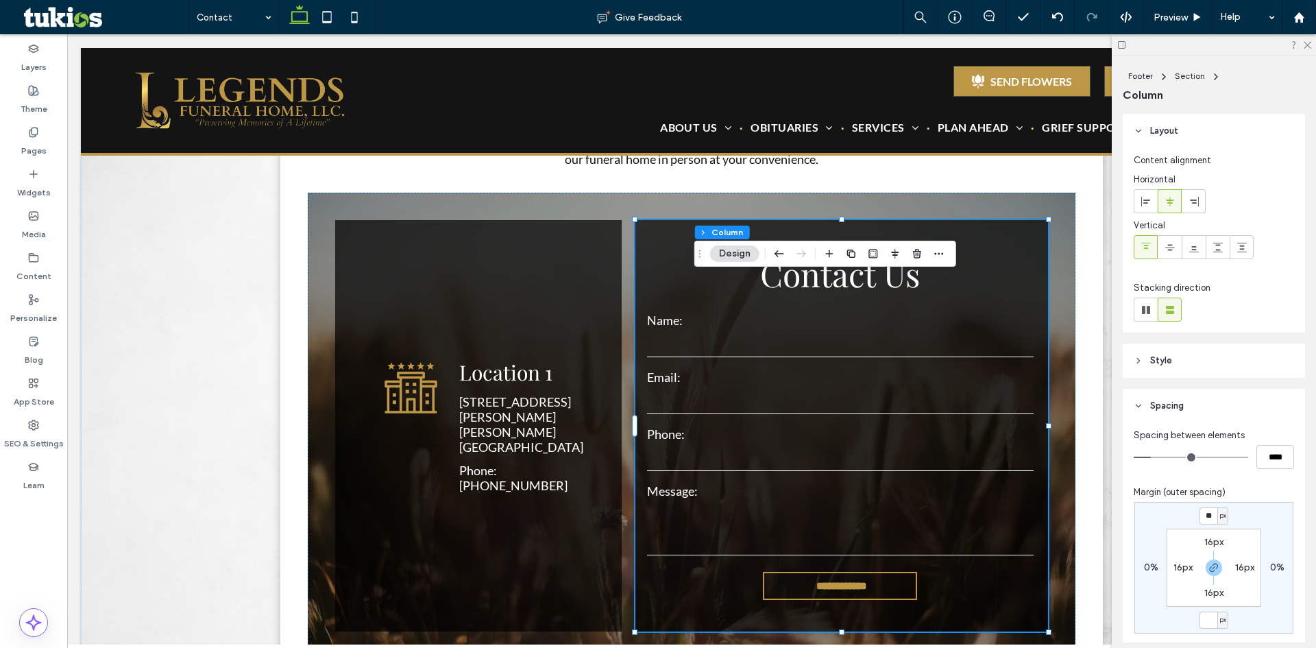
type input "*"
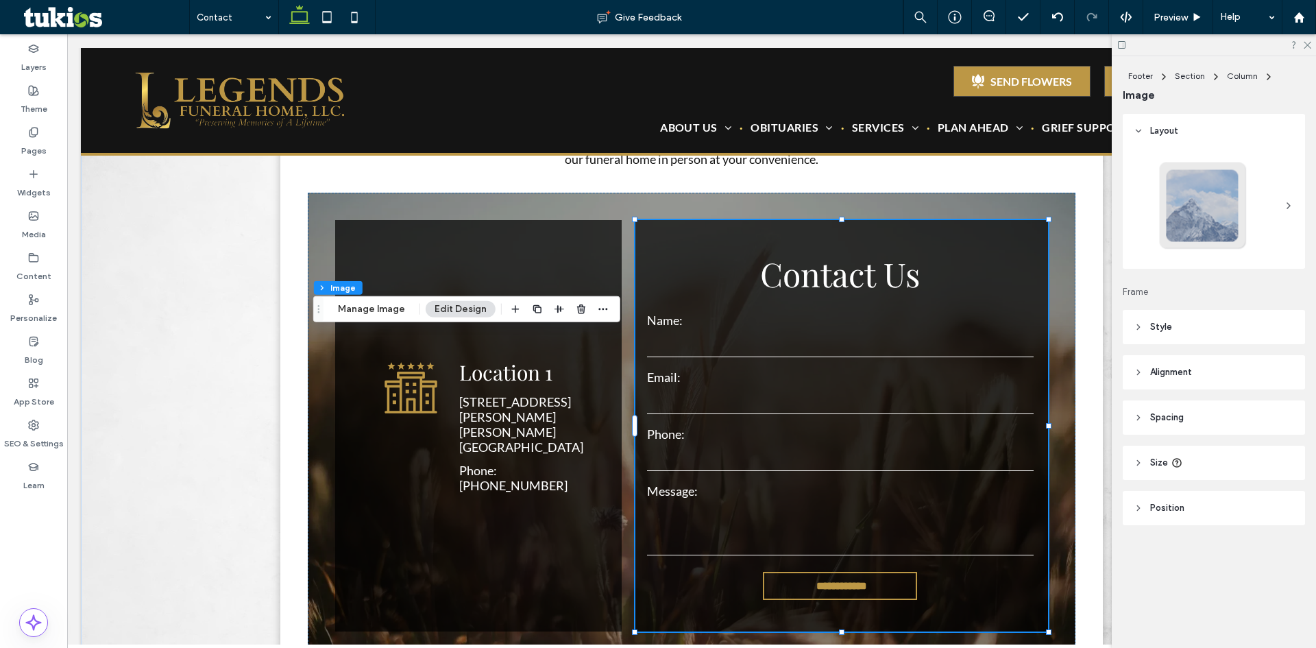
click at [1172, 326] on header "Style" at bounding box center [1214, 327] width 182 height 34
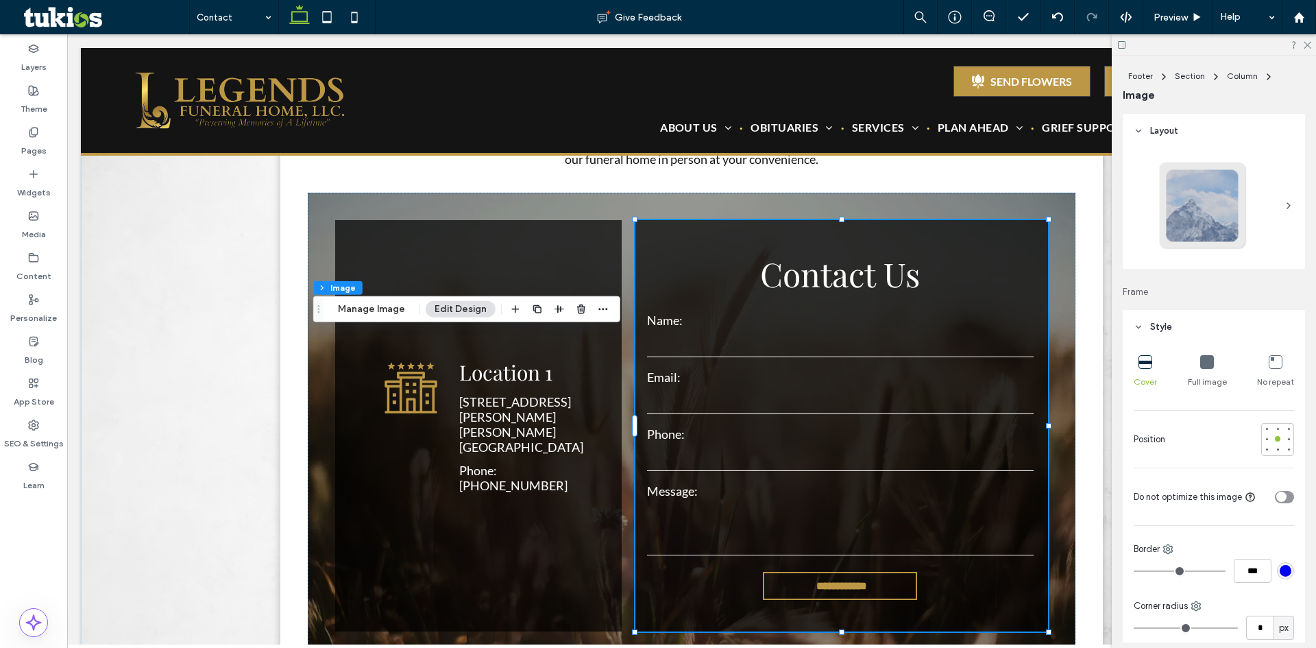
click at [1172, 326] on header "Style" at bounding box center [1214, 327] width 182 height 34
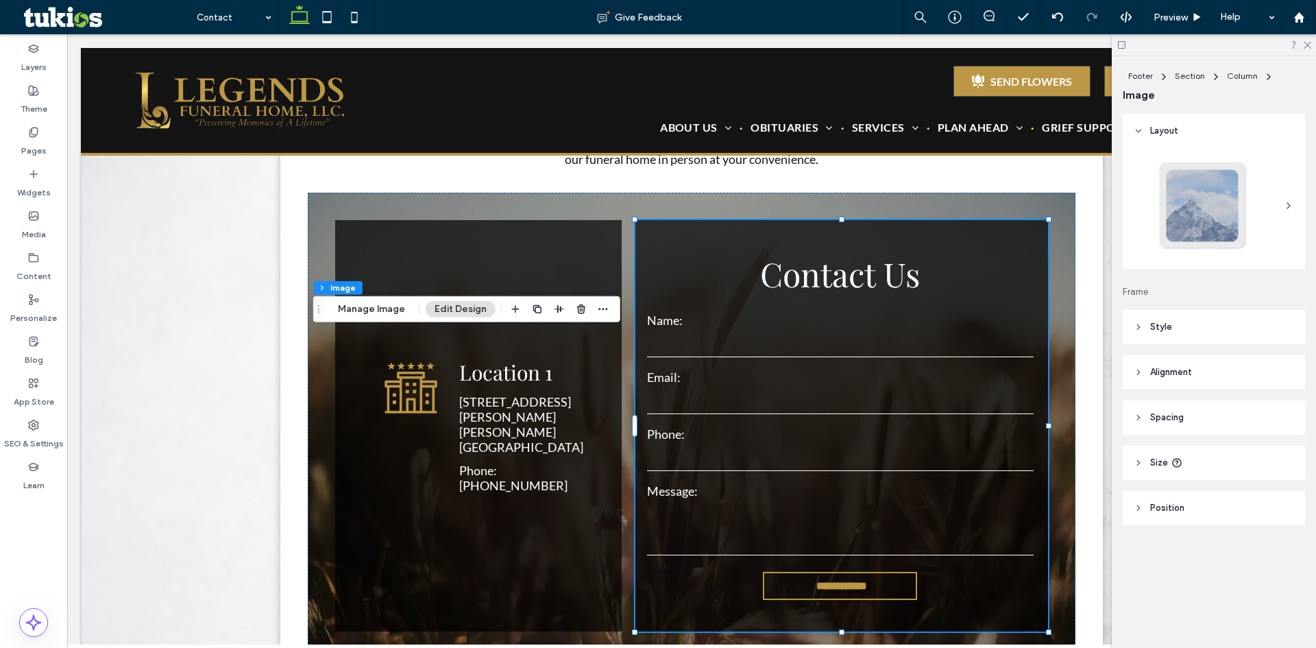
click at [1200, 371] on header "Alignment" at bounding box center [1214, 372] width 182 height 34
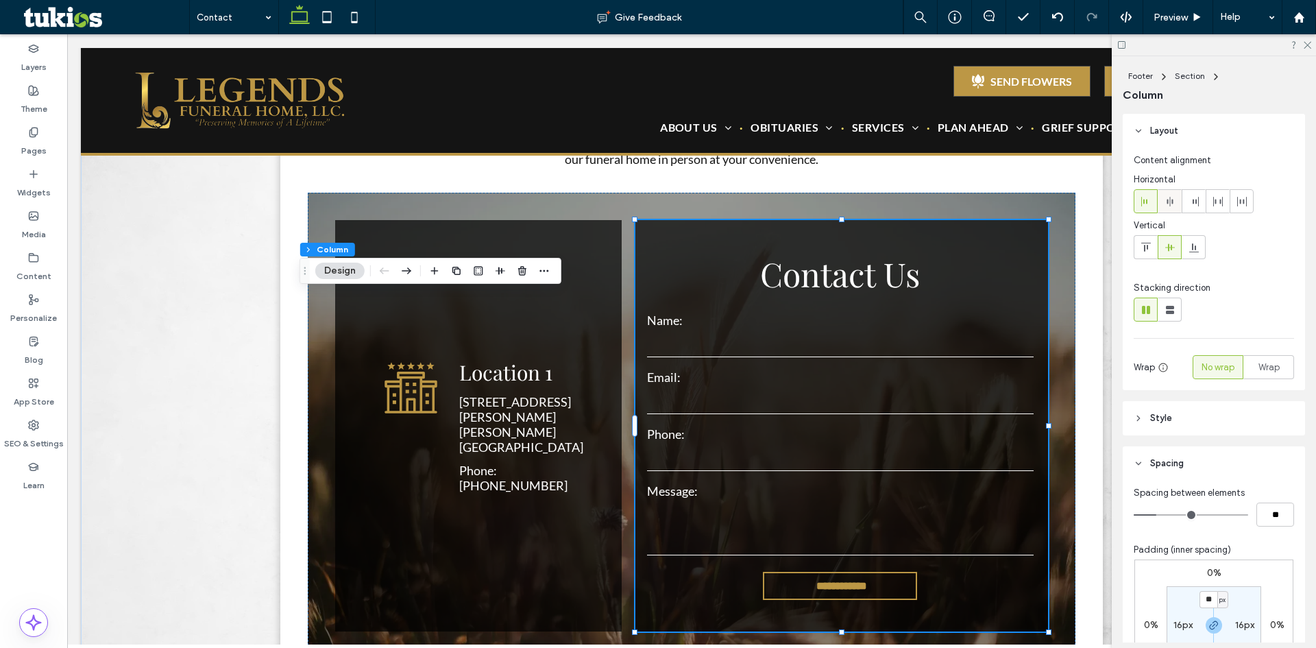
click at [1174, 206] on icon at bounding box center [1170, 201] width 11 height 11
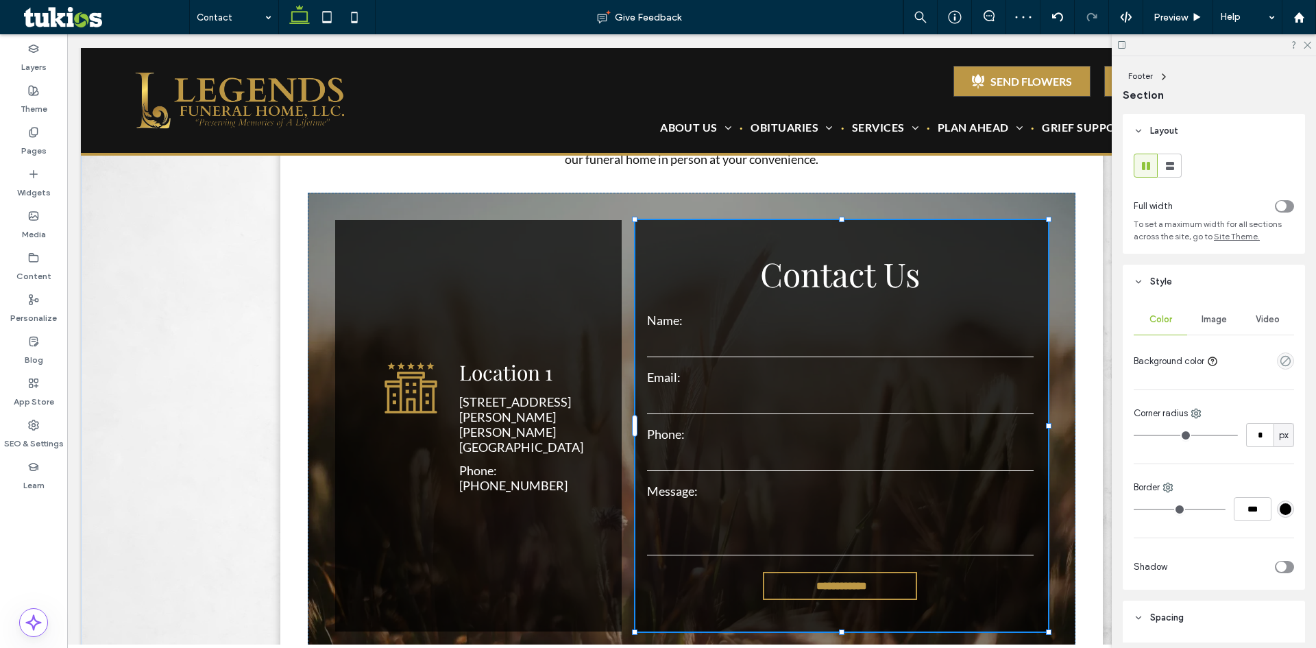
type input "***"
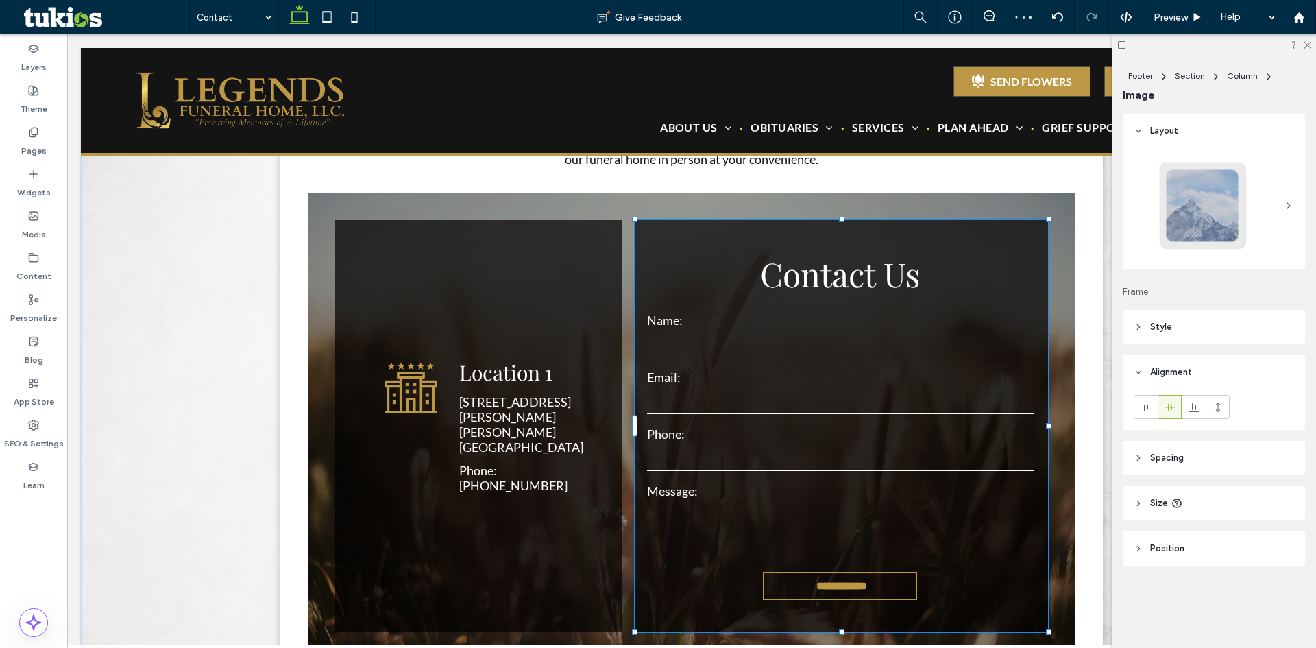
type input "***"
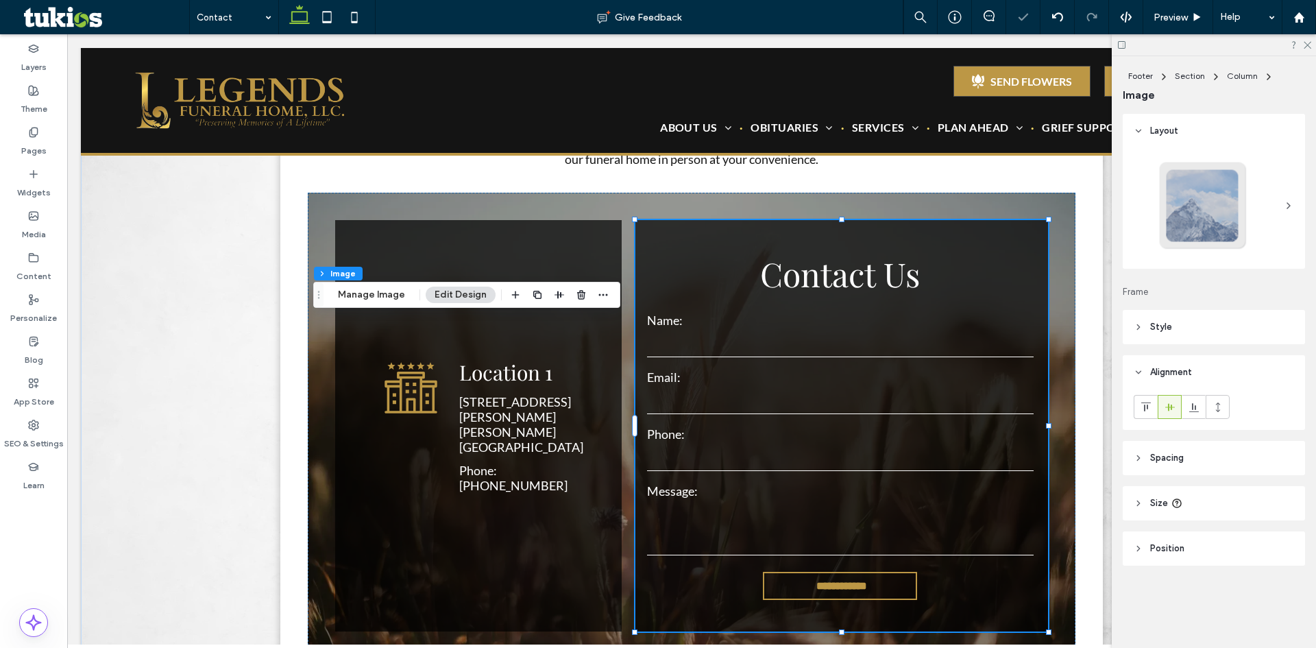
click at [1114, 399] on div "Footer Section Column Image Layout Frame Style Cover Full image No repeat Posit…" at bounding box center [1214, 352] width 204 height 592
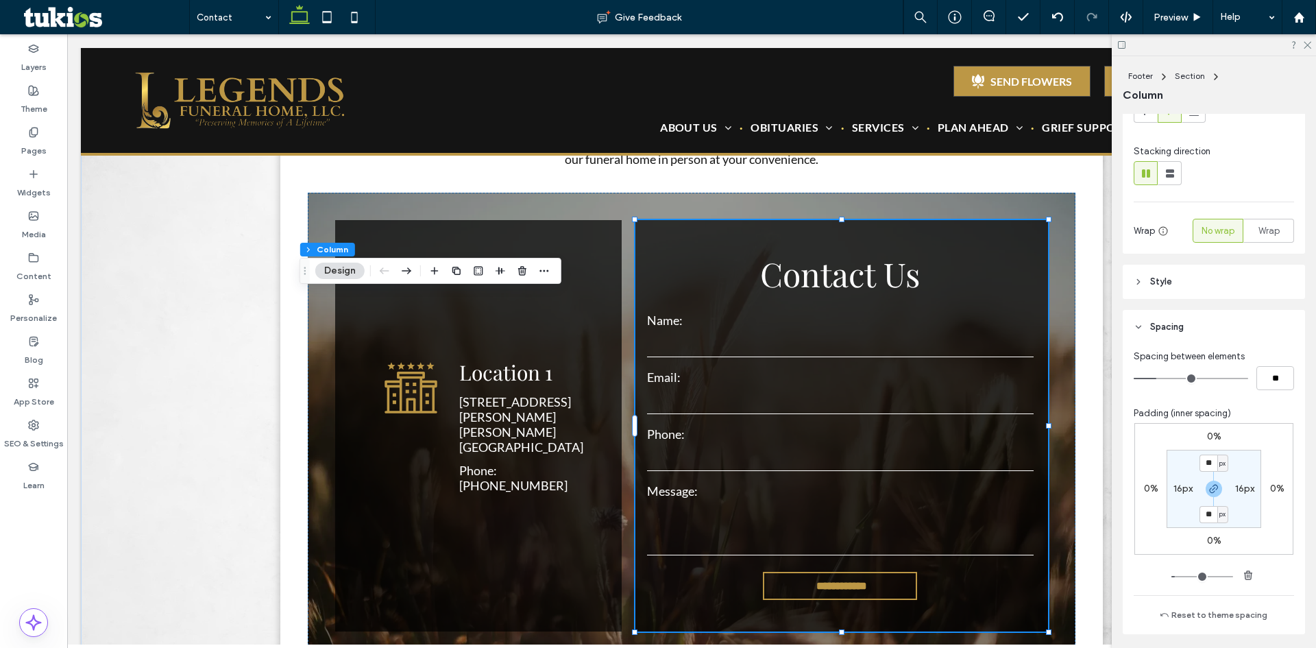
scroll to position [137, 0]
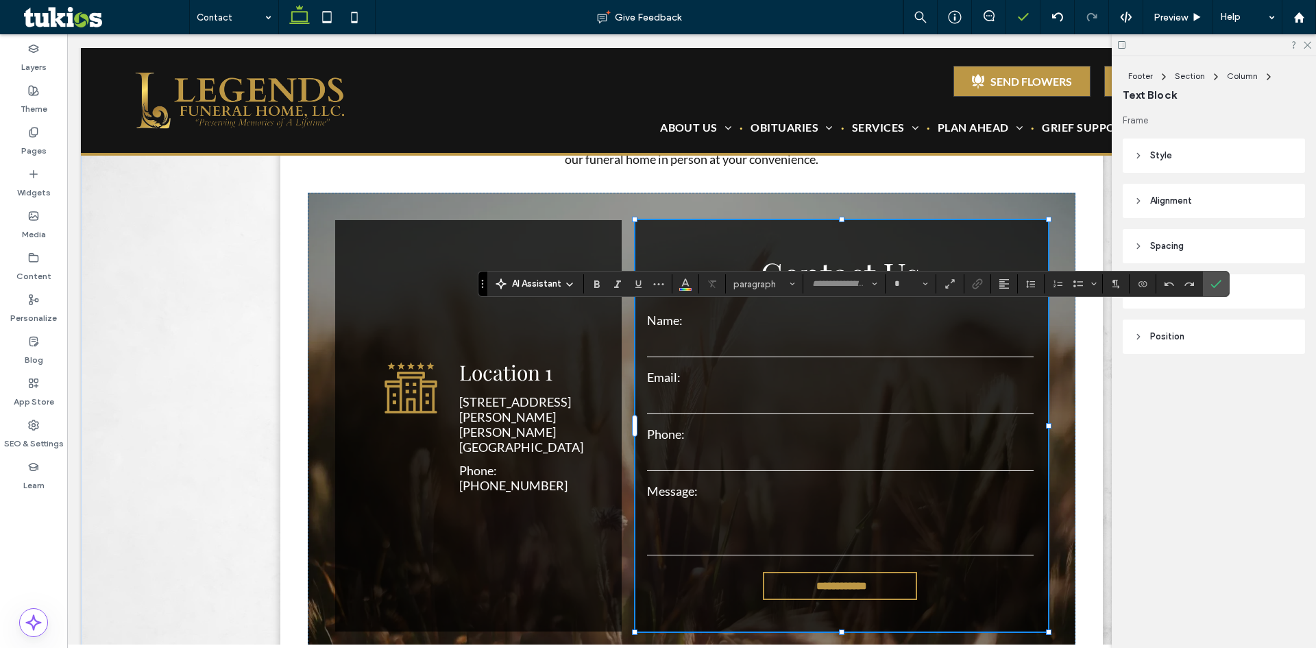
type input "**********"
type input "**"
click at [1218, 279] on icon "Confirm" at bounding box center [1216, 283] width 11 height 11
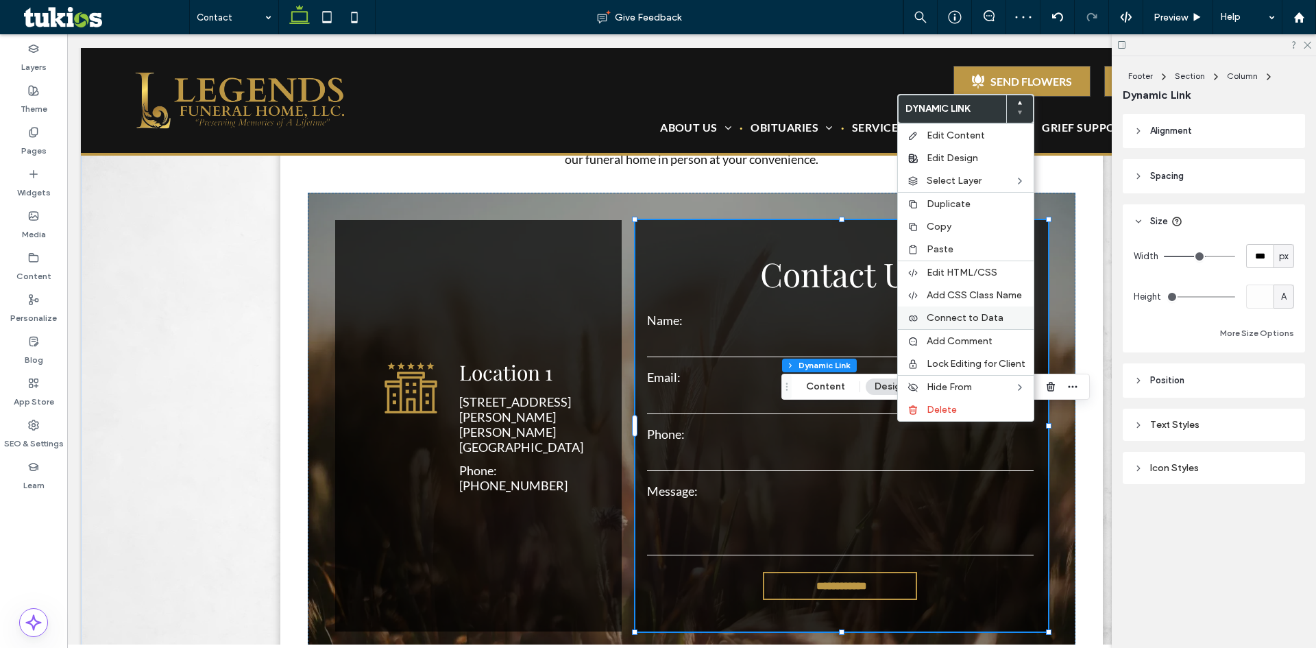
click at [959, 315] on span "Connect to Data" at bounding box center [965, 318] width 77 height 12
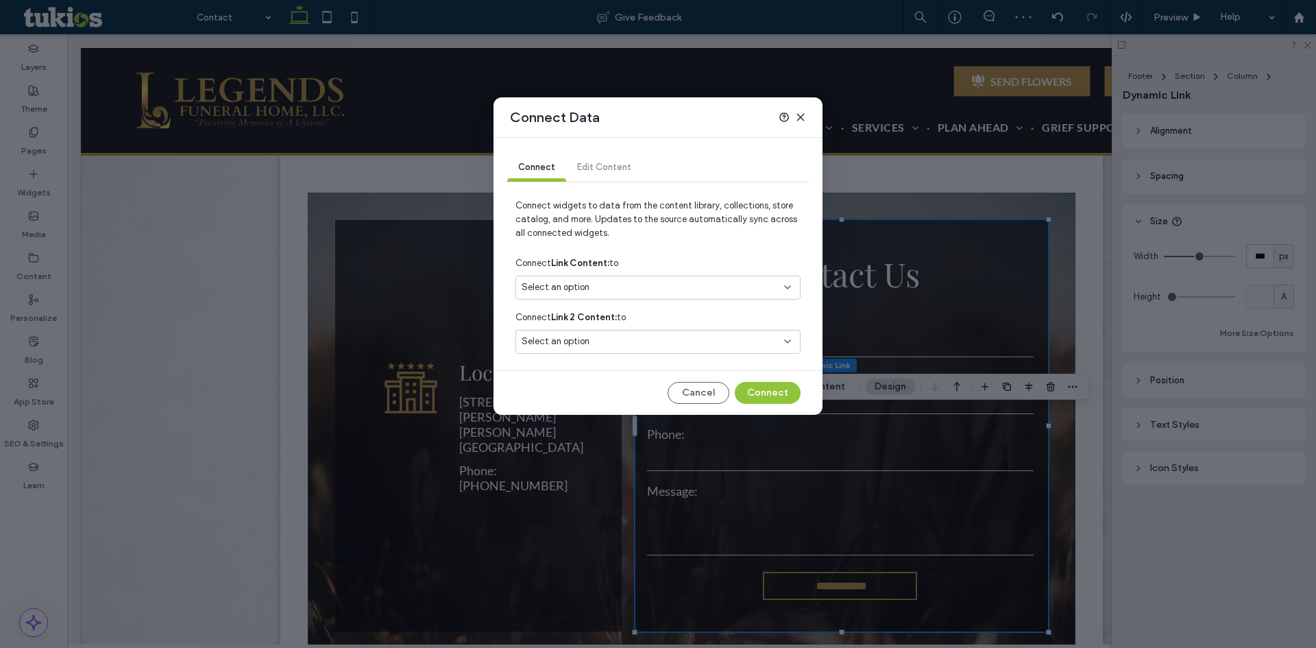
click at [657, 286] on div "Select an option" at bounding box center [650, 287] width 256 height 14
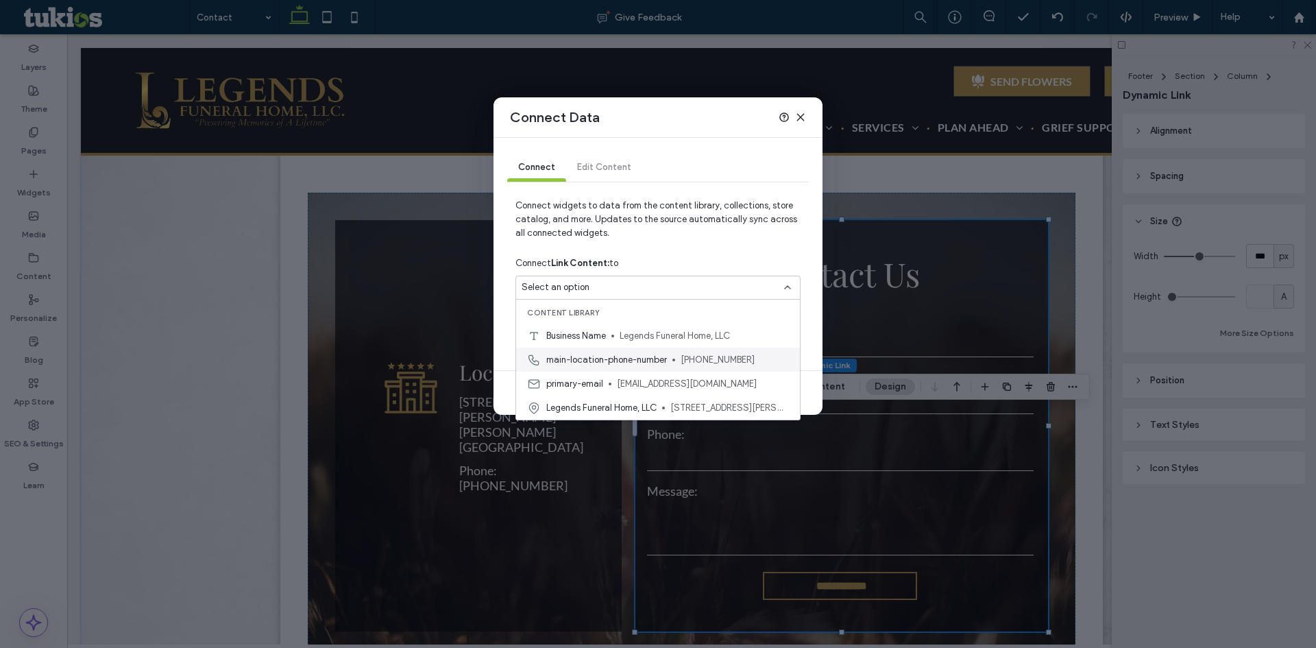
click at [619, 350] on div "main-location-phone-number 800-489-6076" at bounding box center [658, 360] width 284 height 24
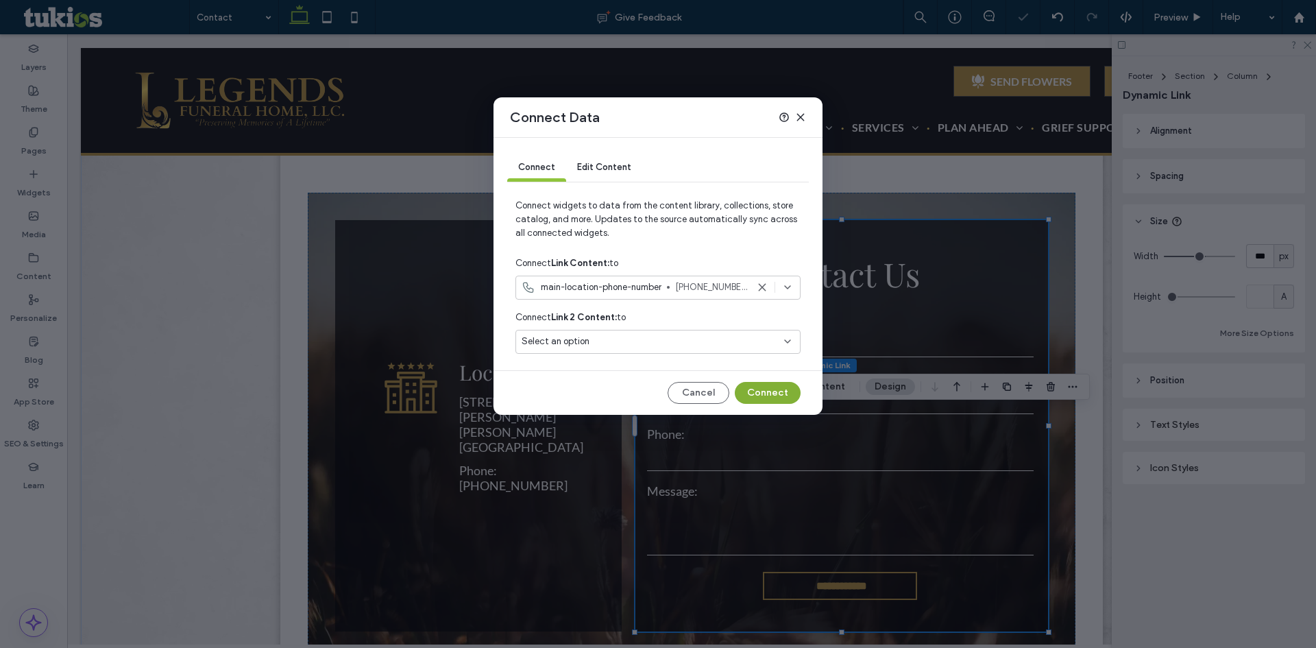
click at [754, 385] on button "Connect" at bounding box center [768, 393] width 66 height 22
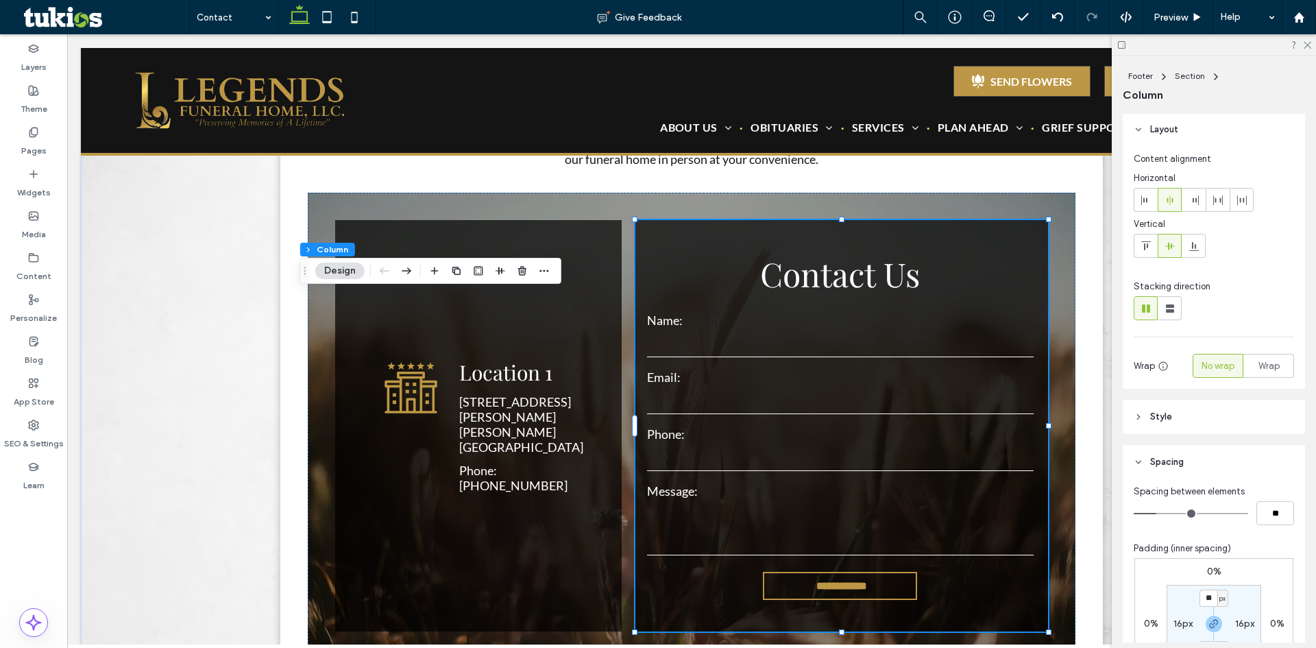
scroll to position [0, 0]
click at [1207, 416] on header "Style" at bounding box center [1214, 418] width 182 height 34
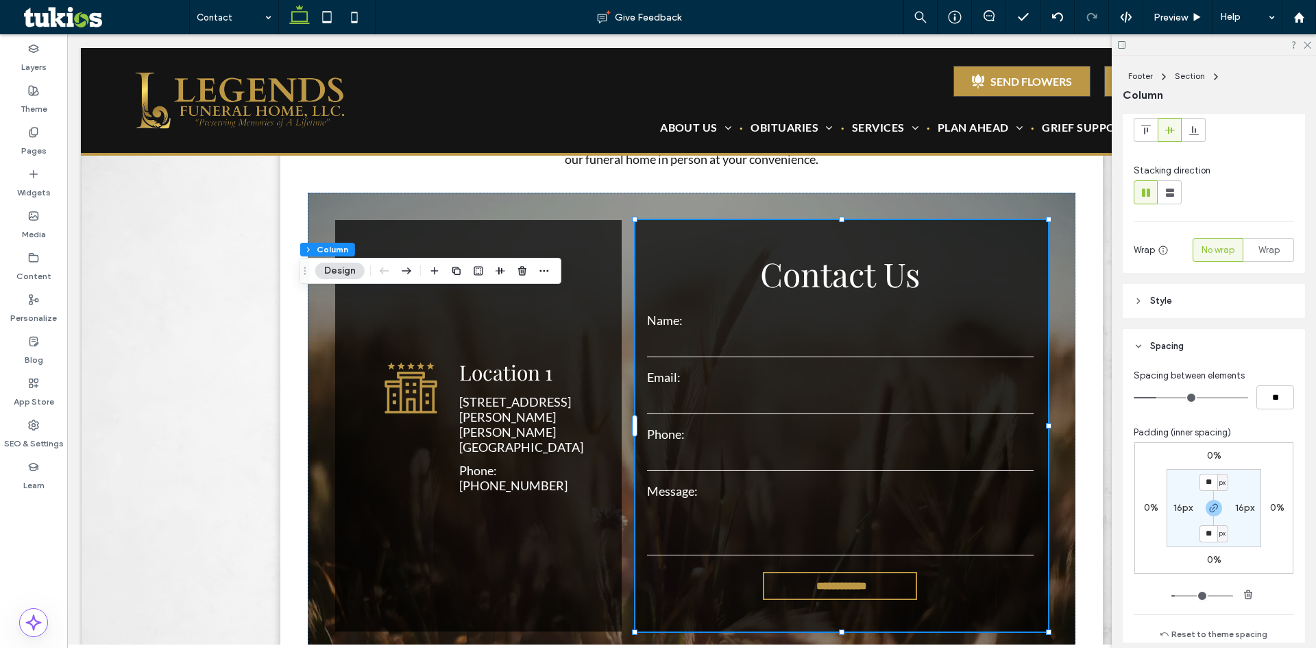
scroll to position [137, 0]
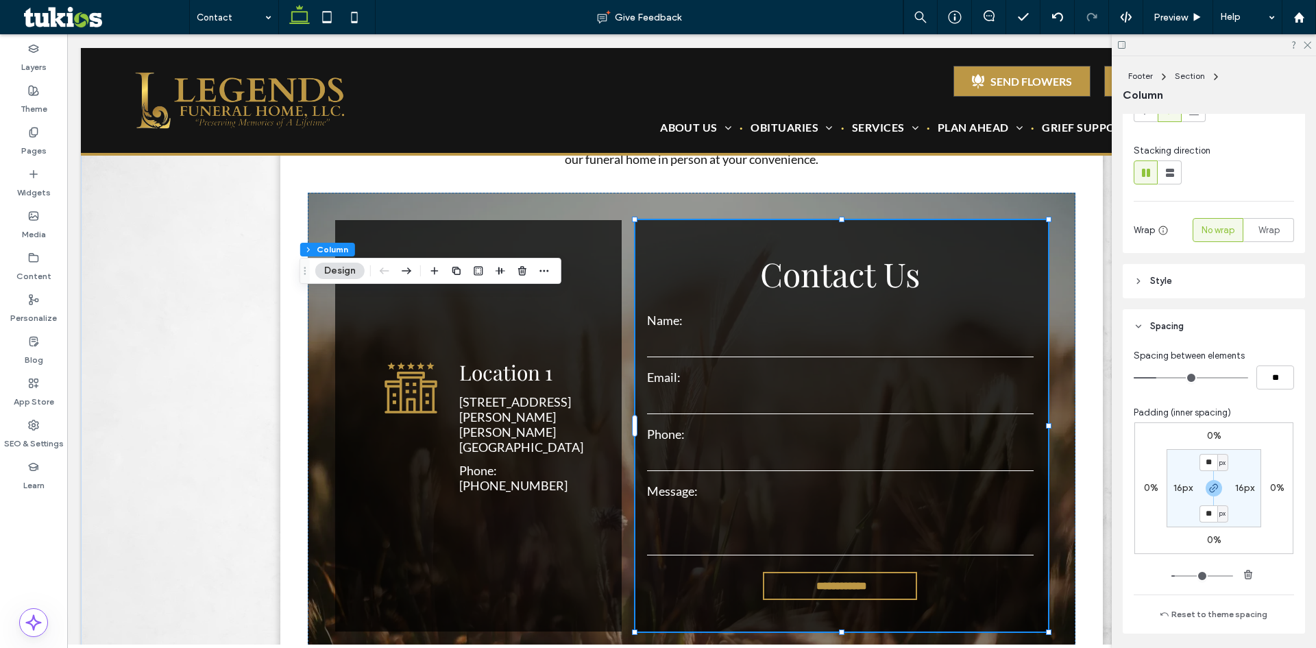
click at [1155, 286] on span "Style" at bounding box center [1162, 281] width 22 height 14
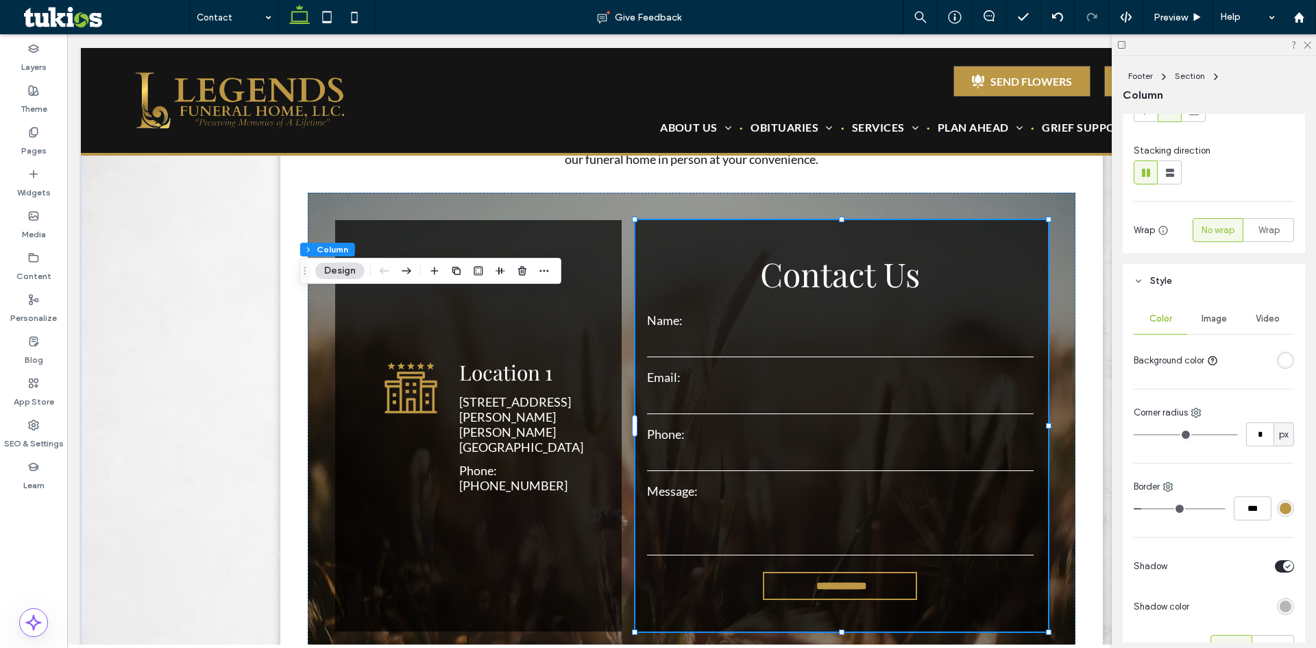
click at [1280, 363] on div "rgba(255,255,255,1)" at bounding box center [1286, 360] width 12 height 12
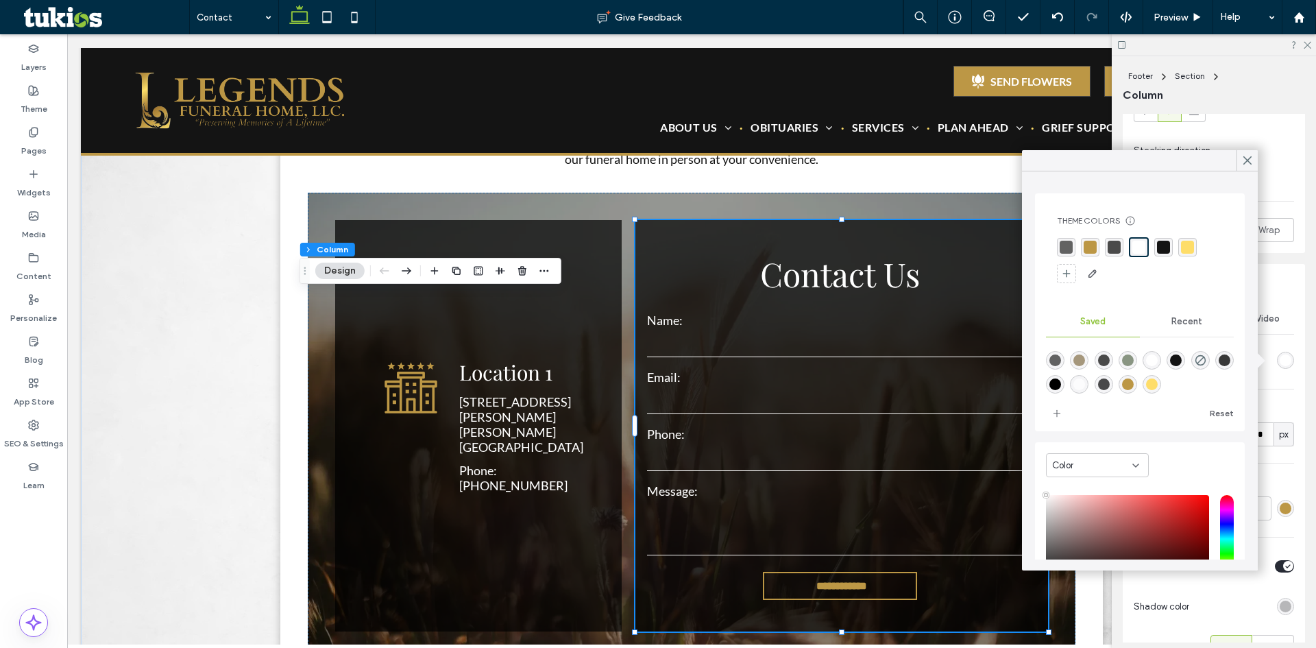
click at [1078, 365] on div "rgba(165,151,124,1)" at bounding box center [1080, 360] width 12 height 12
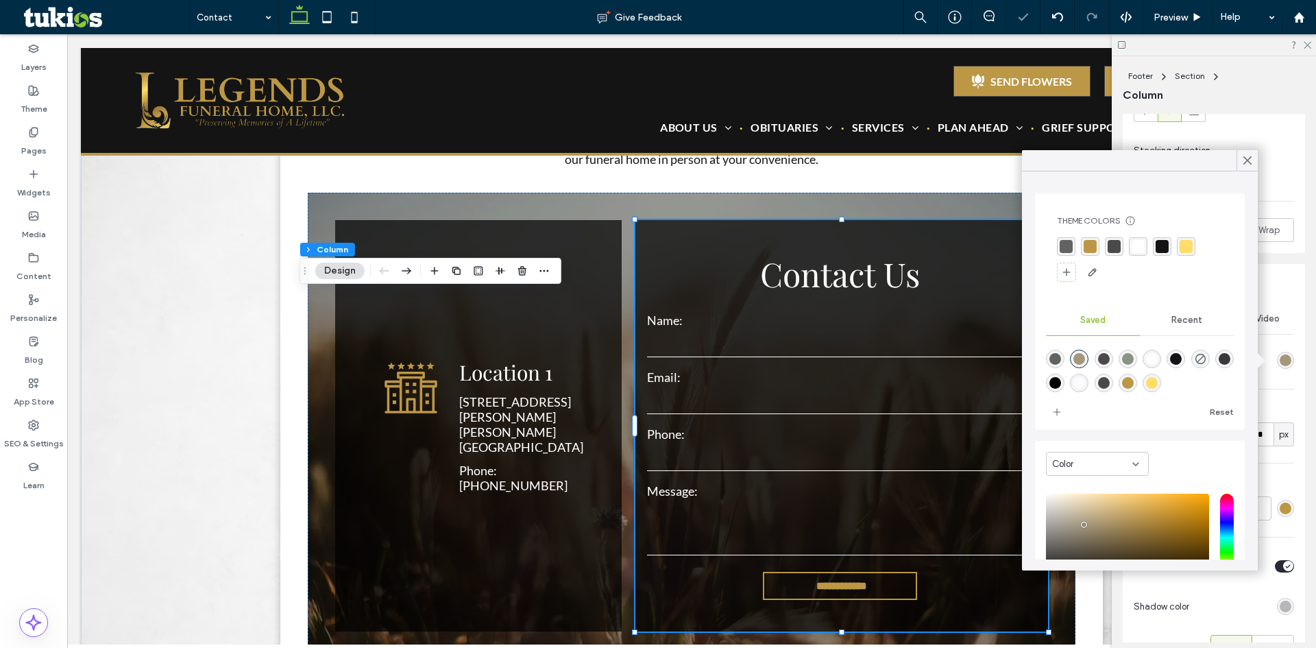
click at [1083, 246] on div "rgba(188, 151, 69, 1)" at bounding box center [1090, 246] width 19 height 19
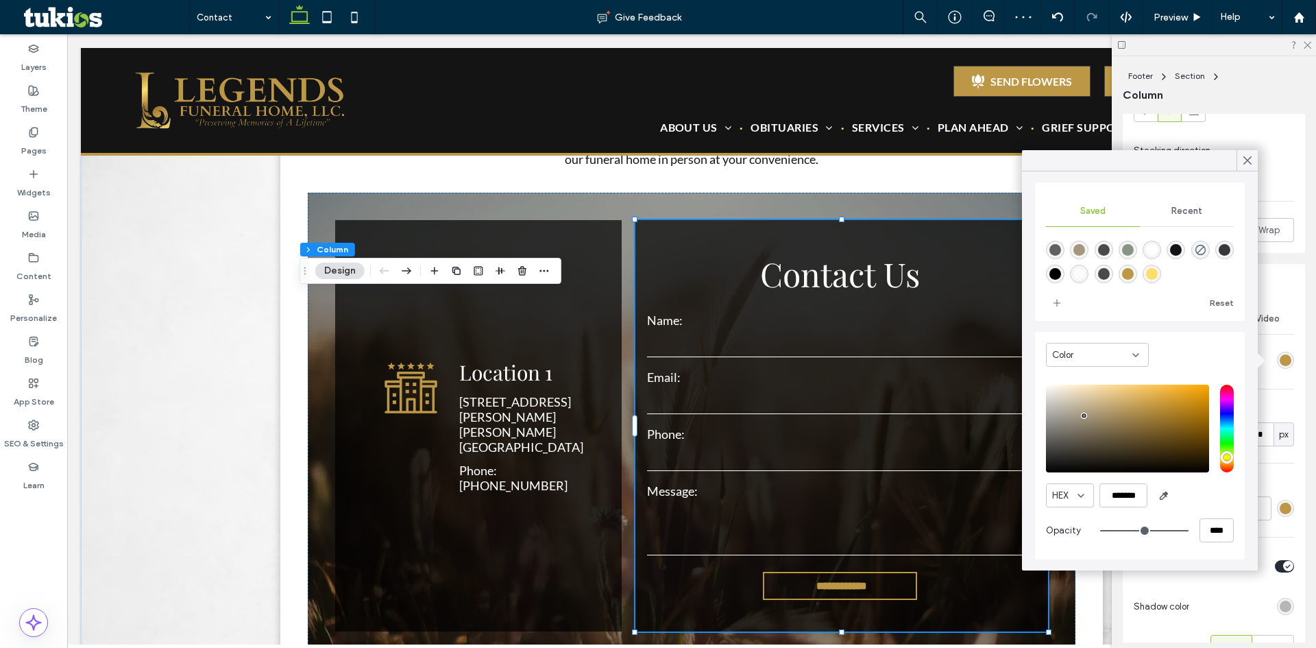
scroll to position [109, 0]
drag, startPoint x: 1083, startPoint y: 413, endPoint x: 1053, endPoint y: 392, distance: 37.3
click at [1053, 392] on div "pointer" at bounding box center [1052, 391] width 4 height 4
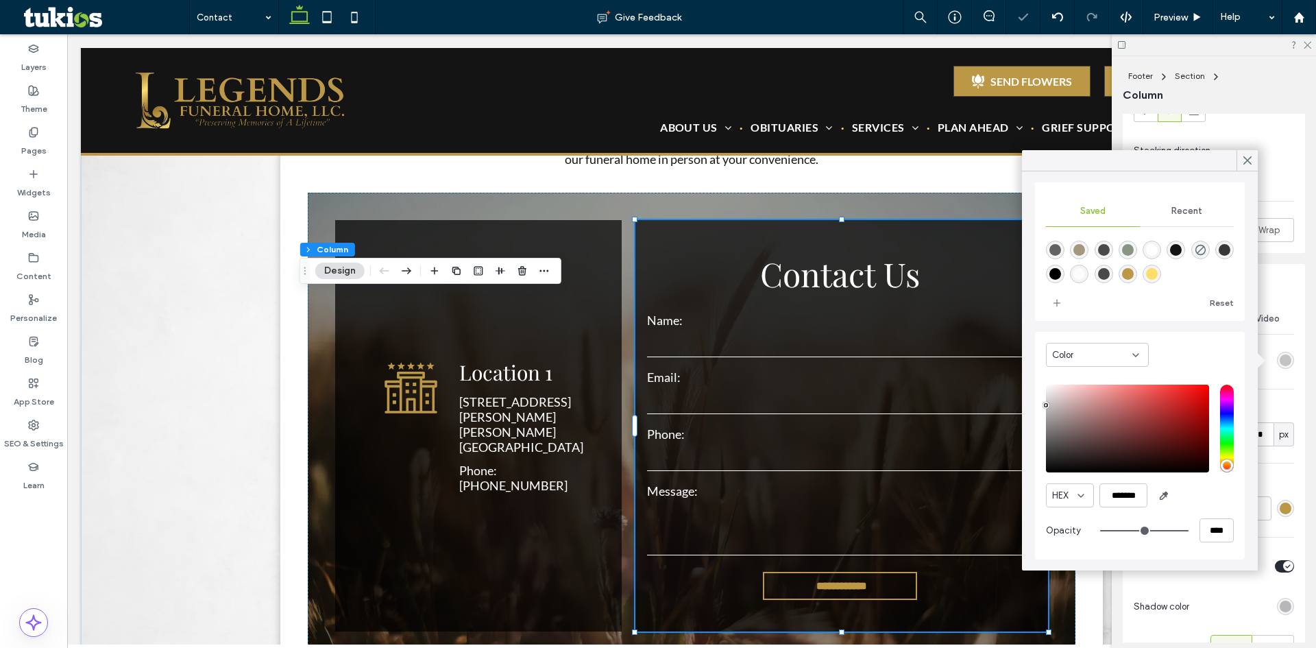
drag, startPoint x: 1052, startPoint y: 392, endPoint x: 1039, endPoint y: 405, distance: 18.4
click at [1039, 405] on div "Color HEX ******* Opacity ****" at bounding box center [1140, 446] width 210 height 228
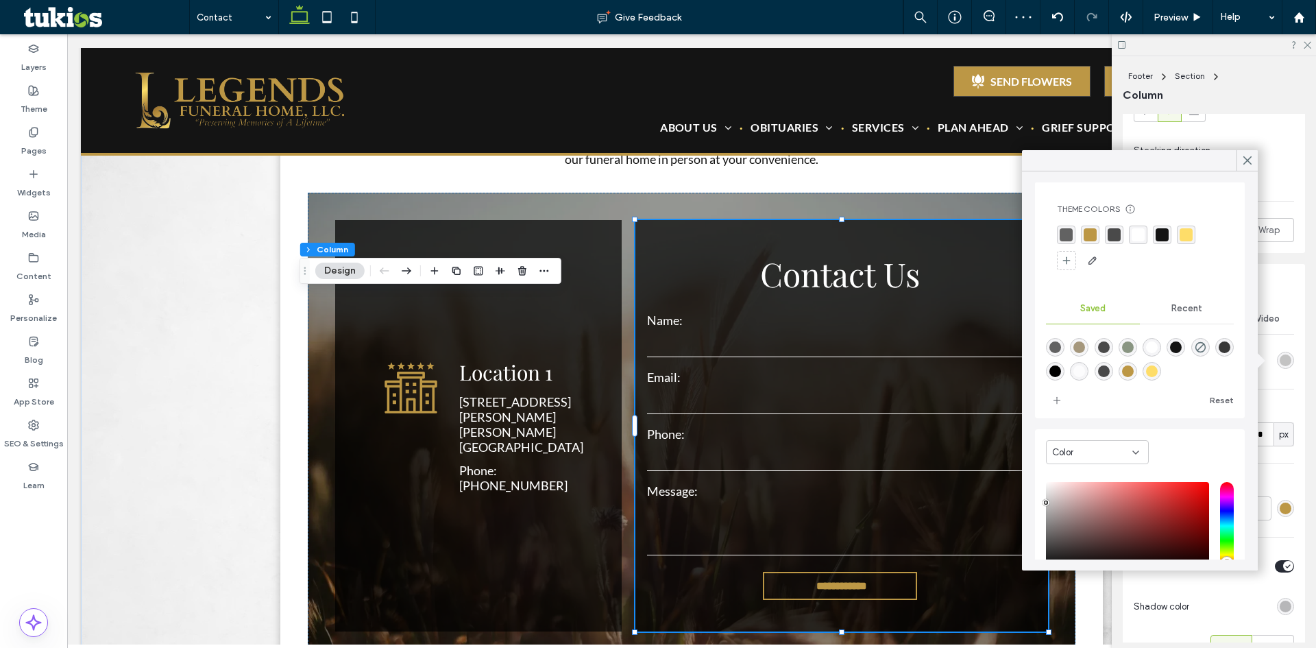
scroll to position [0, 0]
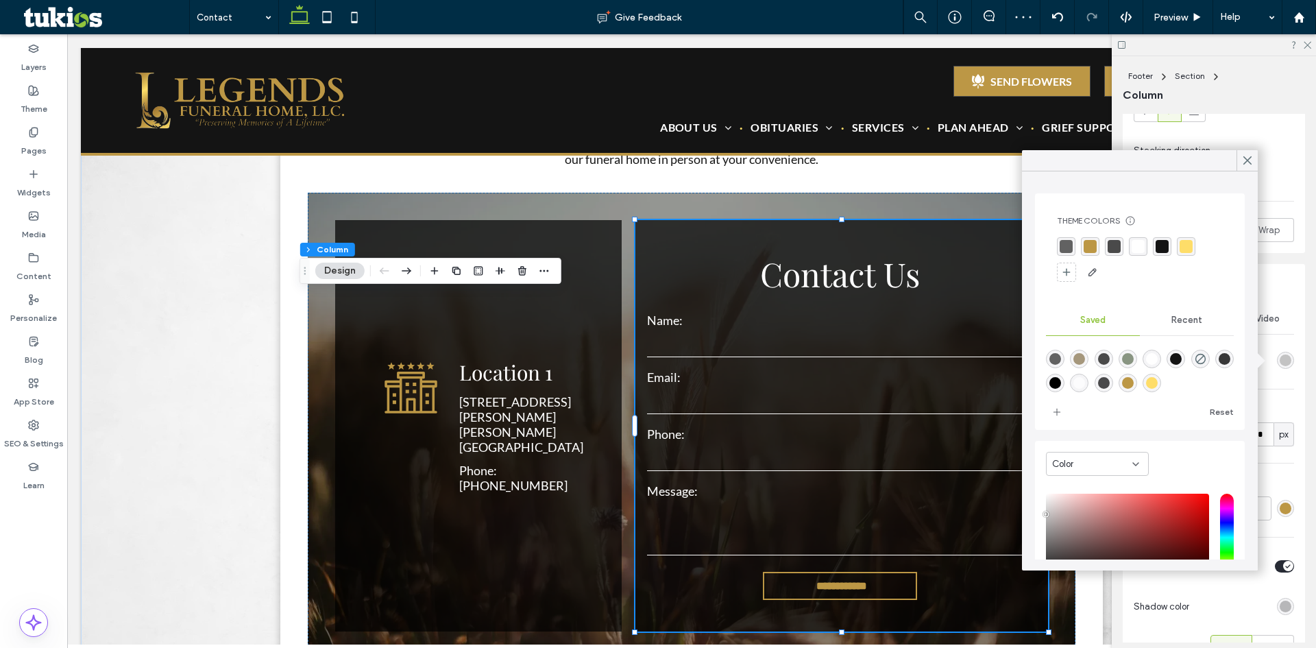
click at [1094, 248] on div "rgba(188, 151, 69, 1)" at bounding box center [1090, 246] width 13 height 13
drag, startPoint x: 1086, startPoint y: 248, endPoint x: 1167, endPoint y: 313, distance: 103.9
click at [1087, 248] on div "rgba(188, 151, 69, 1)" at bounding box center [1091, 247] width 13 height 13
click at [1134, 385] on div "rgba(188,151,69,1)" at bounding box center [1128, 384] width 12 height 12
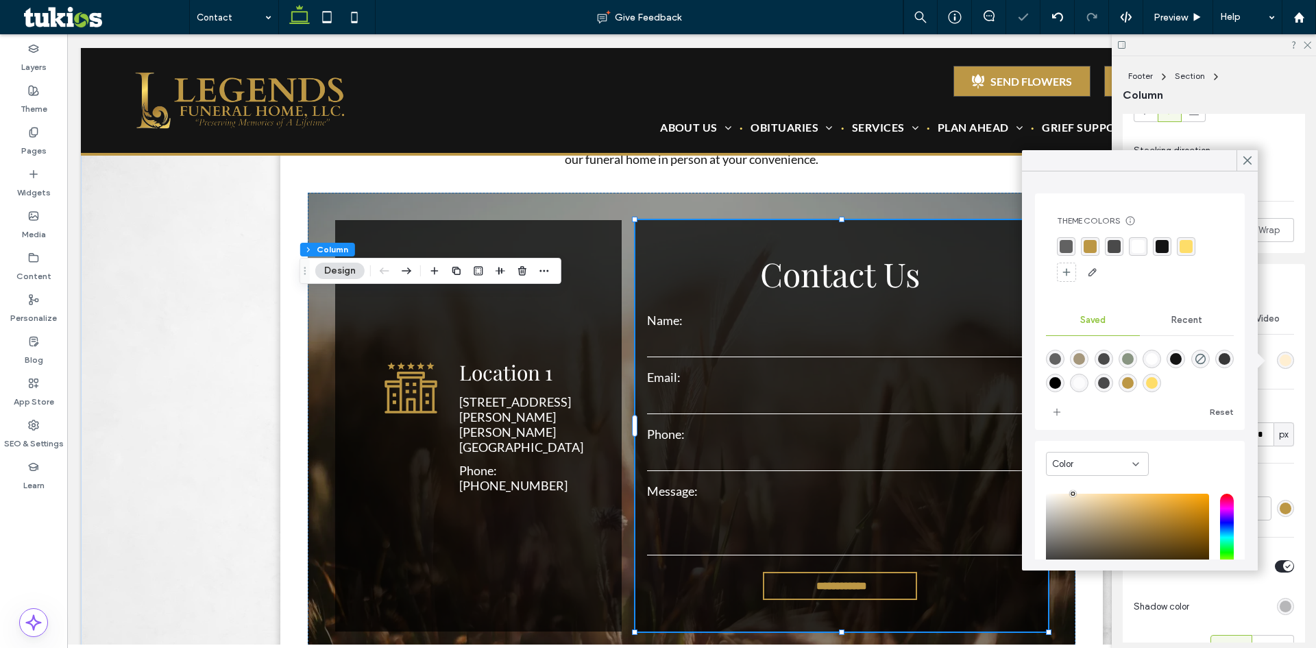
drag, startPoint x: 1144, startPoint y: 518, endPoint x: 1073, endPoint y: 485, distance: 77.9
click at [1073, 485] on div "Color HEX ******* Opacity ****" at bounding box center [1140, 555] width 210 height 228
drag, startPoint x: 1074, startPoint y: 493, endPoint x: 1058, endPoint y: 483, distance: 18.8
click at [1058, 483] on div "Color HEX ******* Opacity ****" at bounding box center [1140, 555] width 210 height 228
type input "*******"
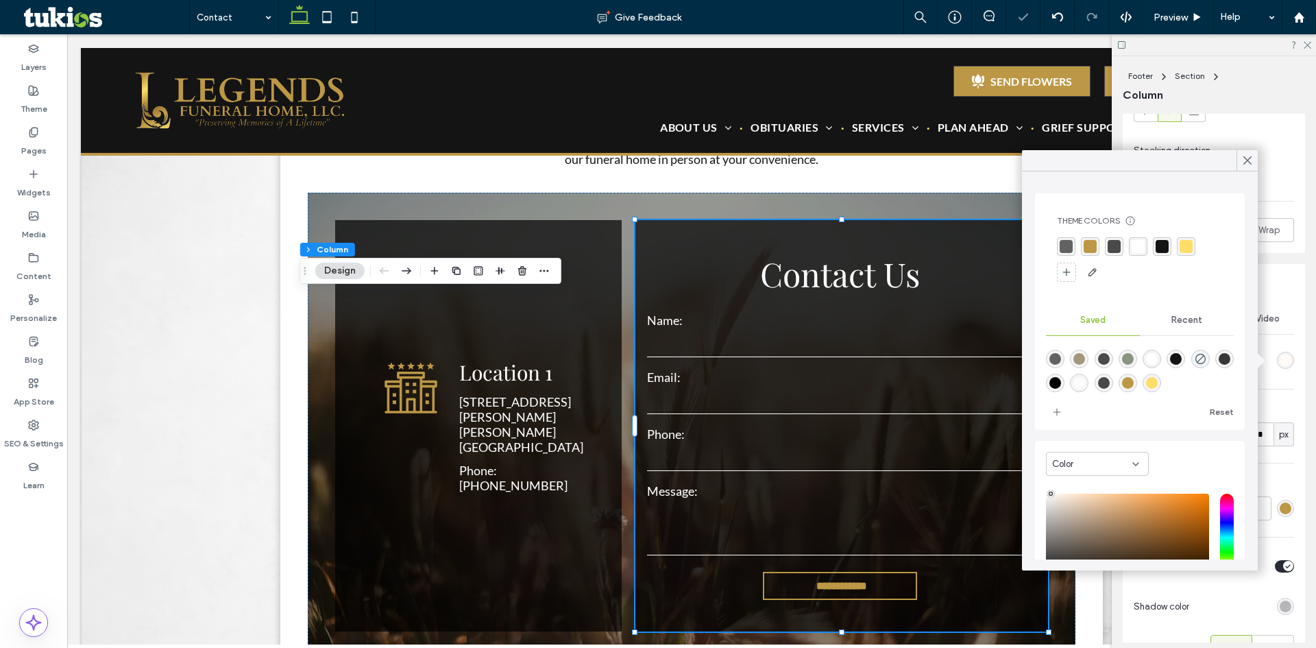
drag, startPoint x: 1057, startPoint y: 493, endPoint x: 1051, endPoint y: 488, distance: 7.3
click at [1051, 488] on div "HEX ******* Opacity ****" at bounding box center [1140, 574] width 188 height 175
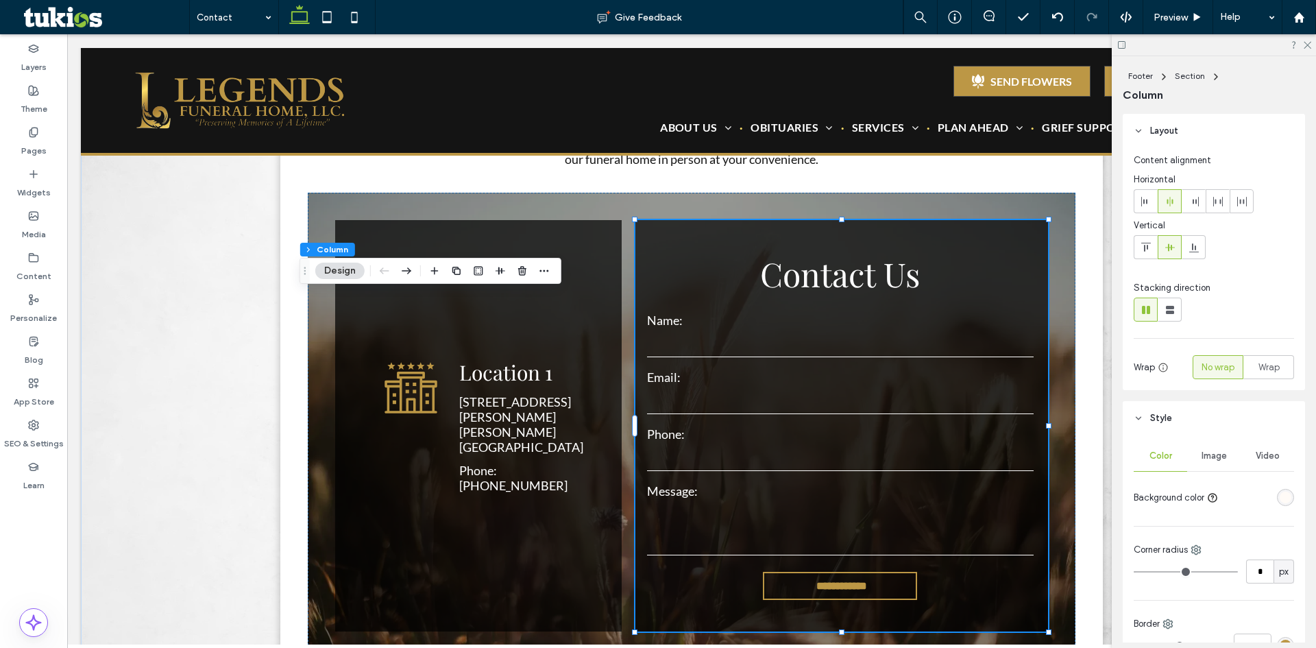
click at [1284, 498] on div "rgba(255, 251, 247, 1)" at bounding box center [1286, 498] width 12 height 12
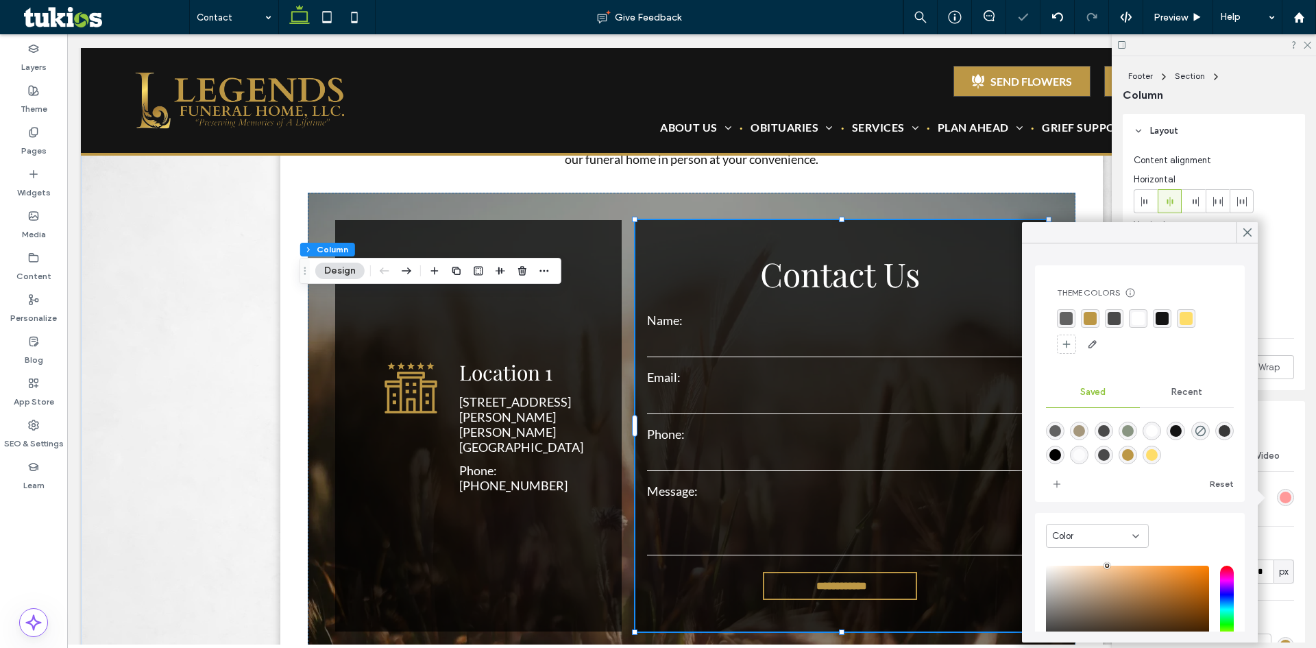
type input "*******"
click at [1134, 323] on div "rgba(255,255,255,1)" at bounding box center [1138, 318] width 13 height 13
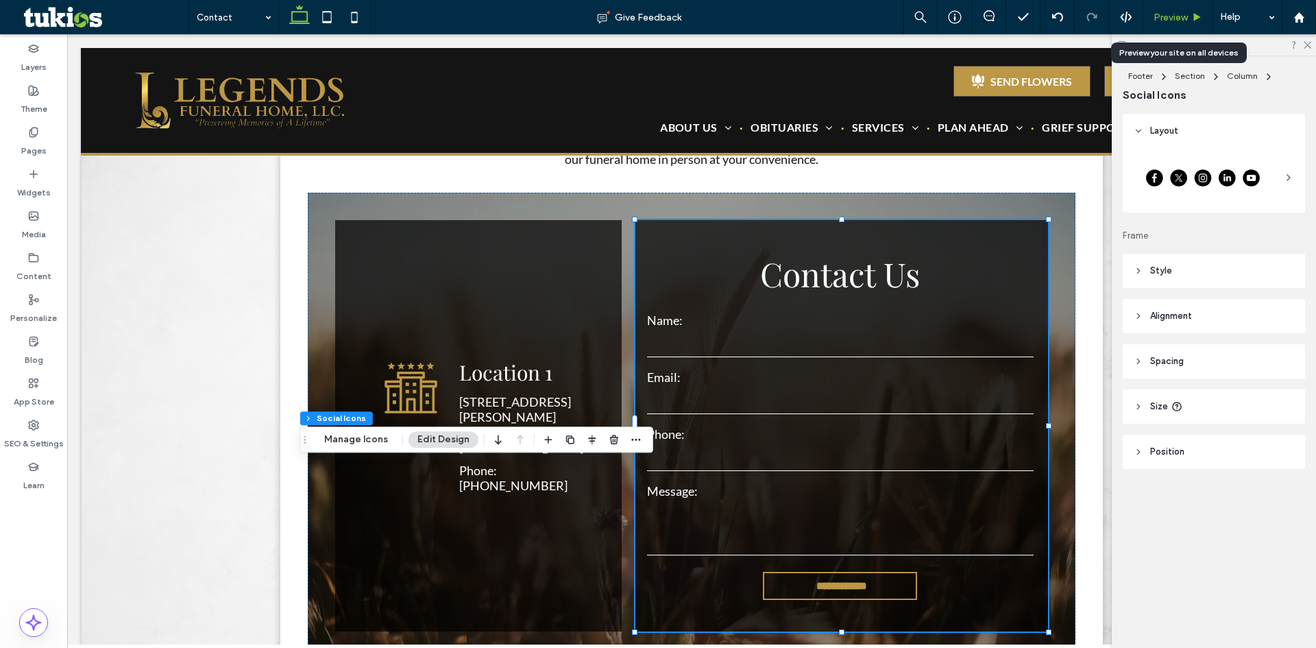
click at [1172, 17] on span "Preview" at bounding box center [1171, 18] width 34 height 12
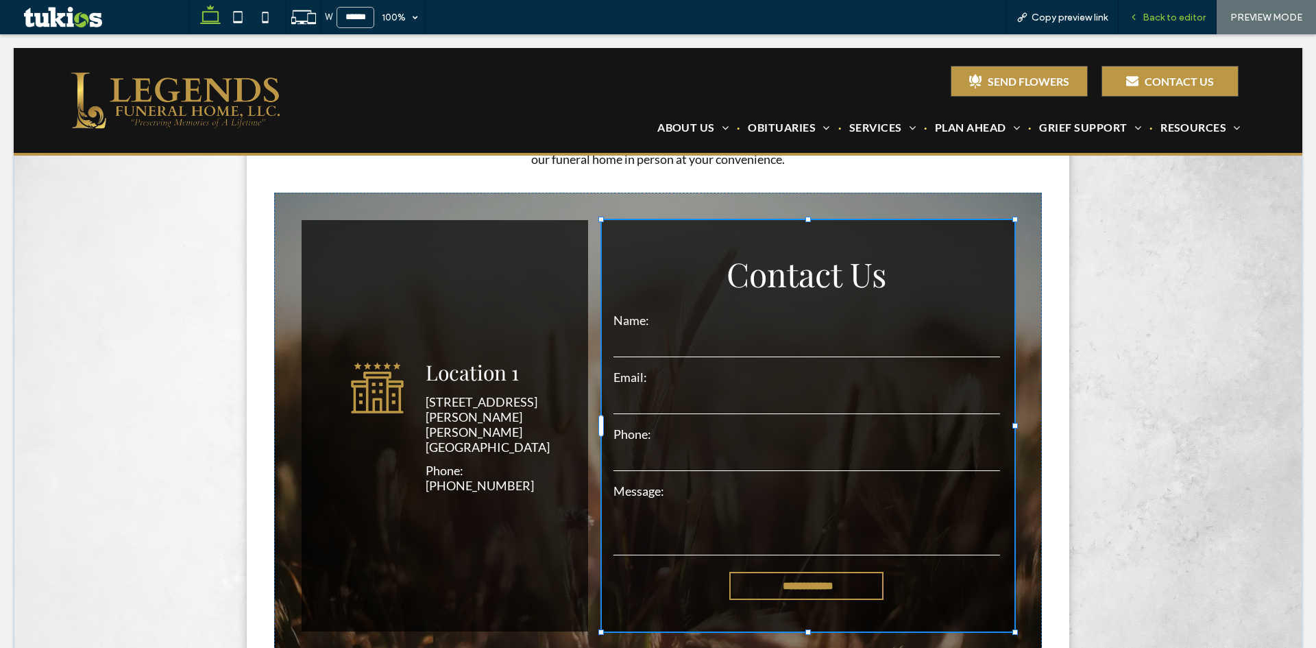
click at [1155, 24] on div "Back to editor" at bounding box center [1168, 17] width 98 height 34
click at [1168, 17] on span "Back to editor" at bounding box center [1174, 18] width 63 height 12
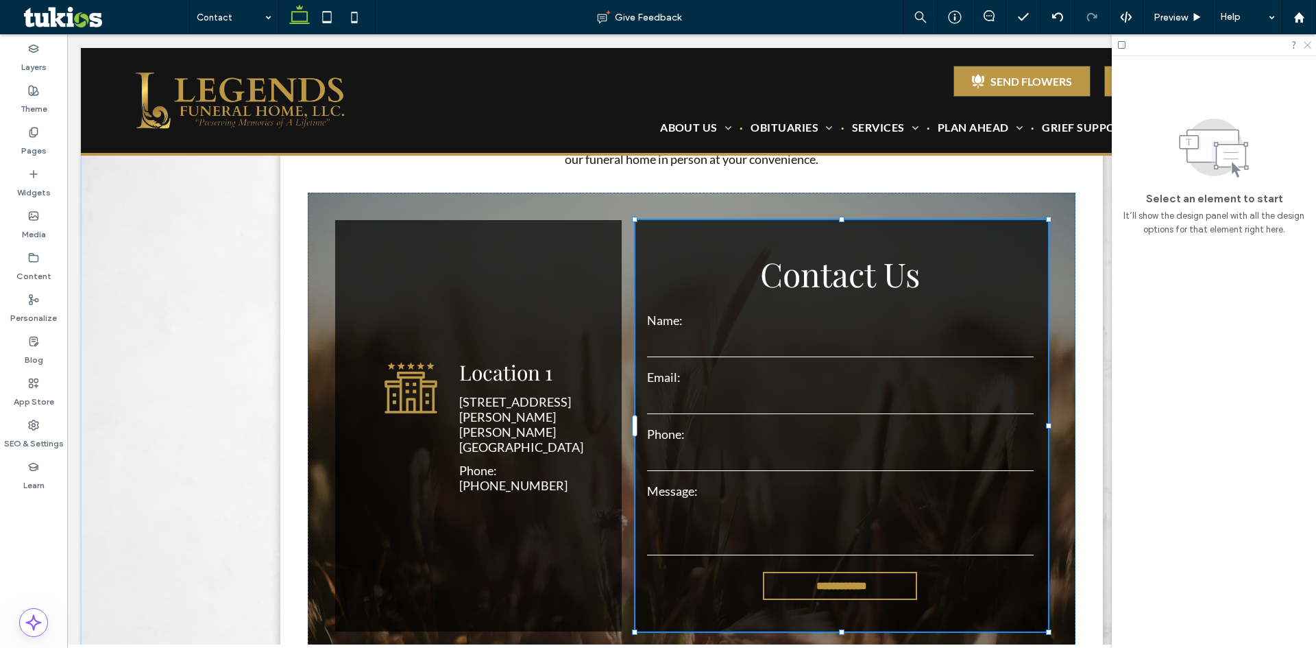
click at [1308, 46] on use at bounding box center [1308, 46] width 8 height 8
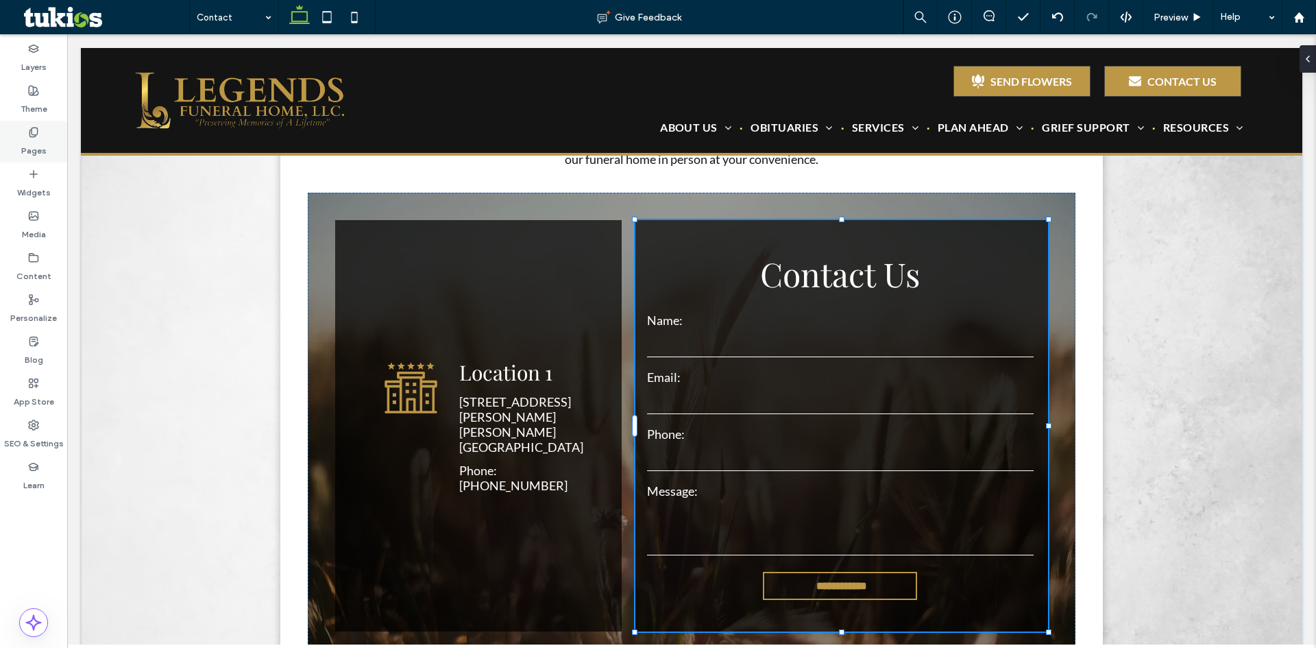
click at [27, 139] on label "Pages" at bounding box center [33, 147] width 25 height 19
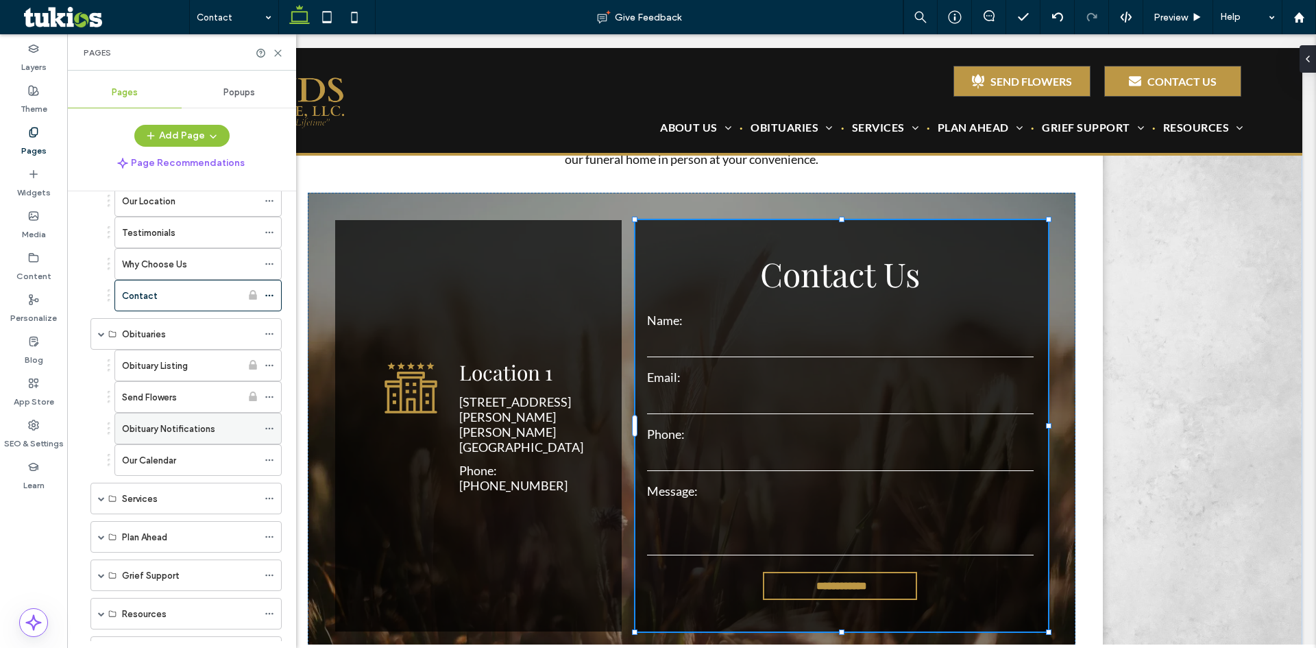
scroll to position [206, 0]
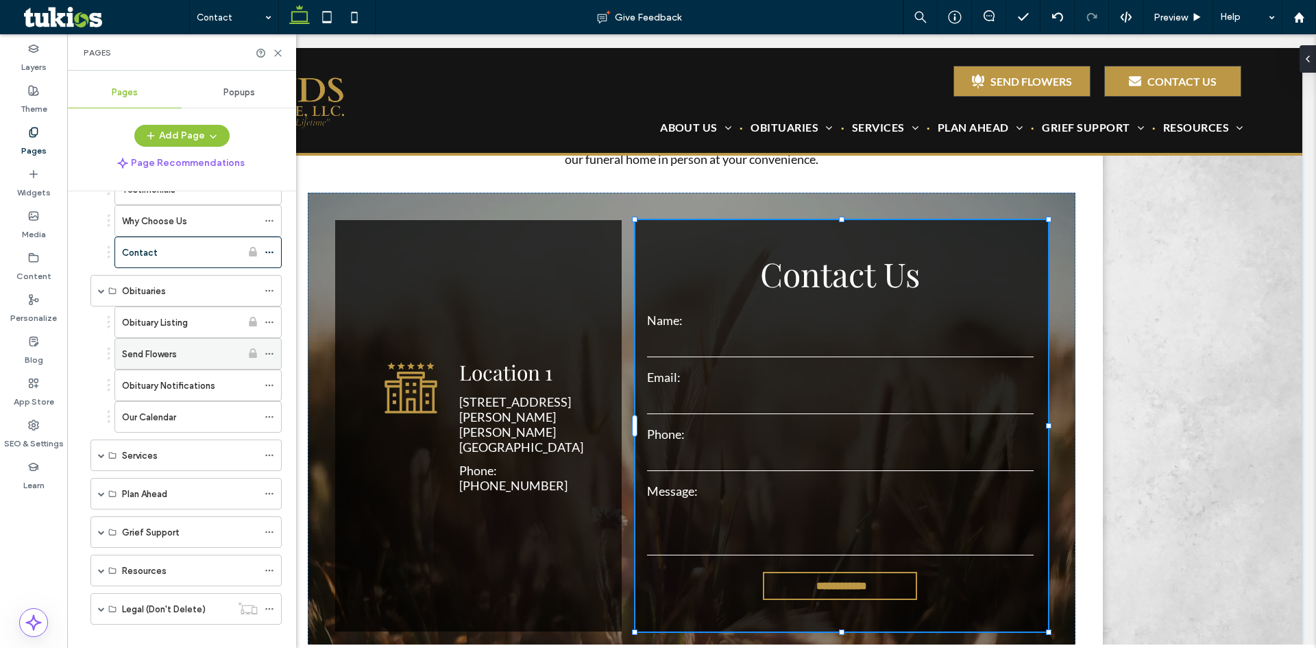
click at [163, 340] on div "Send Flowers" at bounding box center [181, 354] width 119 height 30
click at [171, 322] on label "Obituary Listing" at bounding box center [155, 323] width 66 height 24
click at [204, 348] on div "Send Flowers" at bounding box center [181, 354] width 119 height 14
click at [192, 398] on div "Obituary Notifications" at bounding box center [190, 385] width 136 height 30
click at [184, 413] on div "Our Calendar" at bounding box center [190, 417] width 136 height 14
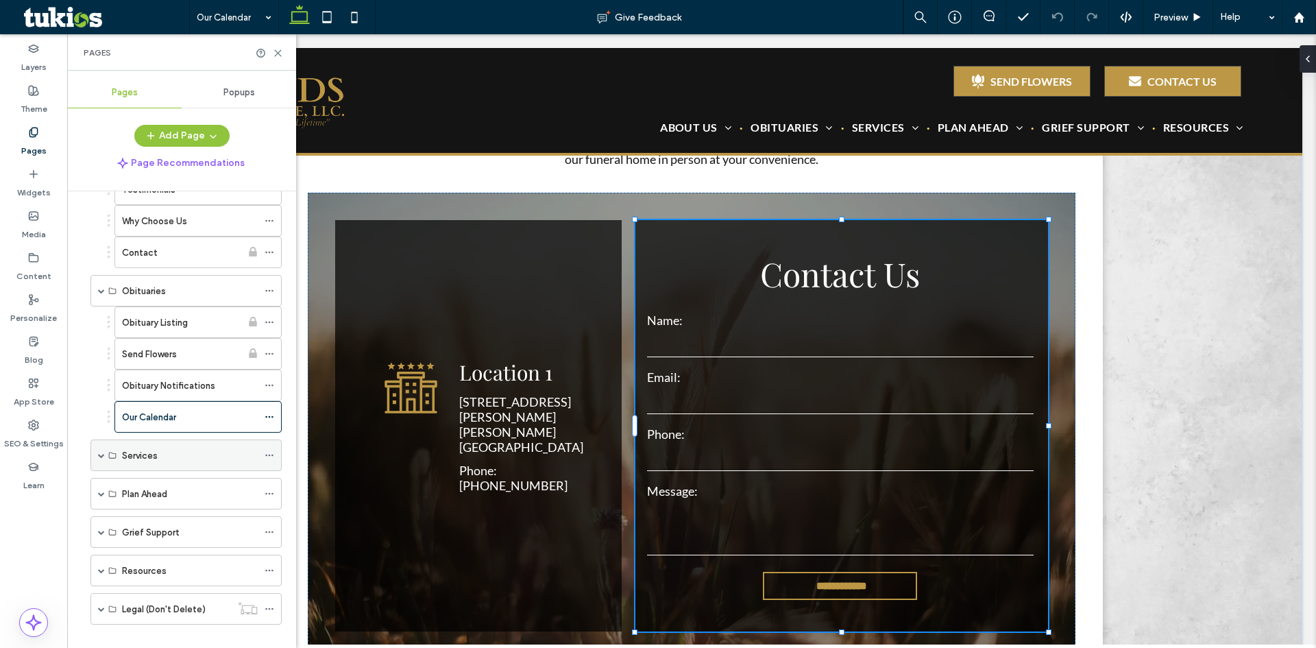
click at [102, 457] on span at bounding box center [101, 455] width 7 height 7
click at [140, 492] on label "Immediate Need" at bounding box center [156, 487] width 69 height 24
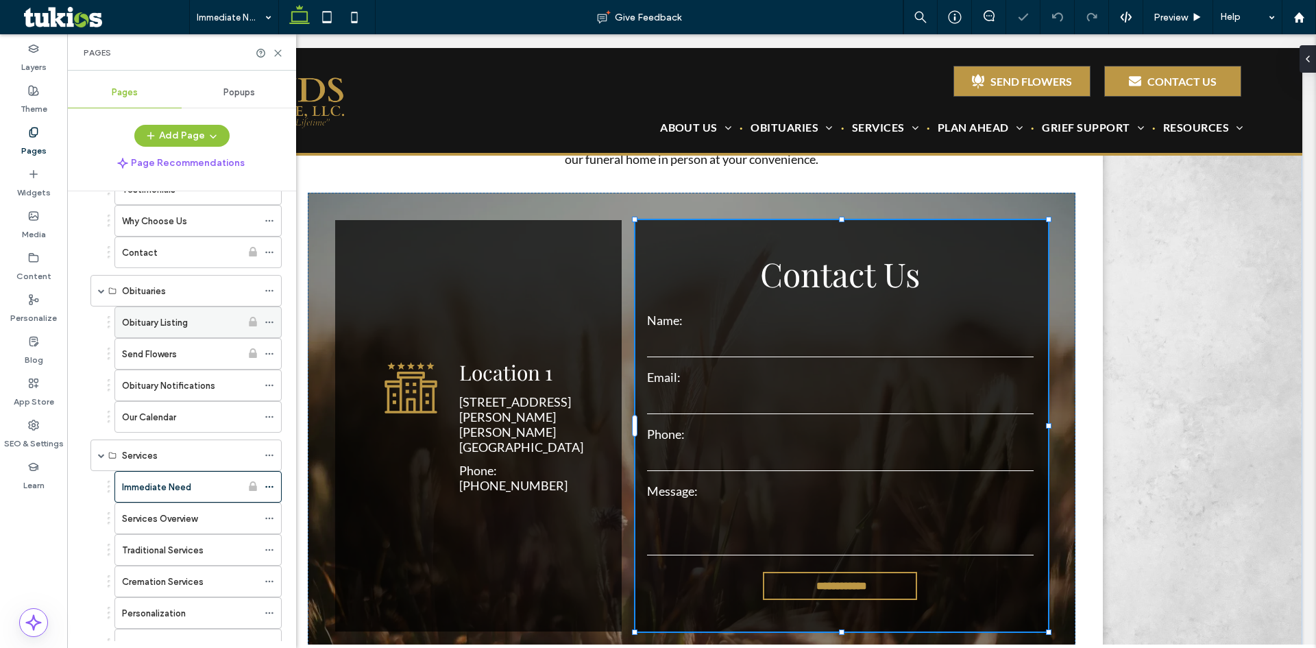
click at [214, 316] on div "Obituary Listing" at bounding box center [181, 322] width 119 height 14
click at [277, 49] on icon at bounding box center [278, 53] width 10 height 10
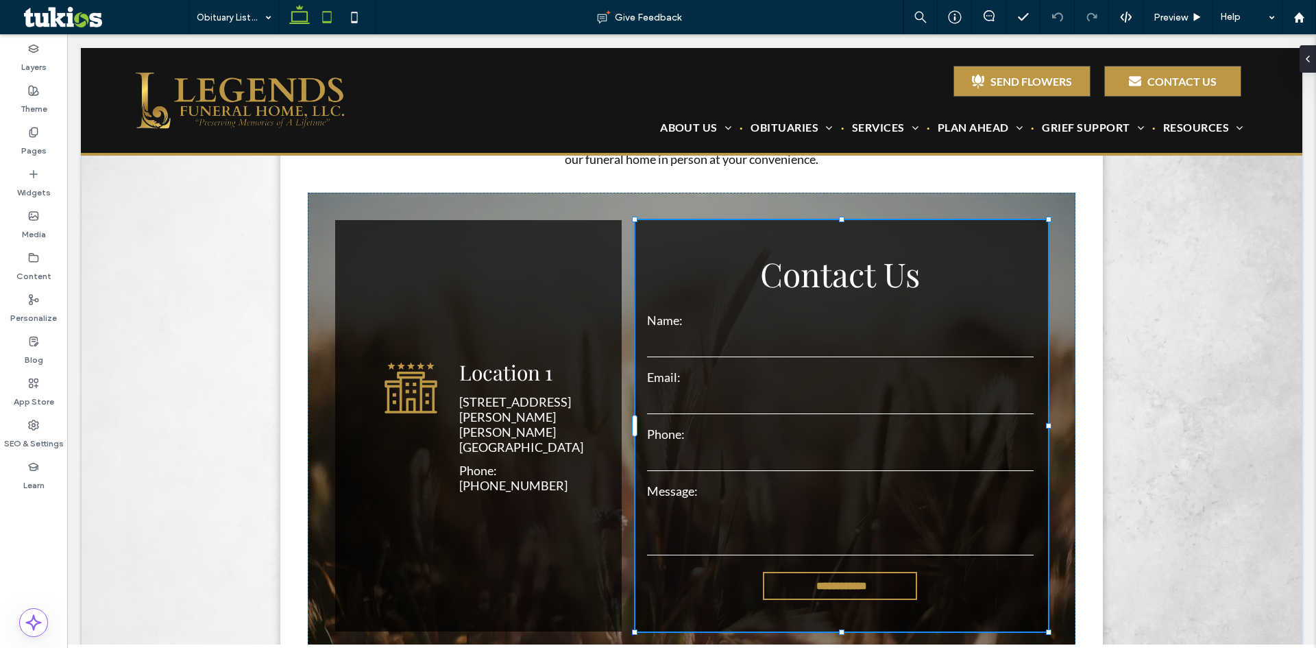
click at [326, 24] on icon at bounding box center [326, 16] width 27 height 27
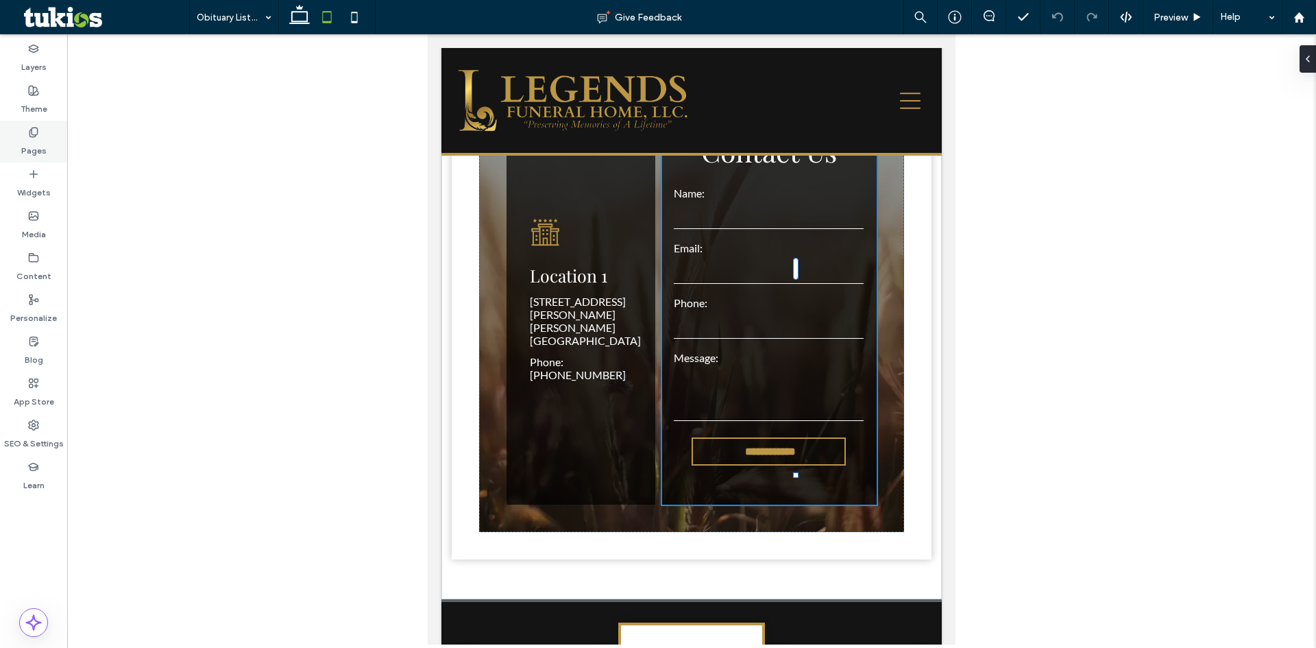
click at [35, 139] on label "Pages" at bounding box center [33, 147] width 25 height 19
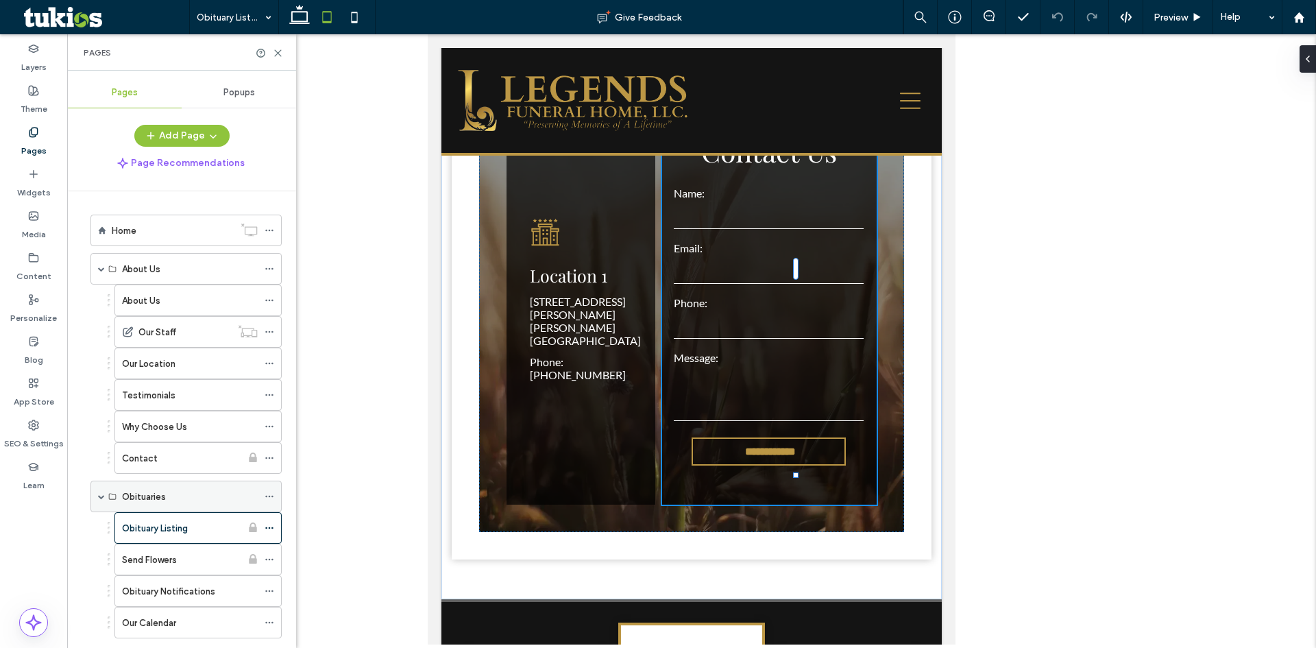
scroll to position [137, 0]
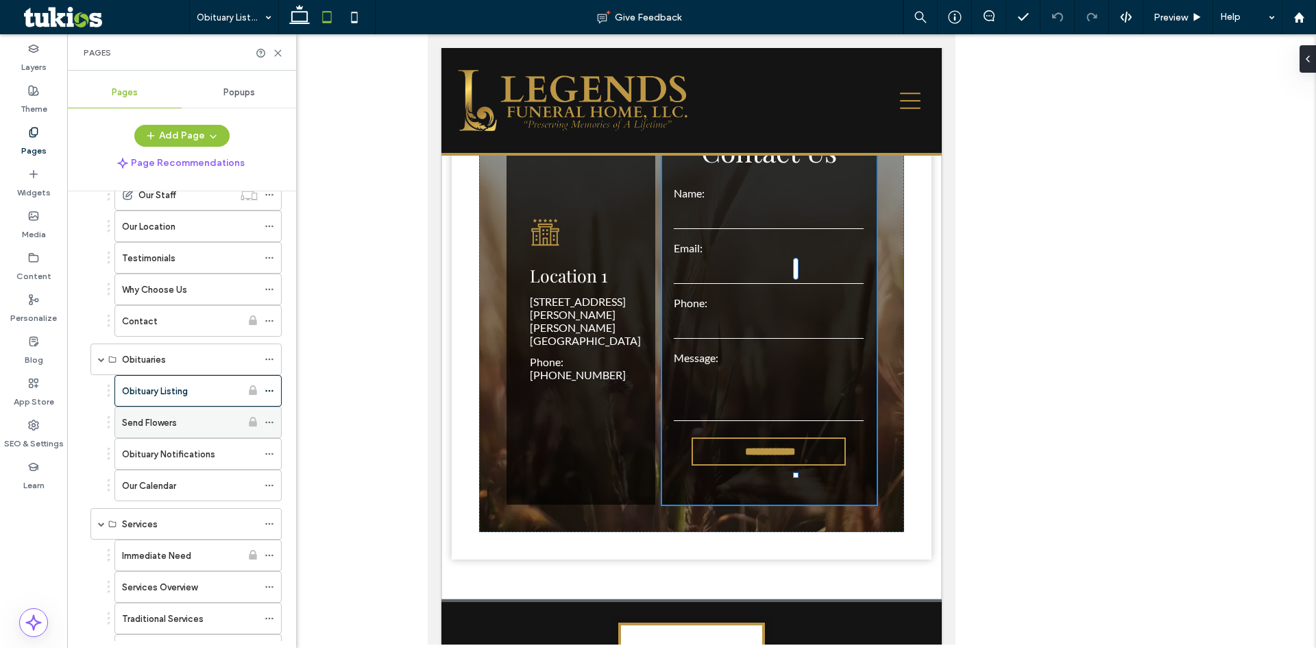
click at [183, 420] on div "Send Flowers" at bounding box center [181, 423] width 119 height 14
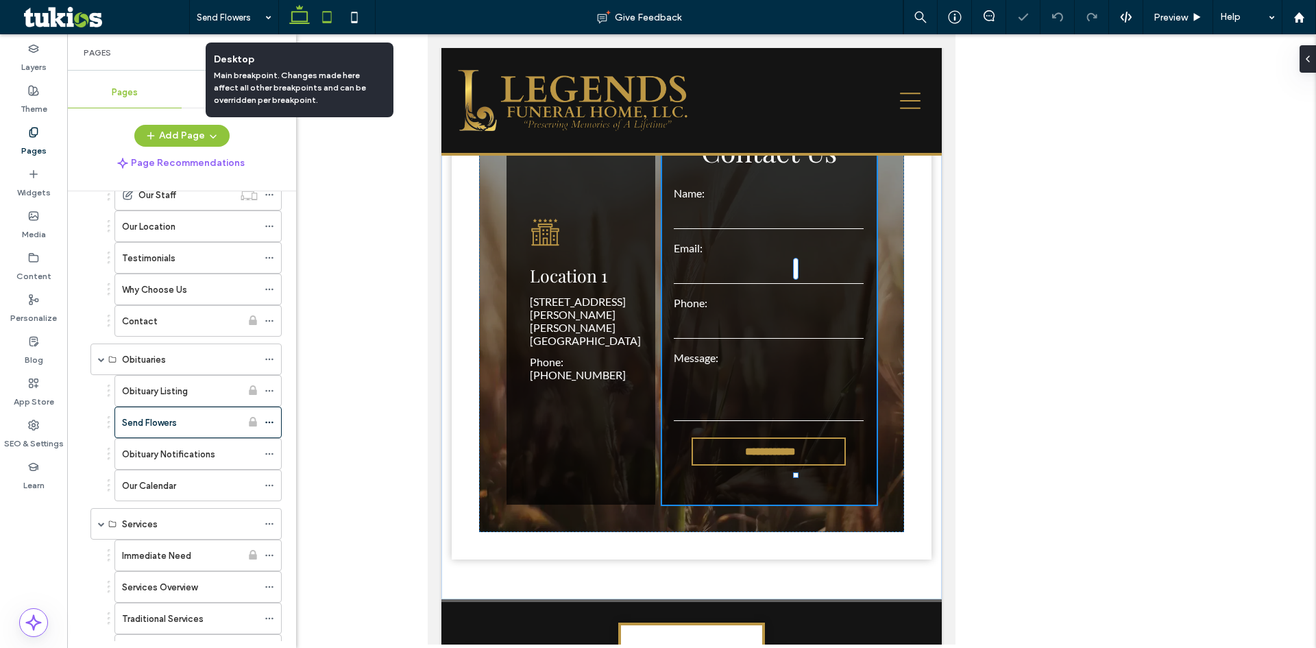
click at [296, 19] on icon at bounding box center [299, 16] width 27 height 27
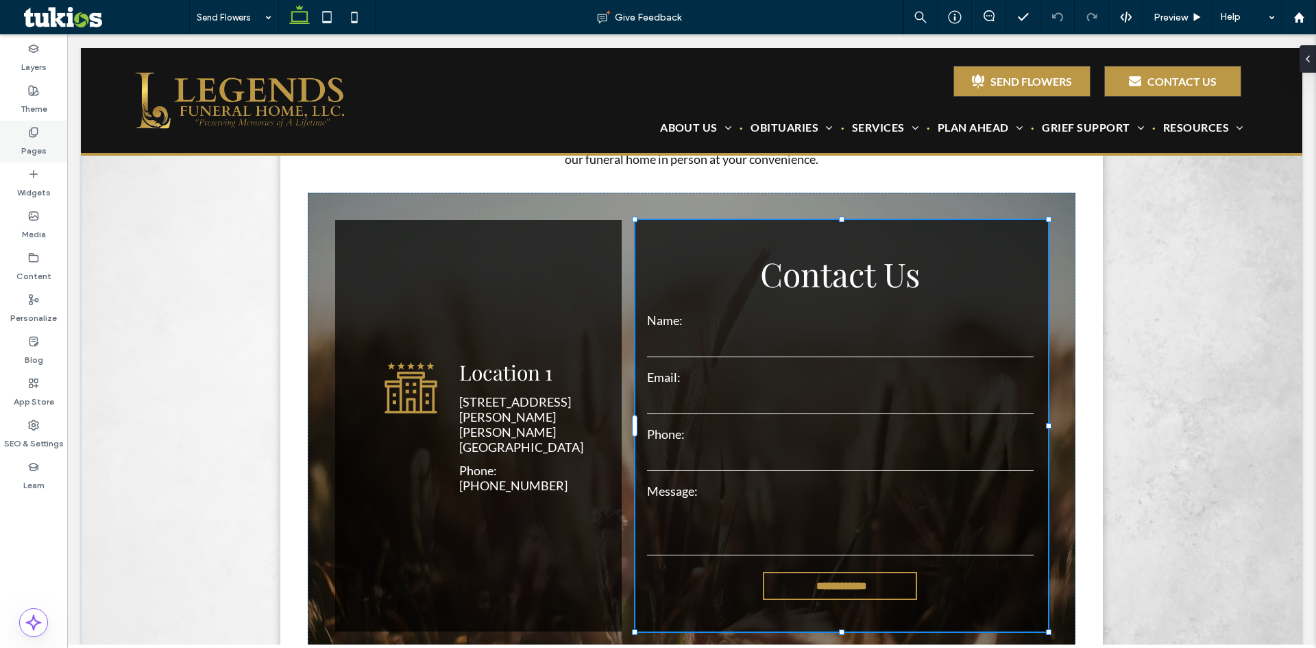
click at [29, 150] on label "Pages" at bounding box center [33, 147] width 25 height 19
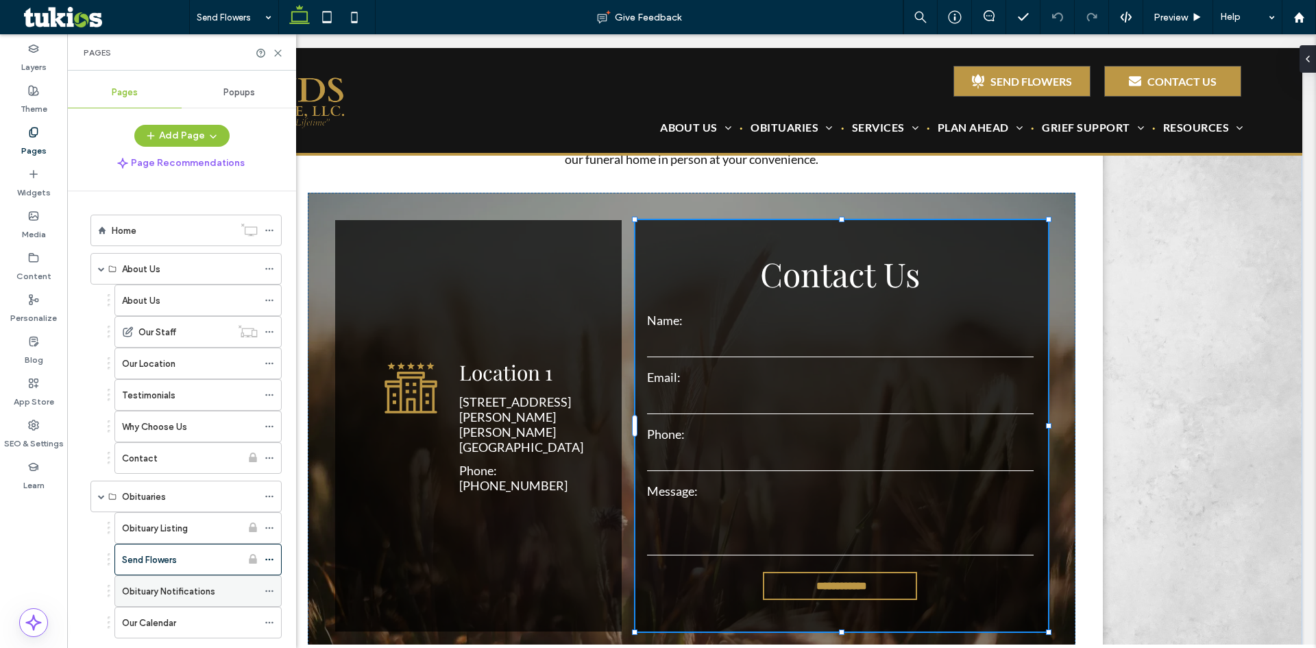
click at [188, 590] on label "Obituary Notifications" at bounding box center [168, 591] width 93 height 24
click at [199, 618] on div "Our Calendar" at bounding box center [190, 623] width 136 height 14
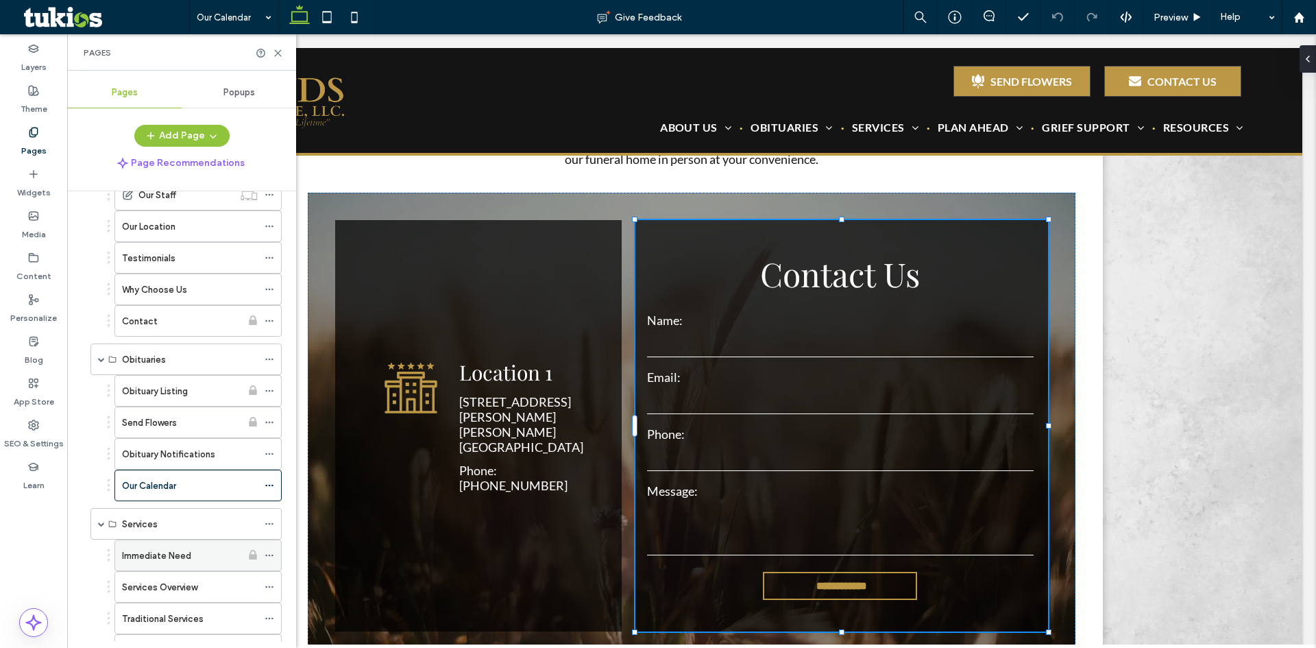
click at [179, 551] on label "Immediate Need" at bounding box center [156, 556] width 69 height 24
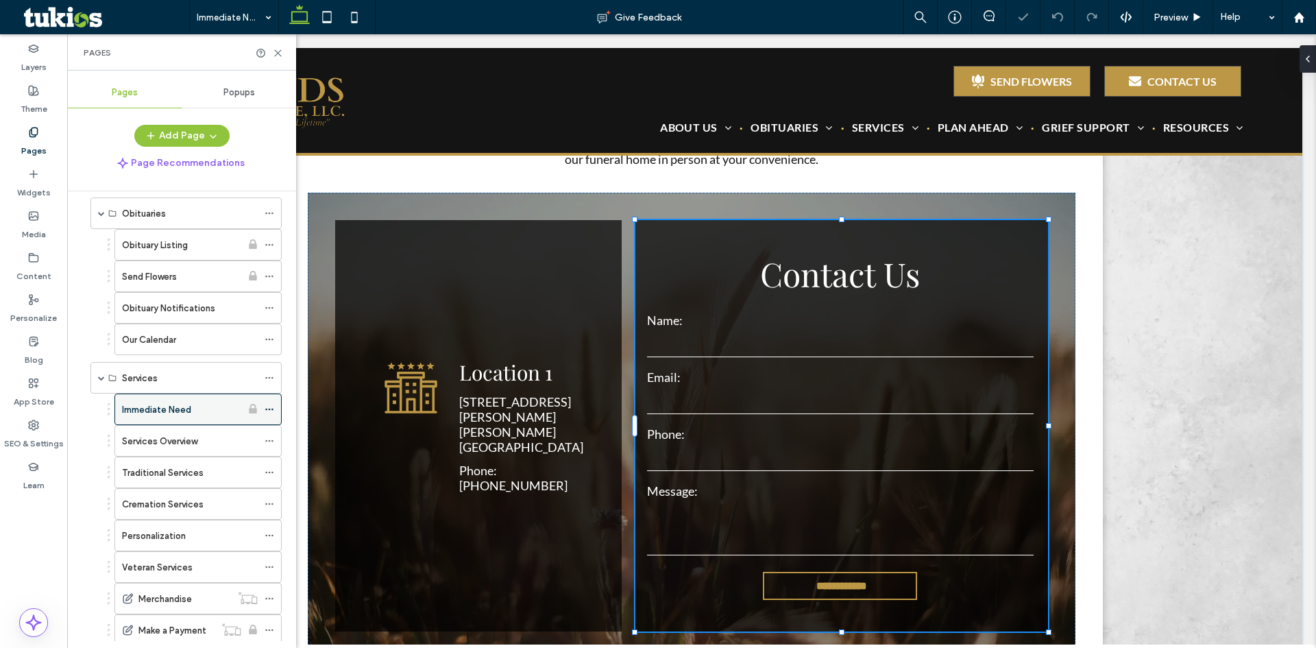
scroll to position [343, 0]
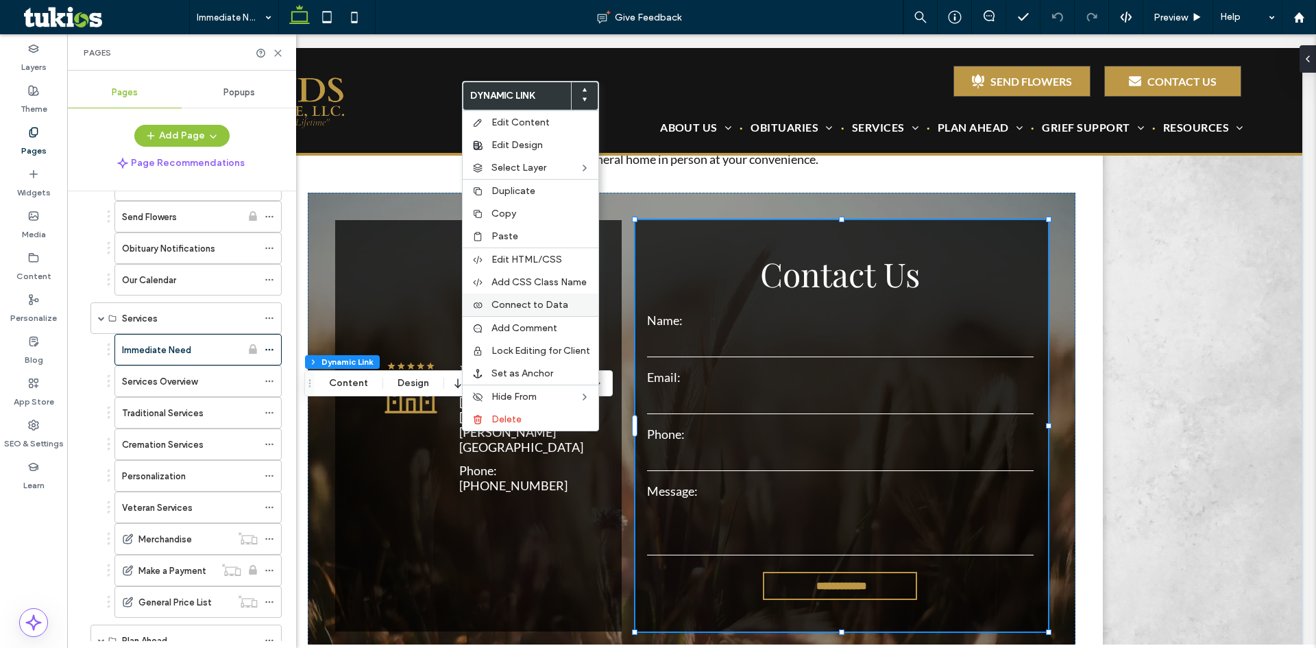
click at [521, 302] on span "Connect to Data" at bounding box center [530, 305] width 77 height 12
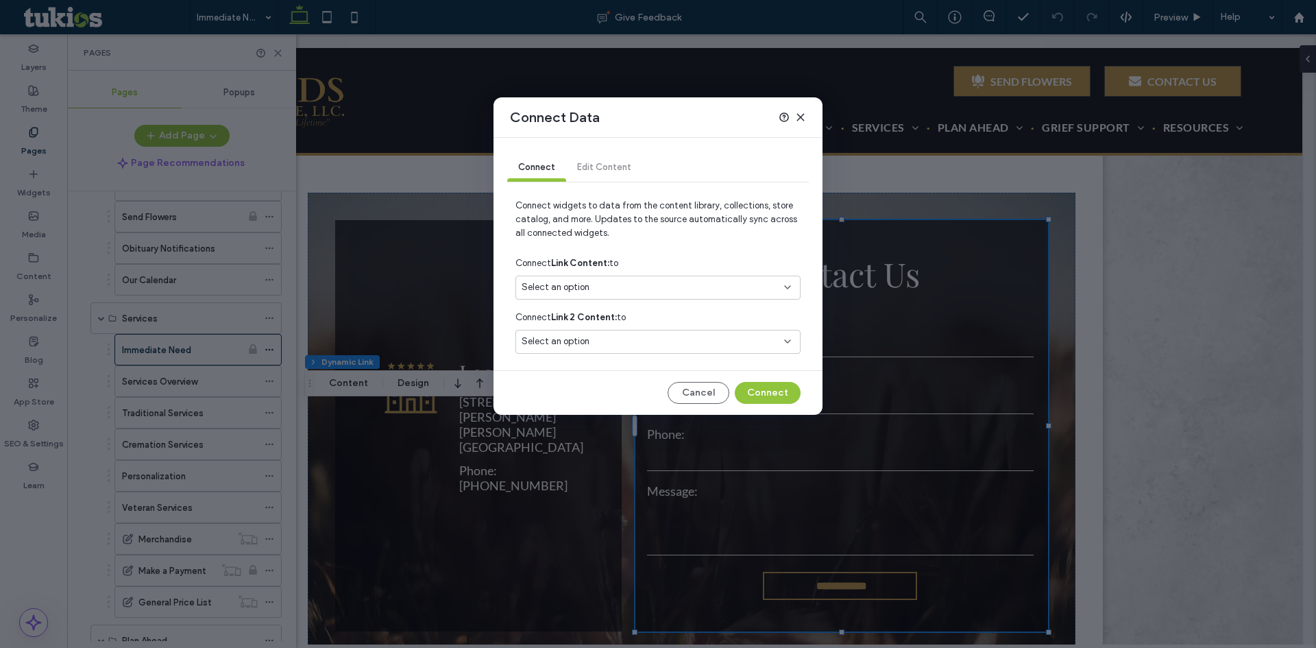
click at [605, 287] on div "Select an option" at bounding box center [650, 287] width 256 height 14
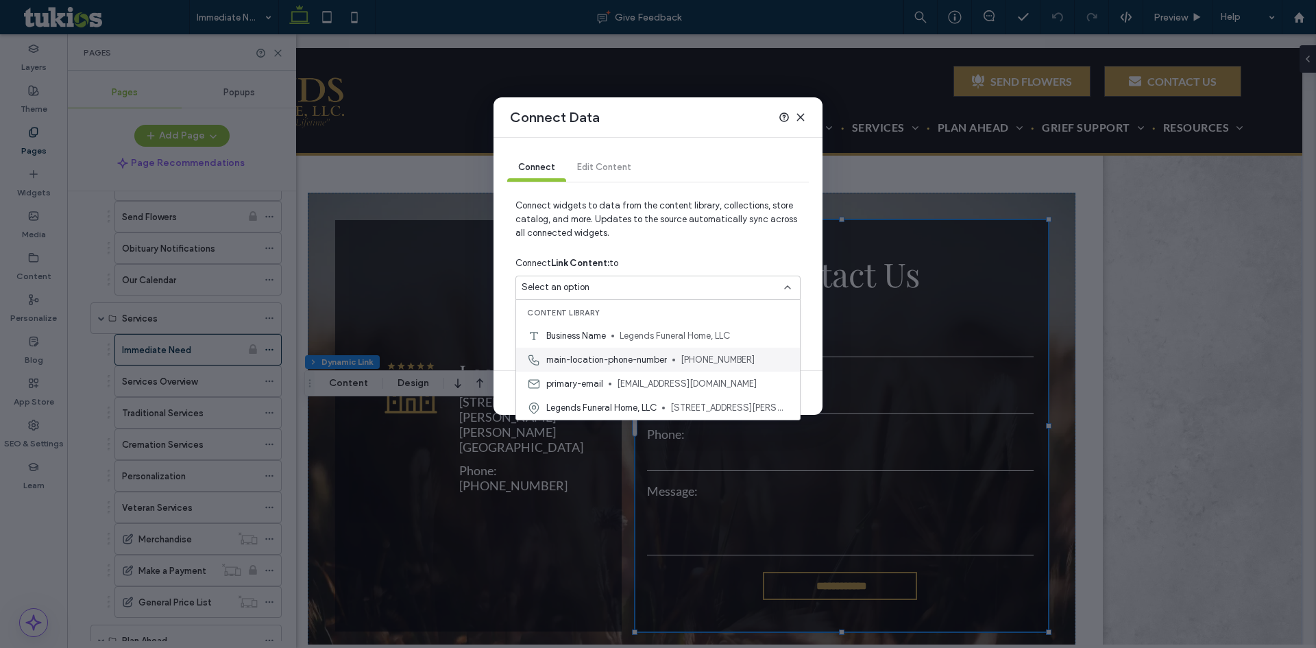
click at [604, 367] on div "main-location-phone-number 800-489-6076" at bounding box center [658, 360] width 284 height 24
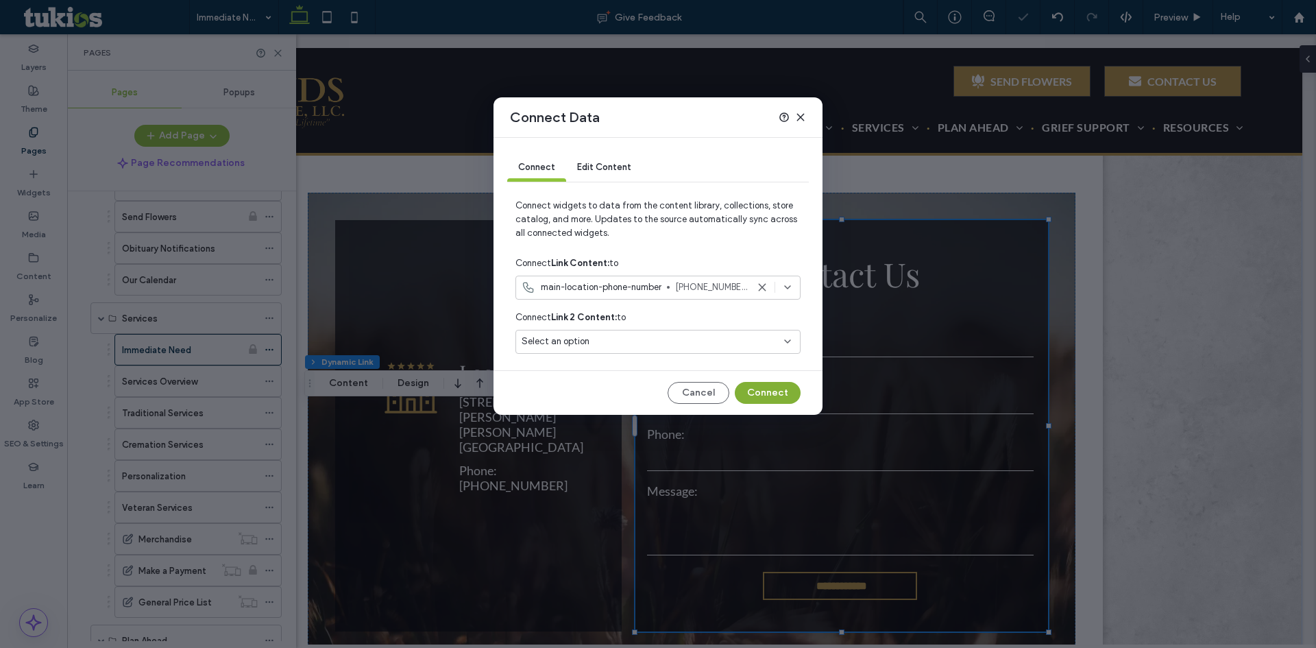
click at [765, 385] on button "Connect" at bounding box center [768, 393] width 66 height 22
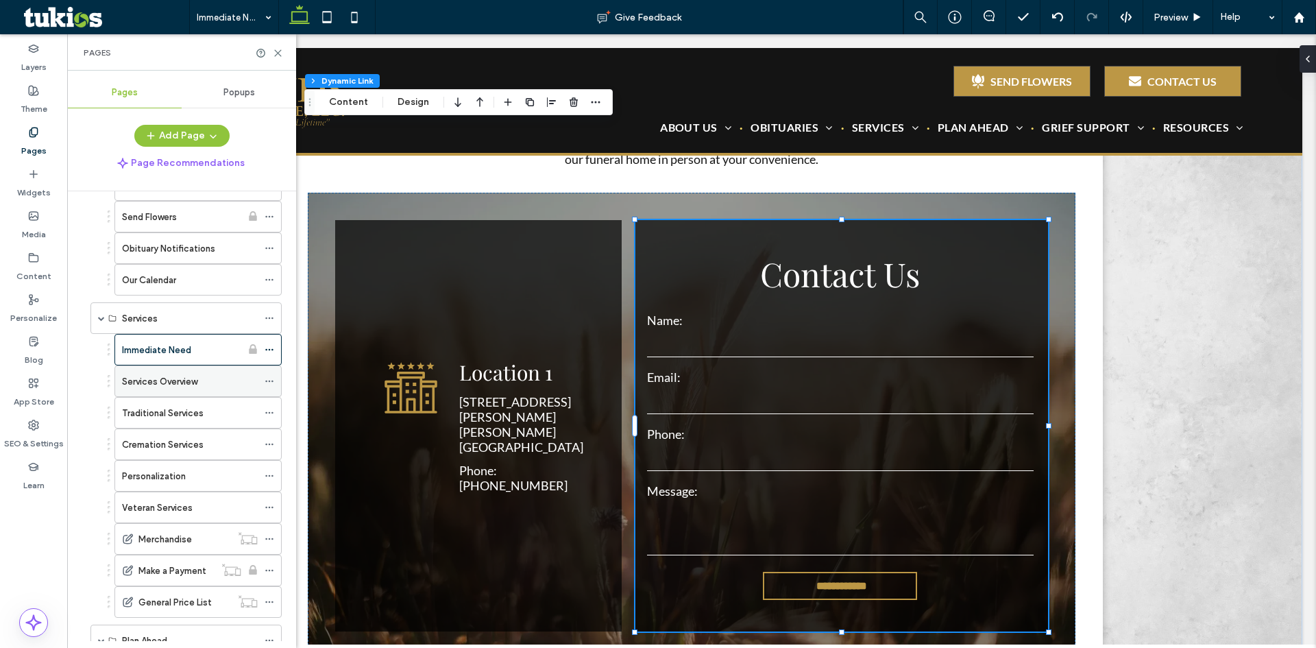
click at [174, 394] on div "Services Overview" at bounding box center [190, 381] width 136 height 30
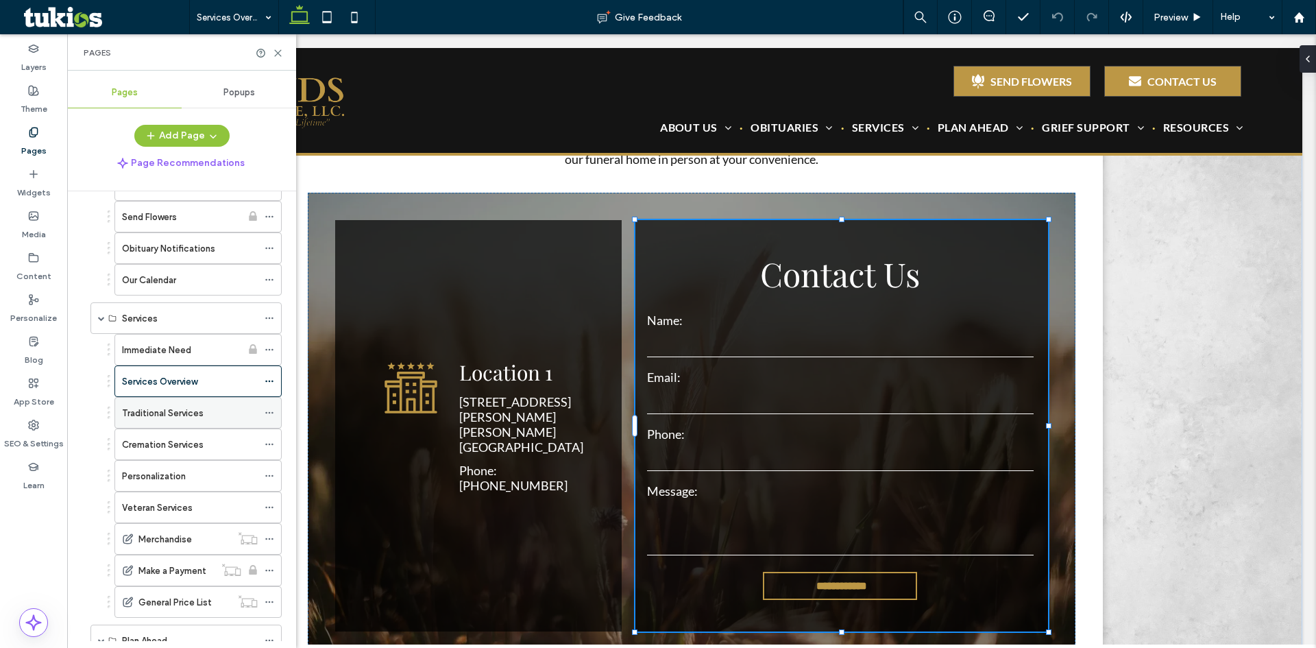
click at [194, 416] on label "Traditional Services" at bounding box center [163, 413] width 82 height 24
click at [175, 439] on label "Cremation Services" at bounding box center [163, 445] width 82 height 24
click at [189, 476] on div "Personalization" at bounding box center [190, 476] width 136 height 14
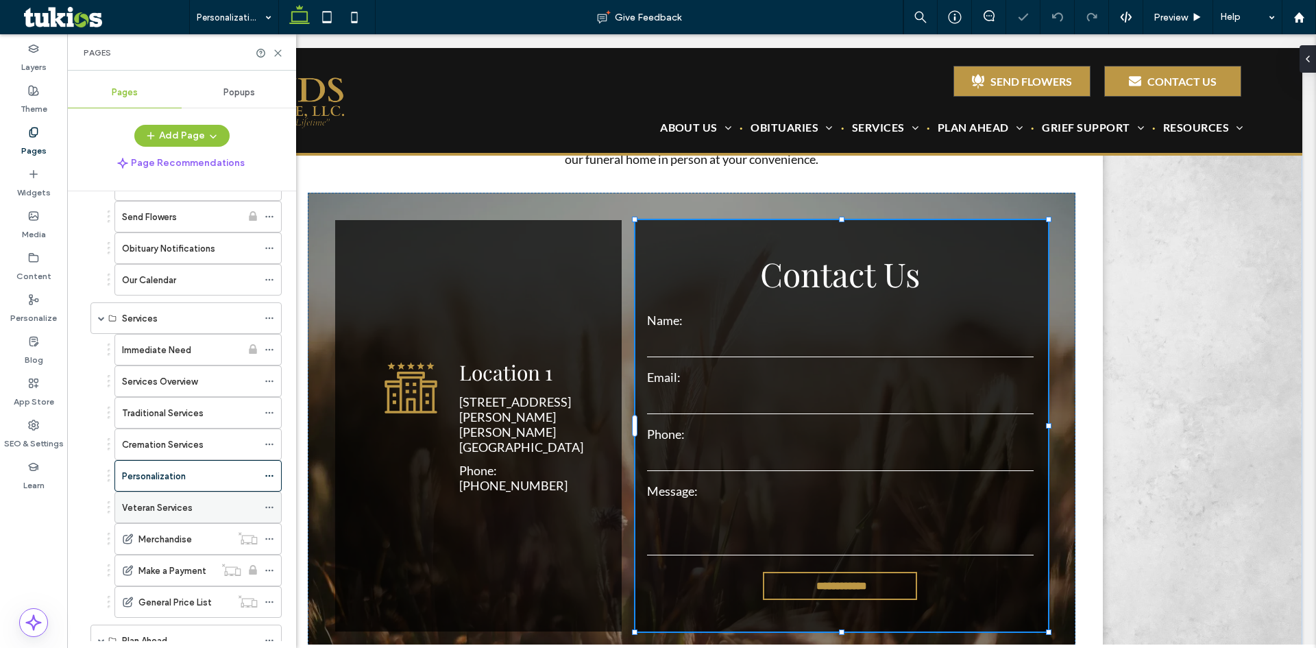
click at [208, 514] on div "Veteran Services" at bounding box center [190, 508] width 136 height 14
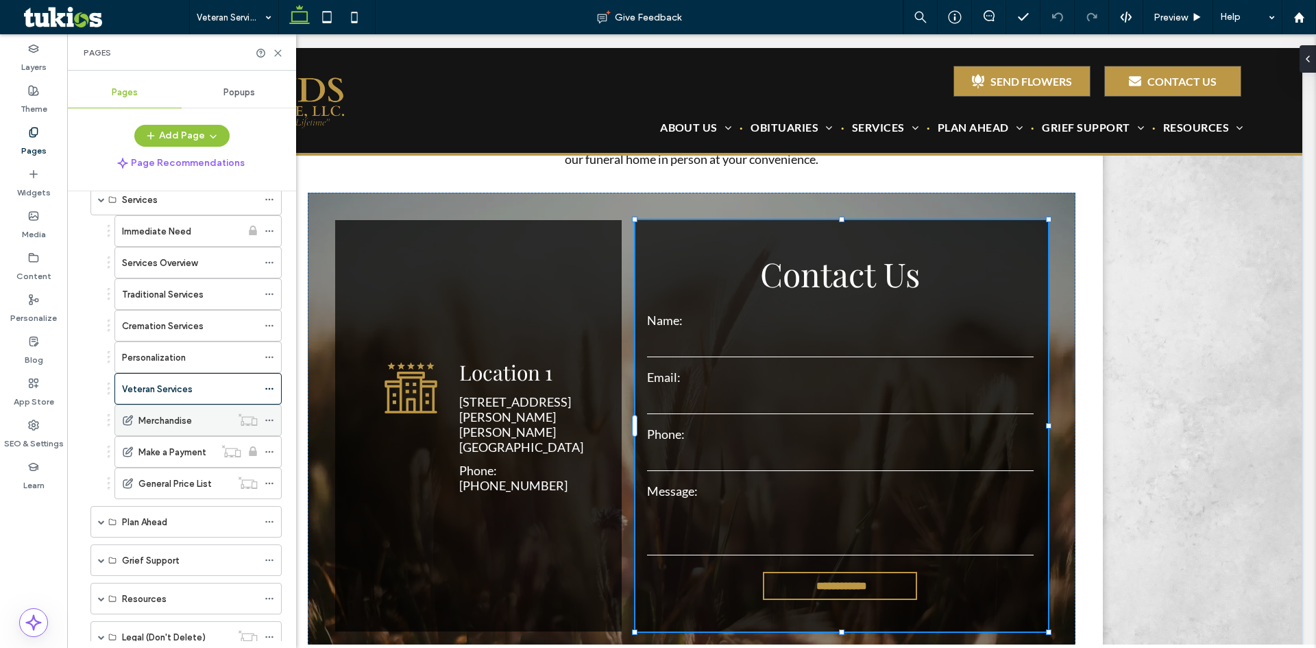
scroll to position [480, 0]
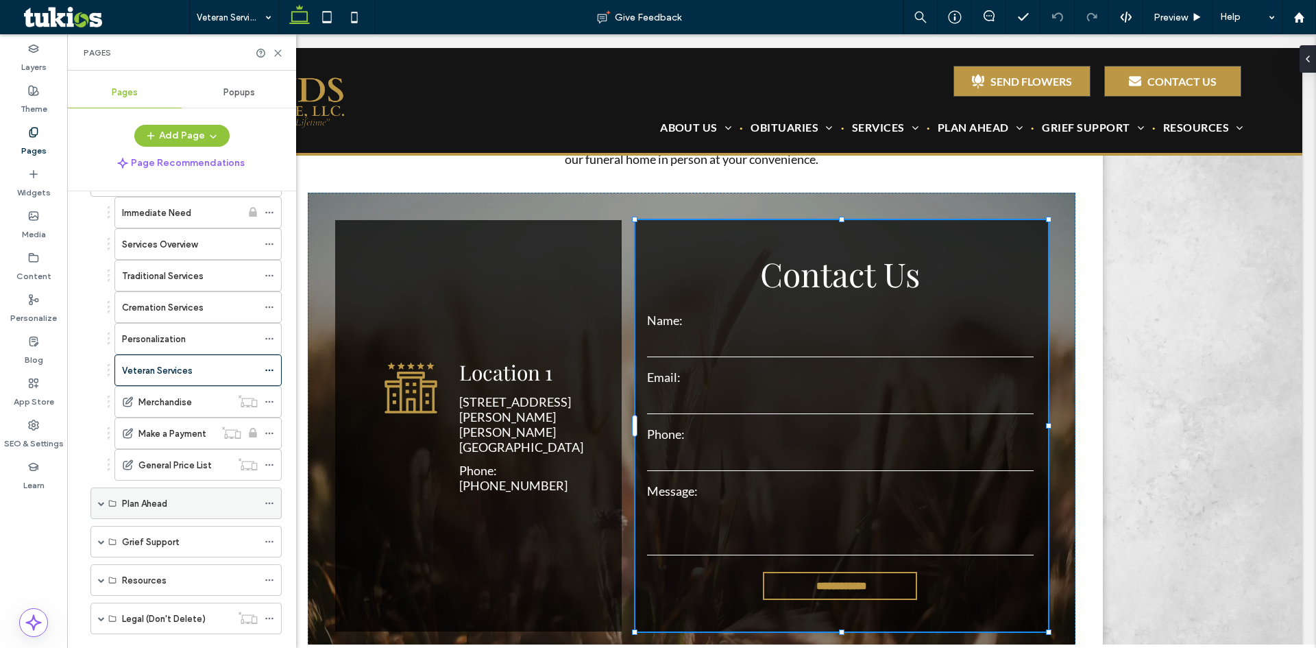
click at [103, 509] on span at bounding box center [101, 503] width 7 height 30
click at [170, 529] on label "Planning Ahead" at bounding box center [153, 535] width 62 height 24
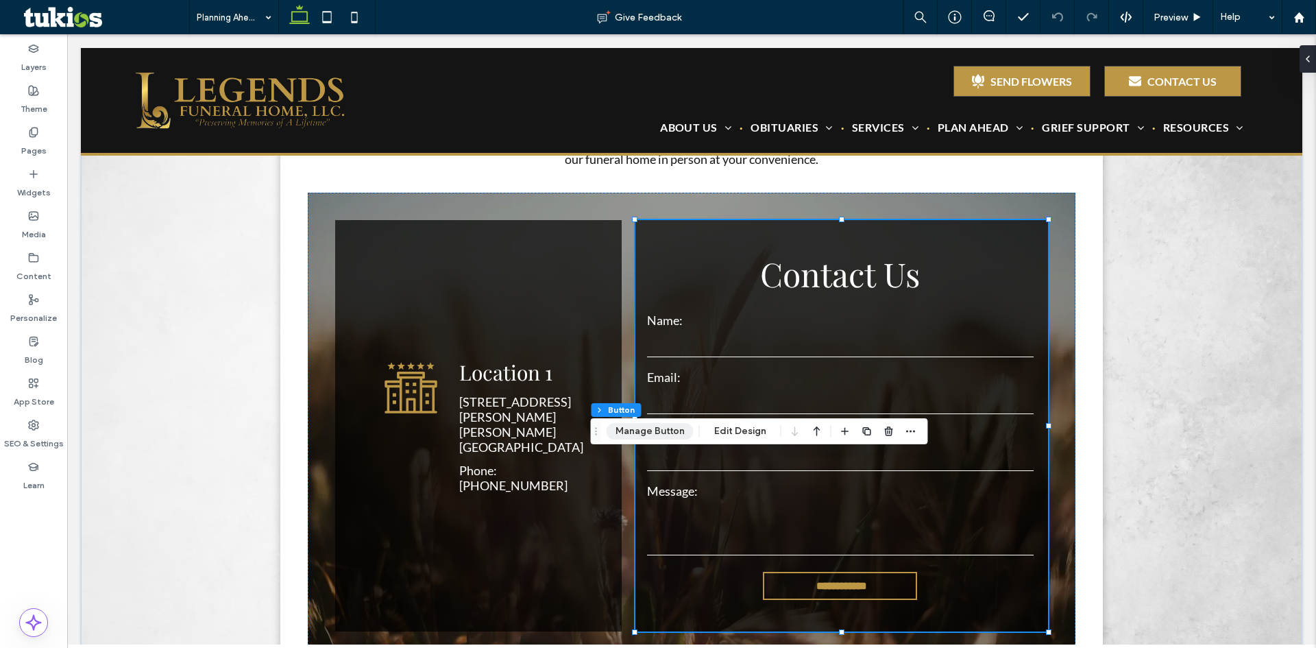
click at [655, 424] on button "Manage Button" at bounding box center [650, 431] width 87 height 16
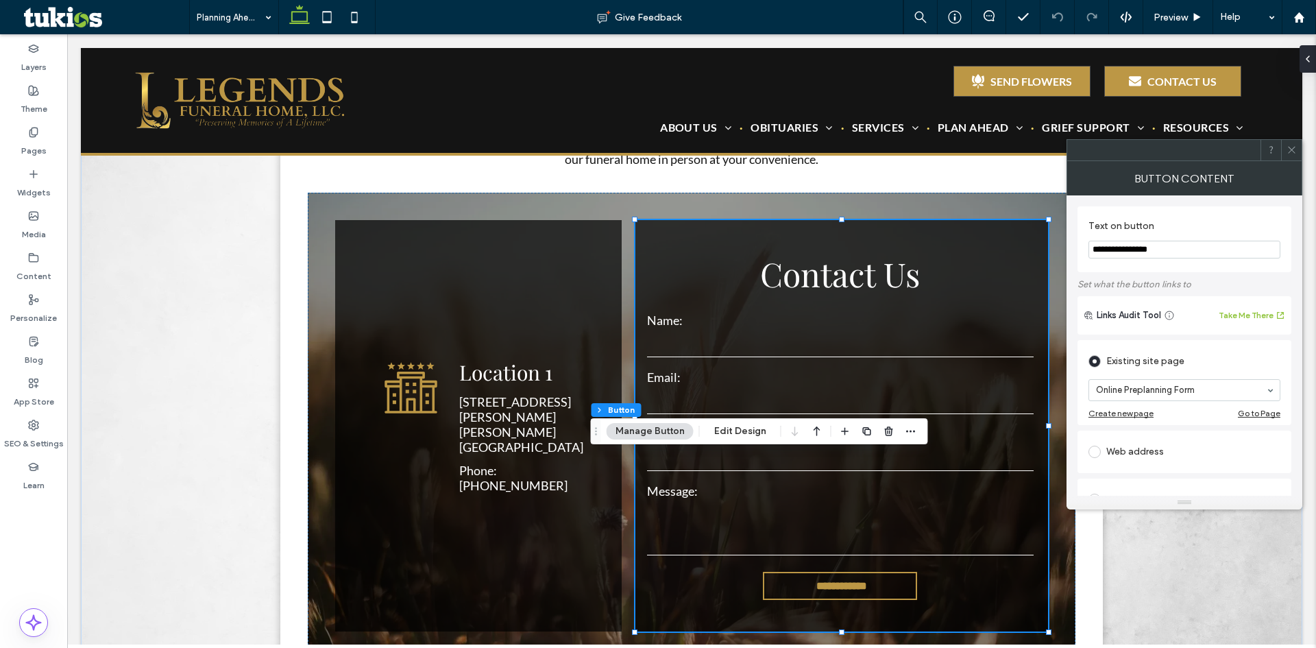
click at [1287, 150] on icon at bounding box center [1292, 150] width 10 height 10
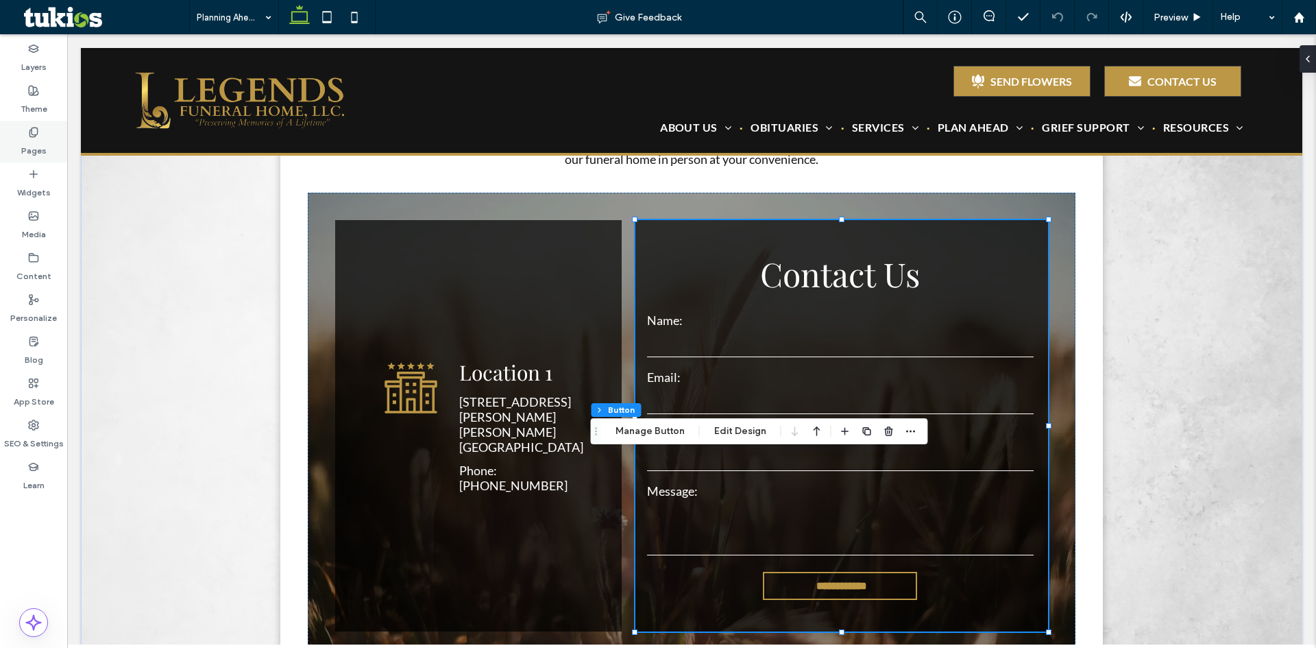
click at [39, 143] on label "Pages" at bounding box center [33, 147] width 25 height 19
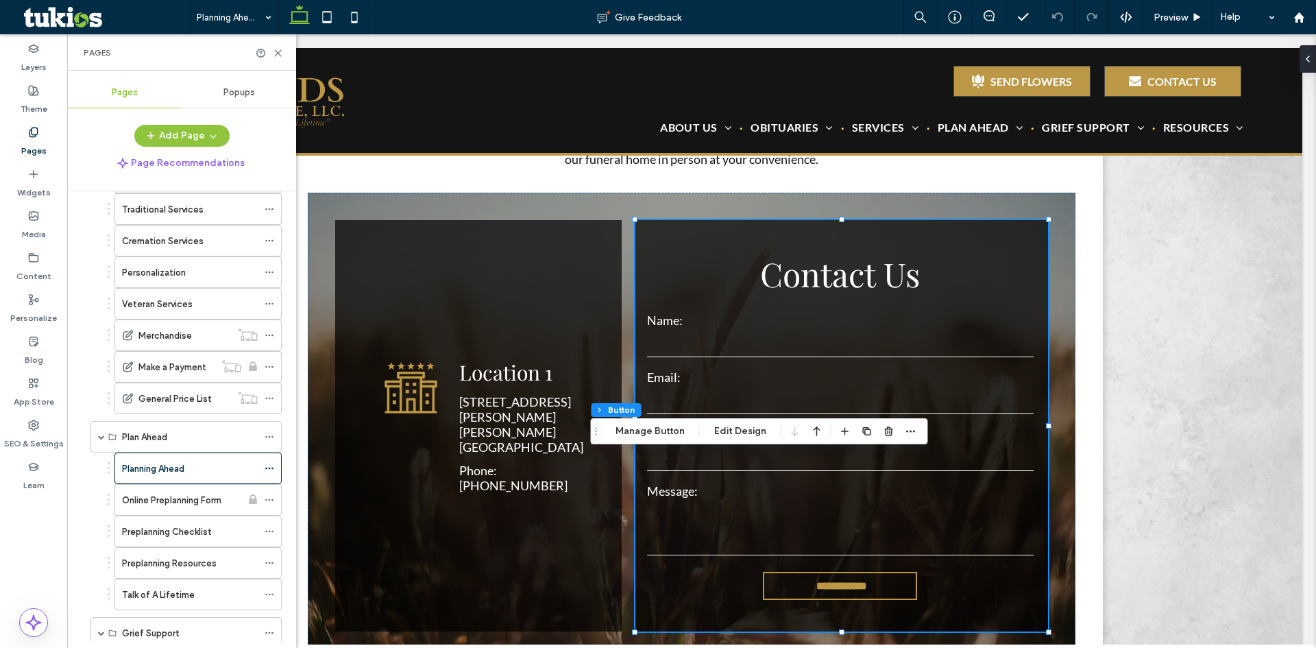
scroll to position [549, 0]
click at [170, 492] on label "Online Preplanning Form" at bounding box center [171, 498] width 99 height 24
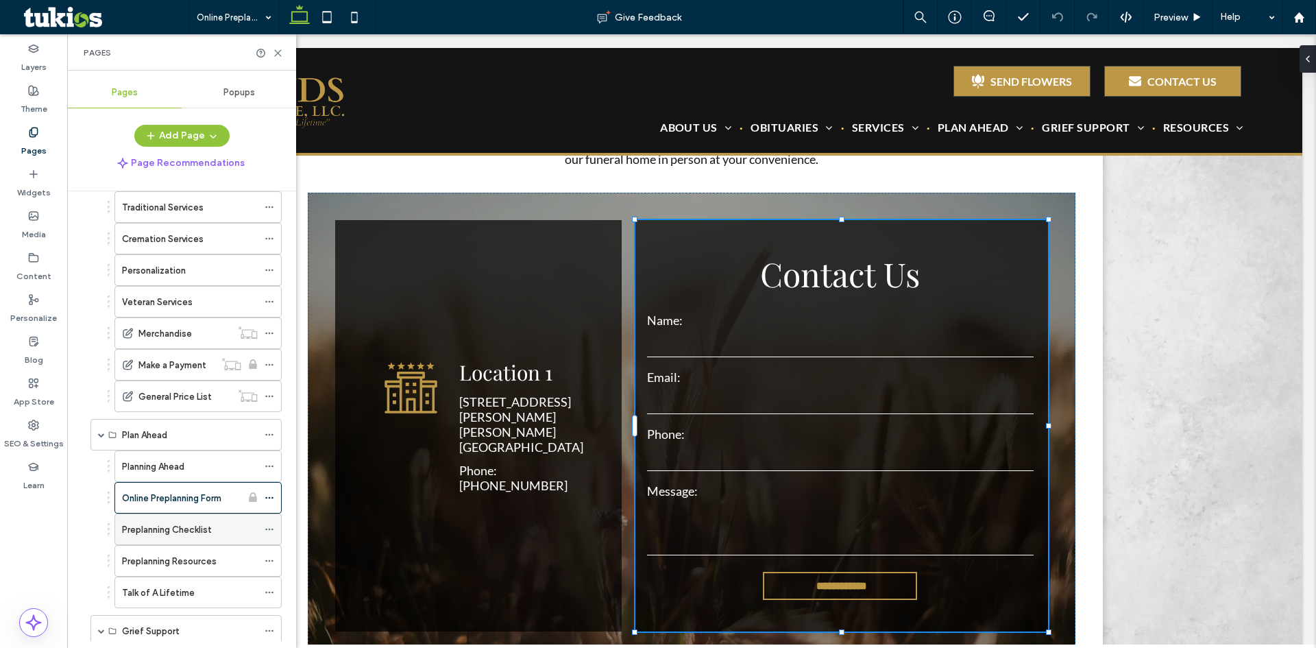
click at [186, 528] on label "Preplanning Checklist" at bounding box center [167, 530] width 90 height 24
click at [213, 551] on div "Preplanning Resources" at bounding box center [190, 561] width 136 height 30
click at [209, 593] on div "Talk of A Lifetime" at bounding box center [190, 593] width 136 height 14
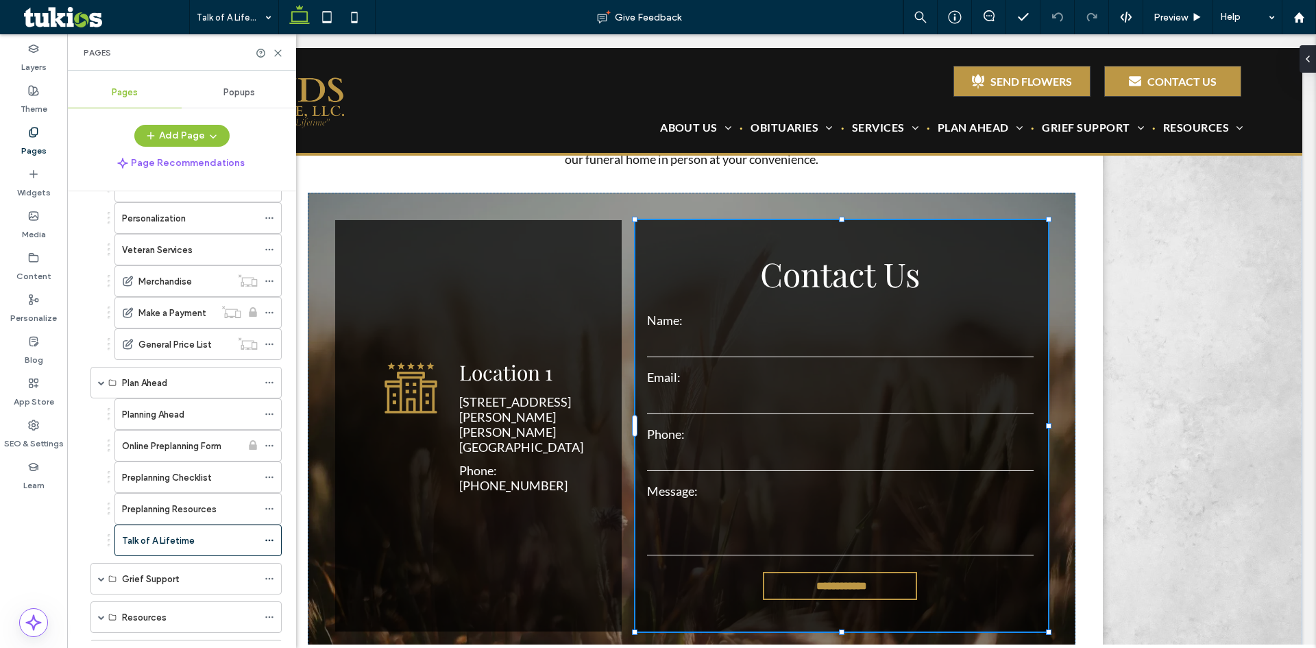
scroll to position [665, 0]
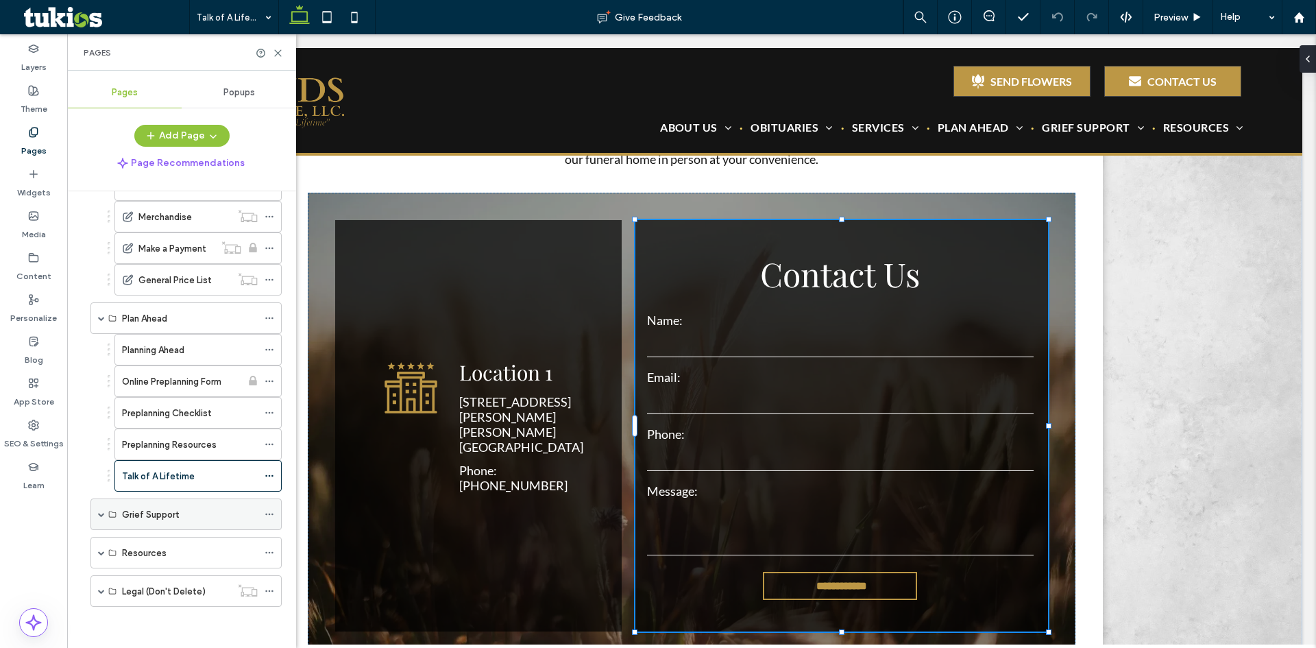
click at [101, 514] on span at bounding box center [101, 514] width 7 height 7
click at [104, 318] on span at bounding box center [101, 318] width 7 height 7
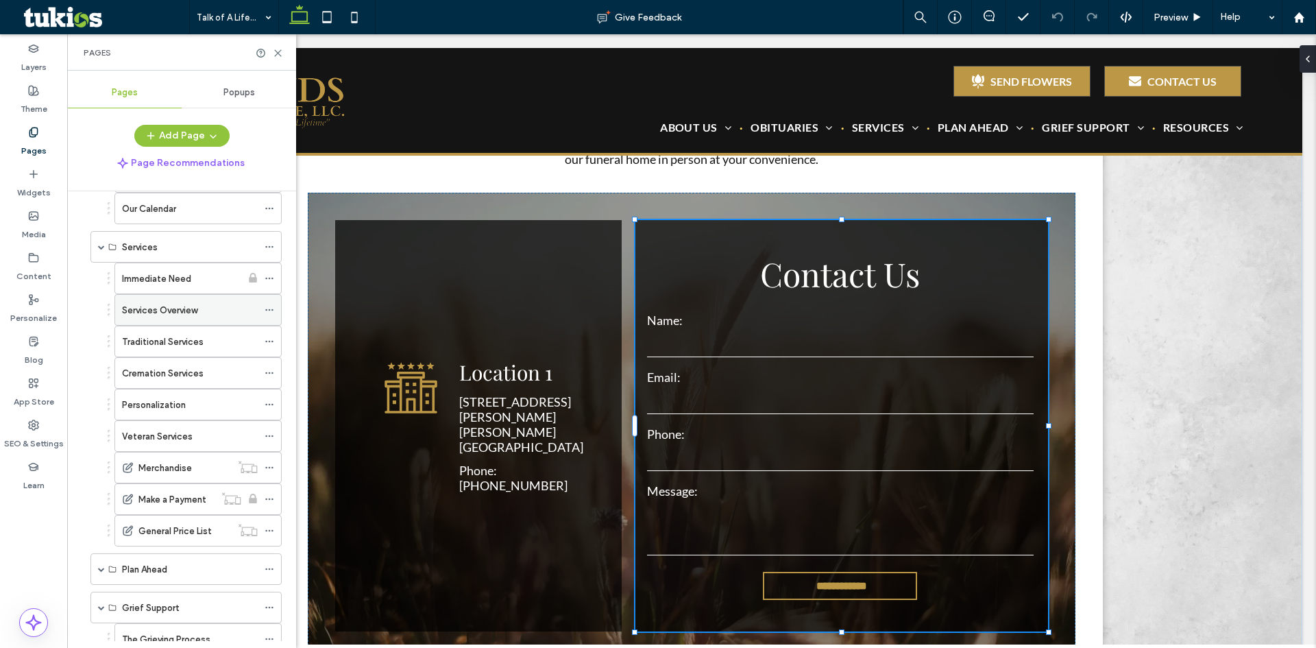
scroll to position [396, 0]
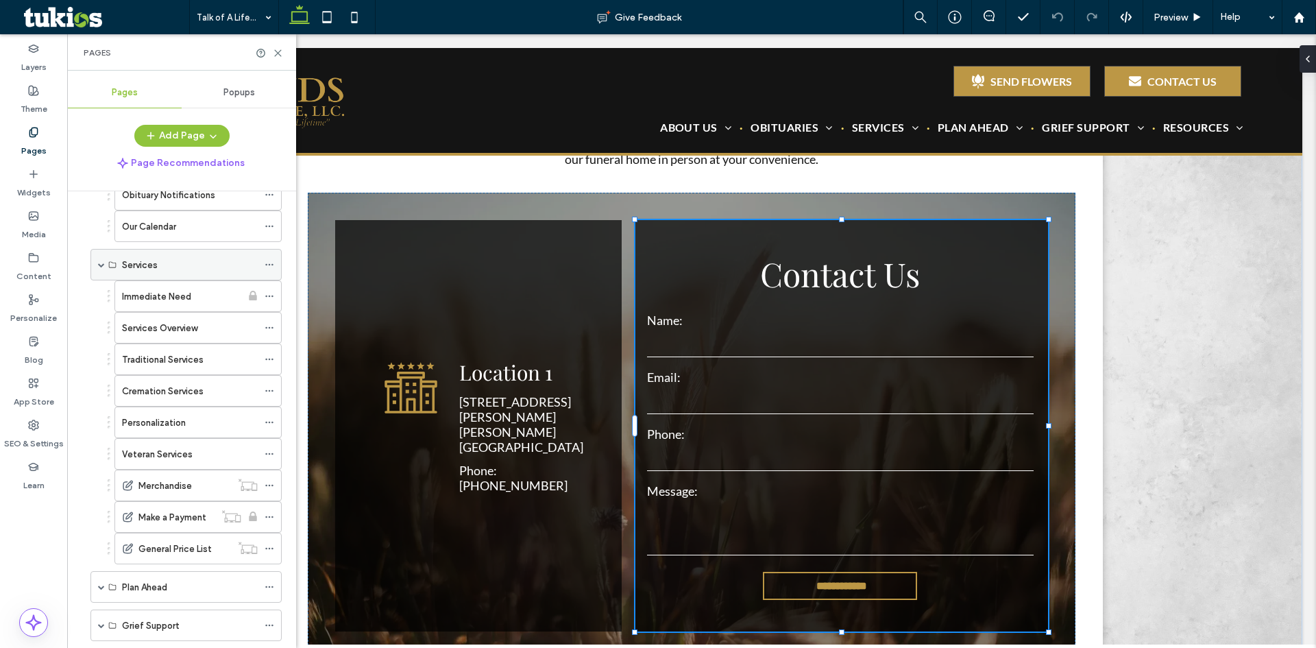
click at [102, 264] on span at bounding box center [101, 264] width 7 height 7
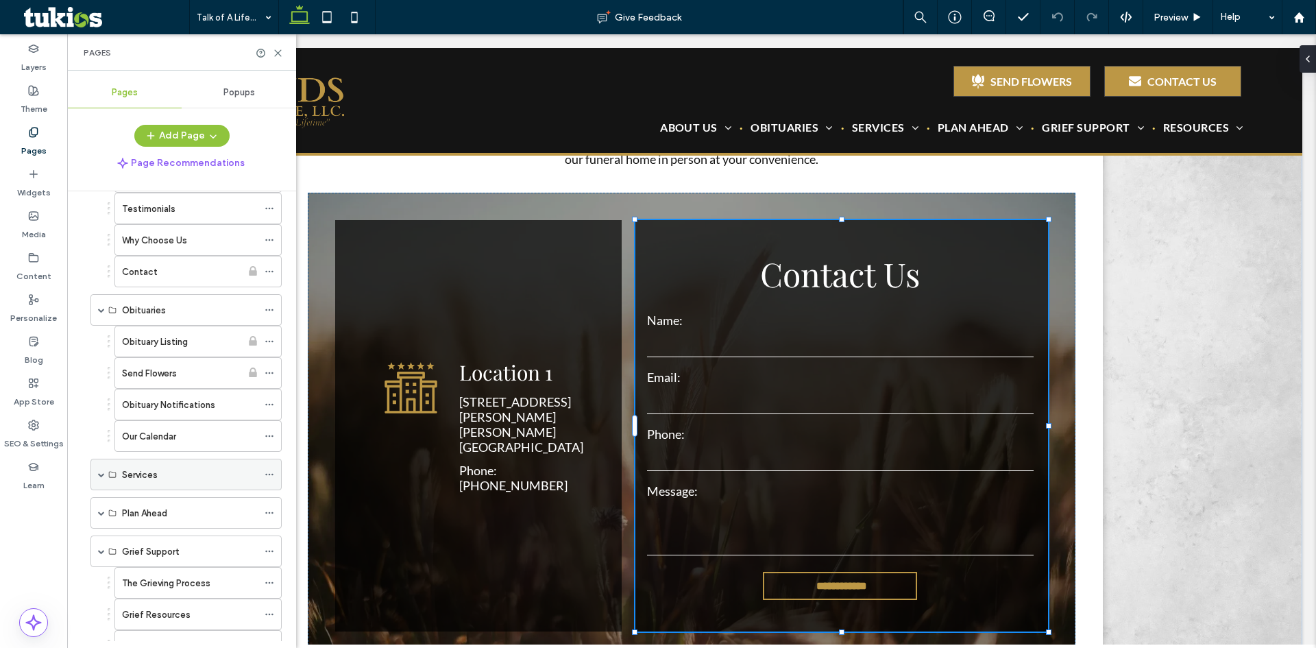
scroll to position [181, 0]
click at [101, 318] on span at bounding box center [101, 315] width 7 height 7
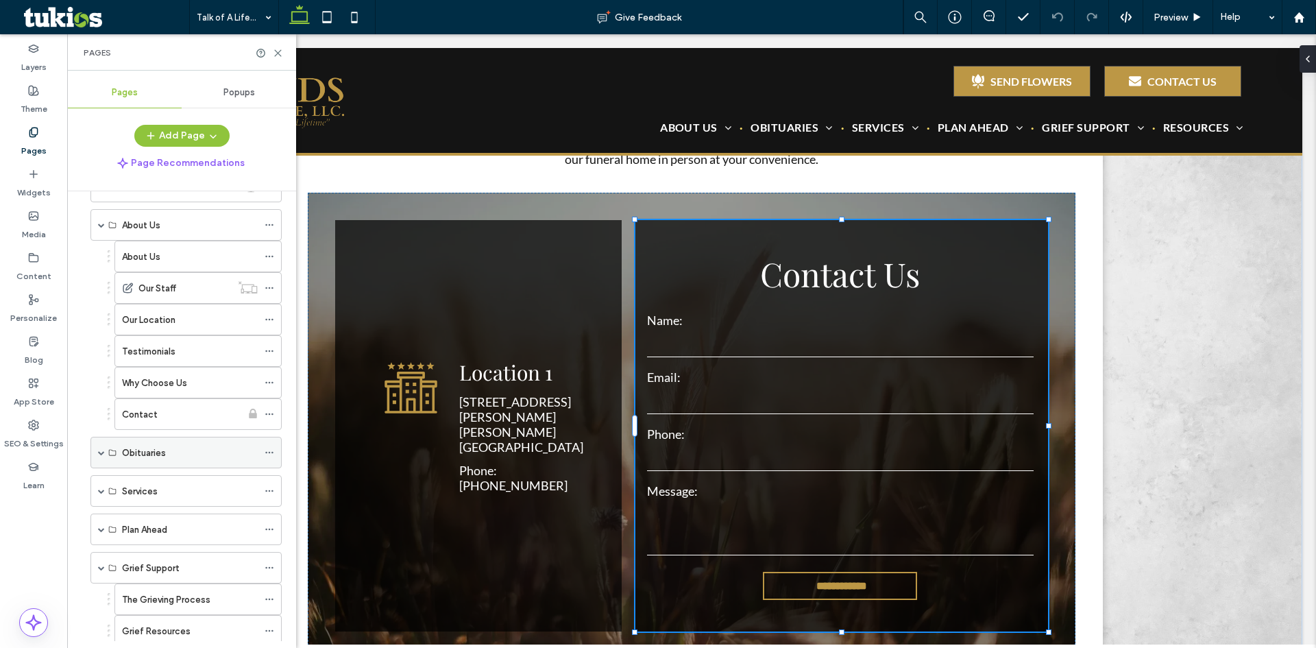
scroll to position [0, 0]
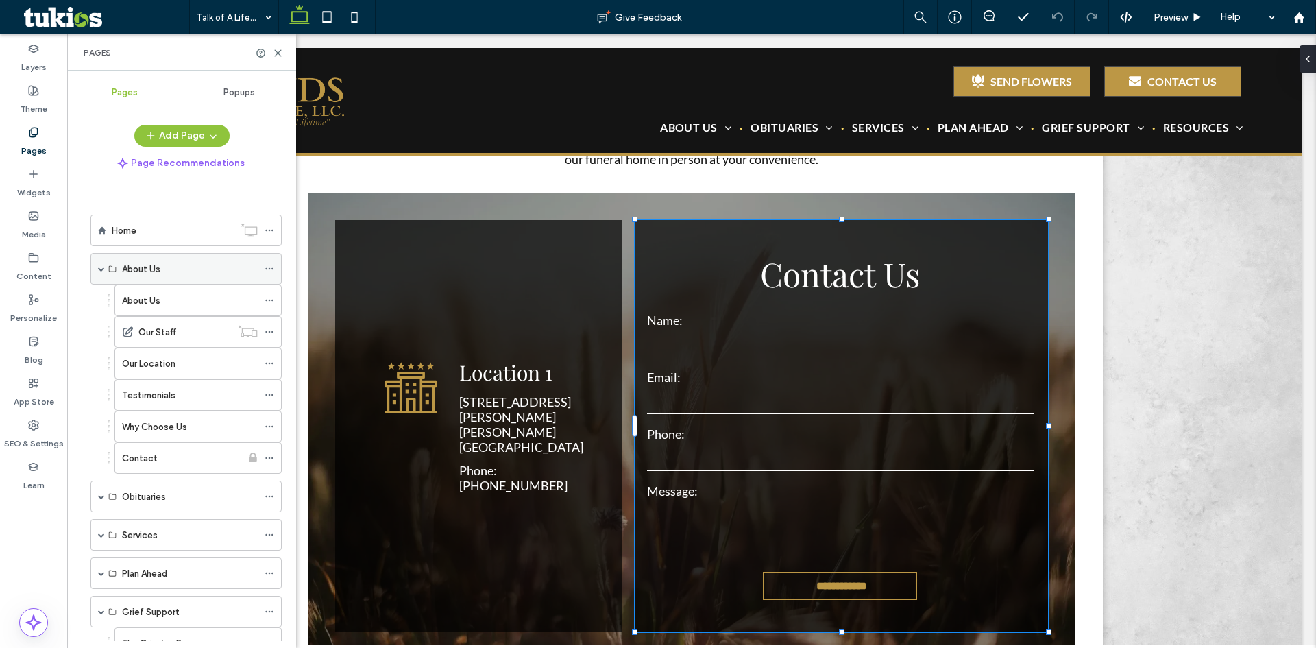
click at [101, 265] on span at bounding box center [101, 268] width 7 height 7
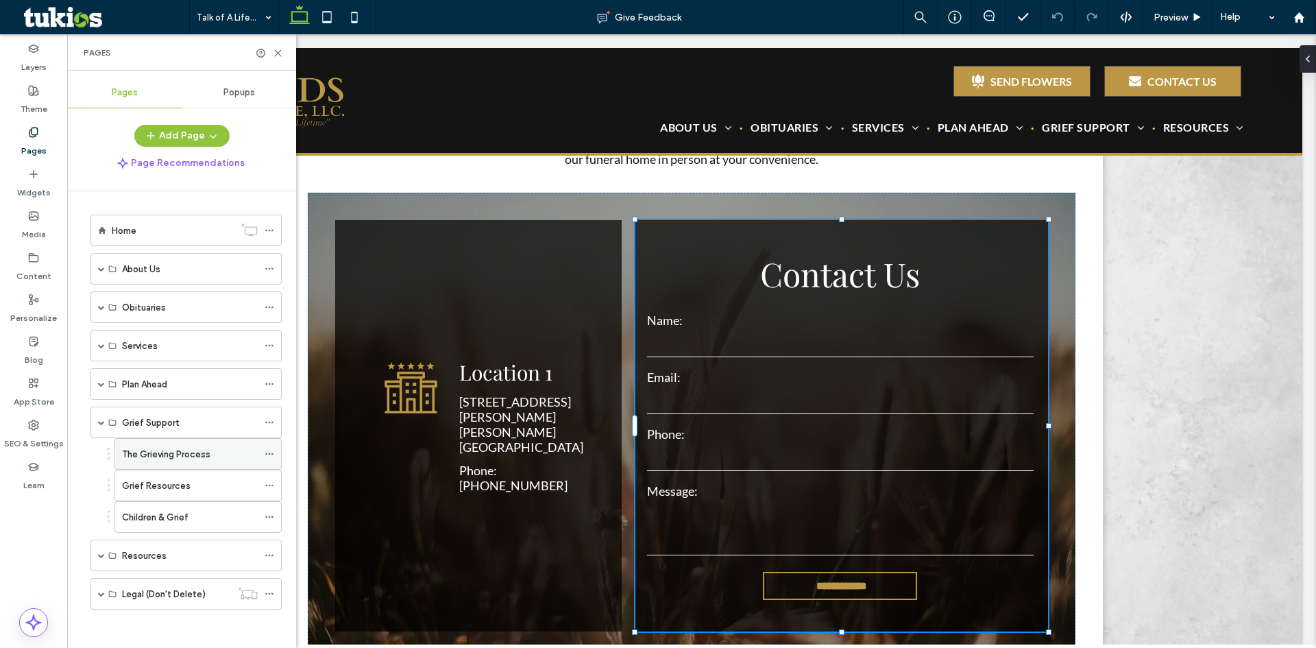
click at [158, 454] on label "The Grieving Process" at bounding box center [166, 454] width 88 height 24
click at [103, 553] on span at bounding box center [101, 555] width 7 height 7
click at [173, 584] on label "Frequent Questions" at bounding box center [164, 587] width 84 height 24
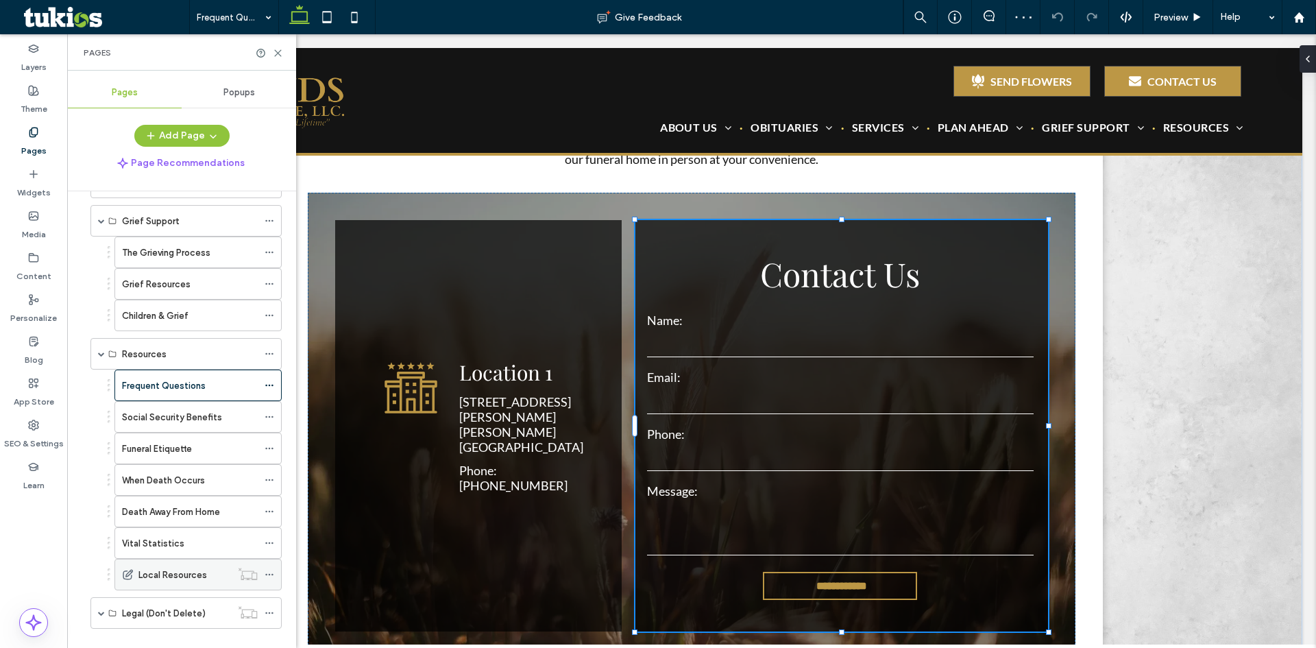
scroll to position [206, 0]
click at [178, 505] on label "Death Away From Home" at bounding box center [171, 508] width 98 height 24
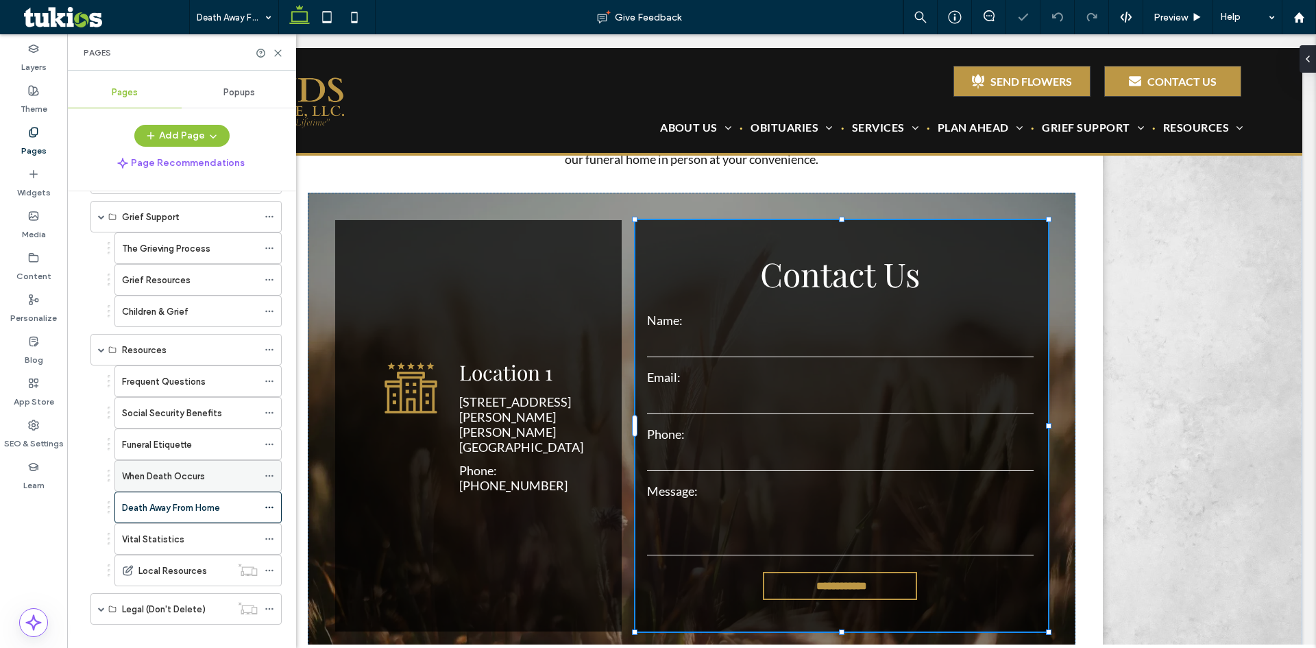
click at [195, 484] on div "When Death Occurs" at bounding box center [190, 476] width 136 height 30
click at [208, 315] on div "Children & Grief" at bounding box center [190, 311] width 136 height 14
click at [188, 287] on div "Grief Resources" at bounding box center [190, 280] width 136 height 30
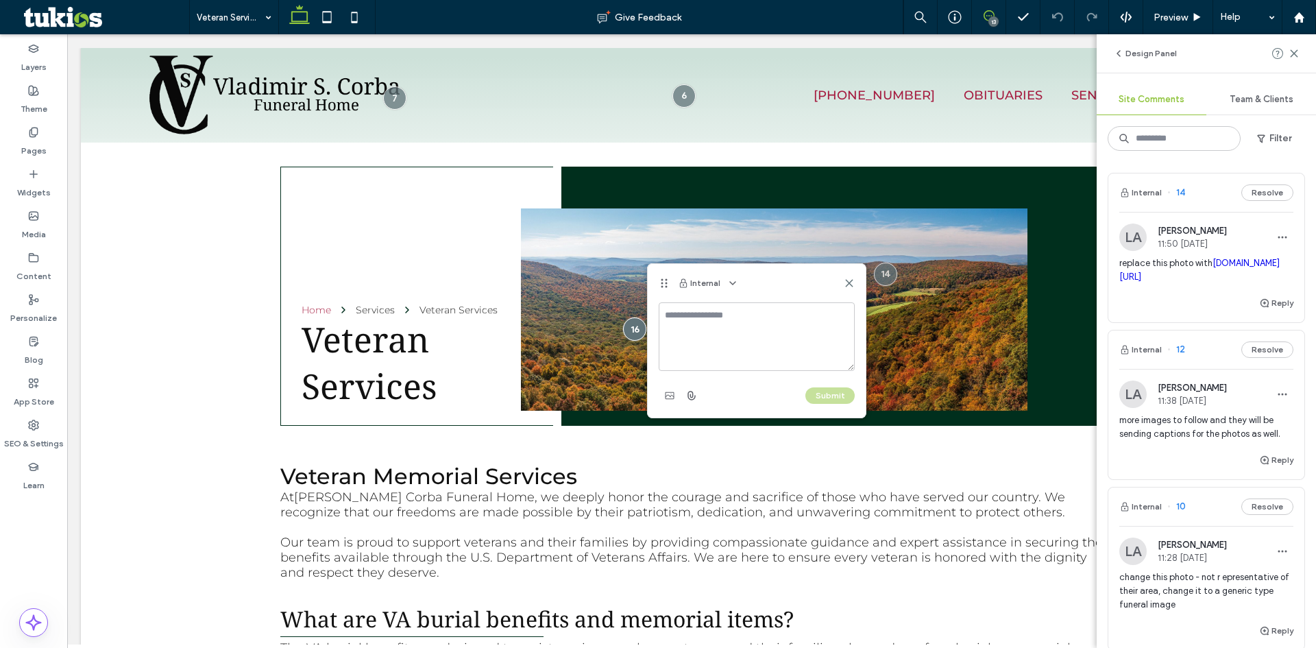
click at [857, 283] on div "Internal" at bounding box center [757, 283] width 218 height 38
click at [847, 280] on use at bounding box center [849, 283] width 6 height 6
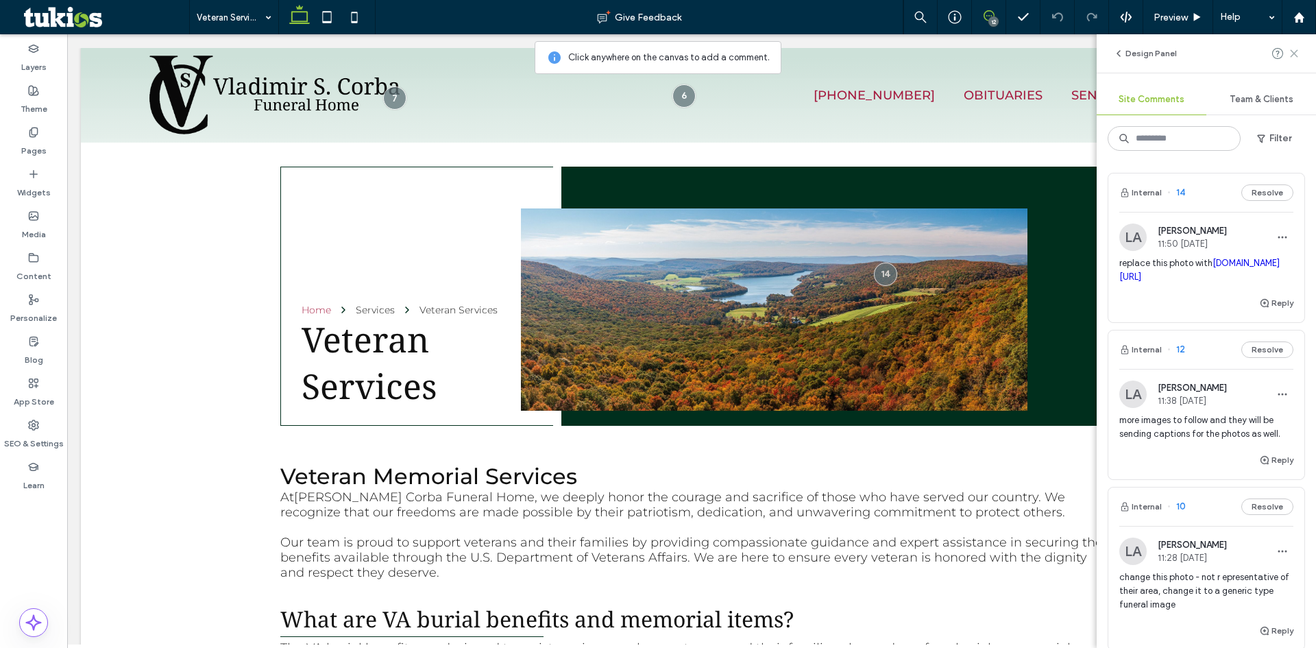
click at [1297, 54] on icon at bounding box center [1294, 53] width 11 height 11
